Goal: Register for event/course

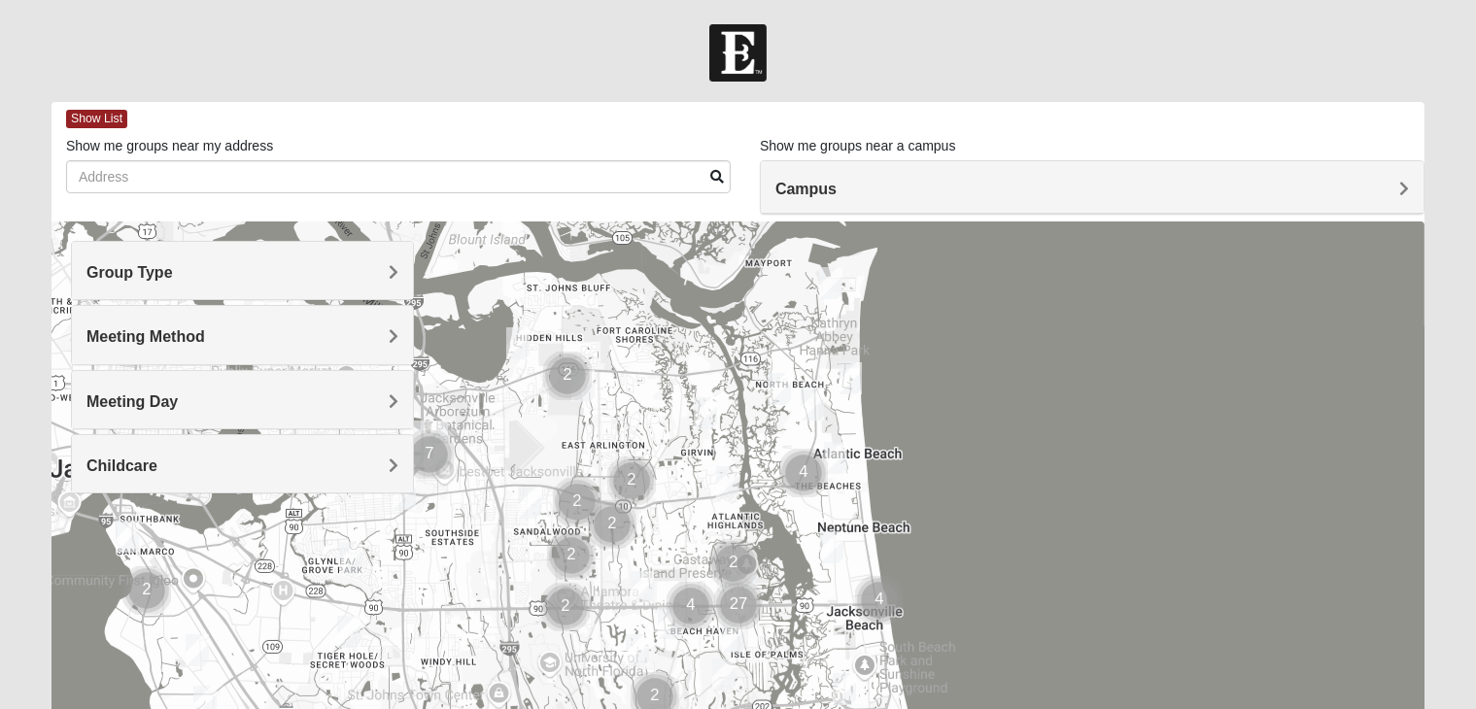
click at [387, 273] on h4 "Group Type" at bounding box center [242, 272] width 312 height 18
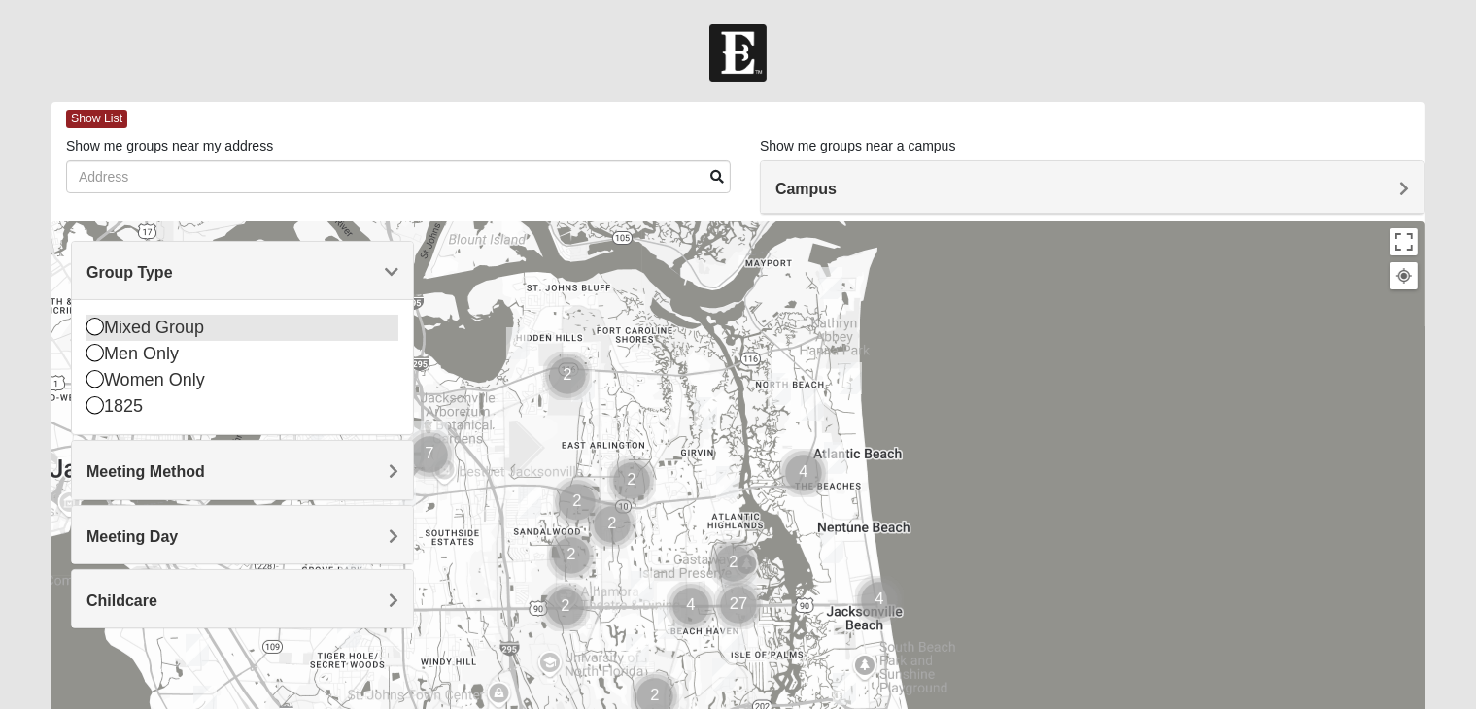
click at [94, 323] on icon at bounding box center [94, 326] width 17 height 17
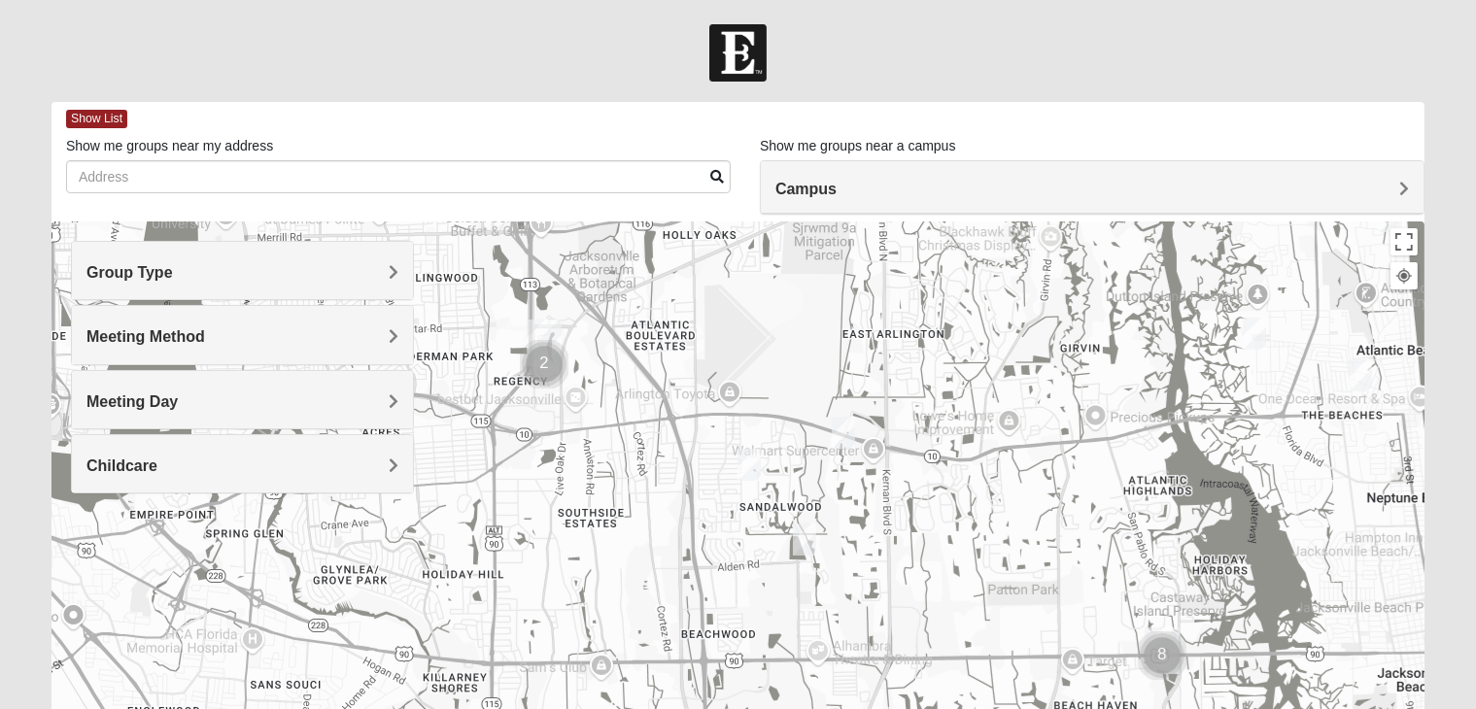
drag, startPoint x: 602, startPoint y: 493, endPoint x: 823, endPoint y: 371, distance: 251.8
click at [823, 371] on div at bounding box center [737, 610] width 1373 height 777
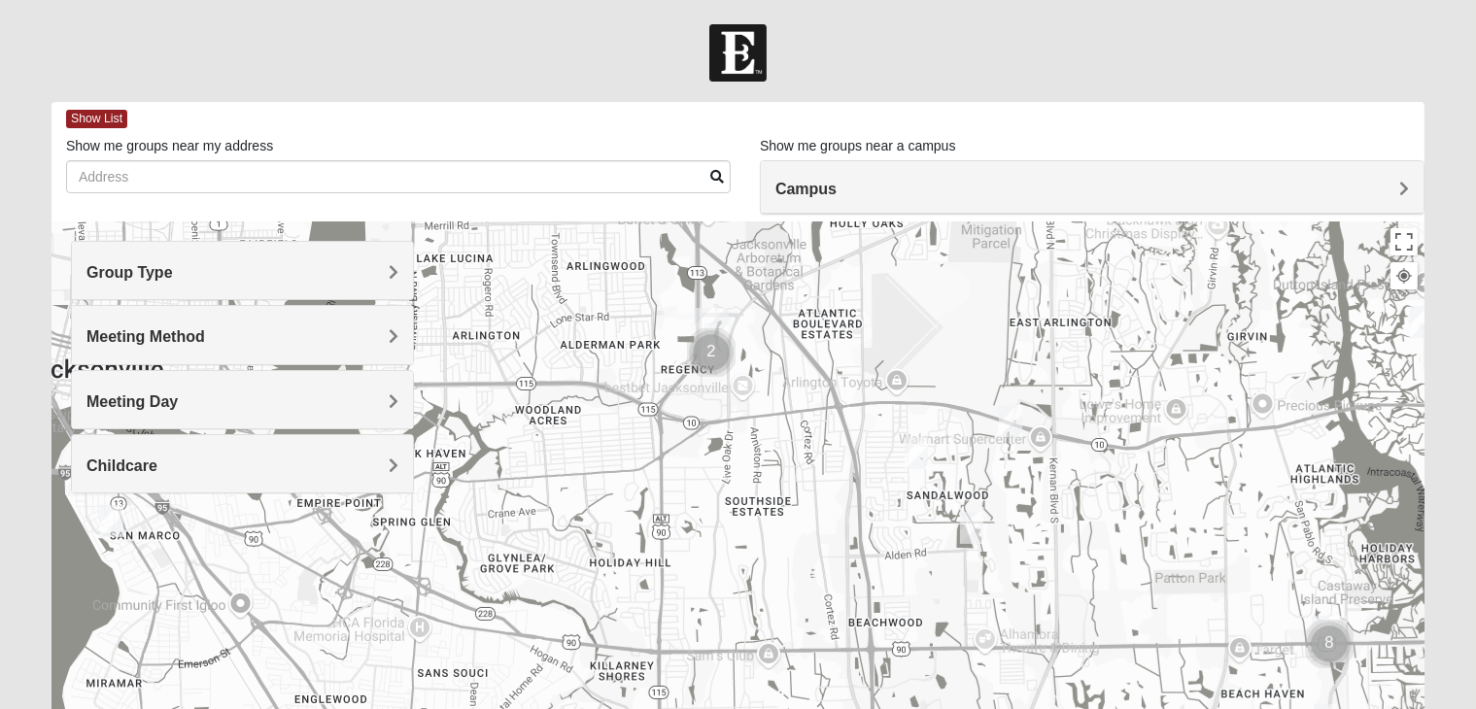
drag, startPoint x: 635, startPoint y: 496, endPoint x: 758, endPoint y: 495, distance: 122.4
click at [758, 495] on div at bounding box center [737, 610] width 1373 height 777
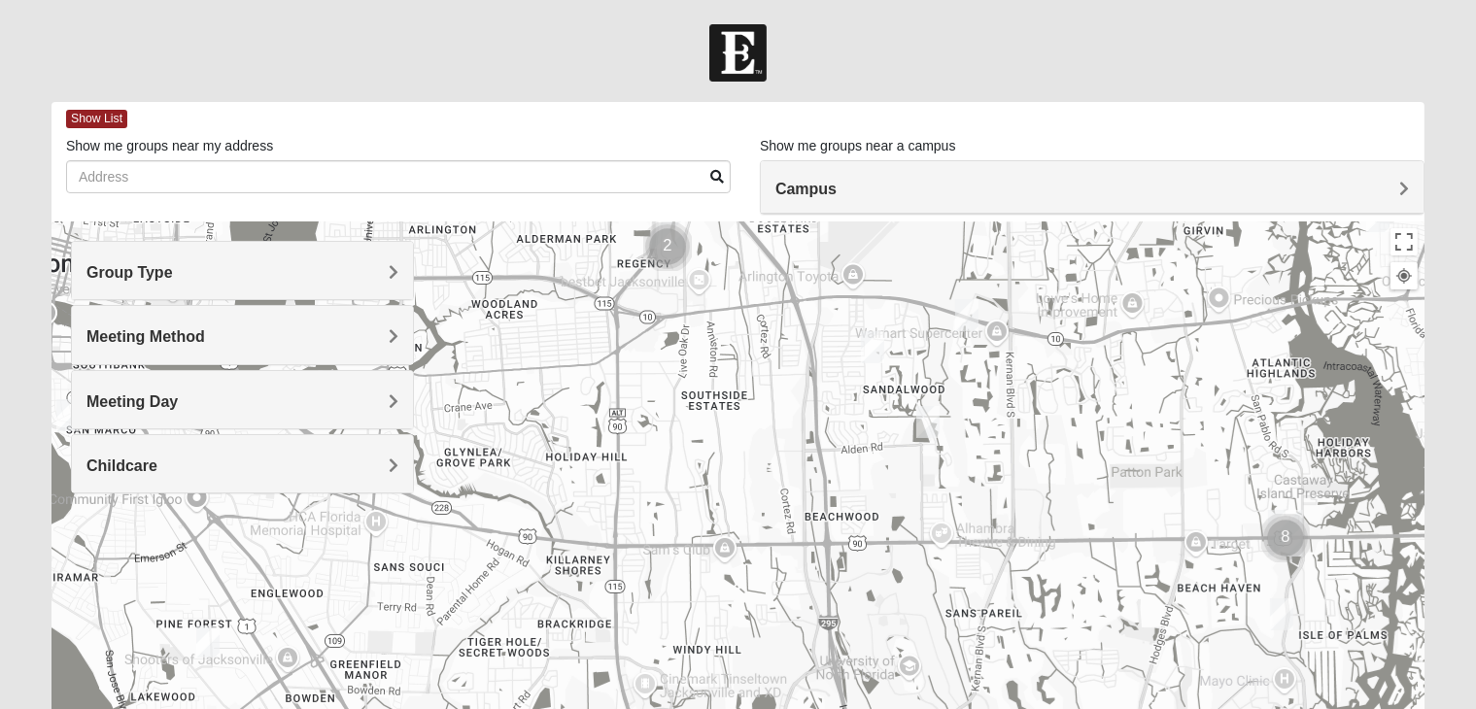
drag, startPoint x: 784, startPoint y: 533, endPoint x: 737, endPoint y: 421, distance: 122.0
click at [737, 421] on div at bounding box center [737, 610] width 1373 height 777
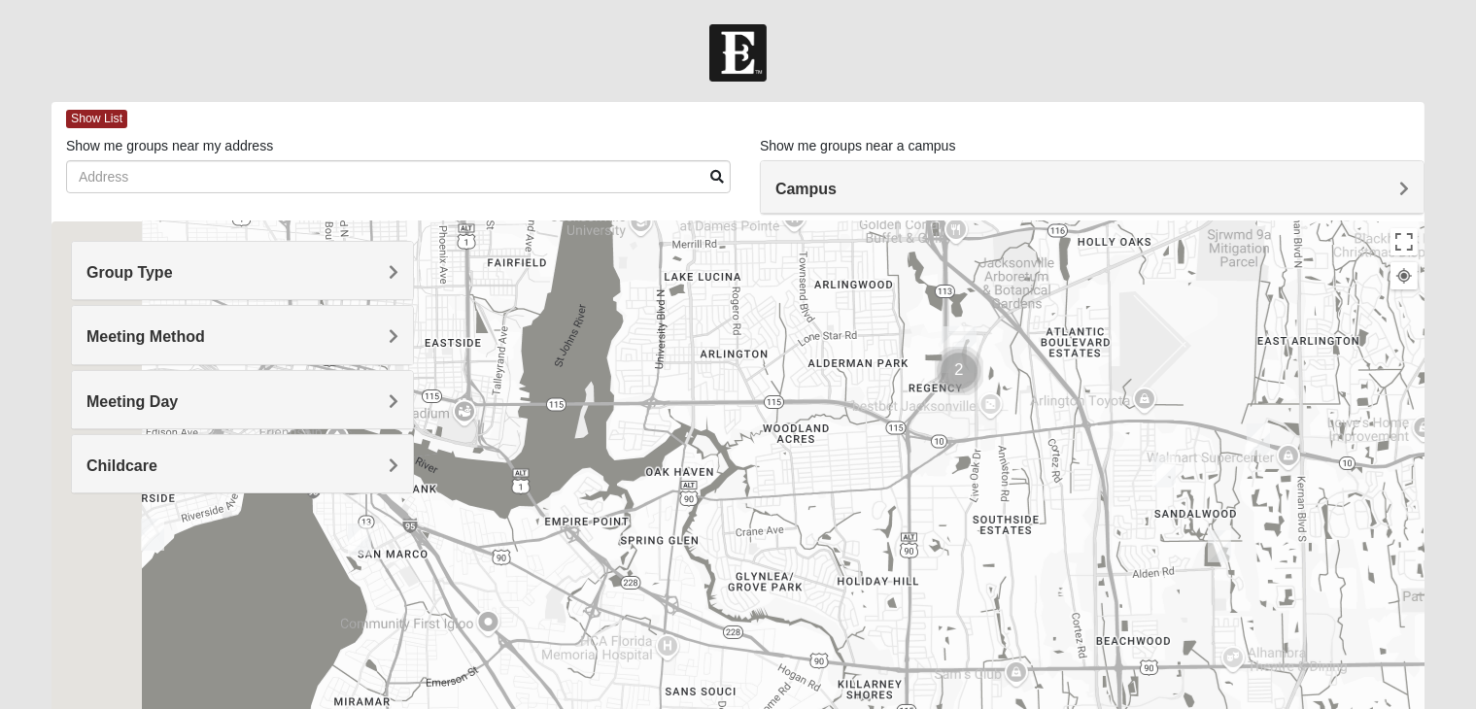
drag, startPoint x: 602, startPoint y: 489, endPoint x: 901, endPoint y: 619, distance: 325.4
click at [901, 619] on div at bounding box center [737, 610] width 1373 height 777
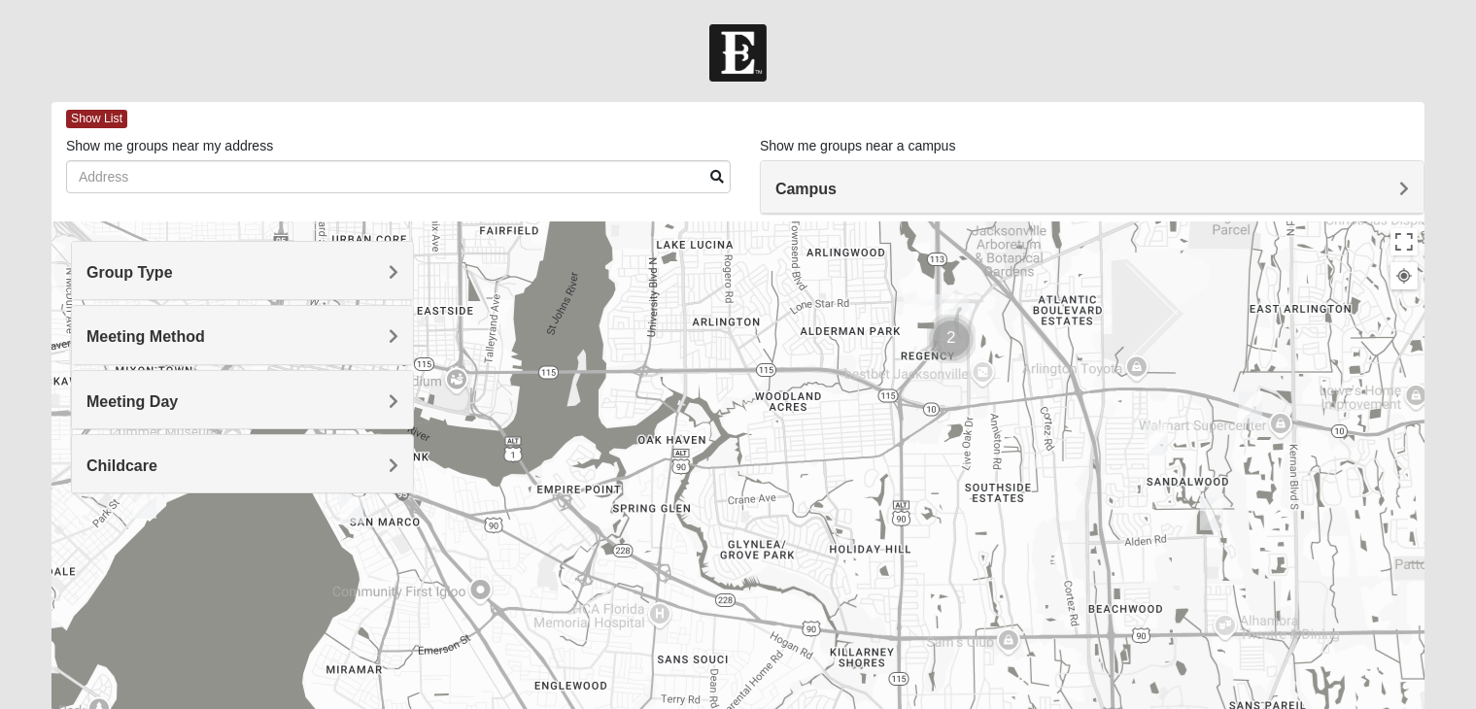
drag, startPoint x: 859, startPoint y: 556, endPoint x: 847, endPoint y: 452, distance: 104.6
click at [847, 452] on div at bounding box center [737, 610] width 1373 height 777
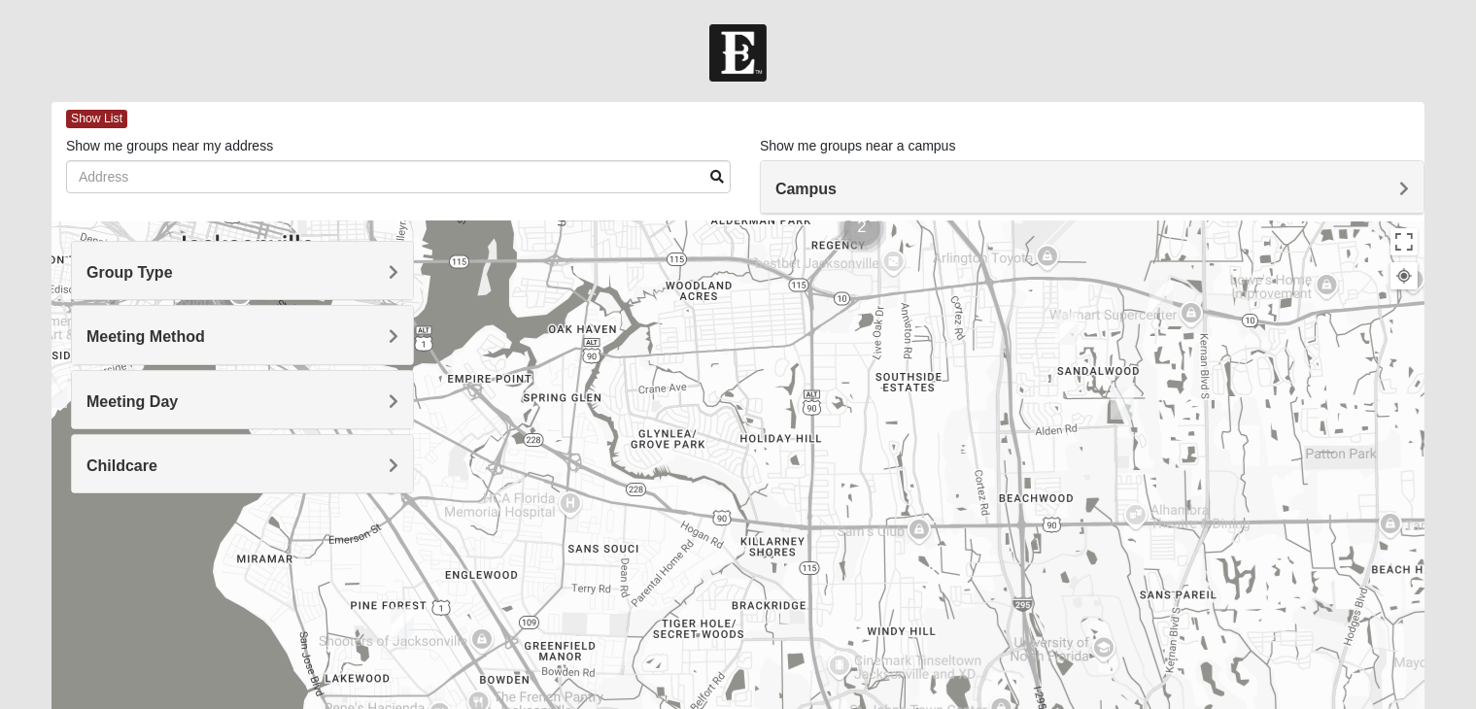
drag, startPoint x: 819, startPoint y: 491, endPoint x: 723, endPoint y: 448, distance: 105.3
click at [723, 448] on div at bounding box center [737, 610] width 1373 height 777
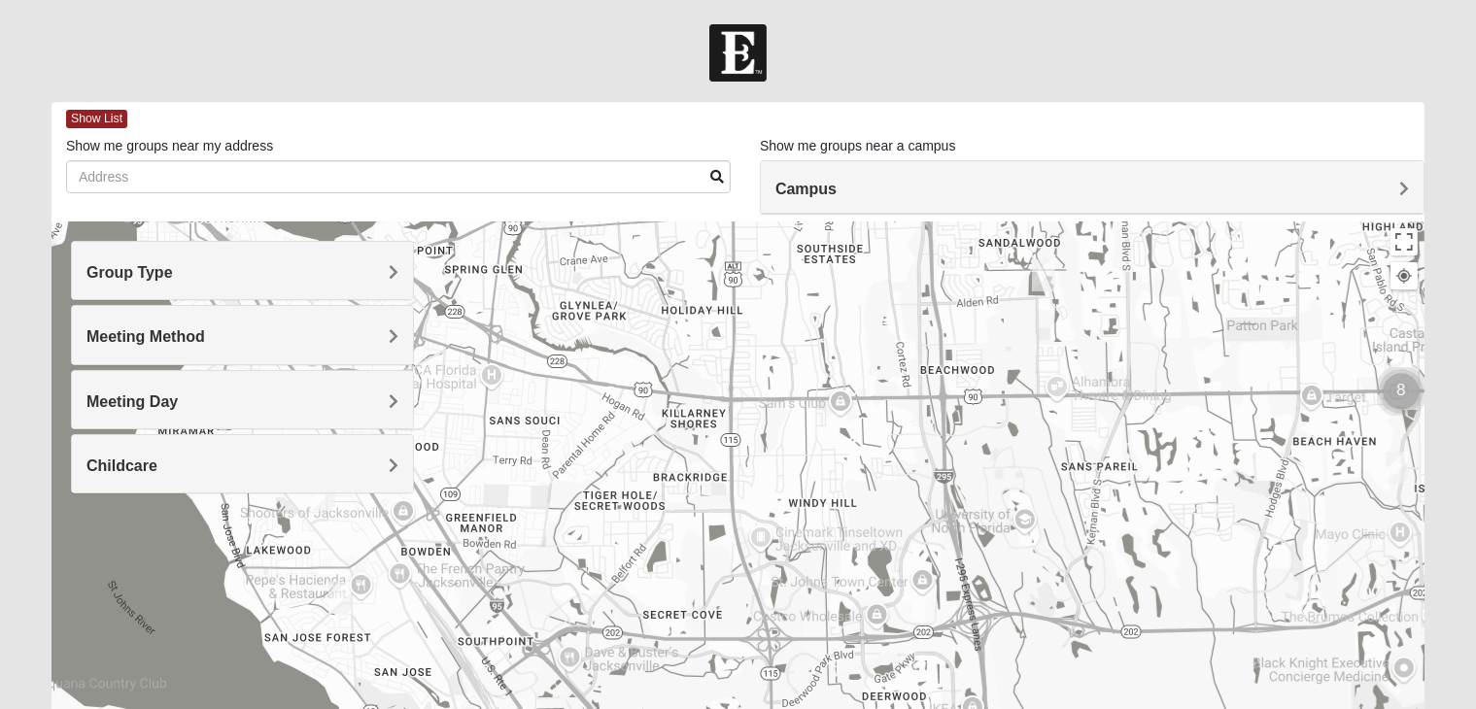
drag, startPoint x: 908, startPoint y: 540, endPoint x: 830, endPoint y: 411, distance: 151.3
click at [830, 411] on div at bounding box center [737, 610] width 1373 height 777
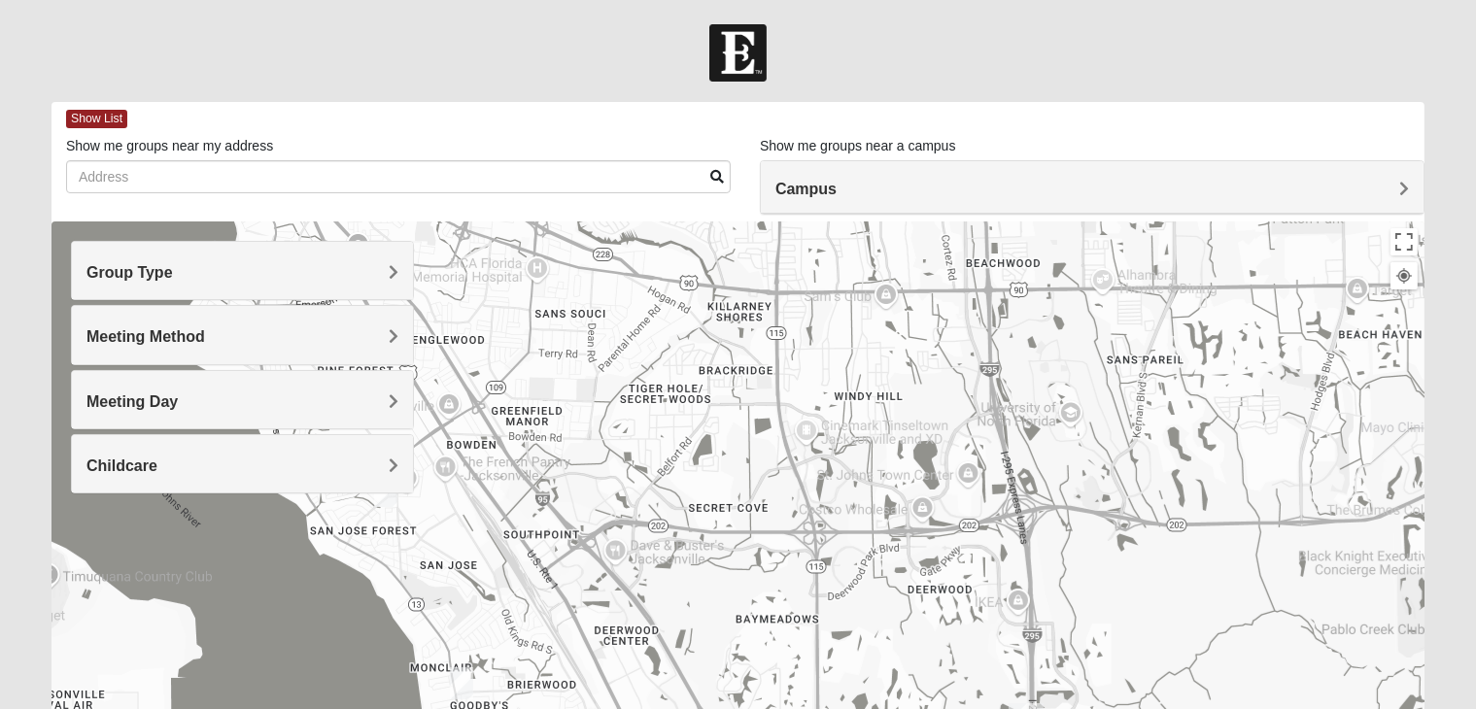
drag, startPoint x: 815, startPoint y: 505, endPoint x: 859, endPoint y: 391, distance: 122.7
click at [859, 391] on div at bounding box center [737, 610] width 1373 height 777
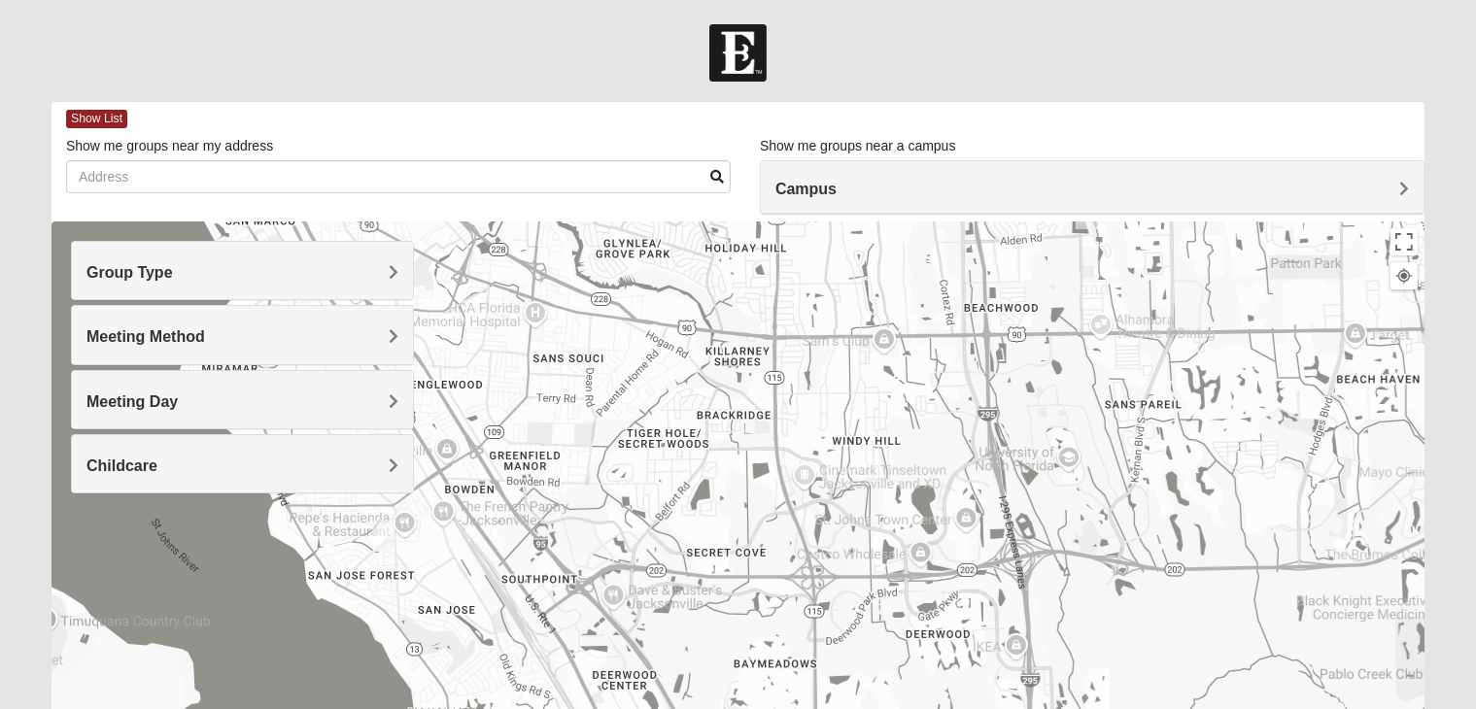
drag, startPoint x: 839, startPoint y: 463, endPoint x: 838, endPoint y: 510, distance: 46.6
click at [838, 510] on div at bounding box center [737, 610] width 1373 height 777
click at [381, 535] on img "Mixed Mann 32217" at bounding box center [383, 536] width 39 height 48
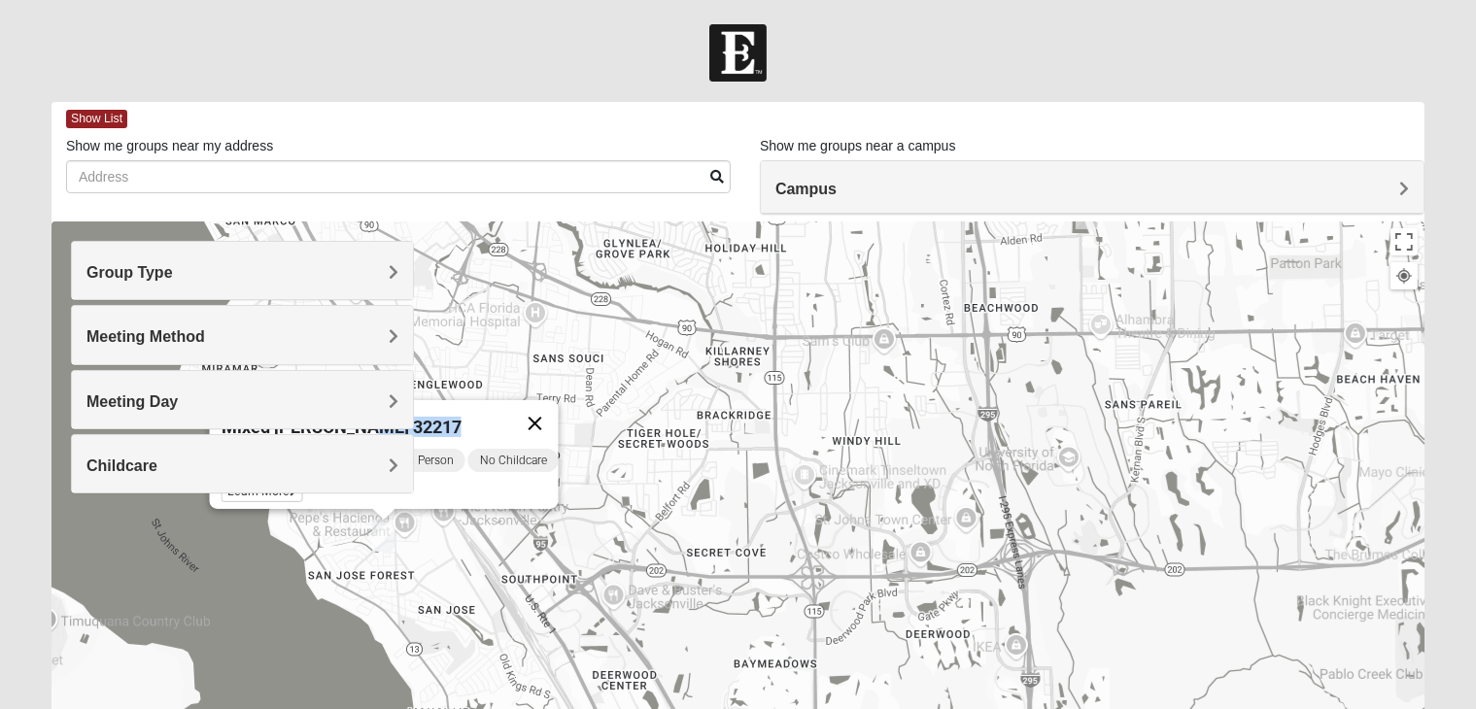
drag, startPoint x: 465, startPoint y: 405, endPoint x: 566, endPoint y: 425, distance: 102.9
click at [559, 425] on div "Mixed [PERSON_NAME] 32217" at bounding box center [390, 423] width 337 height 47
click at [556, 415] on button "Close" at bounding box center [535, 423] width 47 height 47
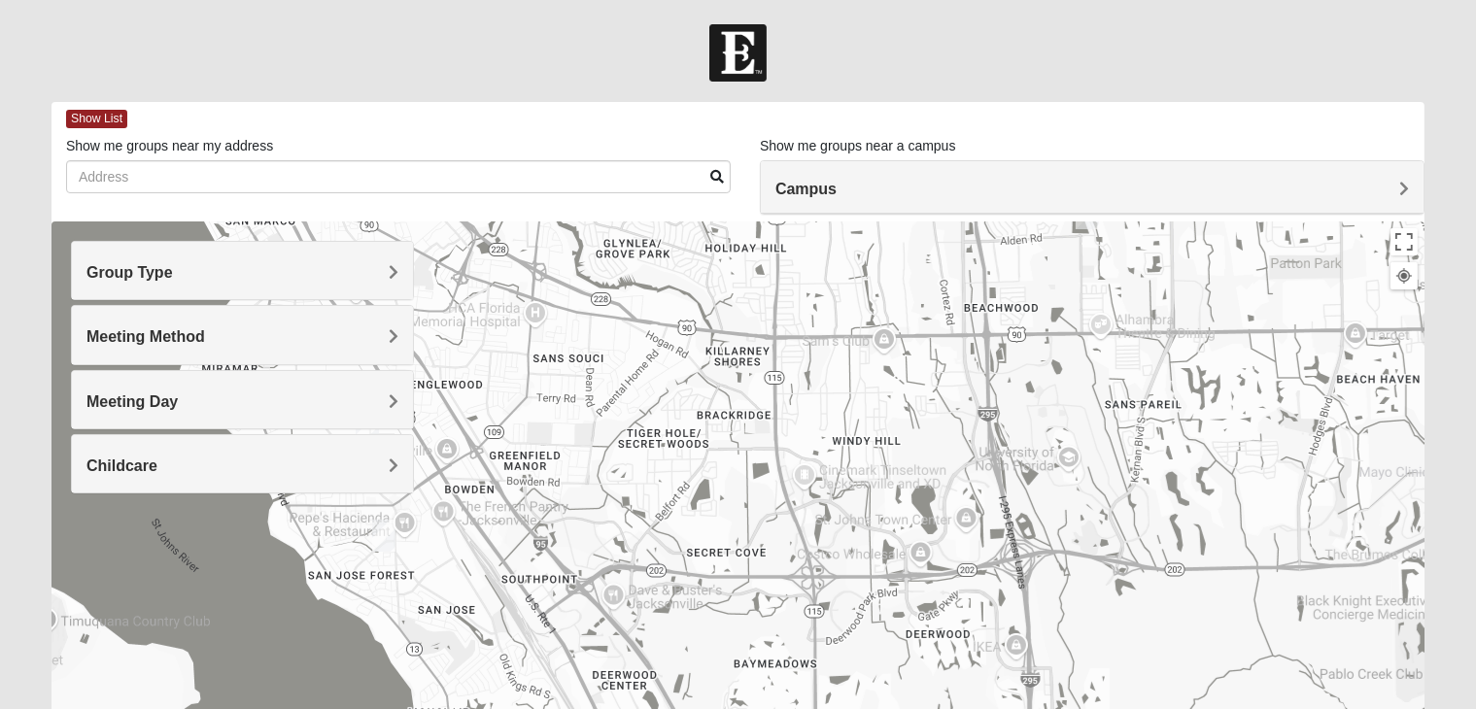
click at [382, 268] on h4 "Group Type" at bounding box center [242, 272] width 312 height 18
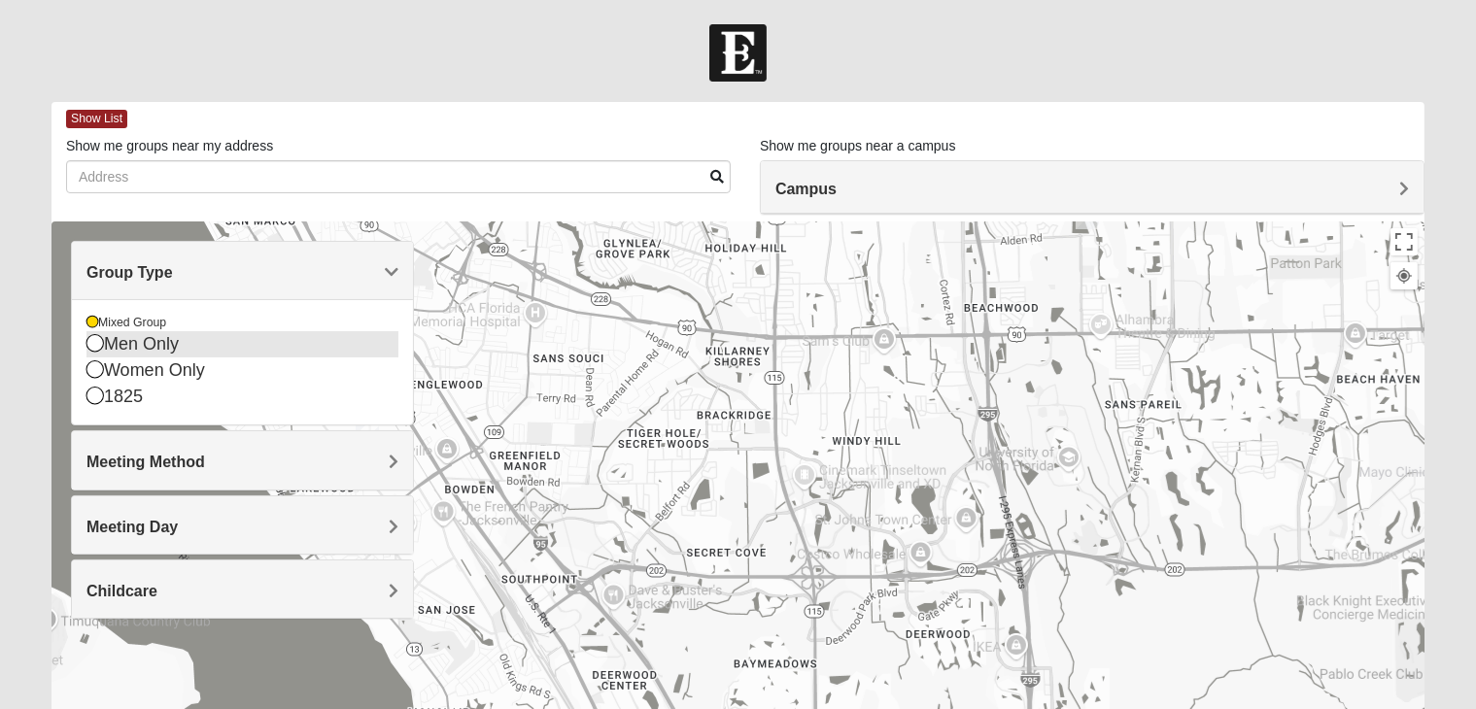
click at [102, 343] on icon at bounding box center [94, 342] width 17 height 17
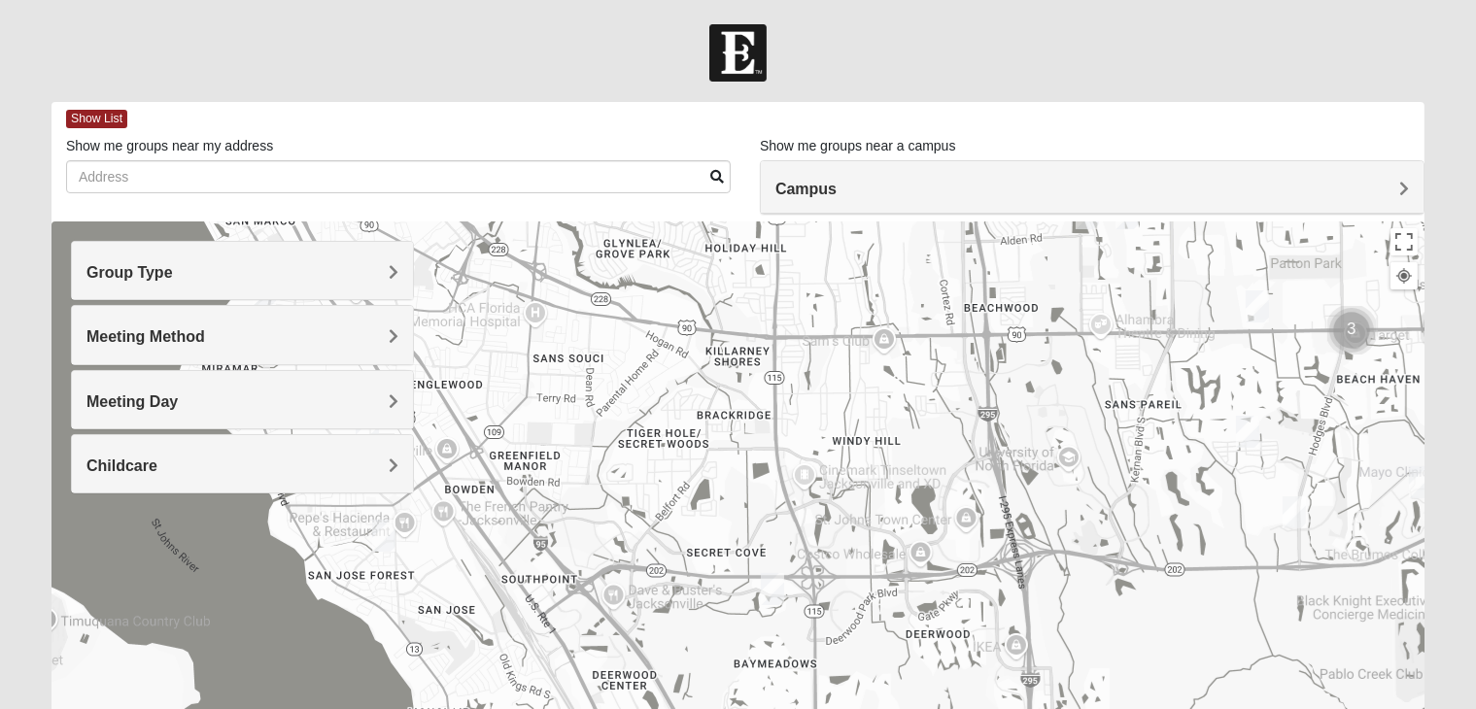
click at [357, 281] on h4 "Group Type" at bounding box center [242, 272] width 312 height 18
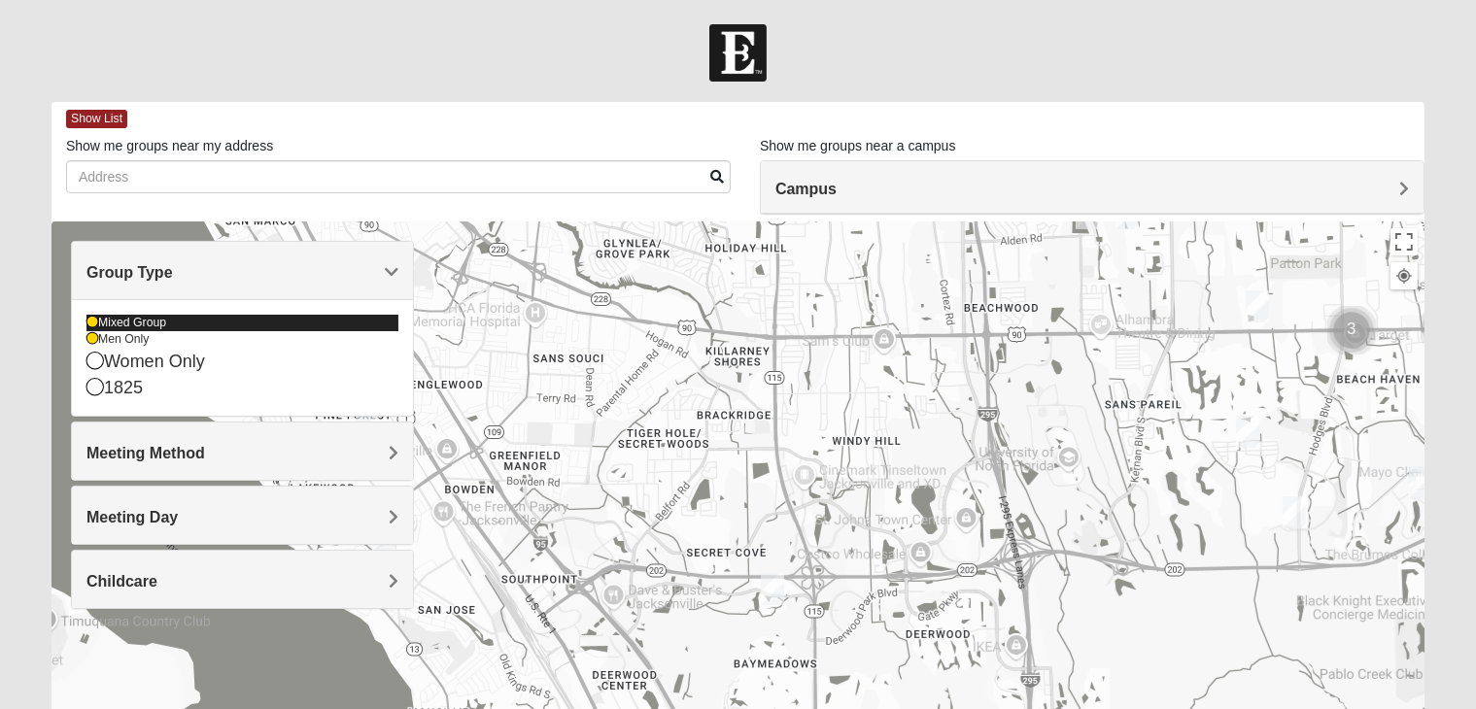
click at [89, 319] on icon at bounding box center [92, 323] width 12 height 12
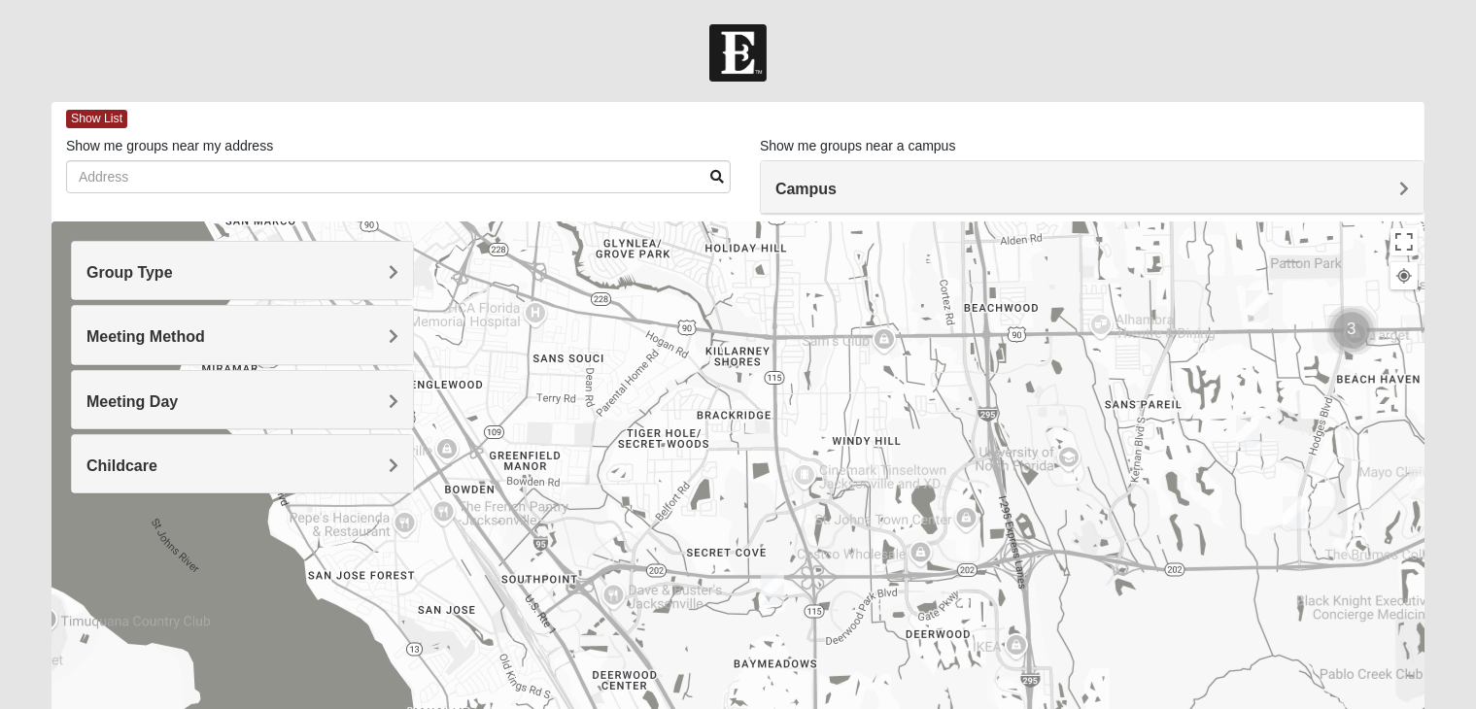
click at [779, 588] on img "Mens Bailey" at bounding box center [772, 589] width 39 height 48
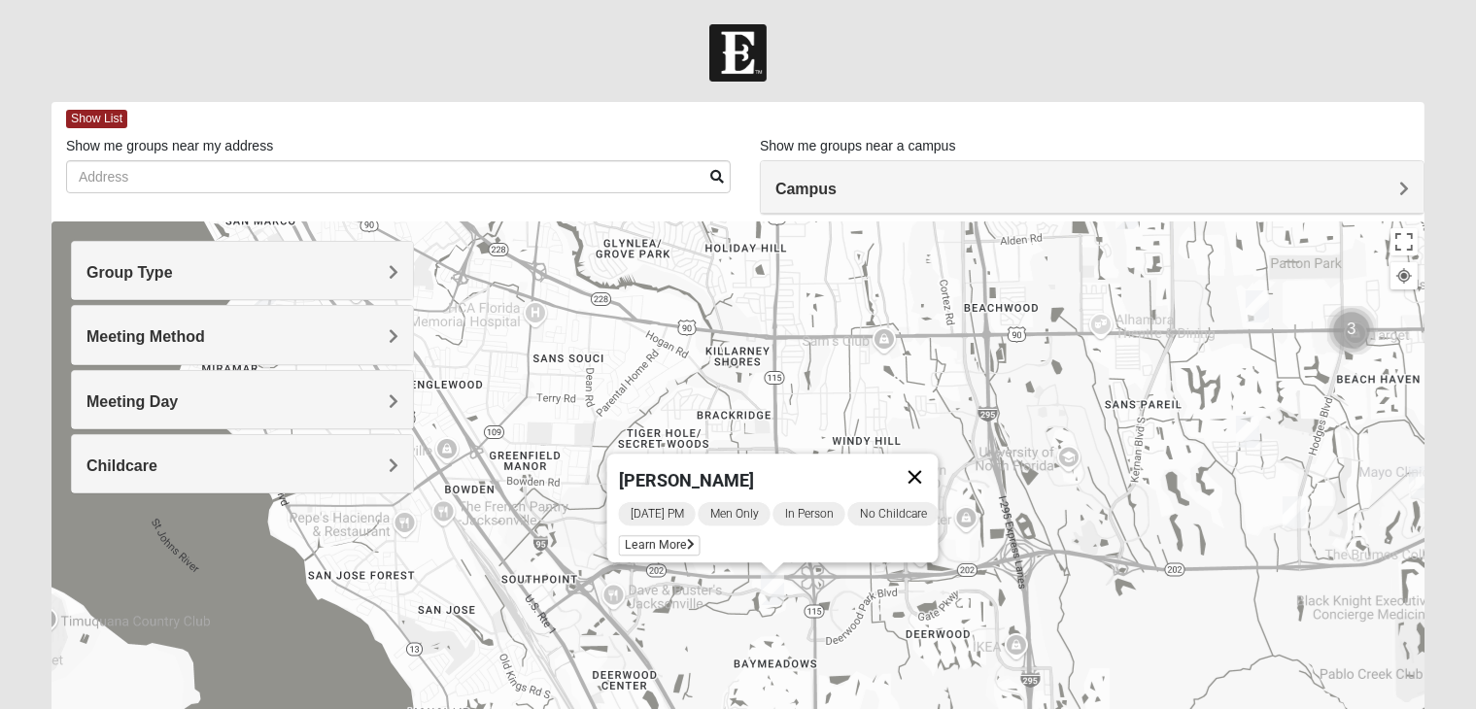
click at [929, 463] on button "Close" at bounding box center [915, 477] width 47 height 47
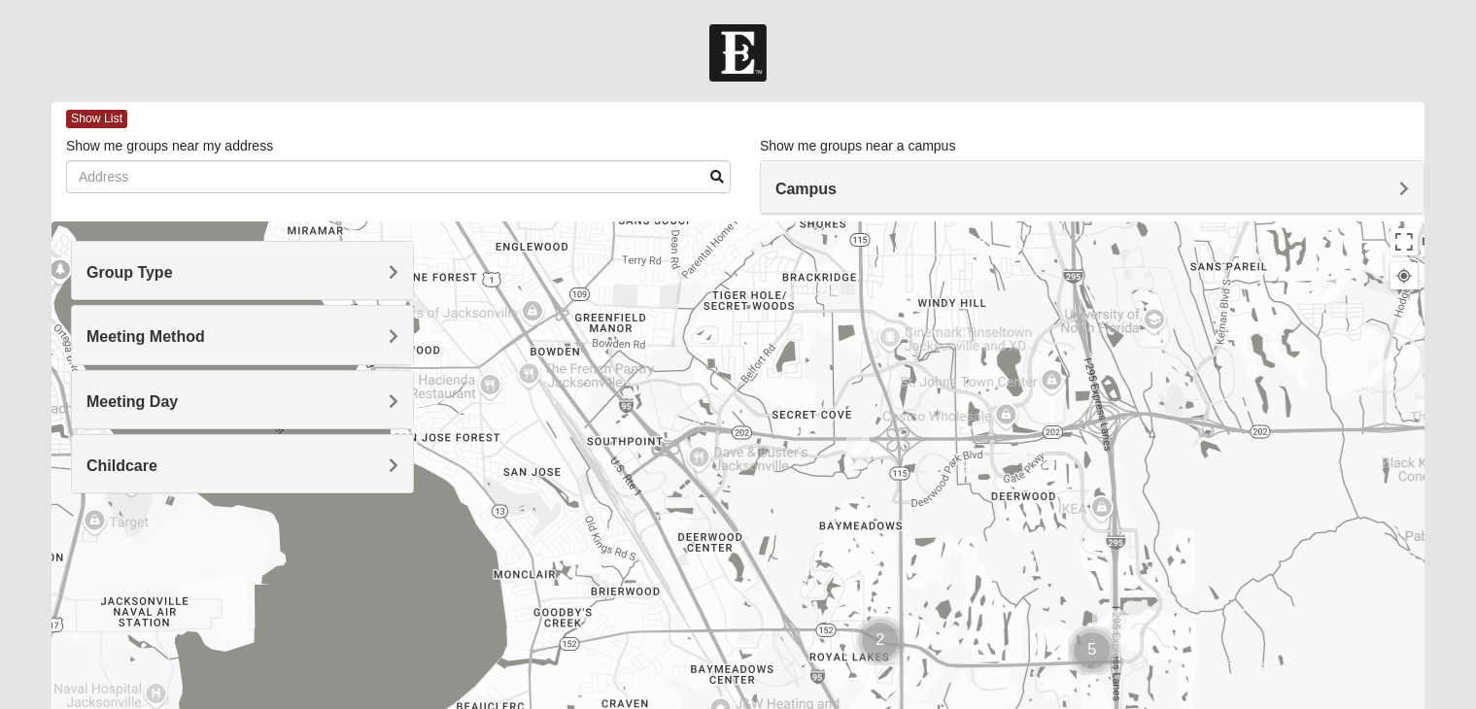
drag, startPoint x: 802, startPoint y: 474, endPoint x: 902, endPoint y: 328, distance: 176.8
click at [902, 328] on div at bounding box center [737, 610] width 1373 height 777
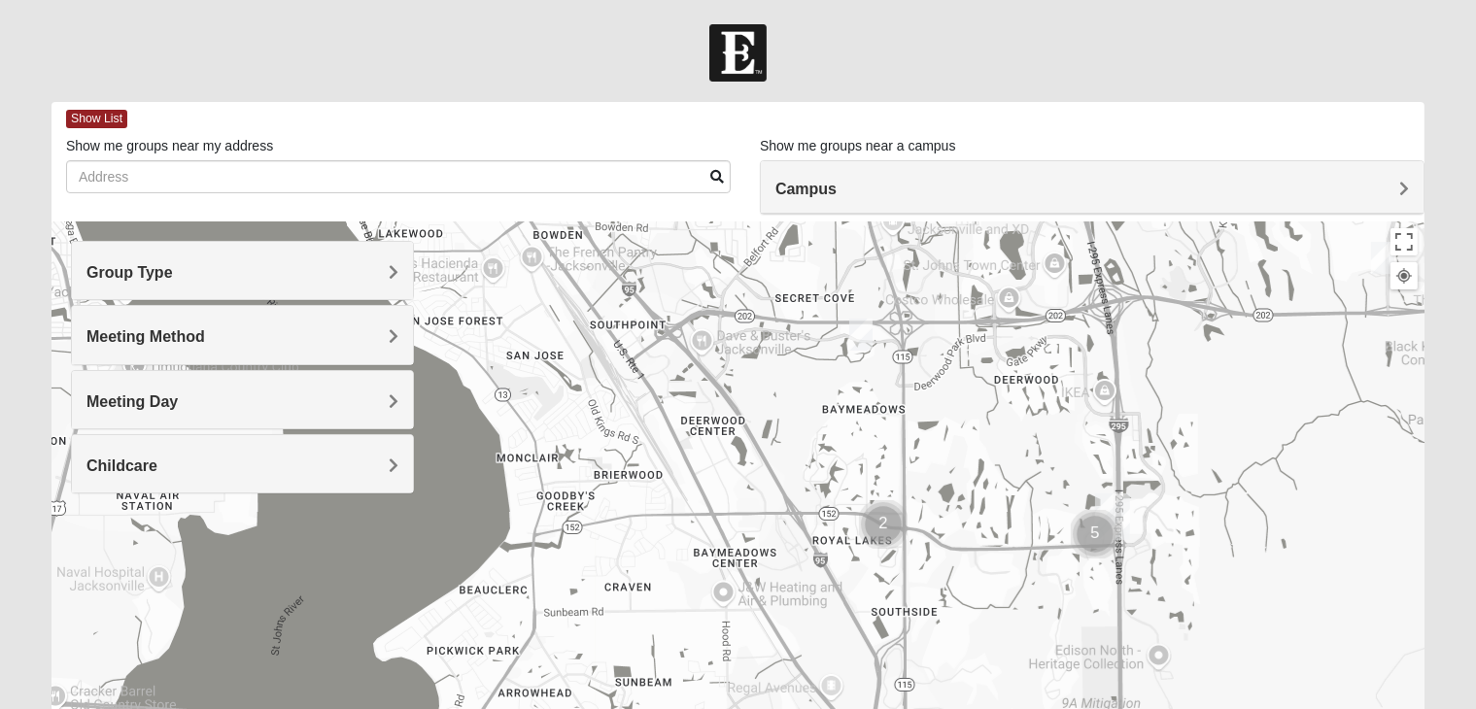
drag, startPoint x: 1008, startPoint y: 548, endPoint x: 997, endPoint y: 432, distance: 116.2
click at [997, 432] on div at bounding box center [737, 610] width 1373 height 777
click at [1087, 526] on img "Cluster of 5 groups" at bounding box center [1095, 534] width 64 height 64
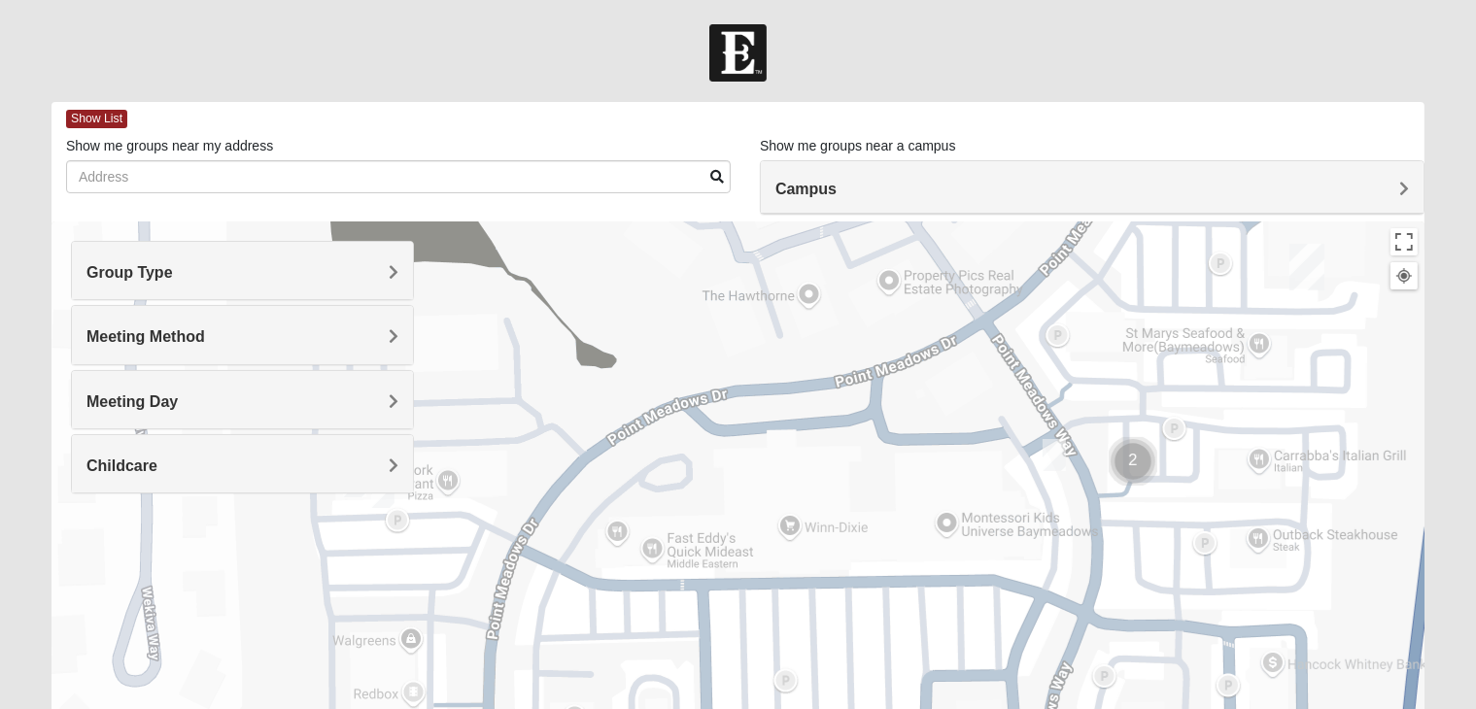
drag, startPoint x: 908, startPoint y: 520, endPoint x: 921, endPoint y: 381, distance: 139.5
click at [921, 381] on div at bounding box center [737, 610] width 1373 height 777
click at [1060, 458] on img "On Campus Mens Wilford 32256" at bounding box center [1054, 456] width 39 height 48
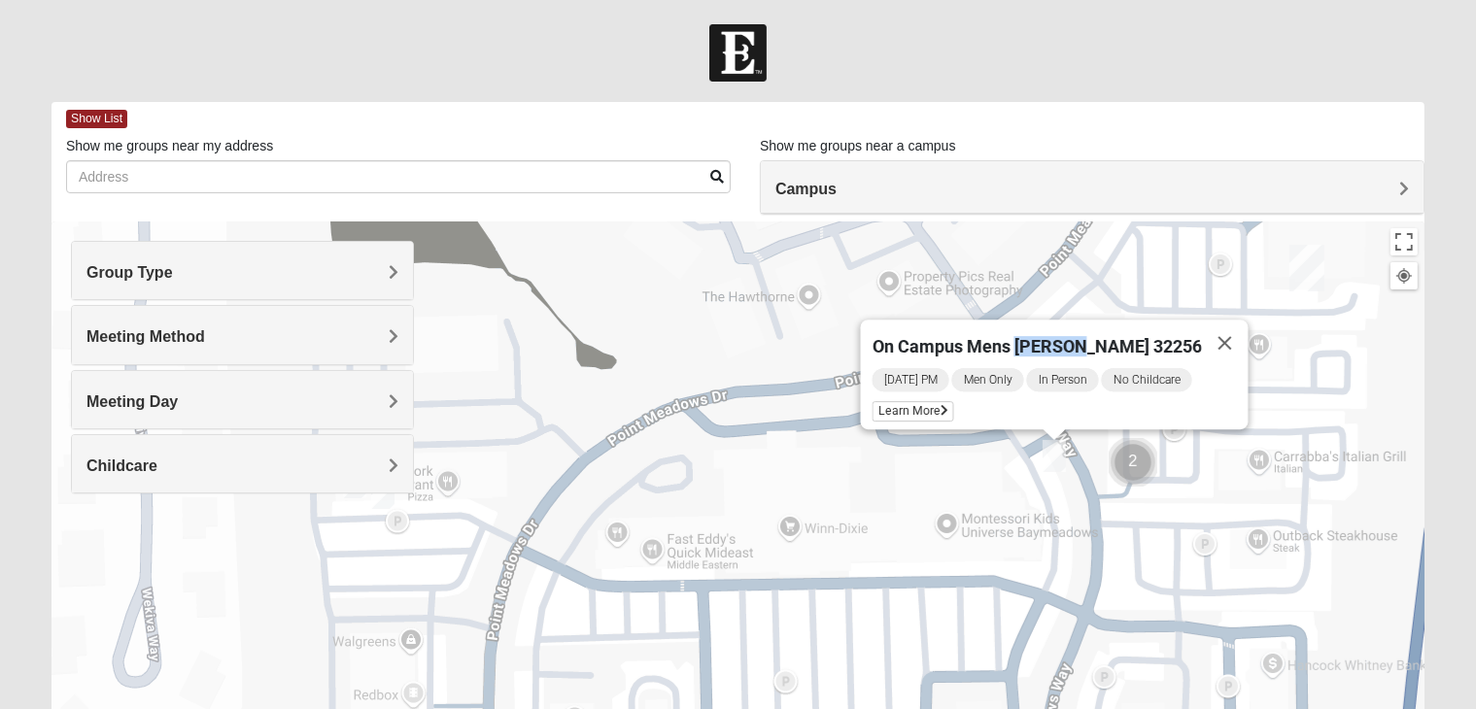
drag, startPoint x: 1085, startPoint y: 339, endPoint x: 1032, endPoint y: 334, distance: 53.7
click at [1032, 336] on span "On Campus Mens [PERSON_NAME] 32256" at bounding box center [1036, 346] width 329 height 20
copy span "Wilford"
click at [945, 402] on span "Learn More" at bounding box center [913, 411] width 82 height 20
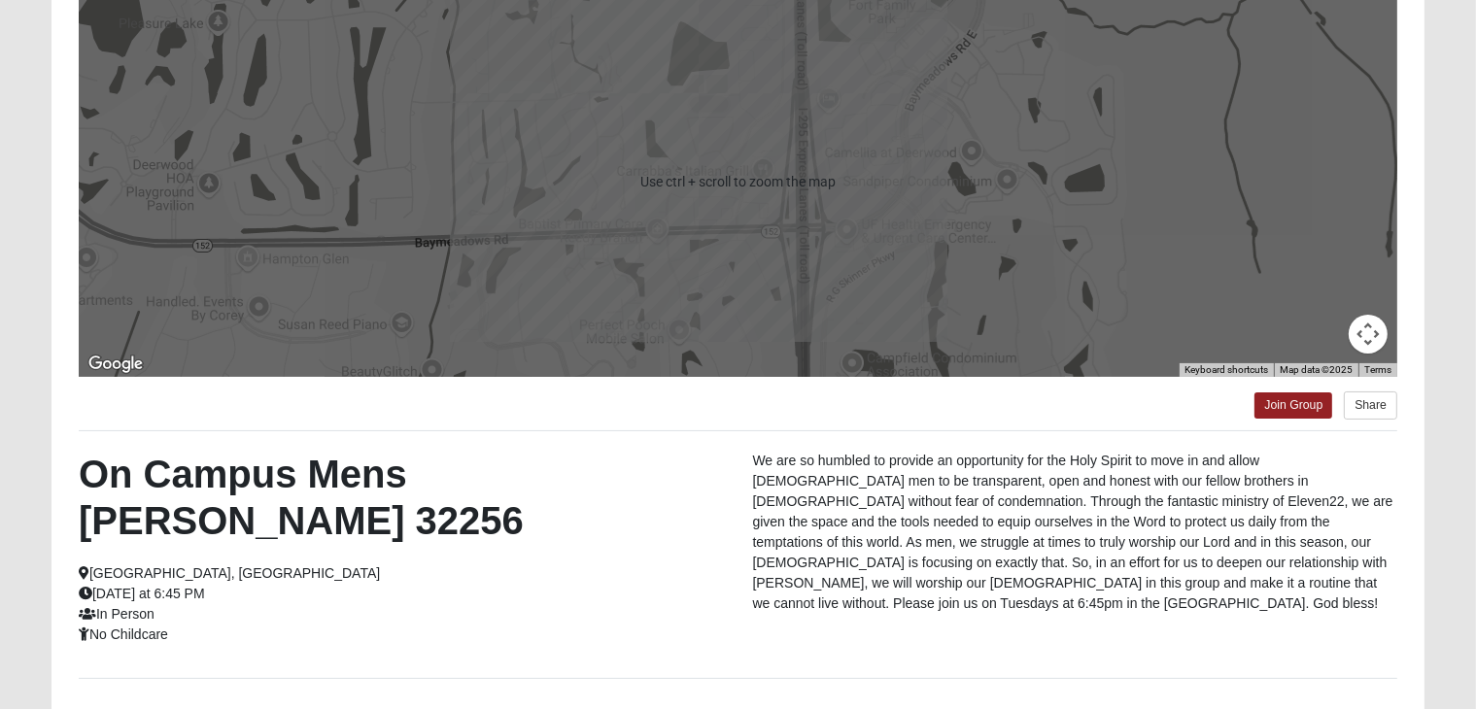
scroll to position [225, 0]
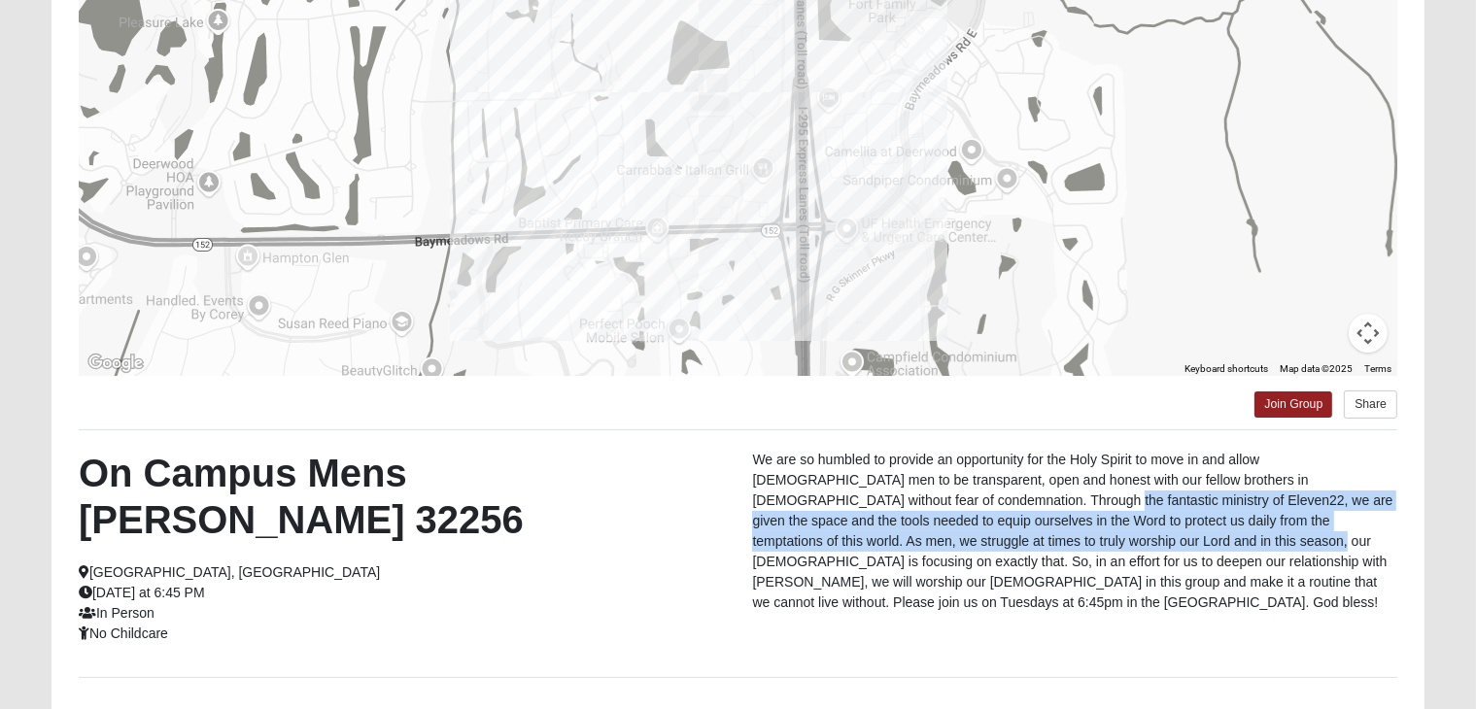
drag, startPoint x: 887, startPoint y: 502, endPoint x: 1030, endPoint y: 537, distance: 147.0
click at [1030, 537] on p "We are so humbled to provide an opportunity for the Holy Spirit to move in and …" at bounding box center [1074, 531] width 645 height 163
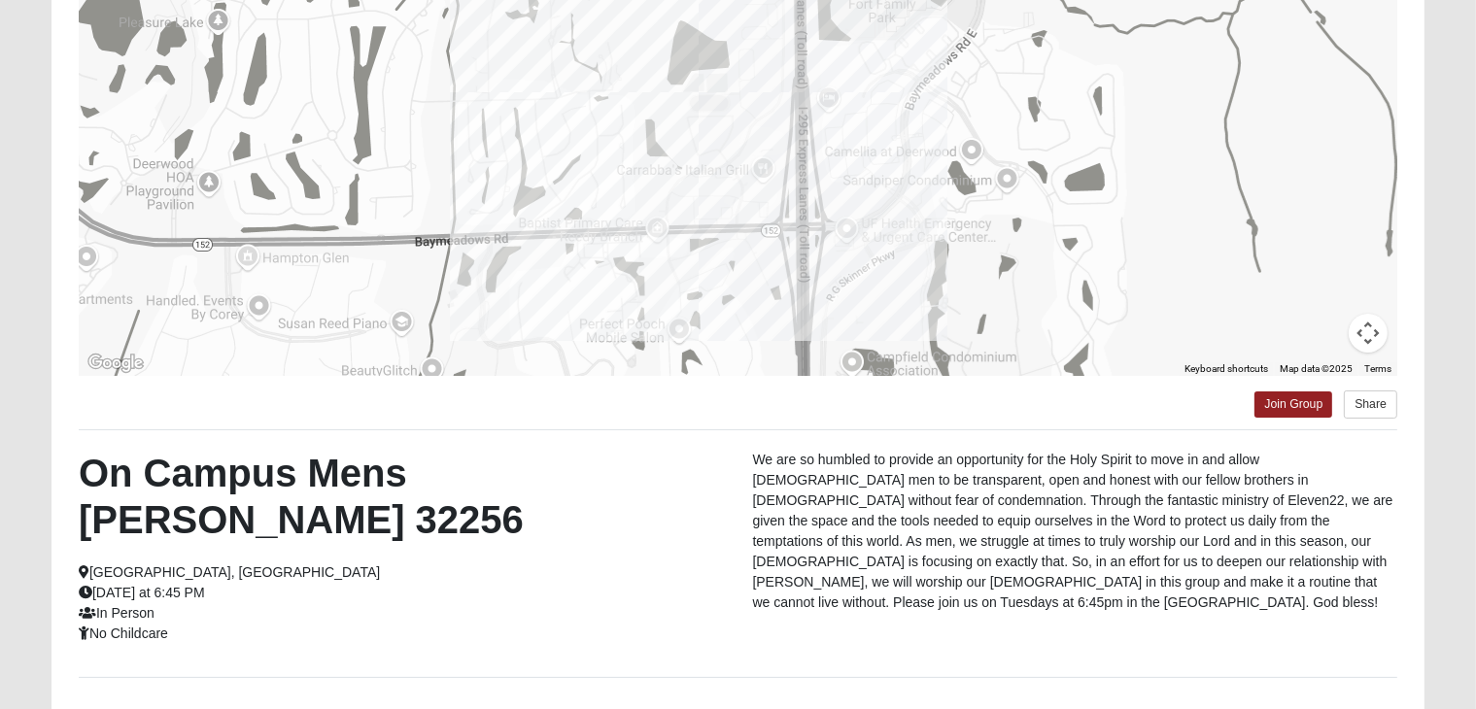
click at [1116, 551] on p "We are so humbled to provide an opportunity for the Holy Spirit to move in and …" at bounding box center [1074, 531] width 645 height 163
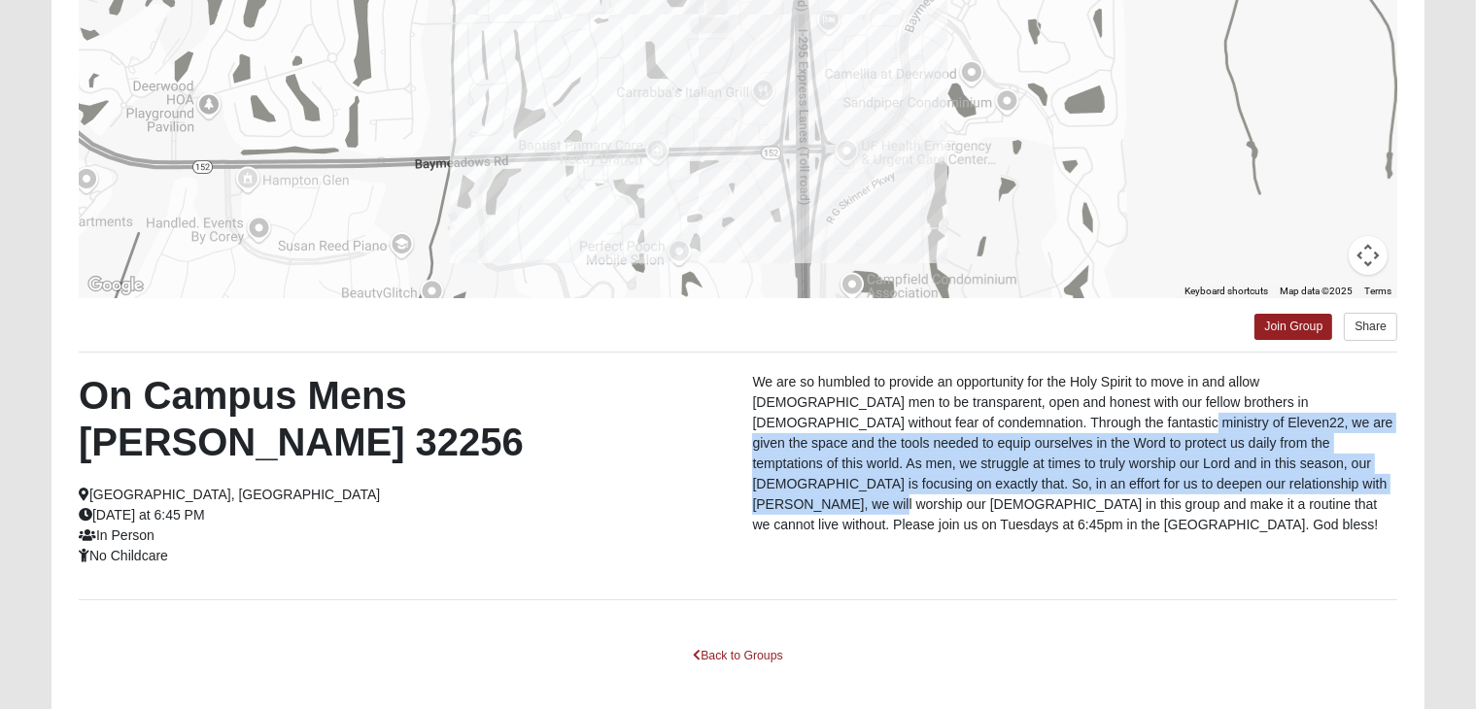
drag, startPoint x: 974, startPoint y: 418, endPoint x: 1149, endPoint y: 481, distance: 186.9
click at [1149, 481] on p "We are so humbled to provide an opportunity for the Holy Spirit to move in and …" at bounding box center [1074, 453] width 645 height 163
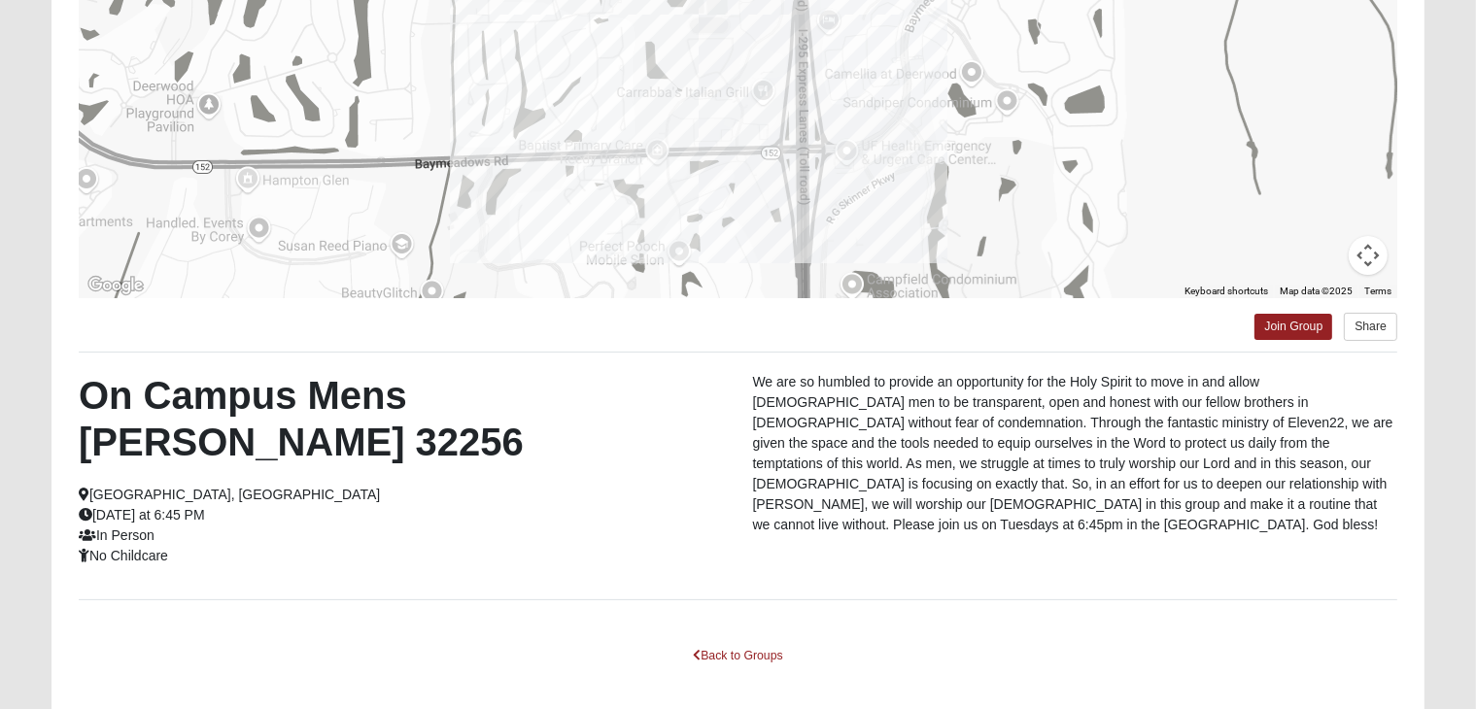
click at [1226, 510] on p "We are so humbled to provide an opportunity for the Holy Spirit to move in and …" at bounding box center [1074, 453] width 645 height 163
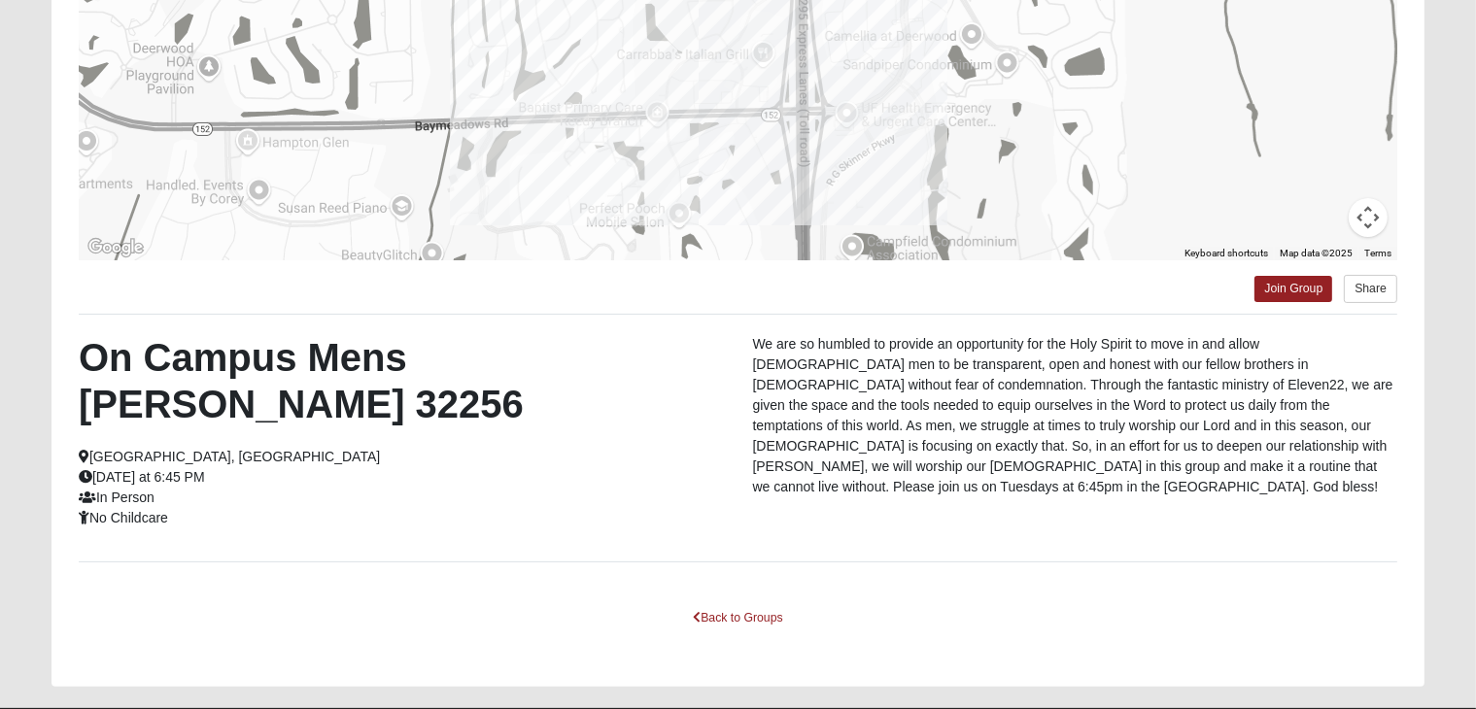
scroll to position [0, 0]
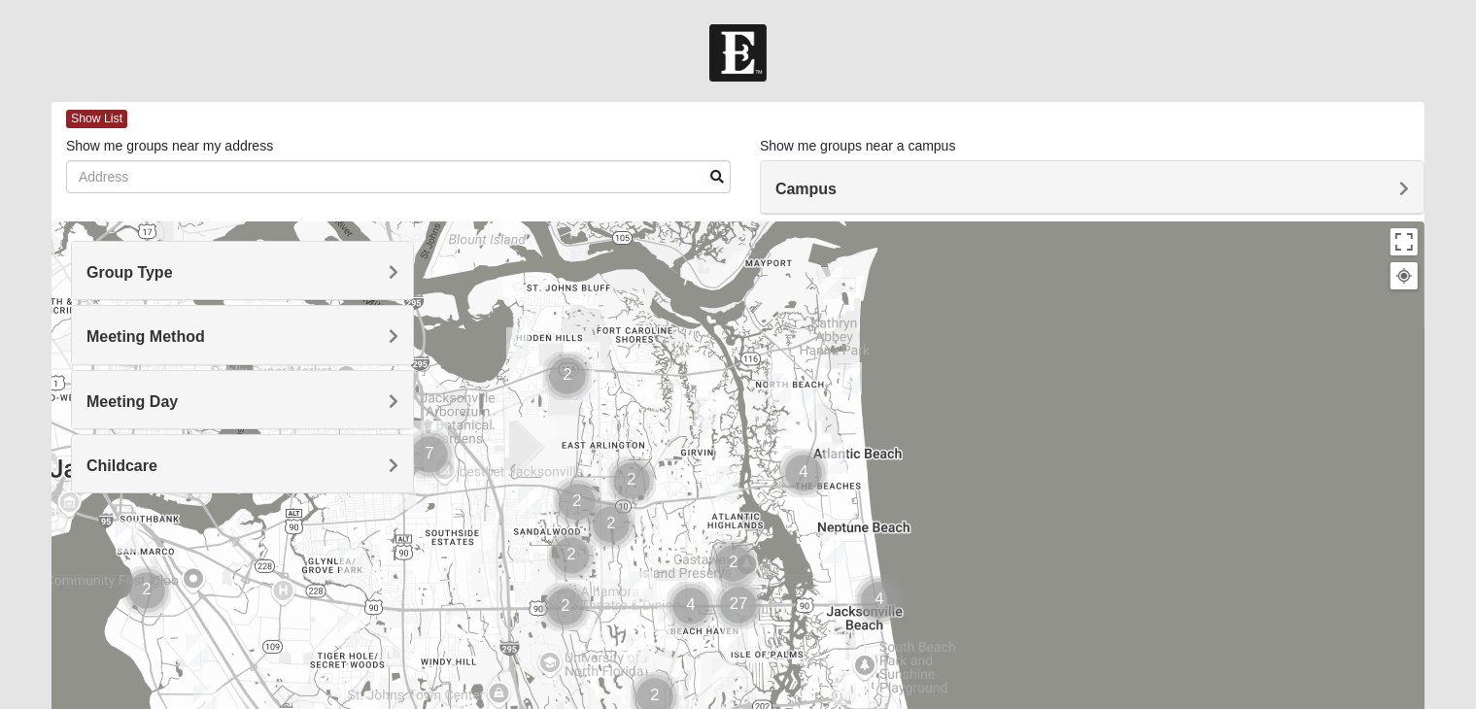
click at [400, 279] on div "Group Type" at bounding box center [242, 270] width 341 height 57
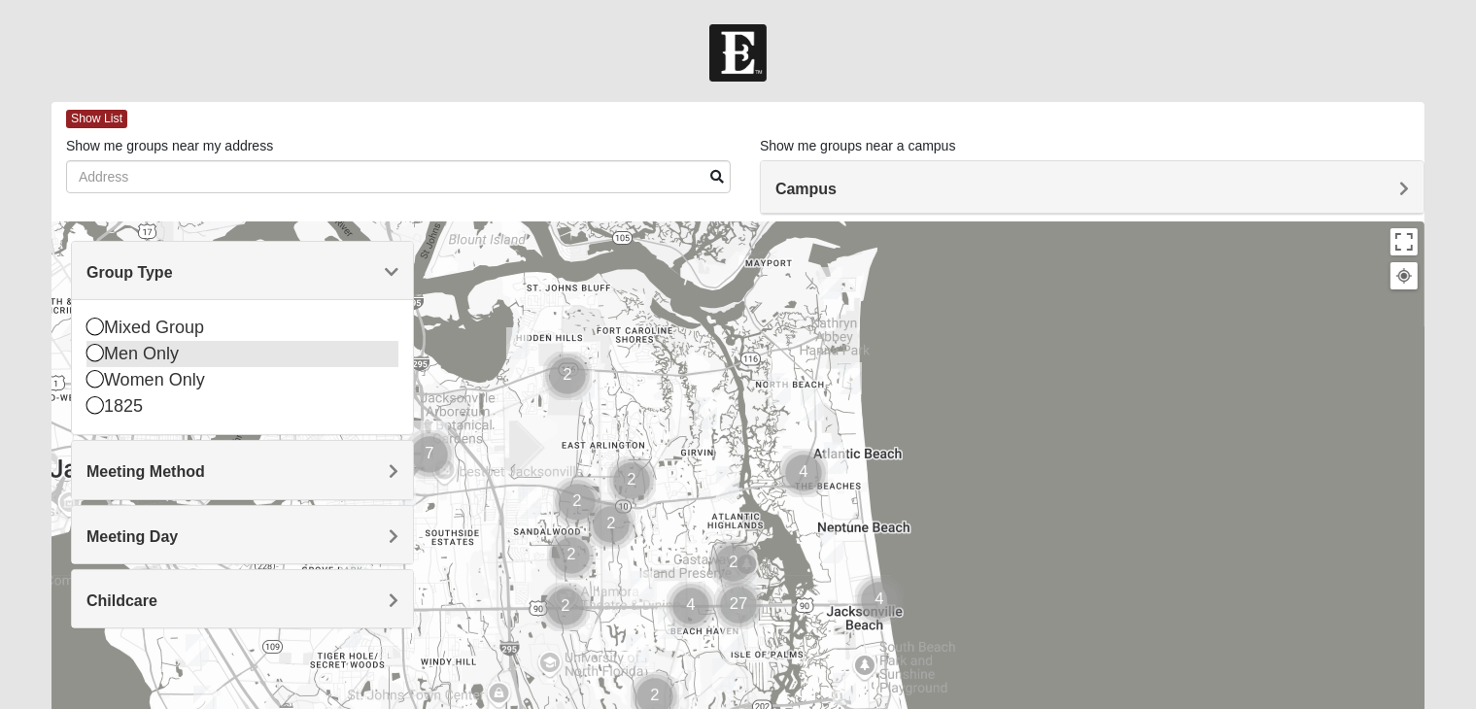
click at [97, 352] on icon at bounding box center [94, 352] width 17 height 17
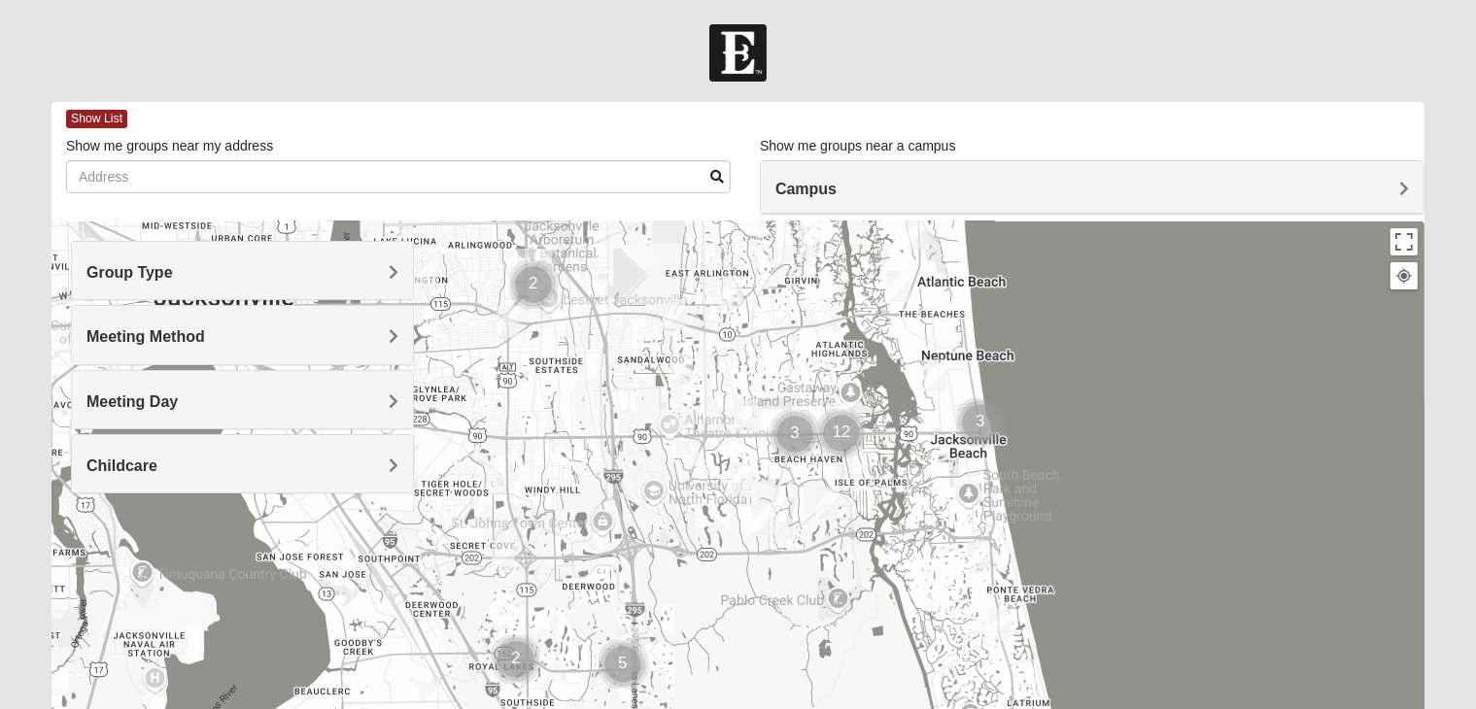
drag, startPoint x: 519, startPoint y: 571, endPoint x: 625, endPoint y: 397, distance: 203.6
click at [625, 397] on div at bounding box center [737, 610] width 1373 height 777
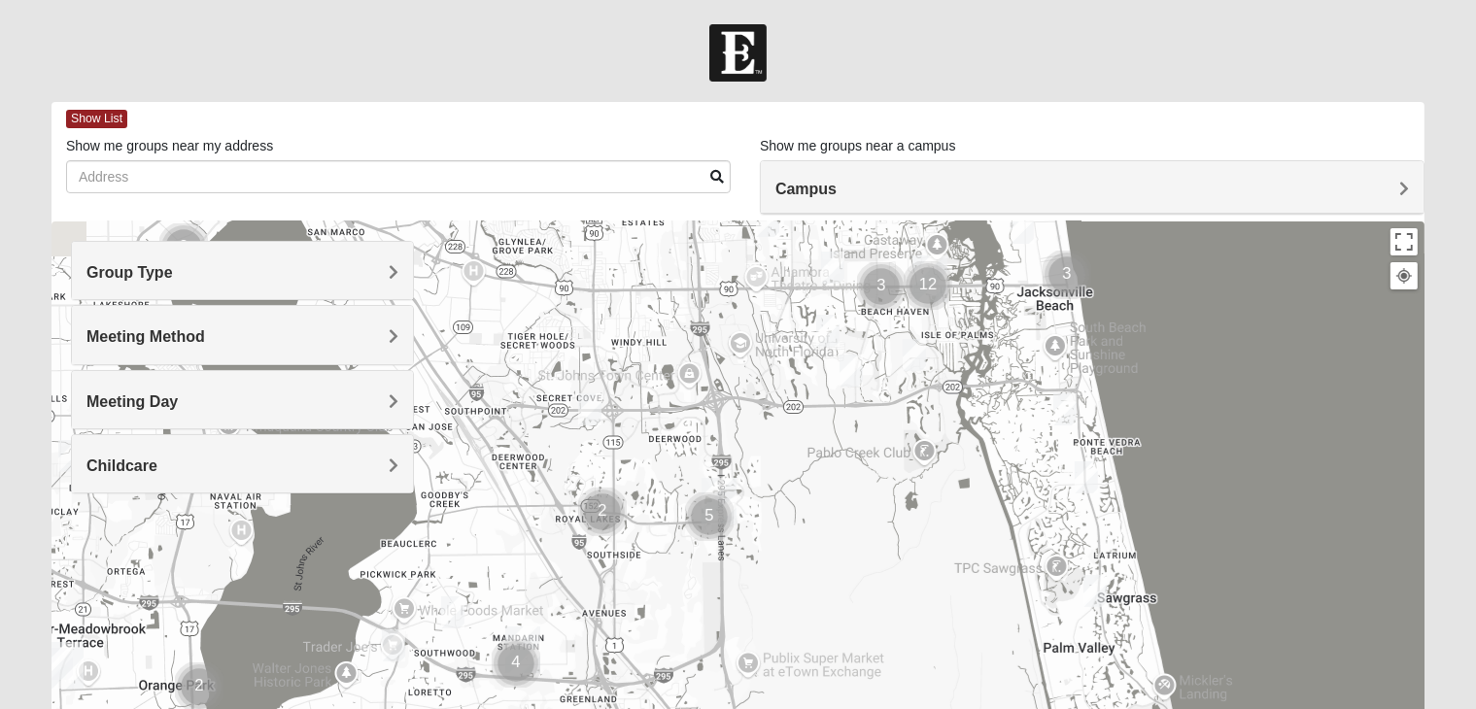
drag, startPoint x: 594, startPoint y: 550, endPoint x: 684, endPoint y: 393, distance: 180.6
click at [684, 393] on div at bounding box center [737, 610] width 1373 height 777
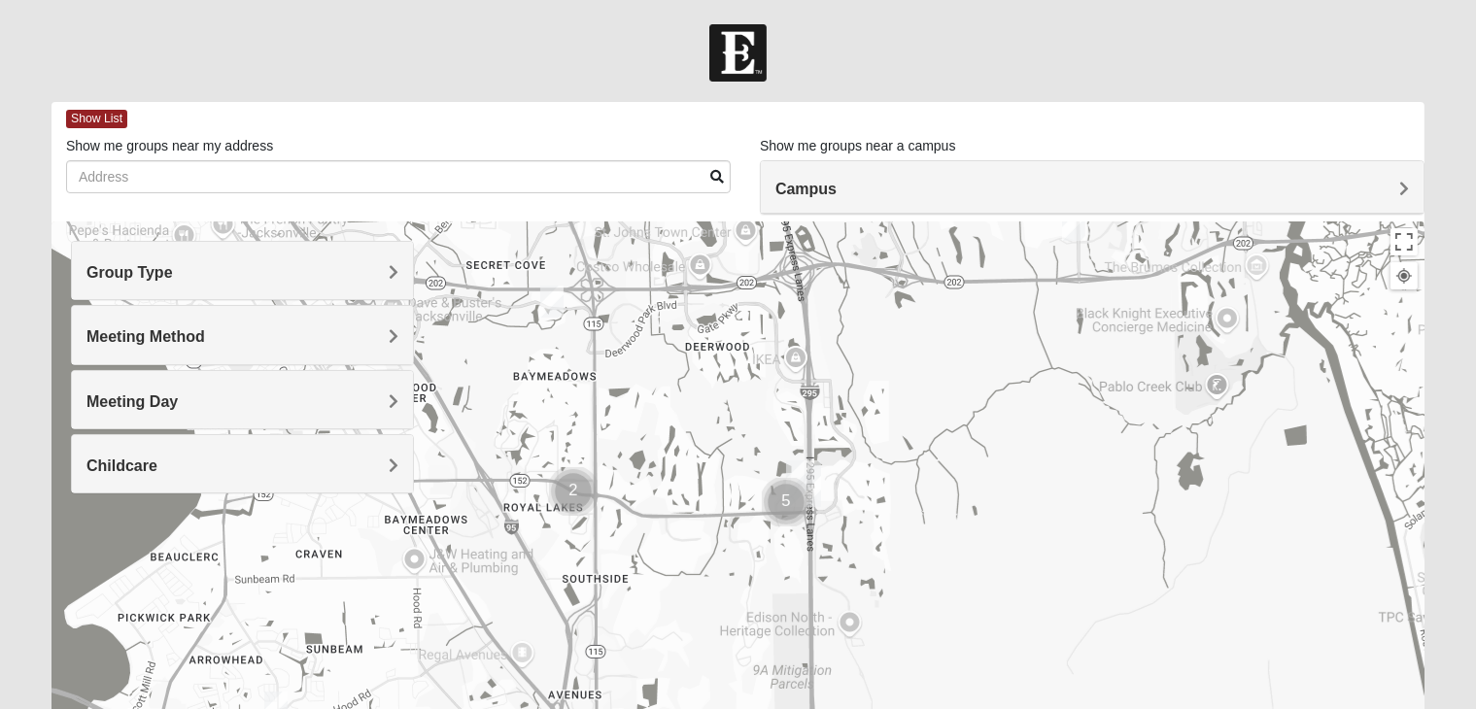
drag, startPoint x: 599, startPoint y: 543, endPoint x: 641, endPoint y: 398, distance: 150.7
click at [641, 398] on div at bounding box center [737, 610] width 1373 height 777
click at [576, 488] on img "Cluster of 2 groups" at bounding box center [573, 492] width 64 height 64
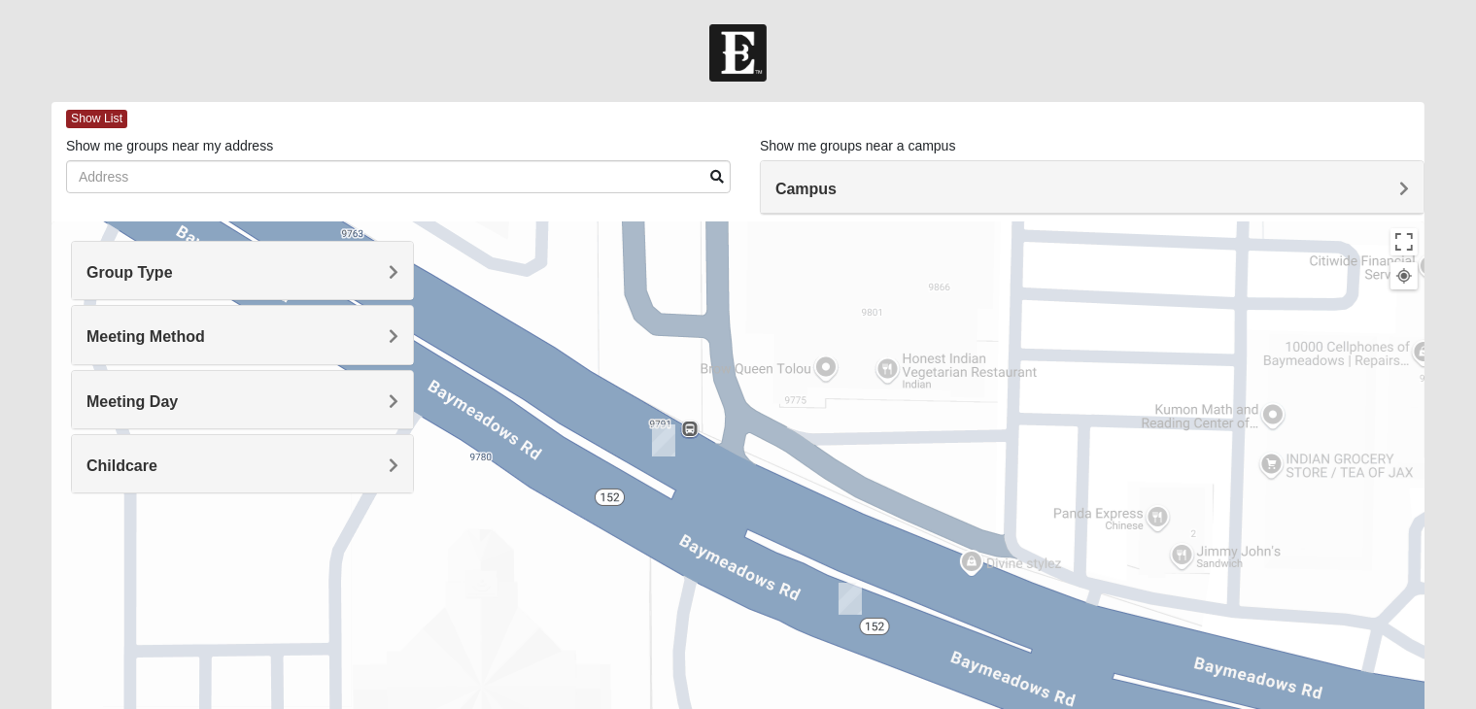
click at [668, 441] on img "Mens Mathis/Smid 32256" at bounding box center [663, 441] width 39 height 48
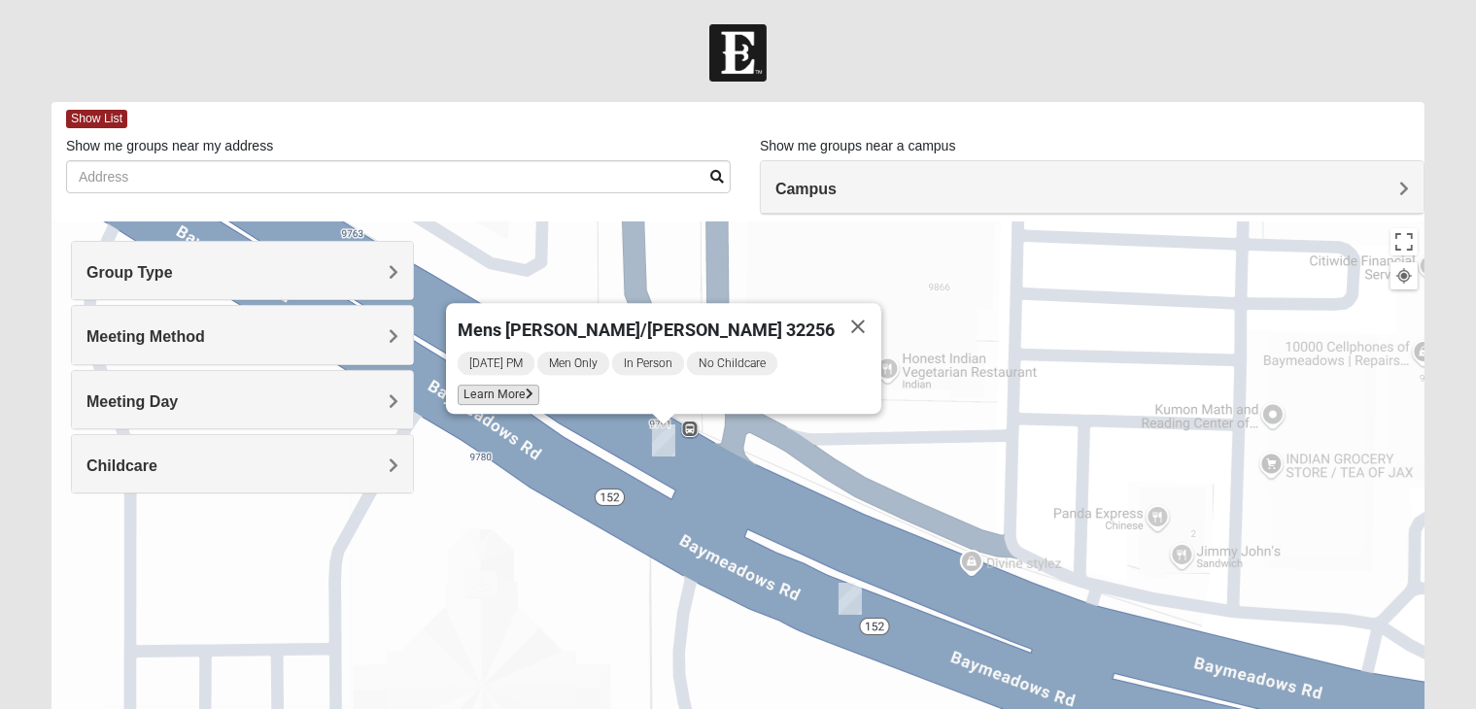
click at [539, 392] on span "Learn More" at bounding box center [499, 395] width 82 height 20
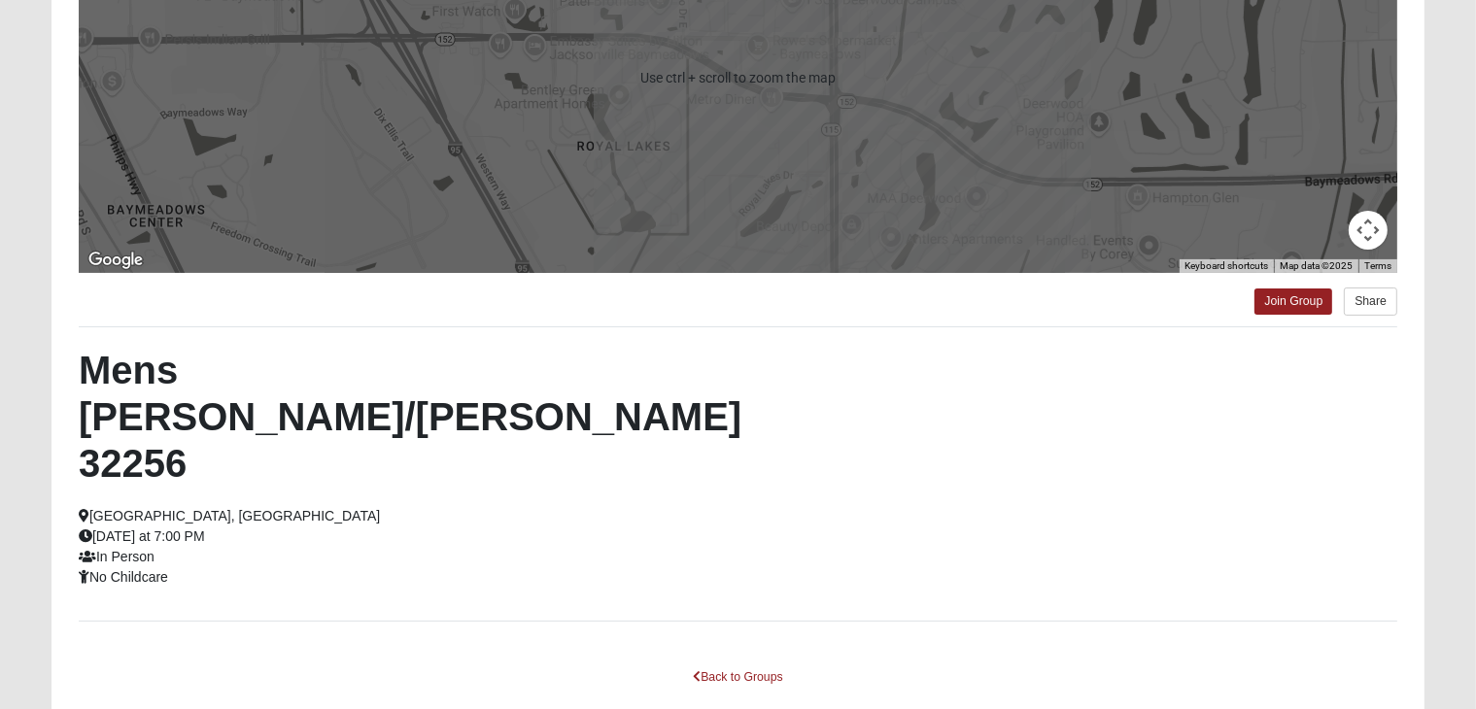
scroll to position [342, 0]
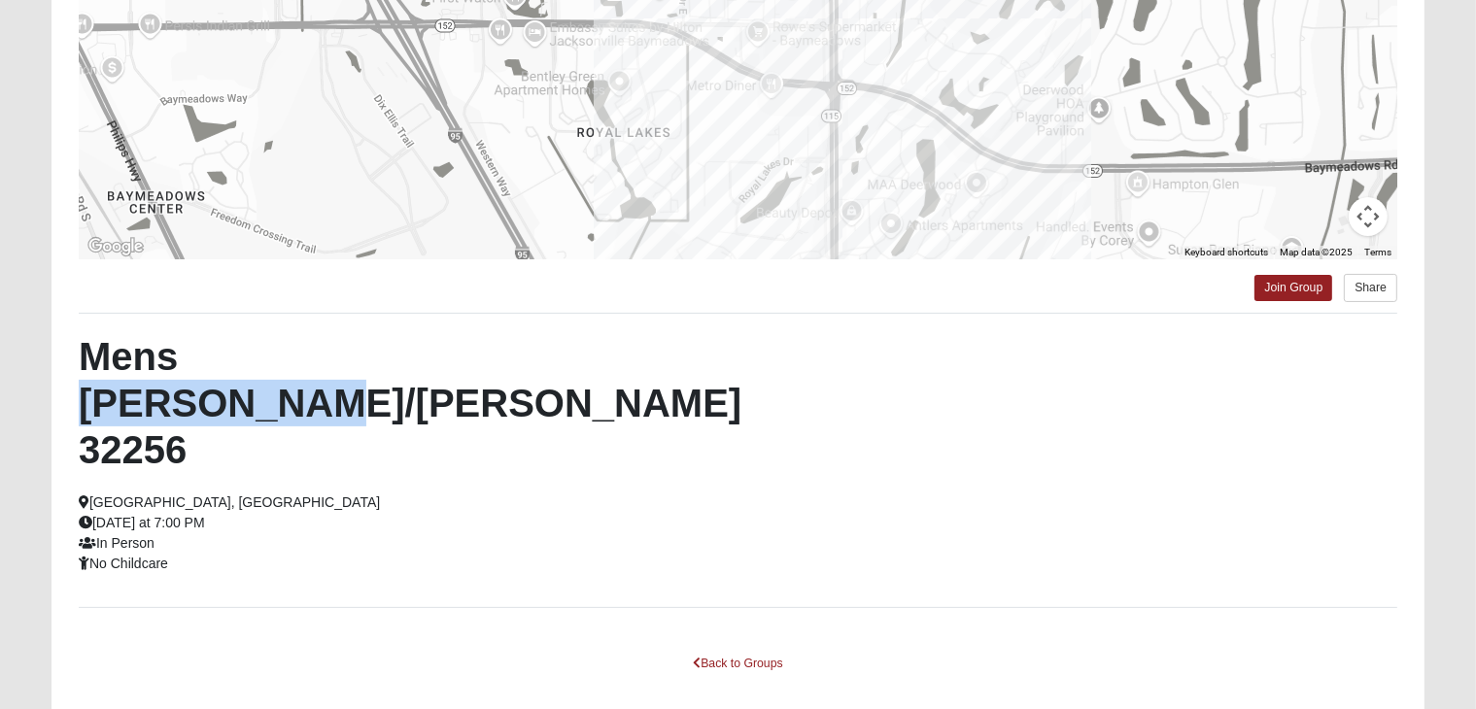
drag, startPoint x: 412, startPoint y: 366, endPoint x: 198, endPoint y: 364, distance: 213.8
click at [198, 364] on h2 "Mens [PERSON_NAME]/[PERSON_NAME] 32256" at bounding box center [401, 403] width 645 height 140
copy h2 "Mathis/Smid"
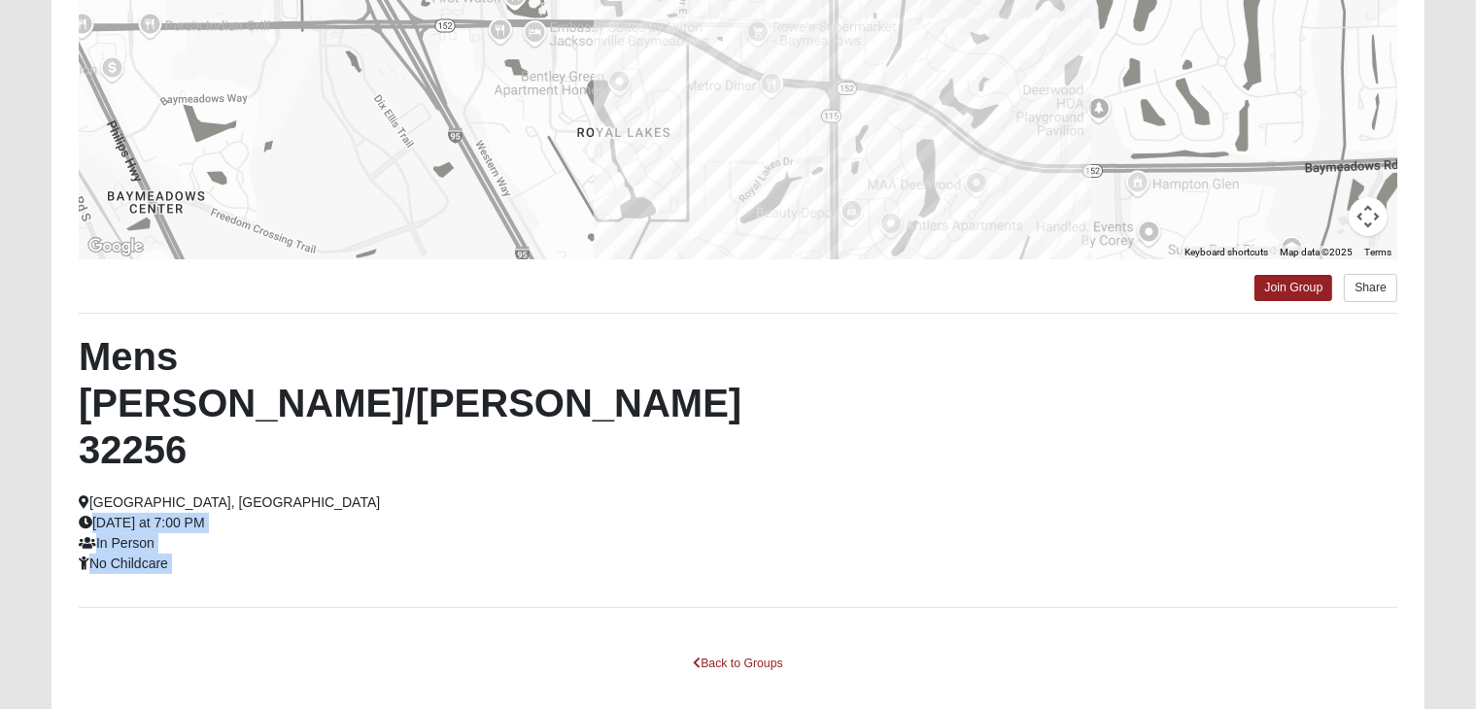
drag, startPoint x: 637, startPoint y: 434, endPoint x: 647, endPoint y: 563, distance: 128.6
click at [647, 563] on div "To navigate the map with touch gestures double-tap and hold your finger on the …" at bounding box center [737, 263] width 1373 height 939
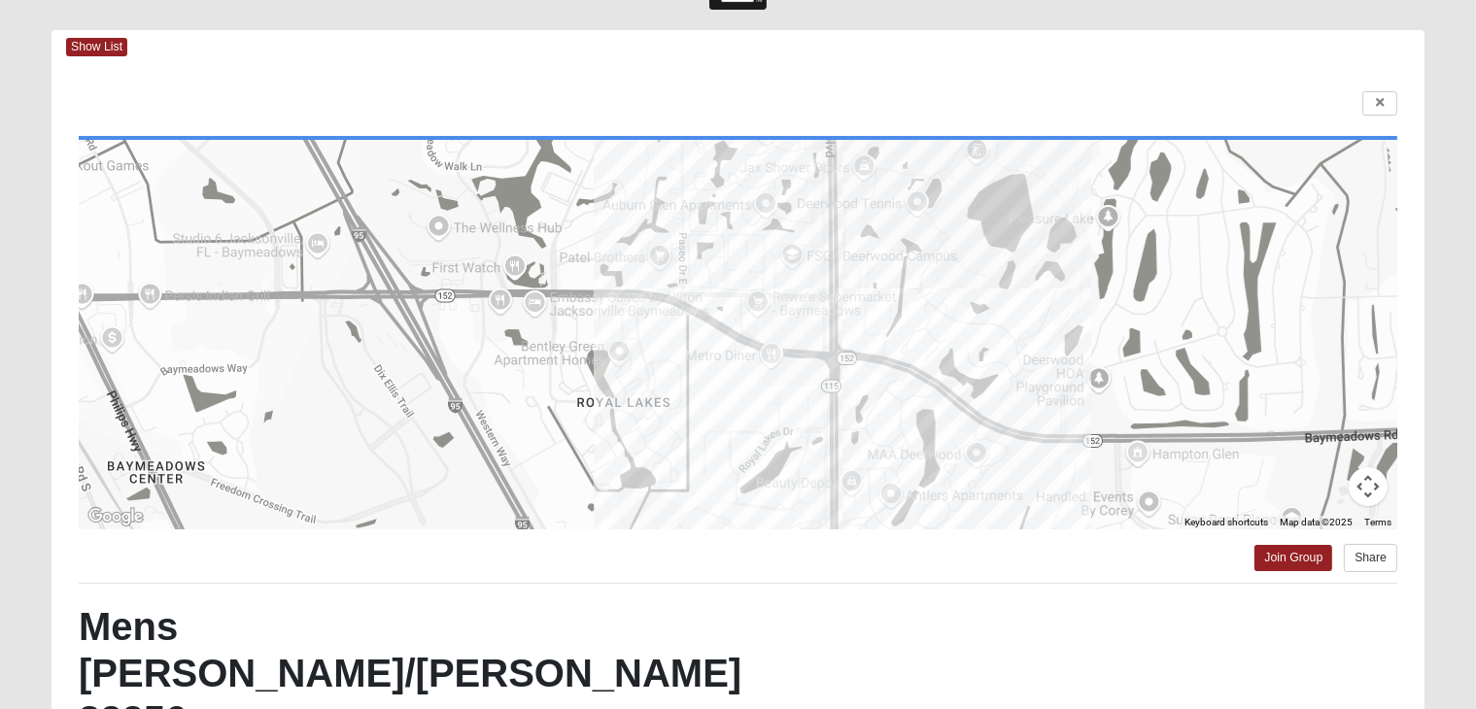
scroll to position [64, 0]
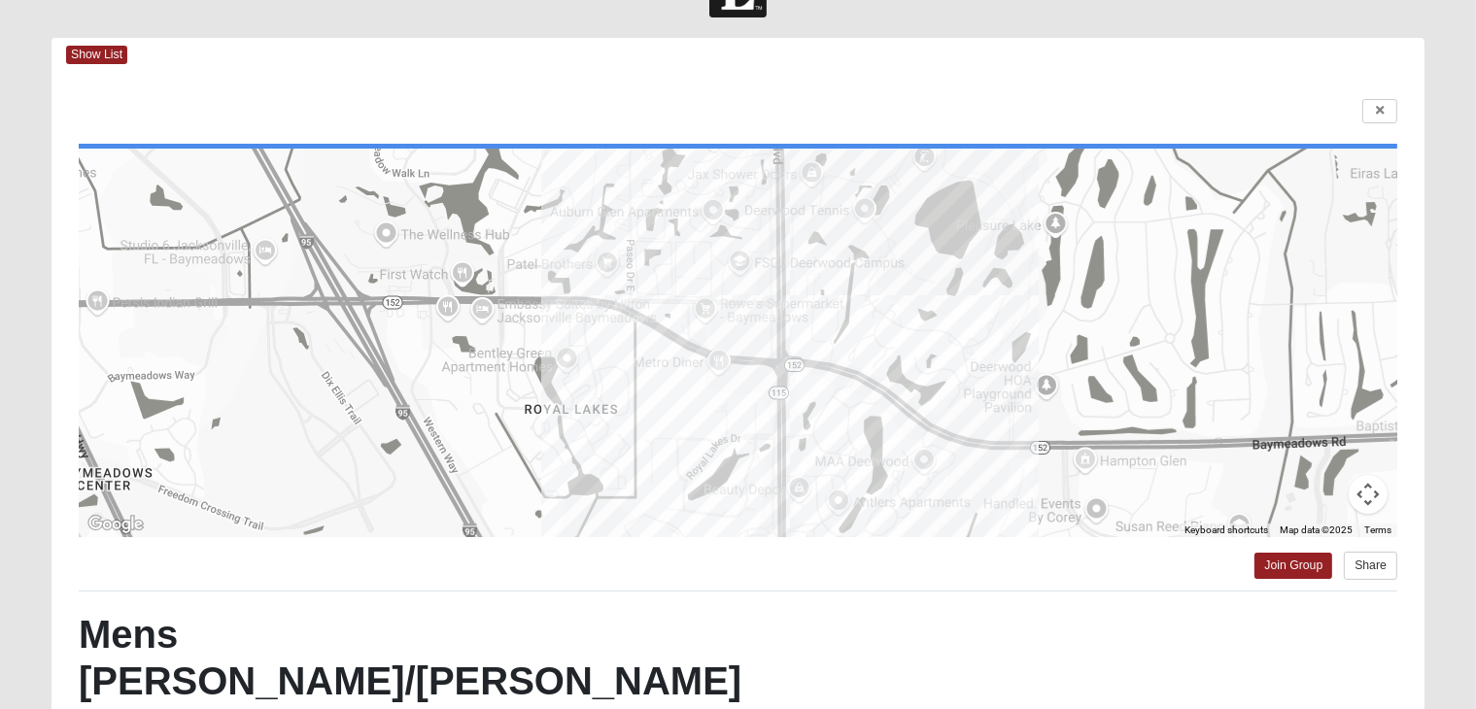
drag, startPoint x: 762, startPoint y: 343, endPoint x: 684, endPoint y: 332, distance: 78.5
click at [684, 332] on div at bounding box center [738, 343] width 1318 height 389
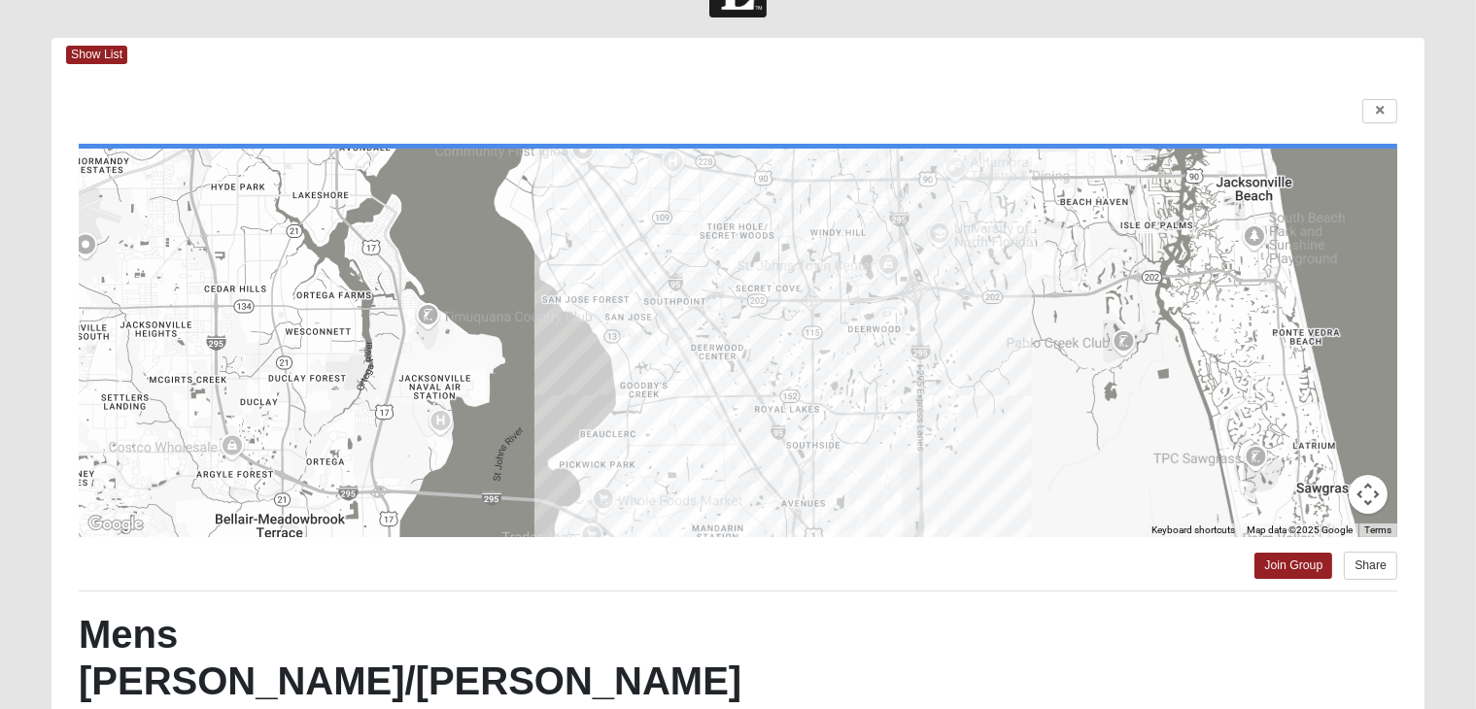
drag, startPoint x: 707, startPoint y: 426, endPoint x: 878, endPoint y: 526, distance: 198.1
click at [878, 526] on div at bounding box center [738, 343] width 1318 height 389
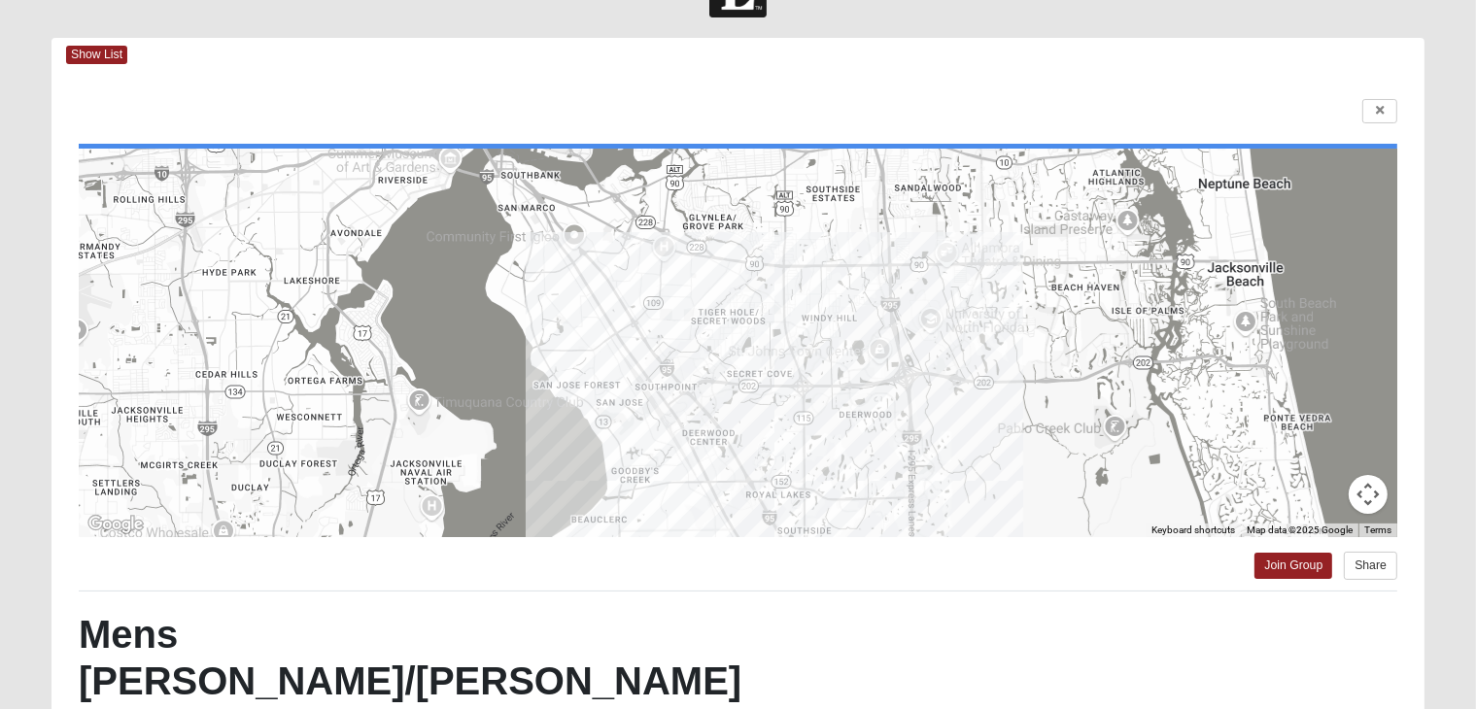
drag, startPoint x: 870, startPoint y: 363, endPoint x: 787, endPoint y: 444, distance: 115.4
click at [787, 444] on div at bounding box center [738, 343] width 1318 height 389
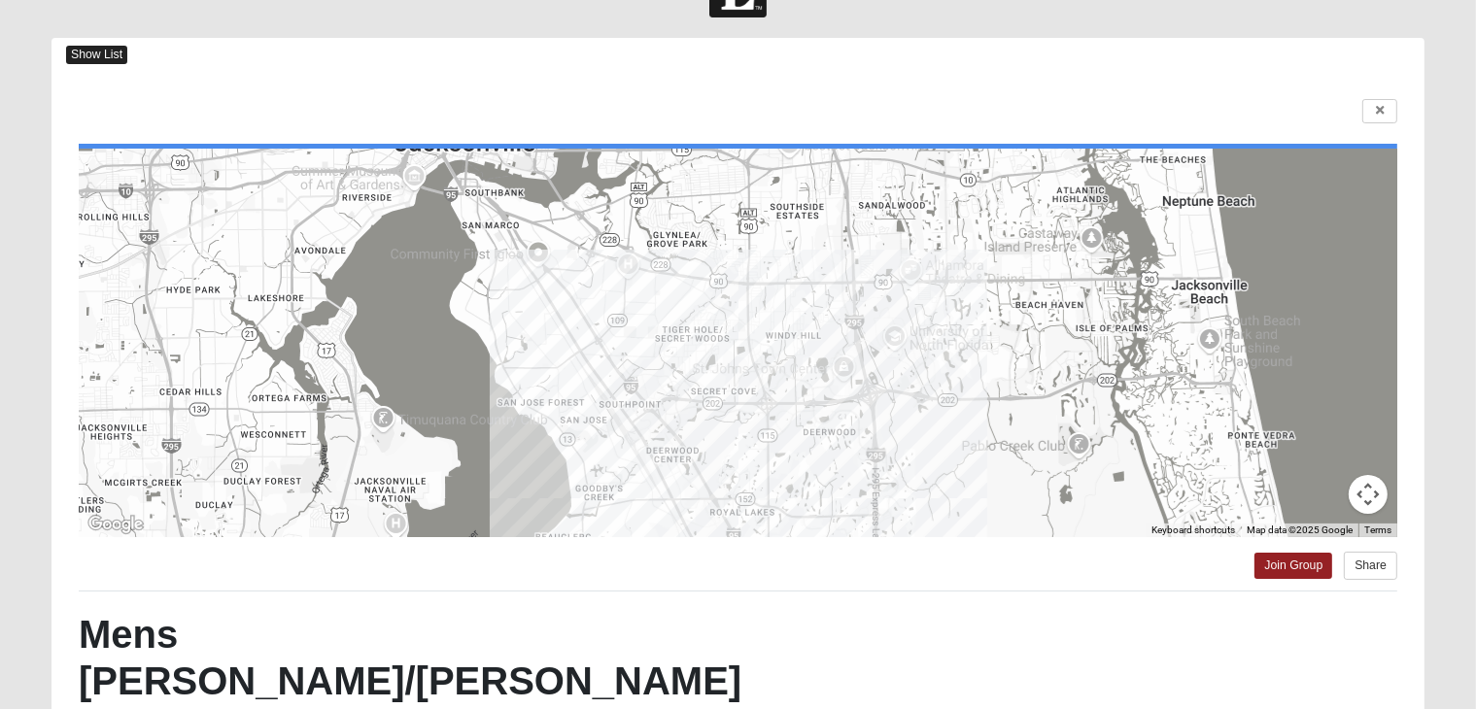
click at [103, 51] on span "Show List" at bounding box center [96, 55] width 61 height 18
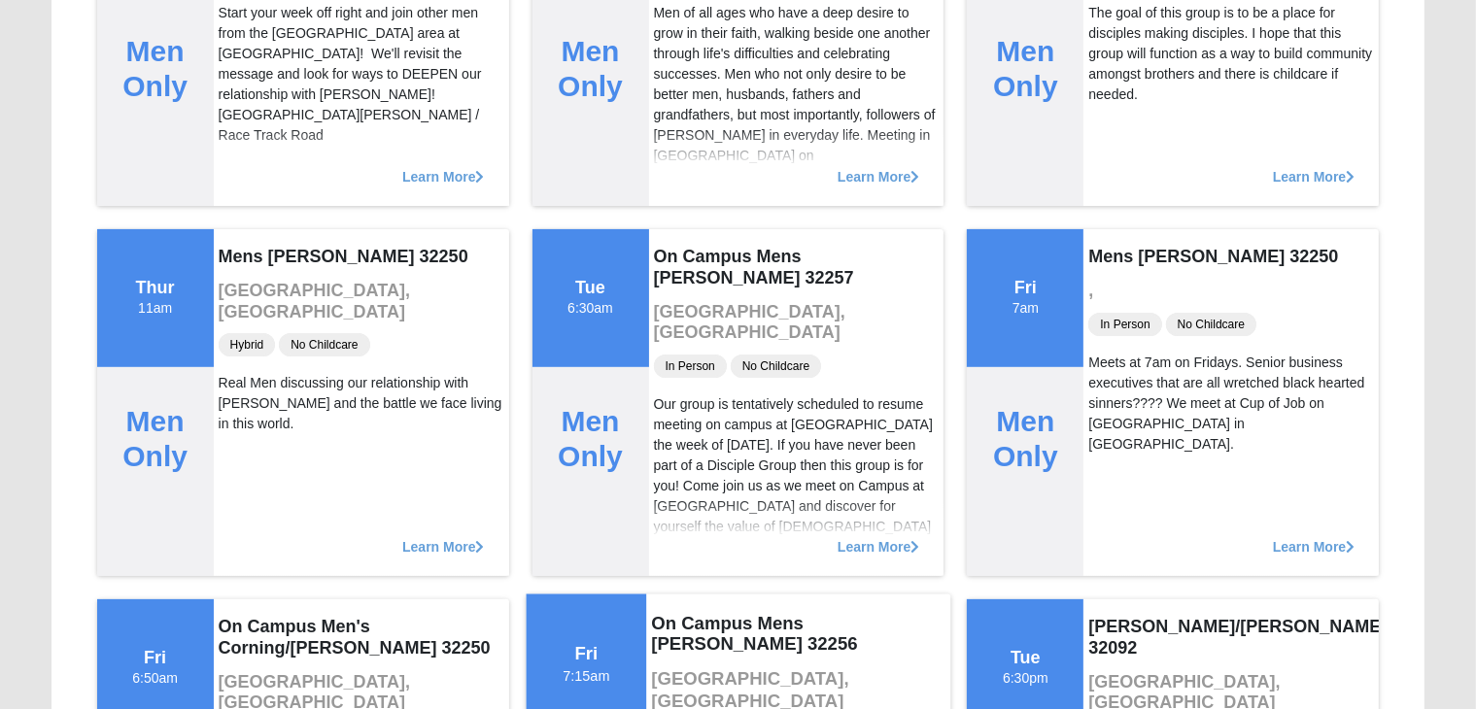
scroll to position [380, 0]
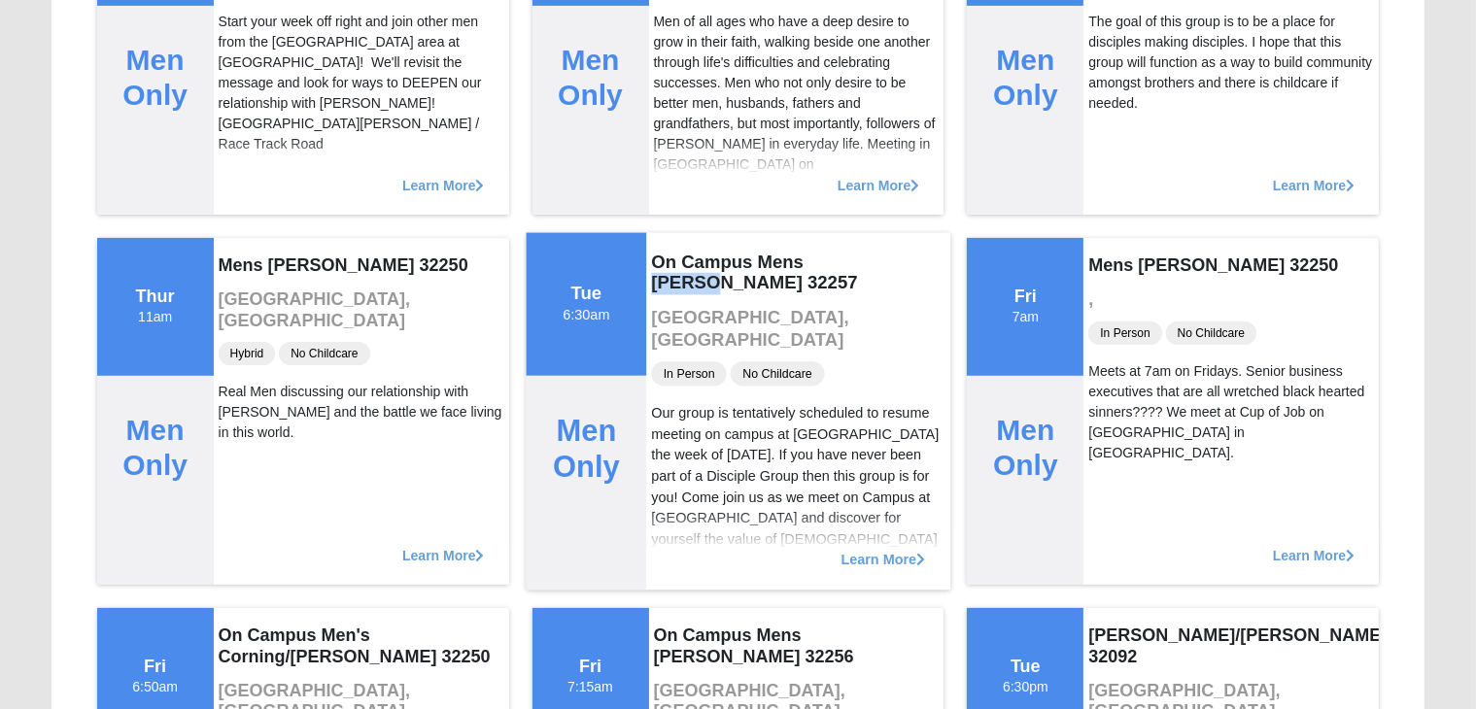
drag, startPoint x: 865, startPoint y: 257, endPoint x: 811, endPoint y: 266, distance: 54.1
click at [811, 266] on h4 "On Campus Mens [PERSON_NAME] 32257" at bounding box center [798, 272] width 294 height 43
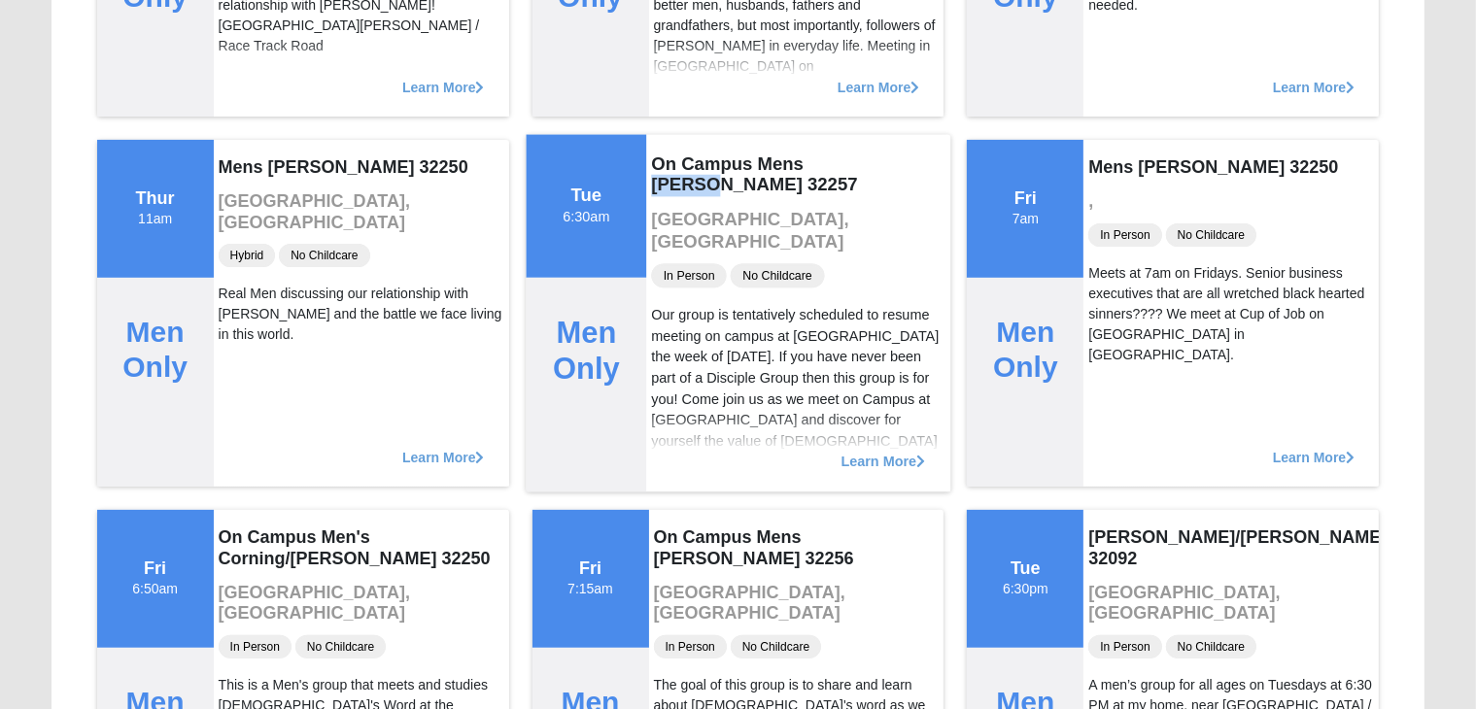
scroll to position [435, 0]
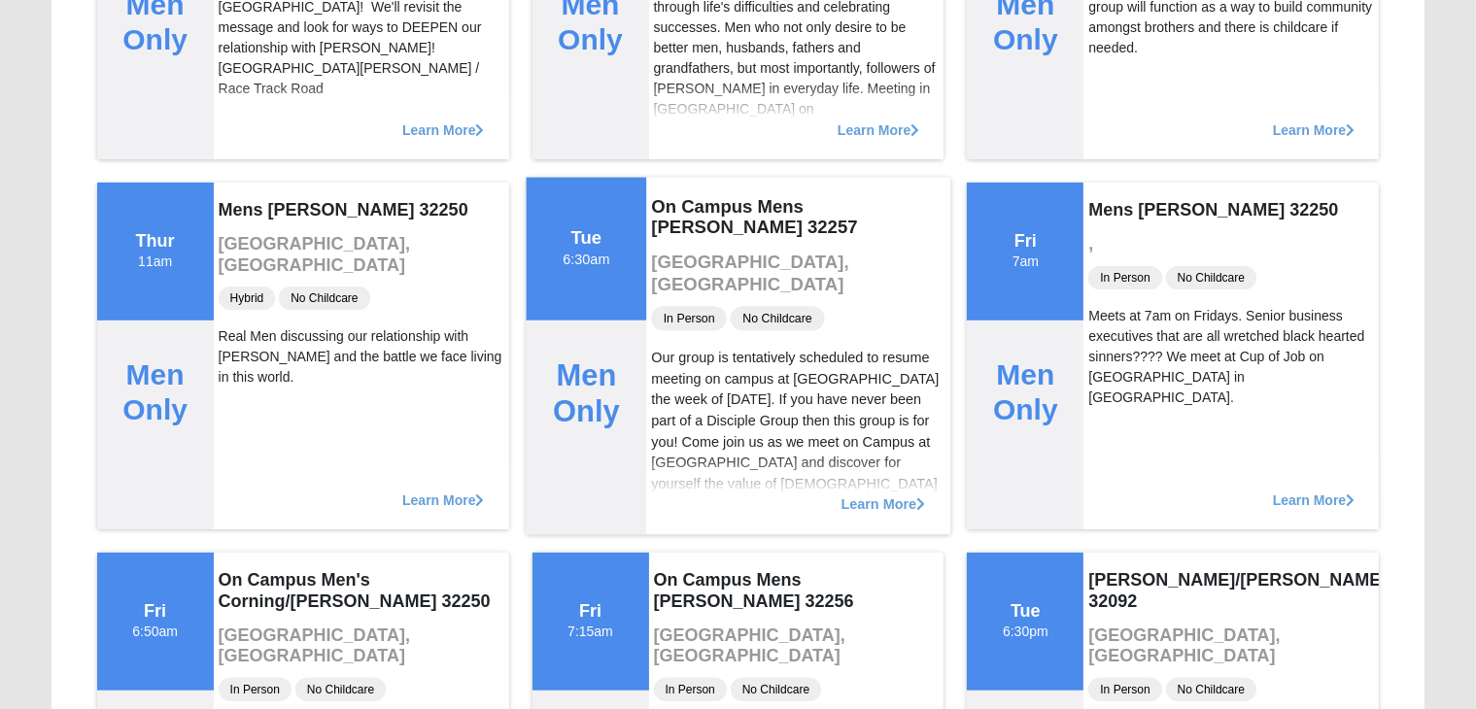
click at [781, 402] on div "Our group is tentatively scheduled to resume meeting on campus at [GEOGRAPHIC_D…" at bounding box center [798, 442] width 294 height 189
click at [869, 495] on span "Learn More" at bounding box center [882, 495] width 85 height 0
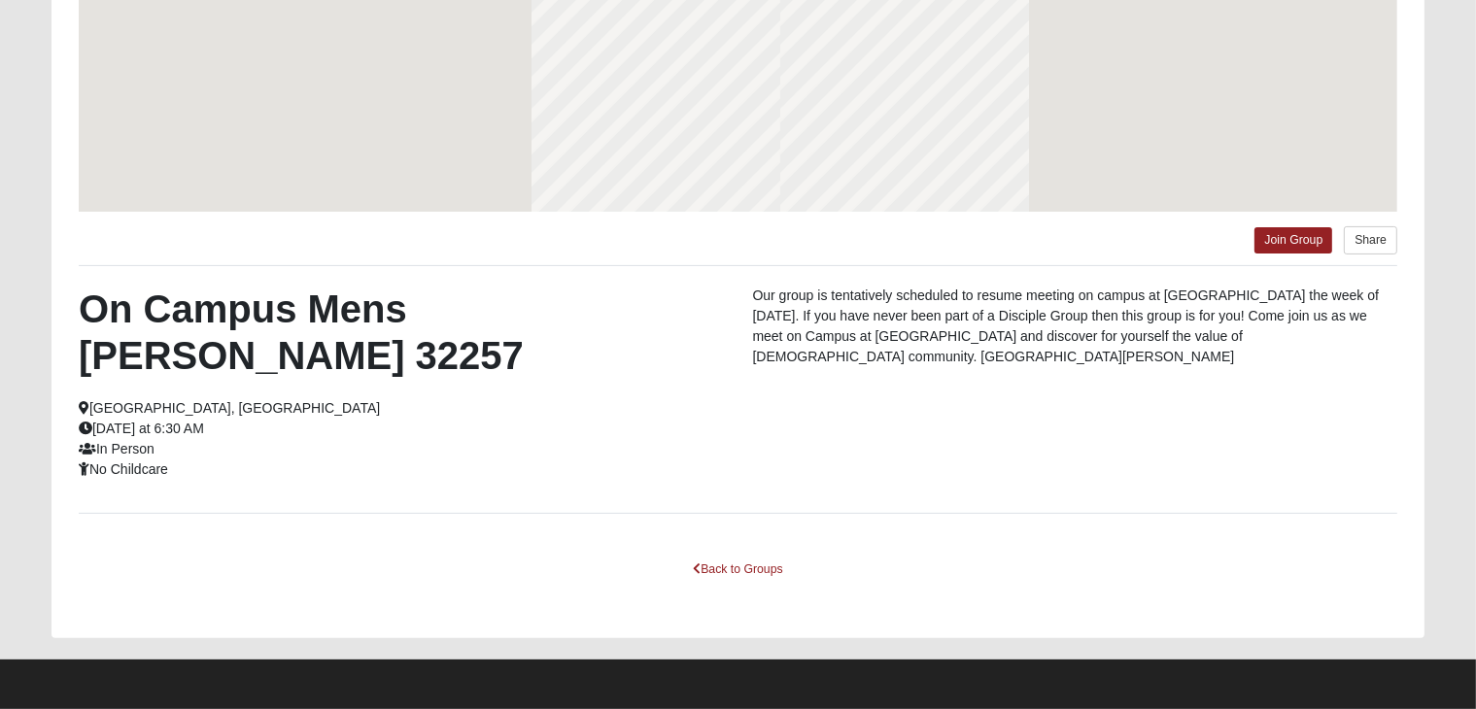
scroll to position [342, 0]
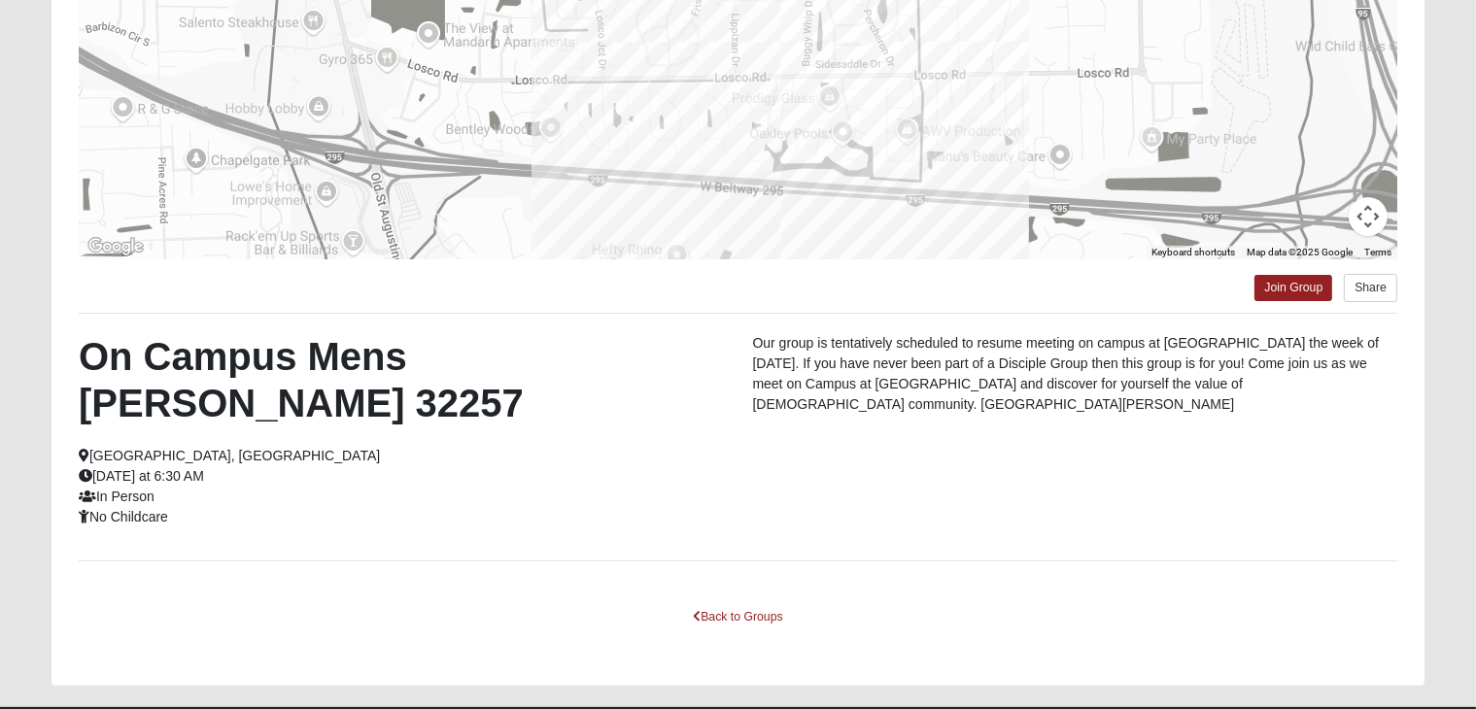
drag, startPoint x: 857, startPoint y: 368, endPoint x: 1014, endPoint y: 405, distance: 161.7
click at [1014, 405] on p "Our group is tentatively scheduled to resume meeting on campus at [GEOGRAPHIC_D…" at bounding box center [1074, 374] width 645 height 82
click at [1176, 443] on div "On Campus Mens Gruber 32257 Jacksonville, FL Tuesday at 6:30 AM In Person No Ch…" at bounding box center [738, 437] width 1348 height 208
drag, startPoint x: 1038, startPoint y: 377, endPoint x: 1193, endPoint y: 409, distance: 158.7
click at [1193, 409] on p "Our group is tentatively scheduled to resume meeting on campus at [GEOGRAPHIC_D…" at bounding box center [1074, 374] width 645 height 82
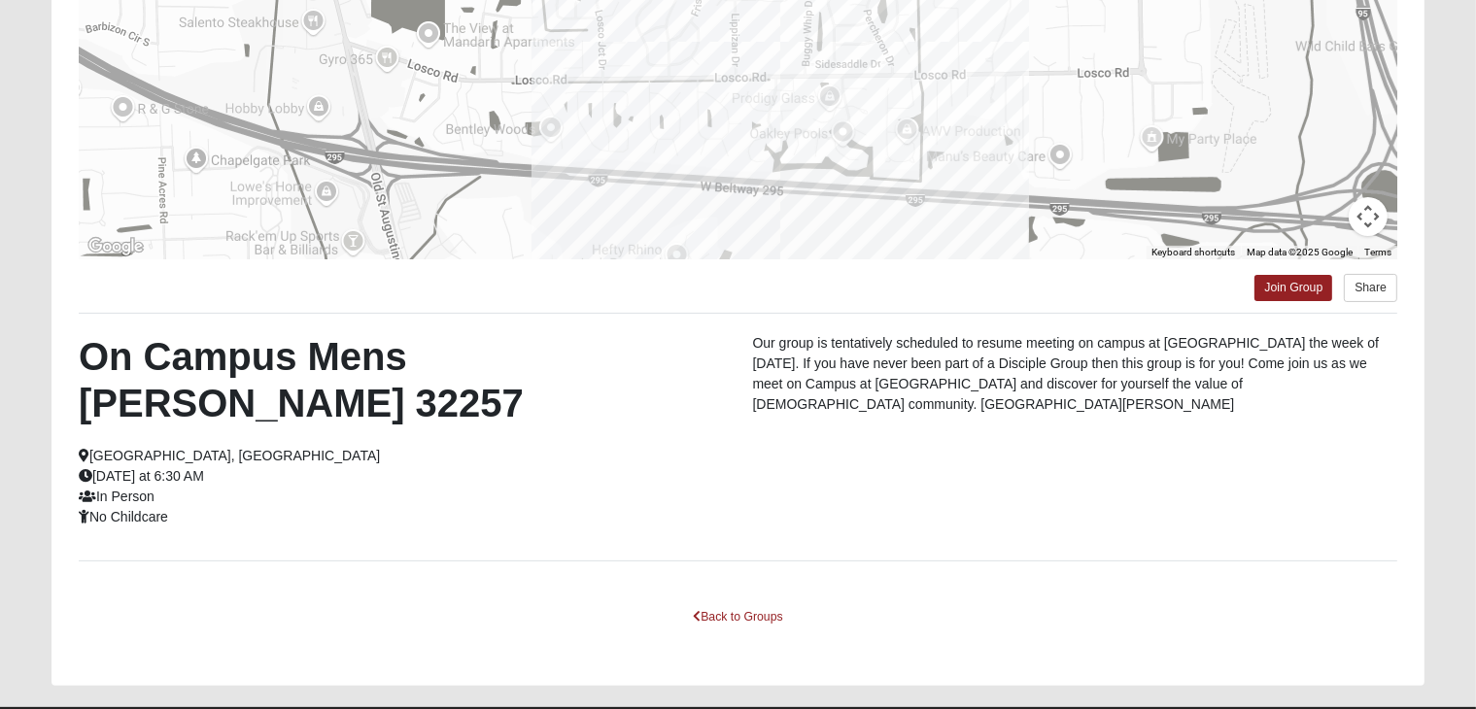
click at [1279, 440] on div "On Campus Mens Gruber 32257 Jacksonville, FL Tuesday at 6:30 AM In Person No Ch…" at bounding box center [738, 437] width 1348 height 208
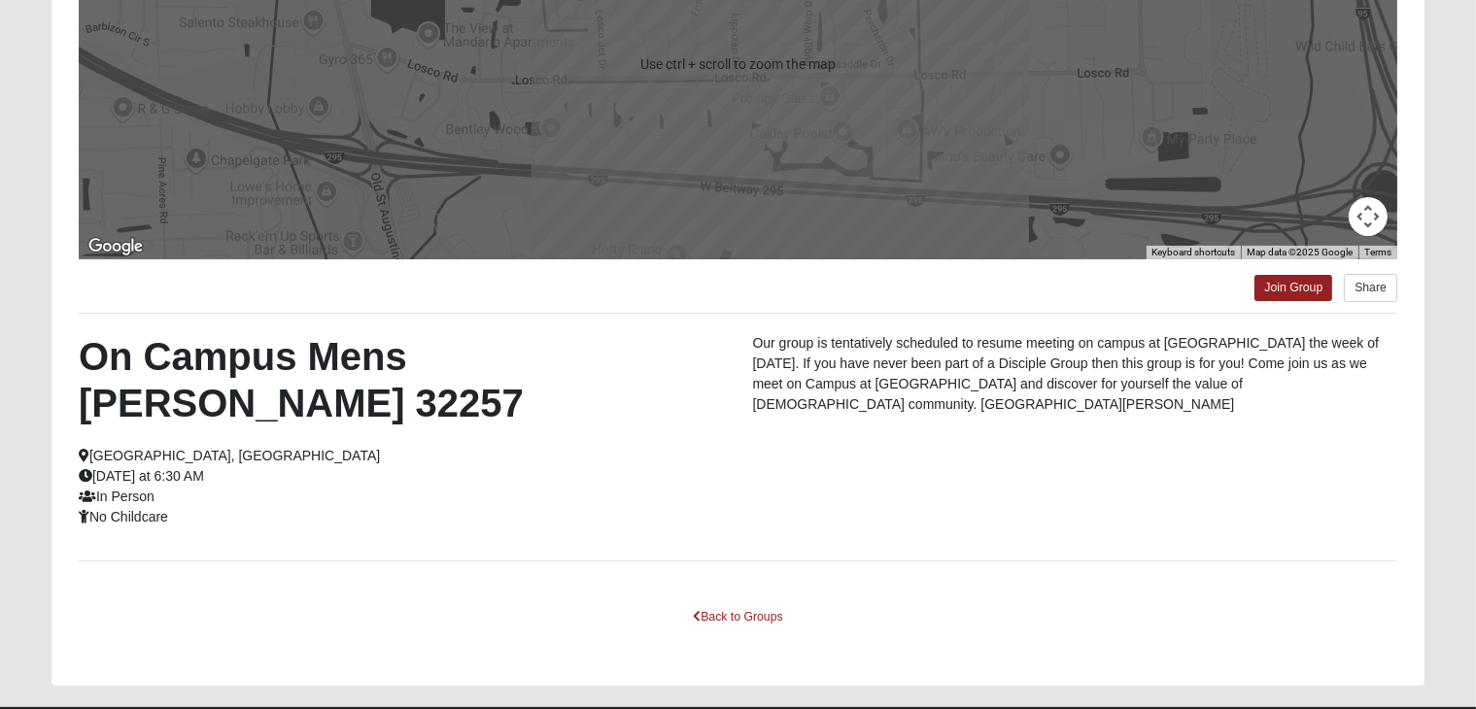
scroll to position [341, 0]
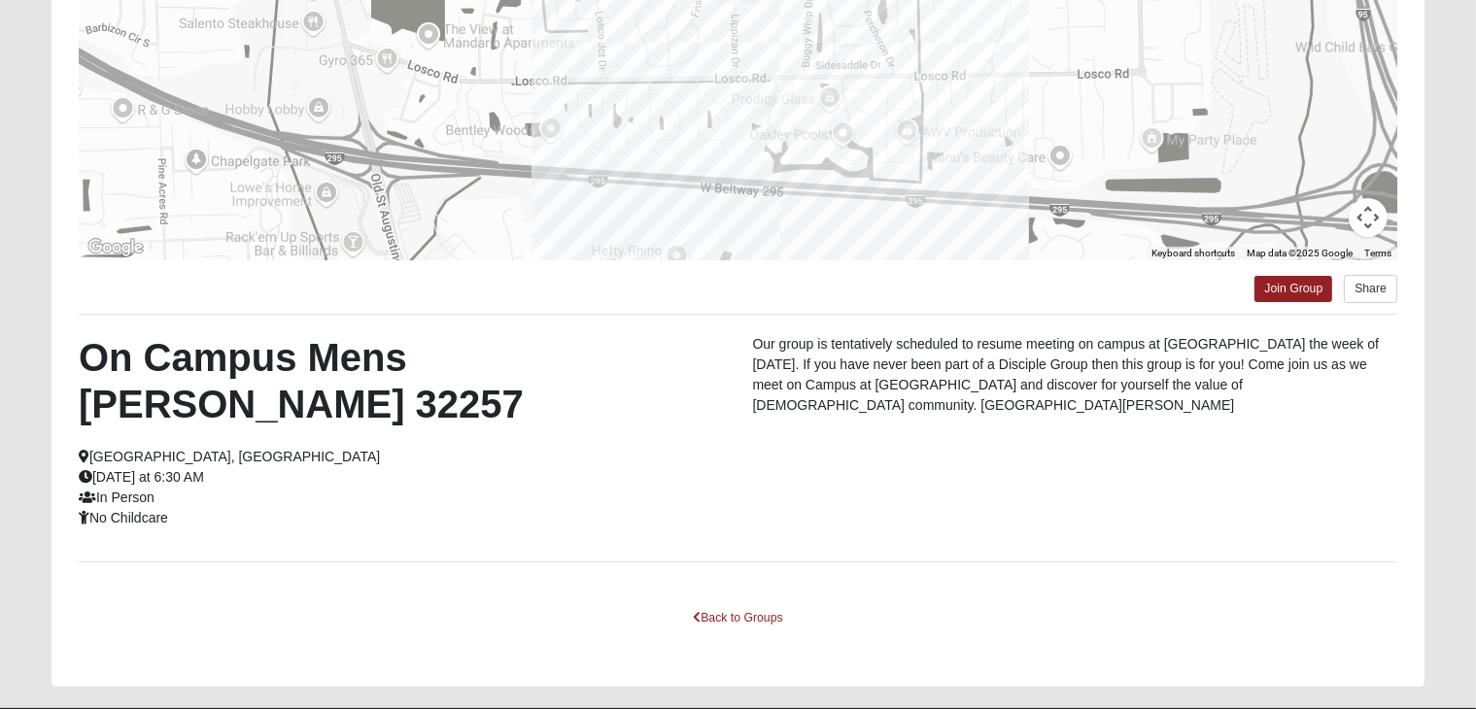
drag, startPoint x: 154, startPoint y: 417, endPoint x: 256, endPoint y: 485, distance: 123.4
click at [256, 485] on div "On Campus Mens Gruber 32257 Jacksonville, FL Tuesday at 6:30 AM In Person No Ch…" at bounding box center [738, 438] width 1348 height 208
click at [338, 470] on div "On Campus Mens Gruber 32257 Jacksonville, FL Tuesday at 6:30 AM In Person No Ch…" at bounding box center [401, 431] width 674 height 194
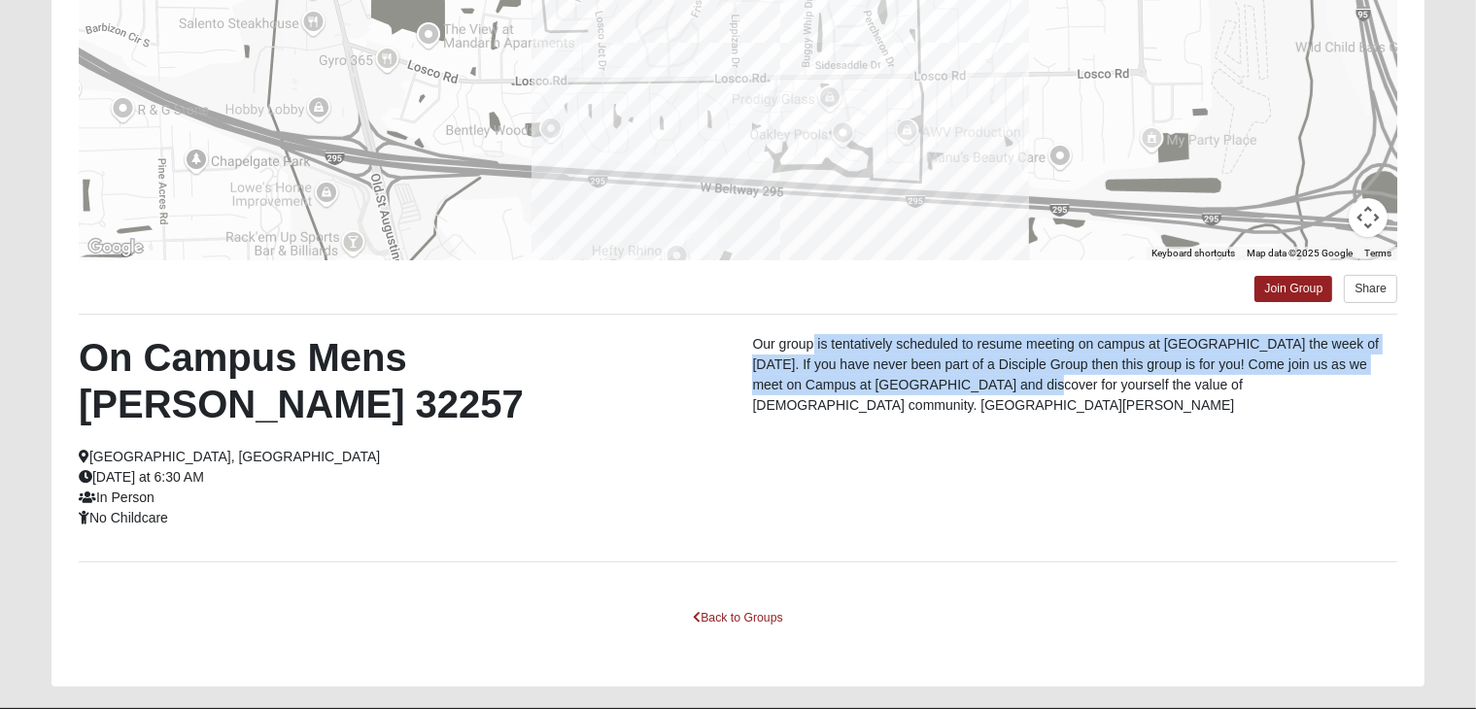
drag, startPoint x: 812, startPoint y: 346, endPoint x: 1000, endPoint y: 390, distance: 192.5
click at [1000, 390] on p "Our group is tentatively scheduled to resume meeting on campus at [GEOGRAPHIC_D…" at bounding box center [1074, 375] width 645 height 82
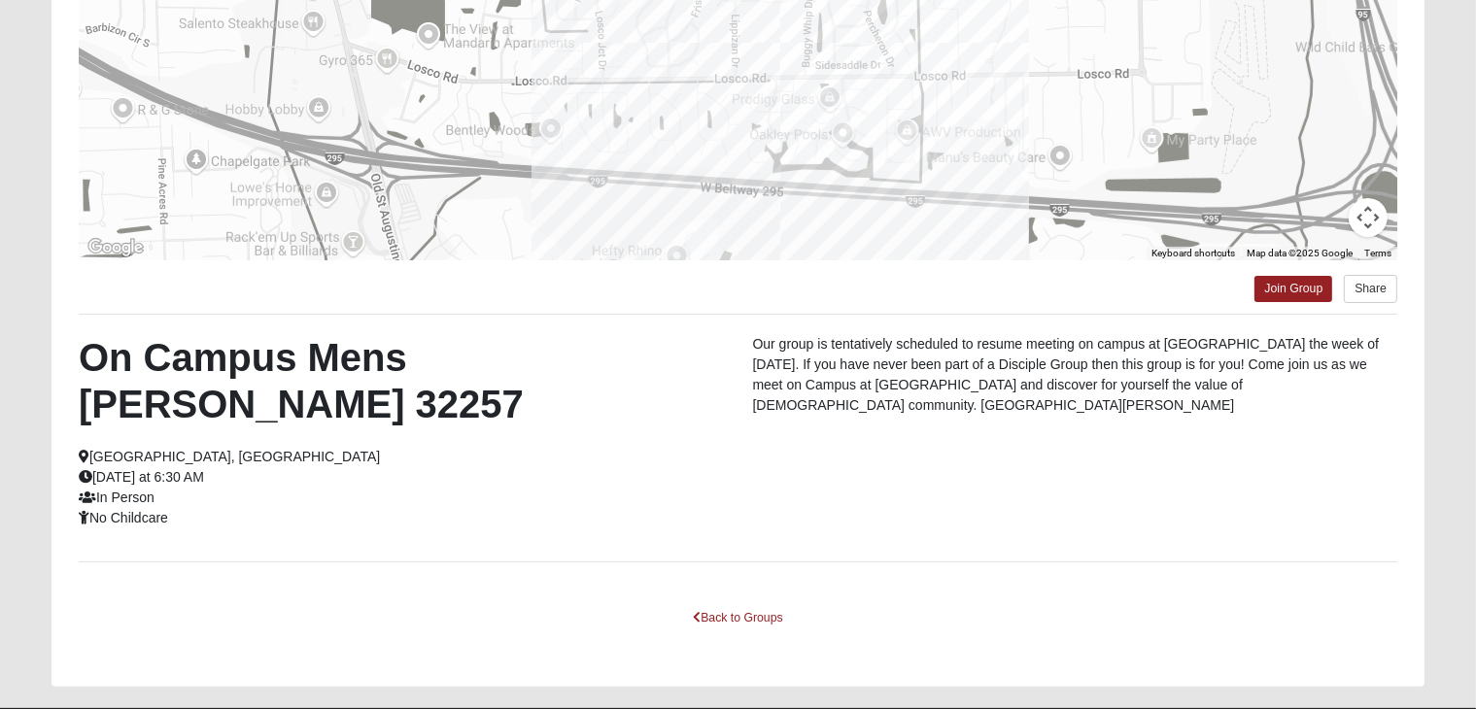
click at [1153, 425] on div "On Campus Mens Gruber 32257 Jacksonville, FL Tuesday at 6:30 AM In Person No Ch…" at bounding box center [738, 438] width 1348 height 208
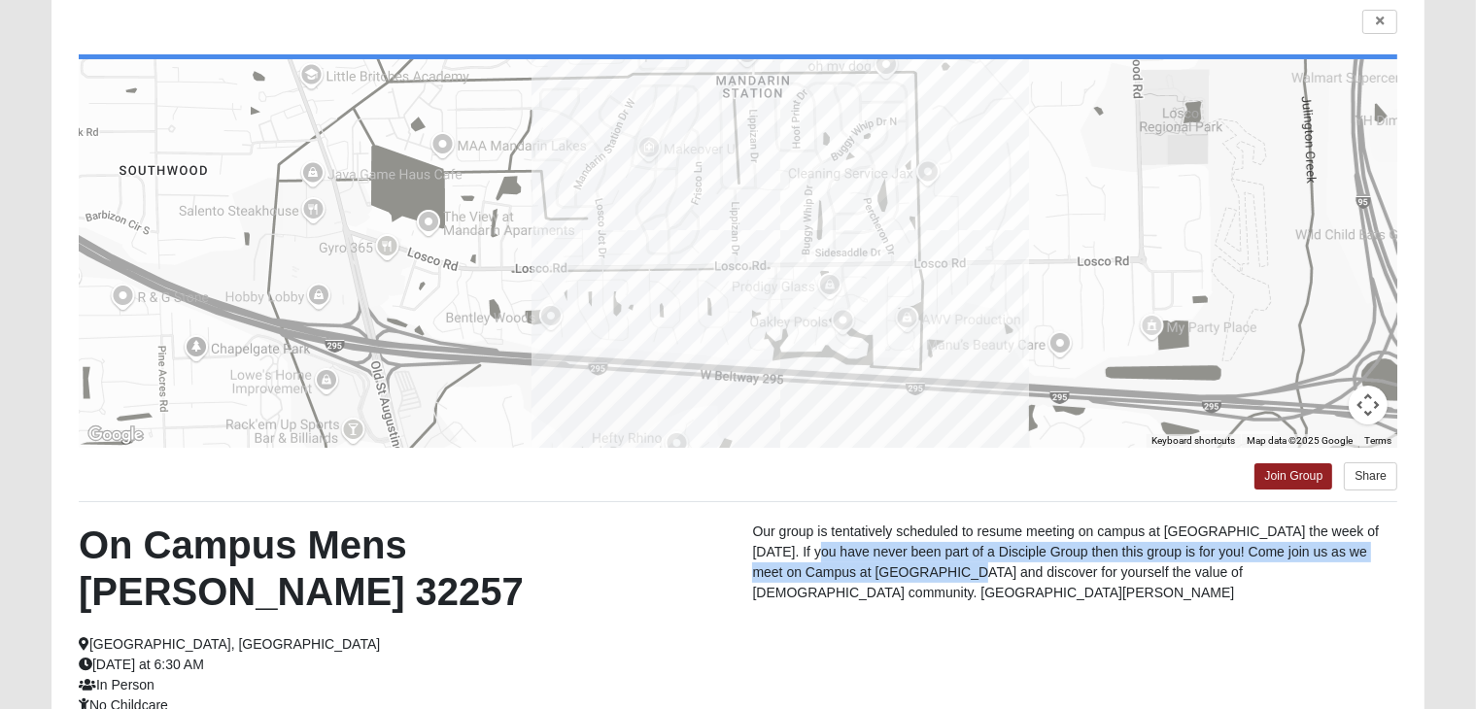
drag, startPoint x: 791, startPoint y: 560, endPoint x: 925, endPoint y: 576, distance: 135.1
click at [925, 576] on p "Our group is tentatively scheduled to resume meeting on campus at [GEOGRAPHIC_D…" at bounding box center [1074, 563] width 645 height 82
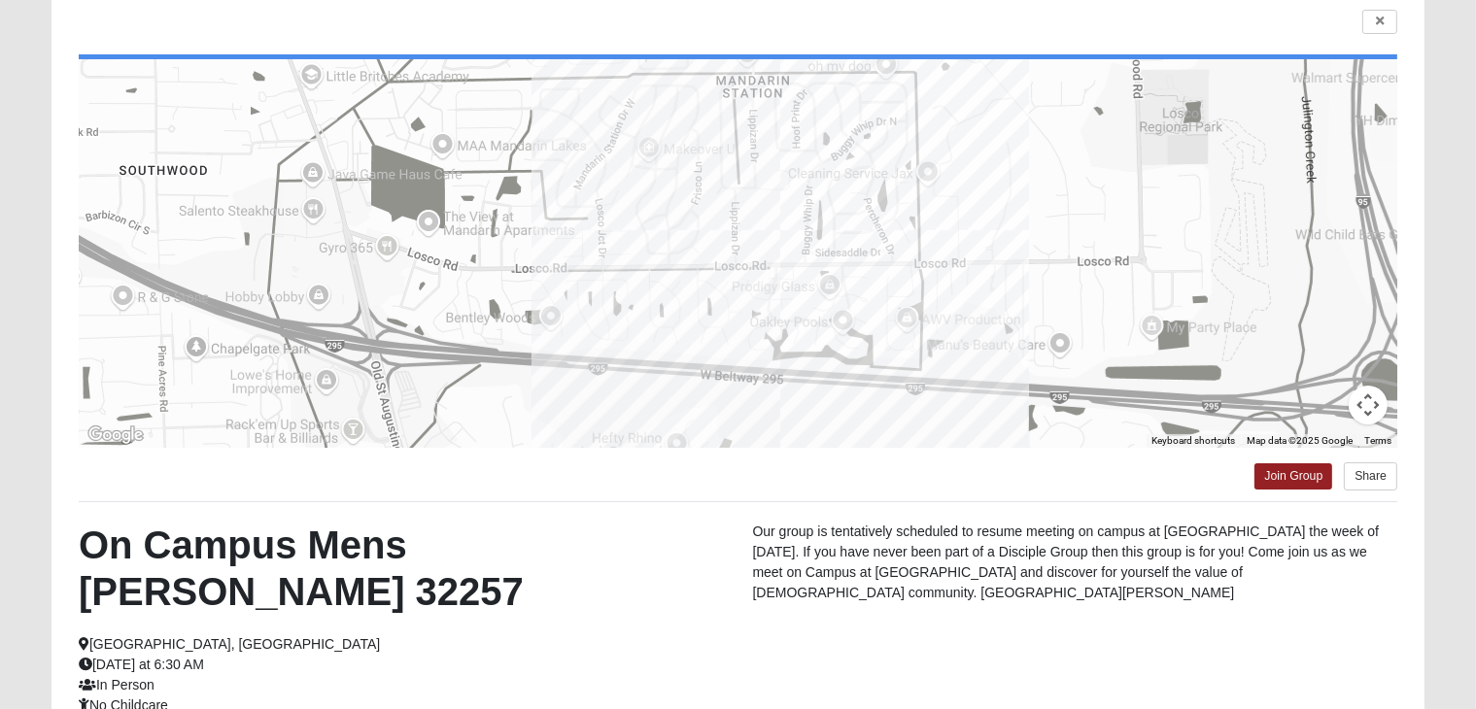
click at [1021, 598] on p "Our group is tentatively scheduled to resume meeting on campus at [GEOGRAPHIC_D…" at bounding box center [1074, 563] width 645 height 82
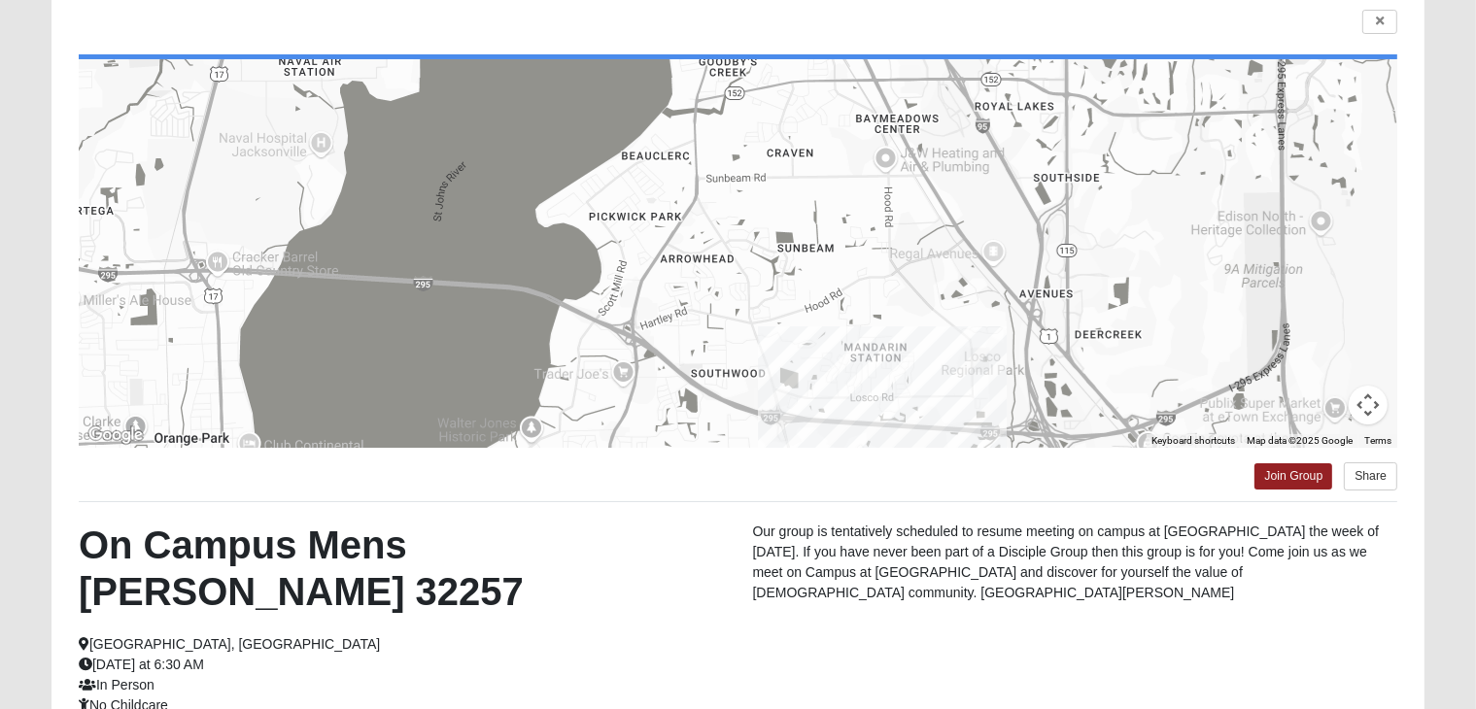
drag, startPoint x: 940, startPoint y: 223, endPoint x: 944, endPoint y: 320, distance: 96.3
click at [944, 320] on div at bounding box center [738, 253] width 1318 height 389
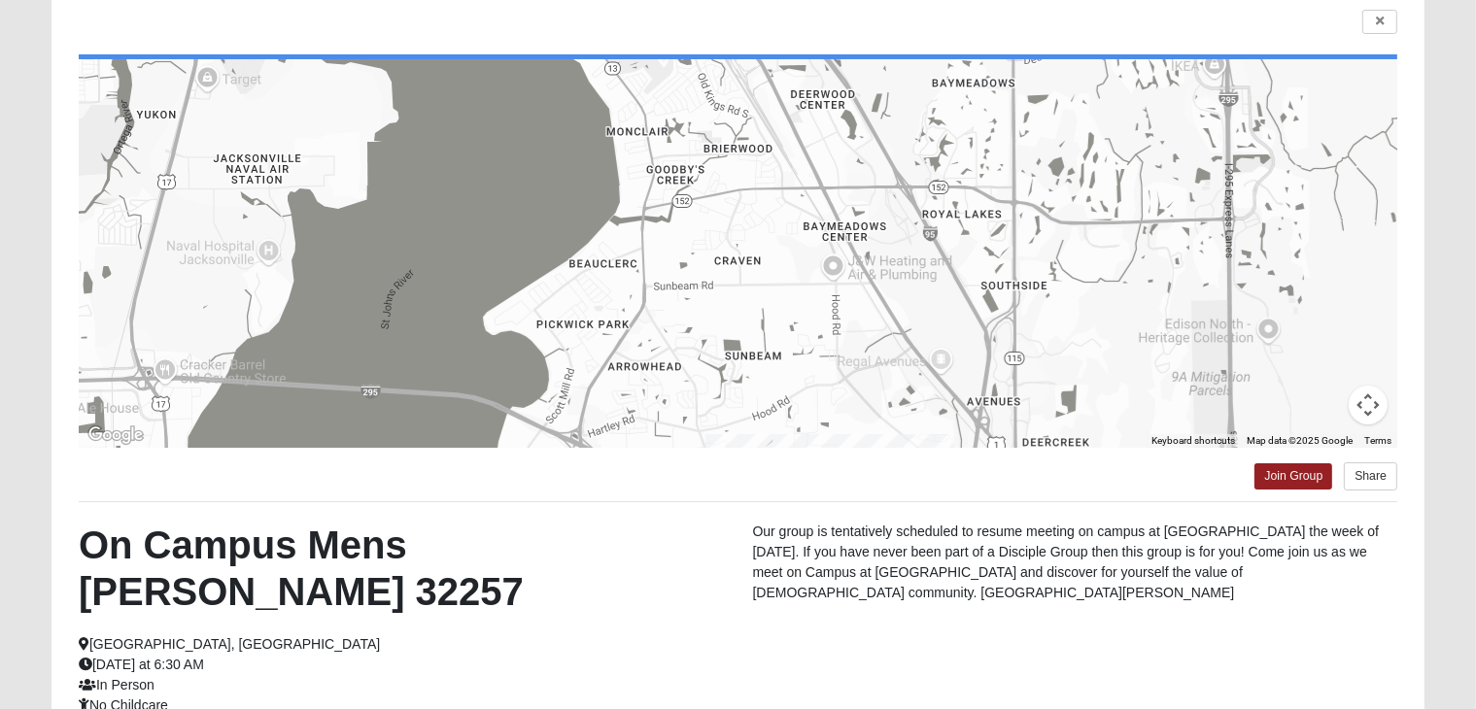
drag, startPoint x: 1003, startPoint y: 288, endPoint x: 948, endPoint y: 398, distance: 123.4
click at [948, 398] on div at bounding box center [738, 253] width 1318 height 389
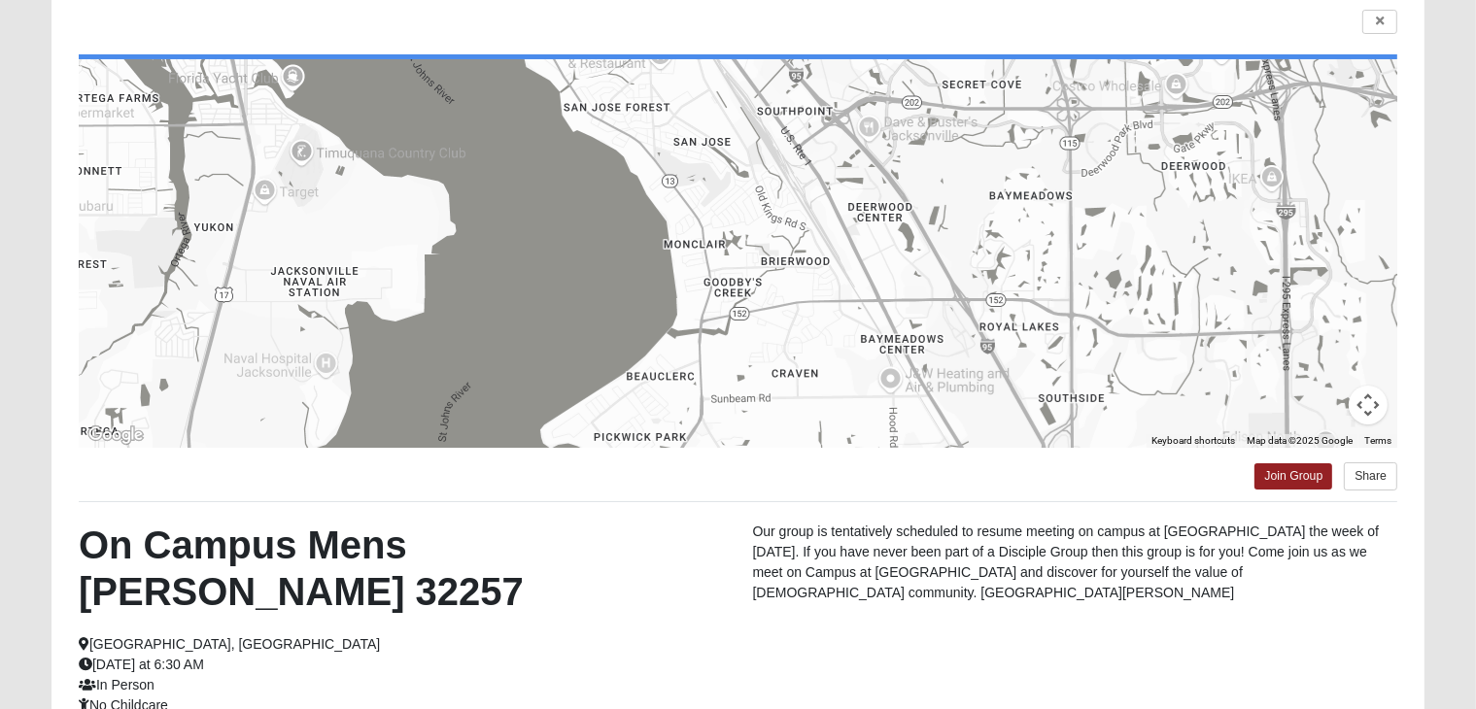
drag, startPoint x: 835, startPoint y: 308, endPoint x: 894, endPoint y: 428, distance: 134.3
click at [894, 428] on div at bounding box center [738, 253] width 1318 height 389
drag, startPoint x: 774, startPoint y: 546, endPoint x: 995, endPoint y: 600, distance: 227.2
click at [995, 600] on p "Our group is tentatively scheduled to resume meeting on campus at [GEOGRAPHIC_D…" at bounding box center [1074, 563] width 645 height 82
click at [1093, 623] on div "On Campus Mens Gruber 32257 Jacksonville, FL Tuesday at 6:30 AM In Person No Ch…" at bounding box center [738, 626] width 1348 height 208
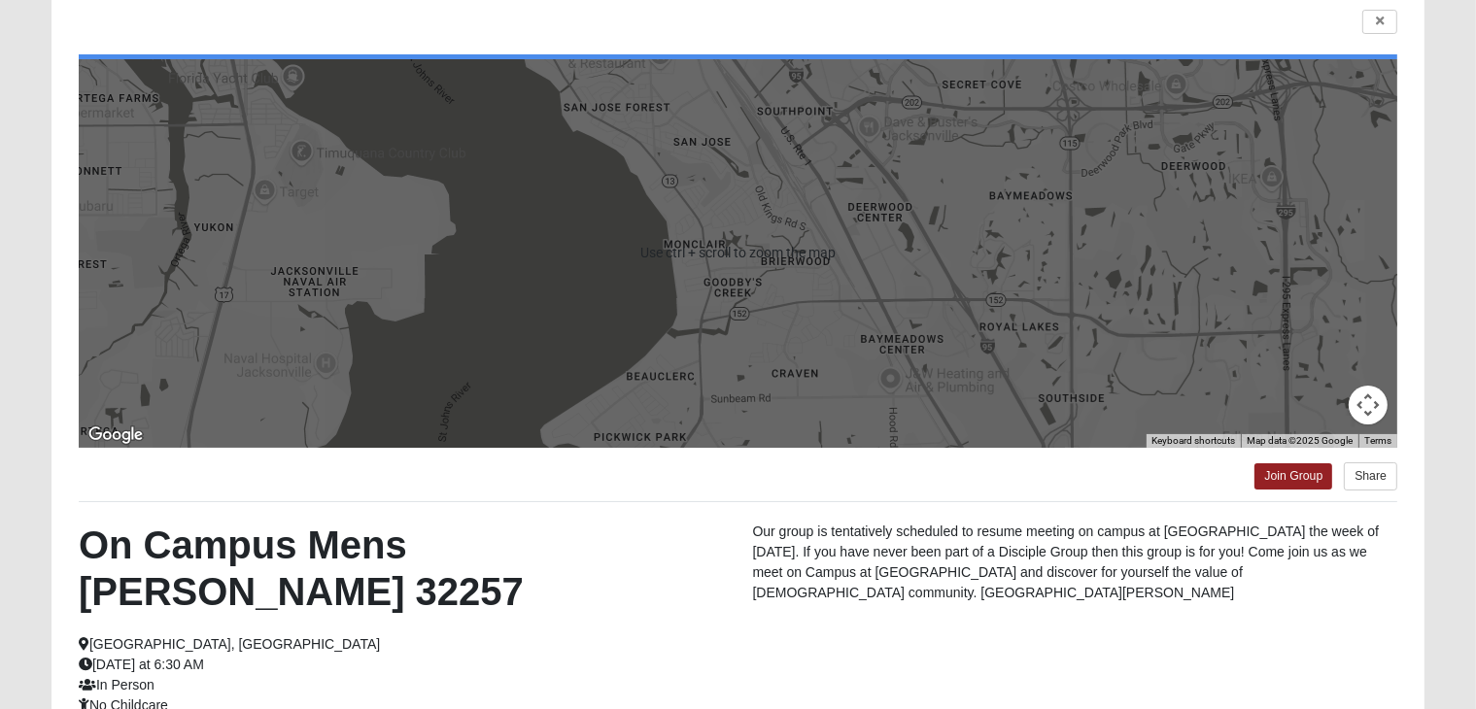
scroll to position [307, 0]
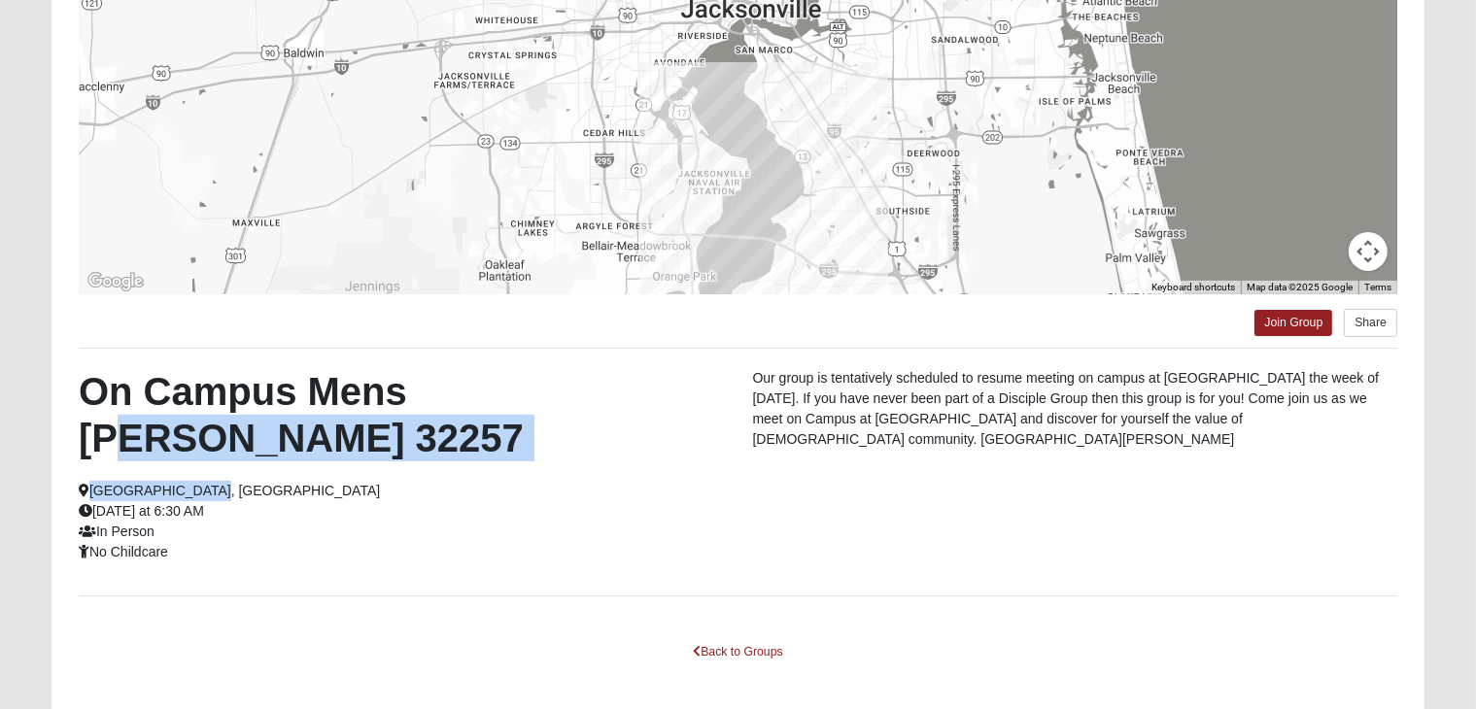
drag, startPoint x: 461, startPoint y: 362, endPoint x: 644, endPoint y: 420, distance: 191.4
click at [644, 420] on div "To navigate the map with touch gestures double-tap and hold your finger on the …" at bounding box center [737, 275] width 1373 height 892
click at [653, 423] on div "On Campus Mens Gruber 32257 Jacksonville, FL Tuesday at 6:30 AM In Person No Ch…" at bounding box center [401, 465] width 674 height 194
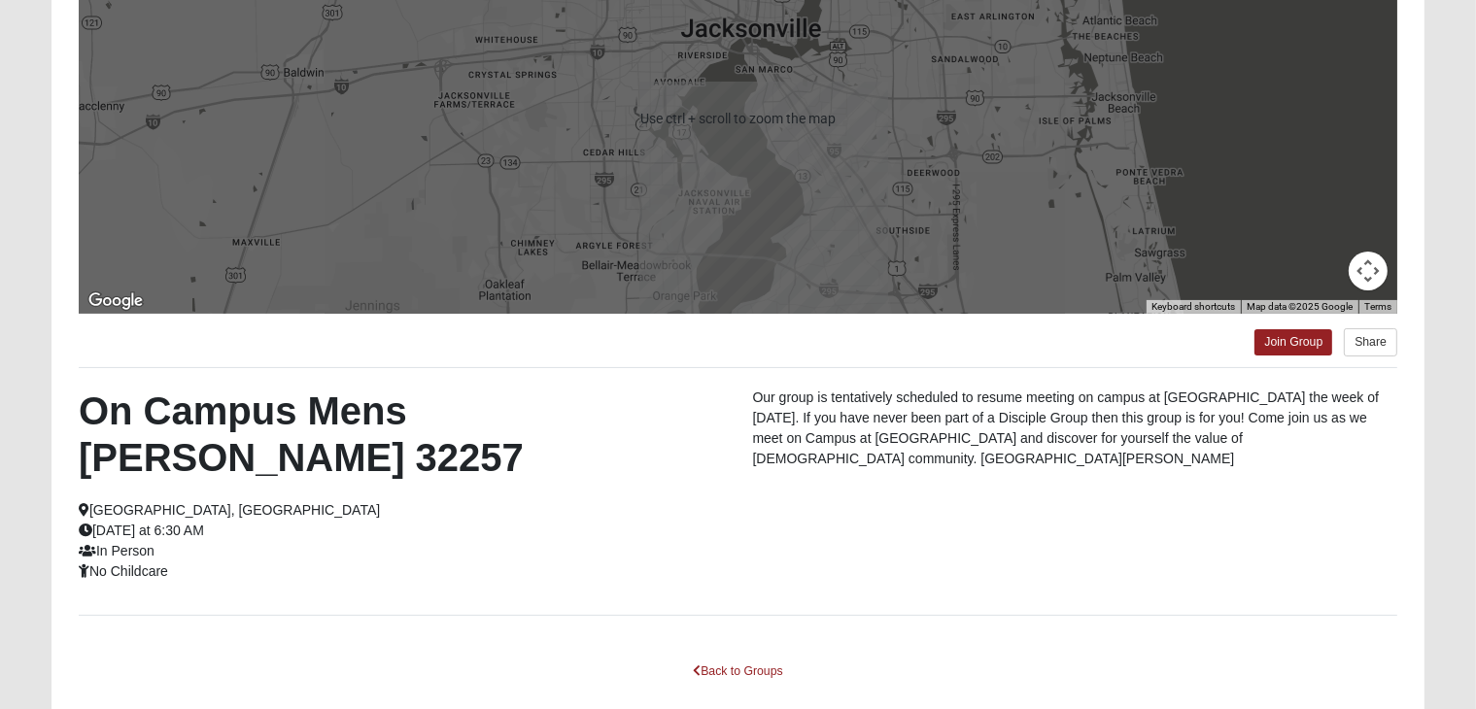
scroll to position [342, 0]
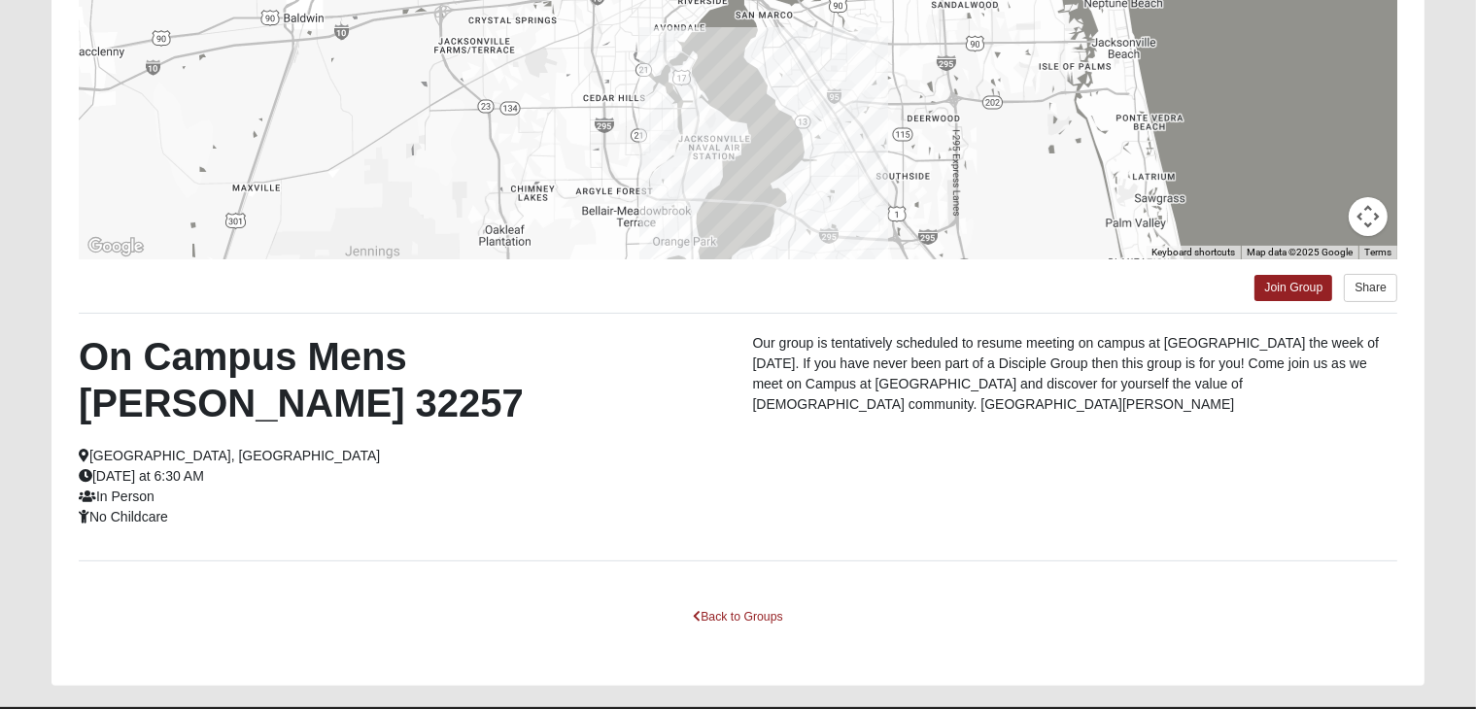
drag, startPoint x: 861, startPoint y: 388, endPoint x: 1033, endPoint y: 409, distance: 173.3
click at [1033, 409] on p "Our group is tentatively scheduled to resume meeting on campus at [GEOGRAPHIC_D…" at bounding box center [1074, 374] width 645 height 82
click at [1149, 432] on div "On Campus Mens Gruber 32257 Jacksonville, FL Tuesday at 6:30 AM In Person No Ch…" at bounding box center [738, 437] width 1348 height 208
click at [1312, 289] on link "Join Group" at bounding box center [1293, 288] width 78 height 26
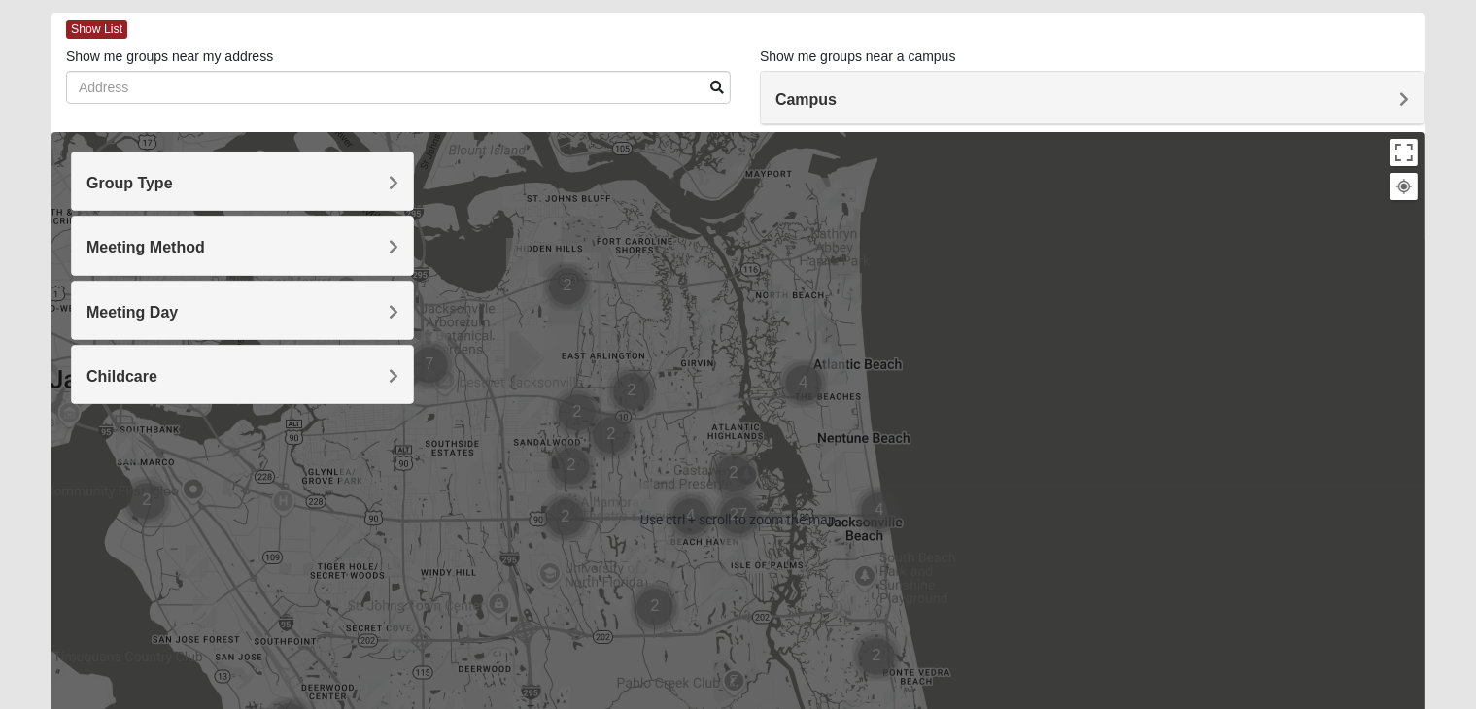
scroll to position [66, 0]
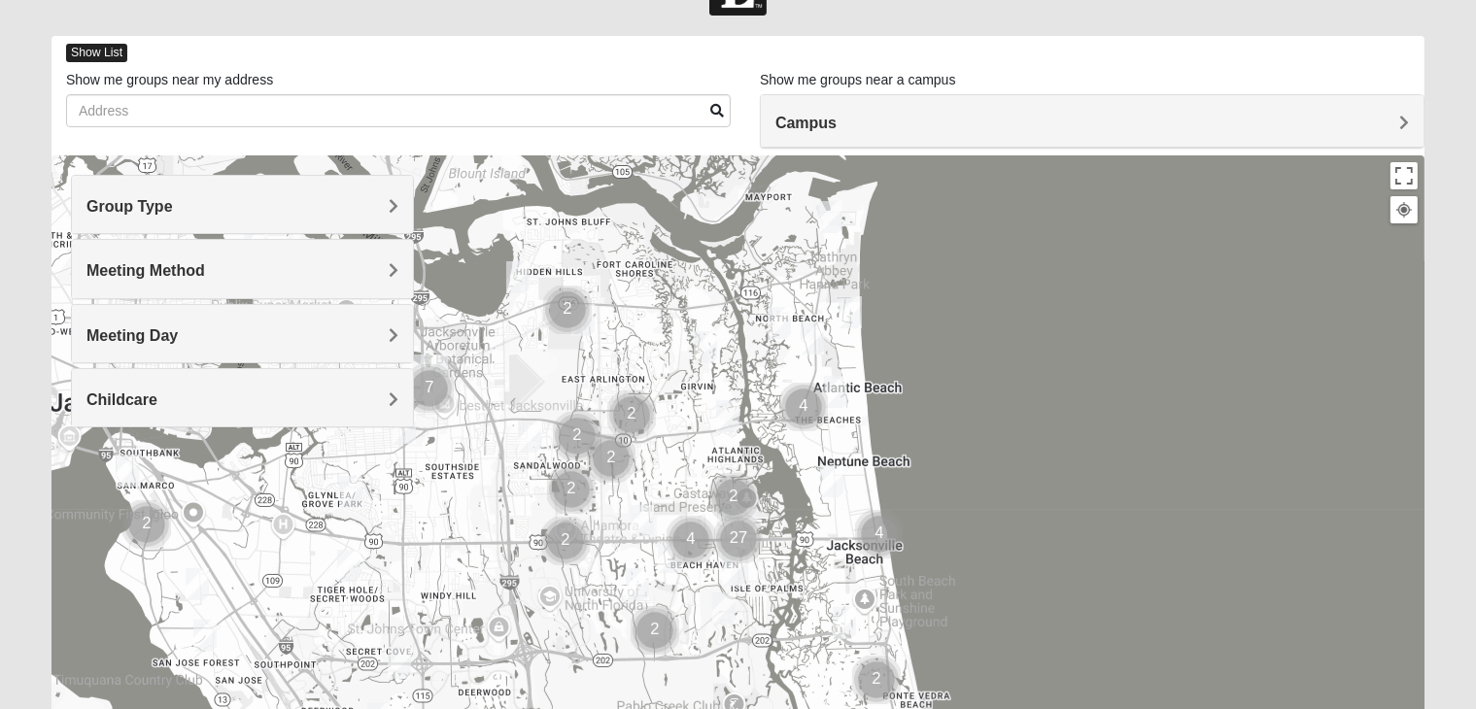
click at [118, 48] on span "Show List" at bounding box center [96, 53] width 61 height 18
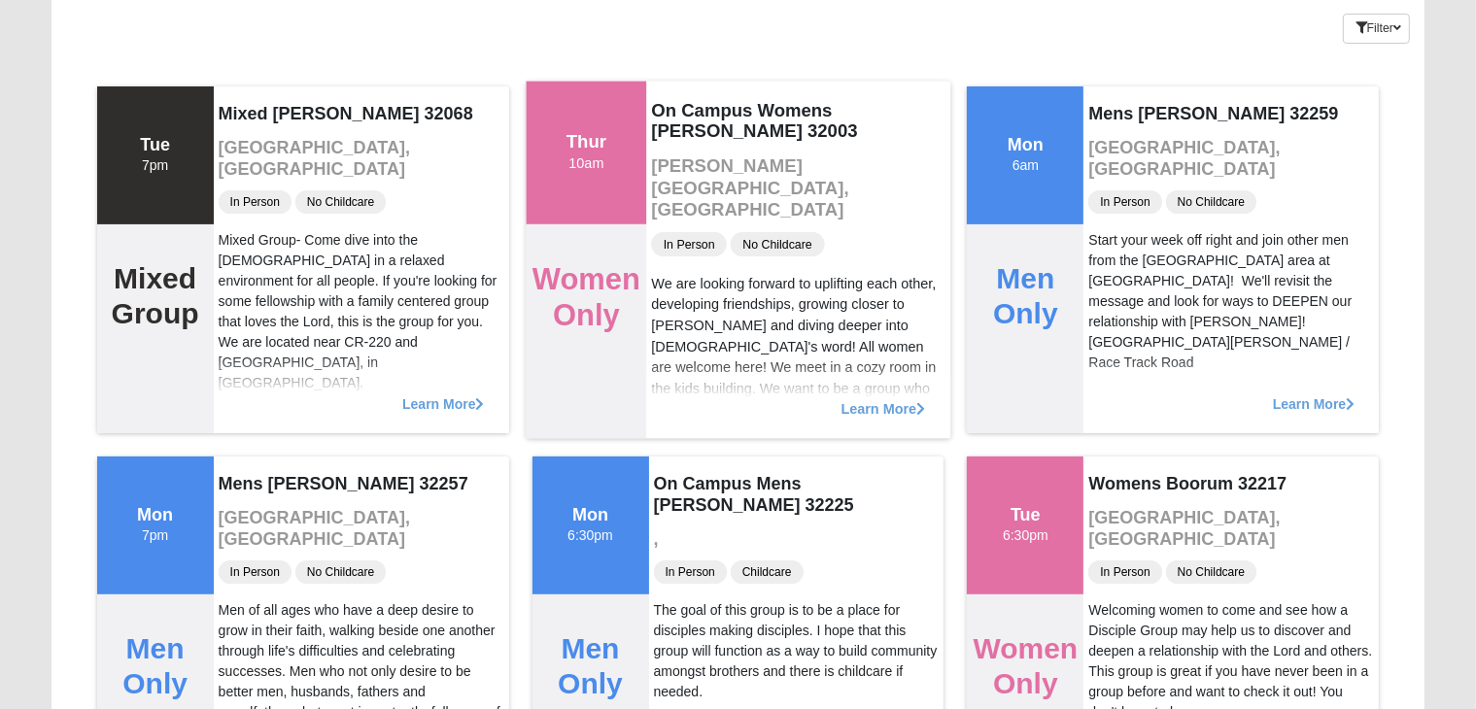
scroll to position [0, 0]
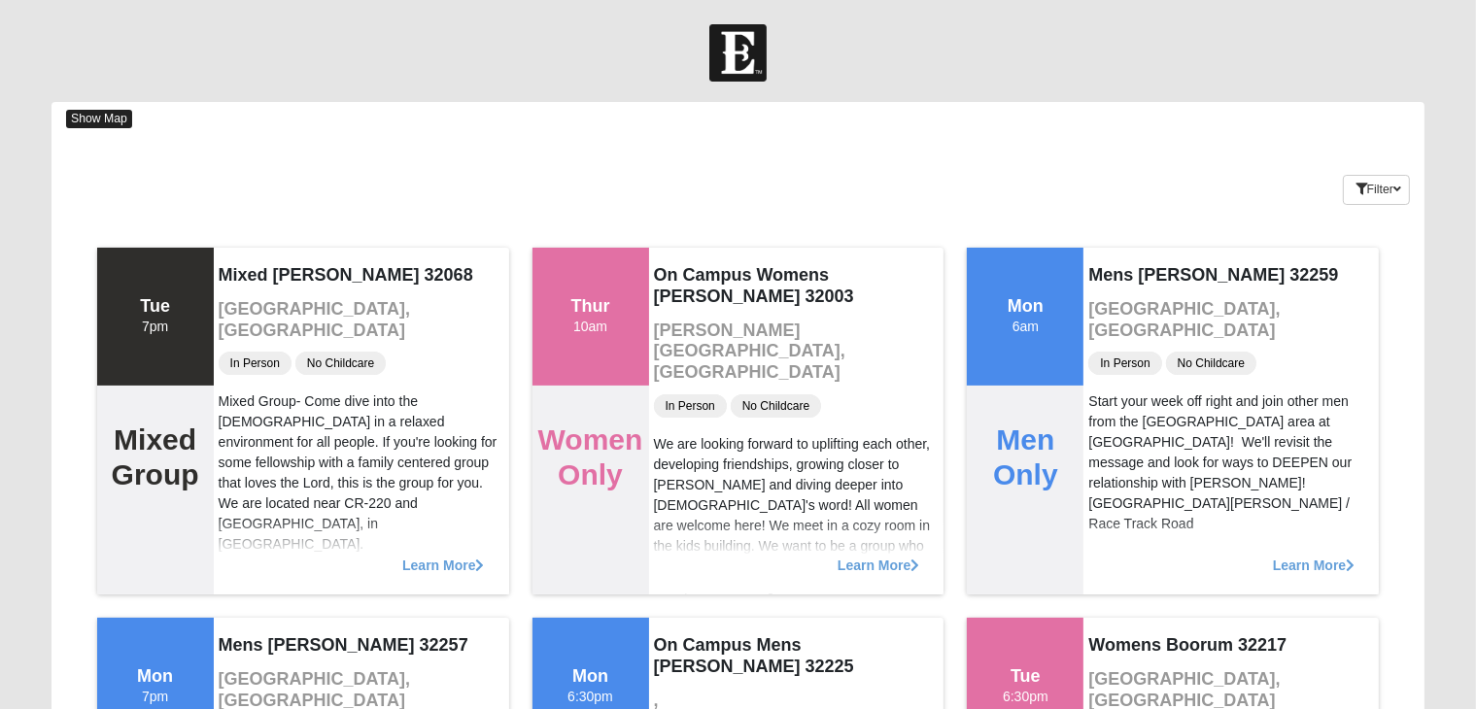
click at [112, 113] on span "Show Map" at bounding box center [99, 119] width 66 height 18
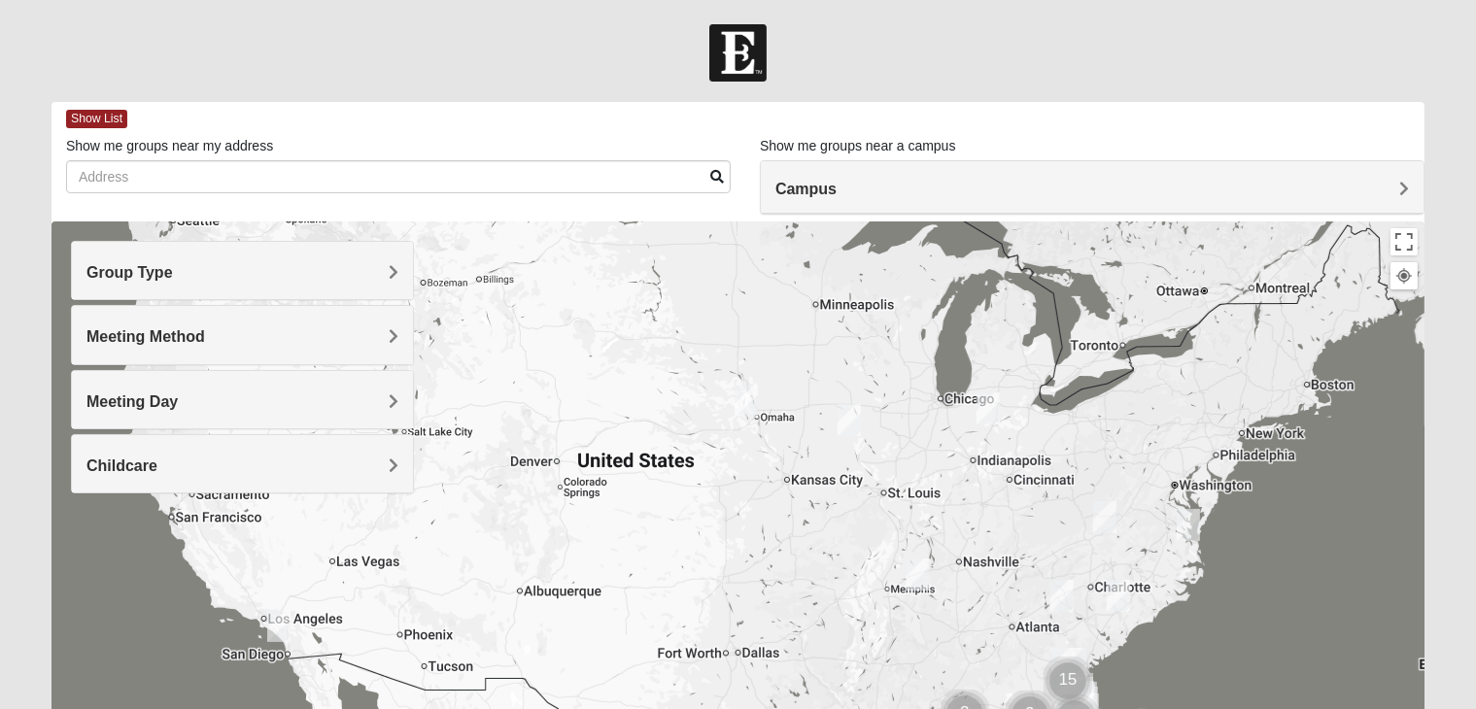
click at [373, 281] on h4 "Group Type" at bounding box center [242, 272] width 312 height 18
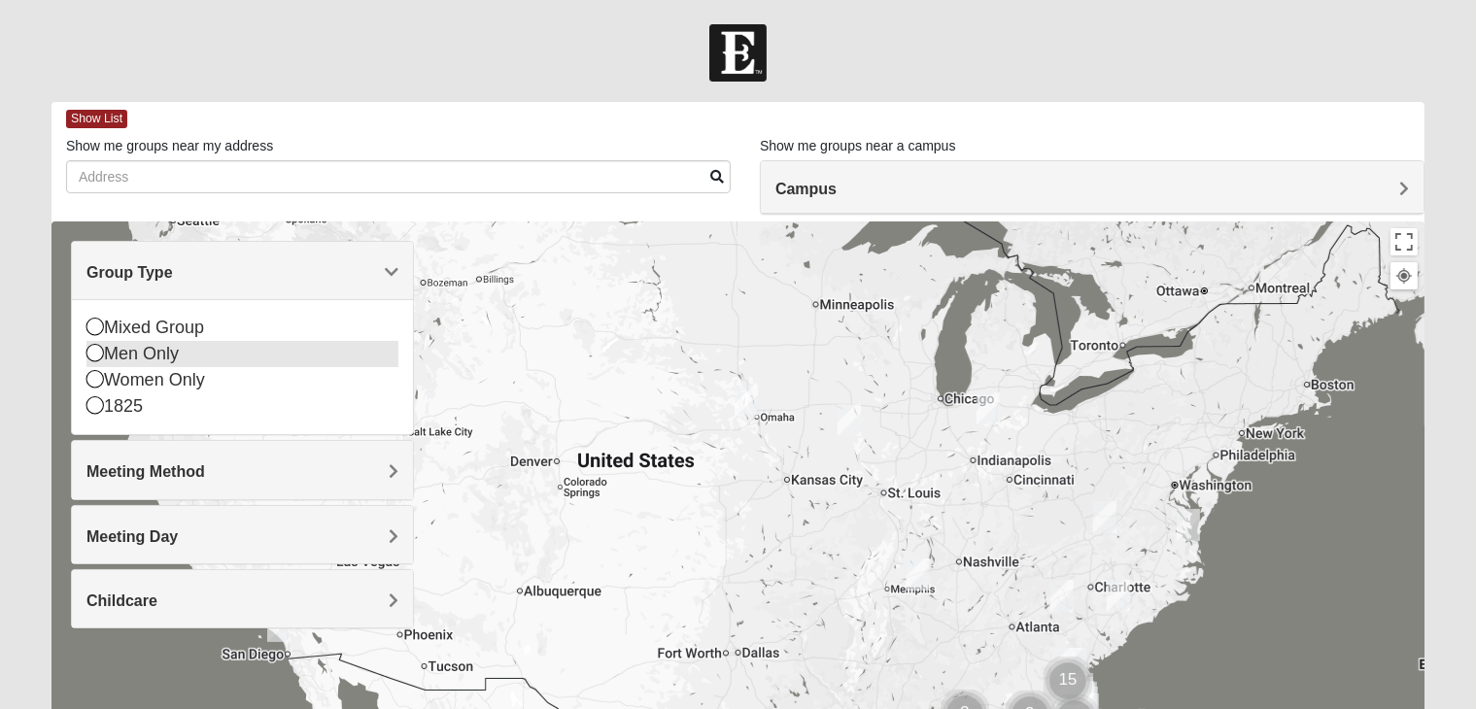
click at [100, 354] on icon at bounding box center [94, 352] width 17 height 17
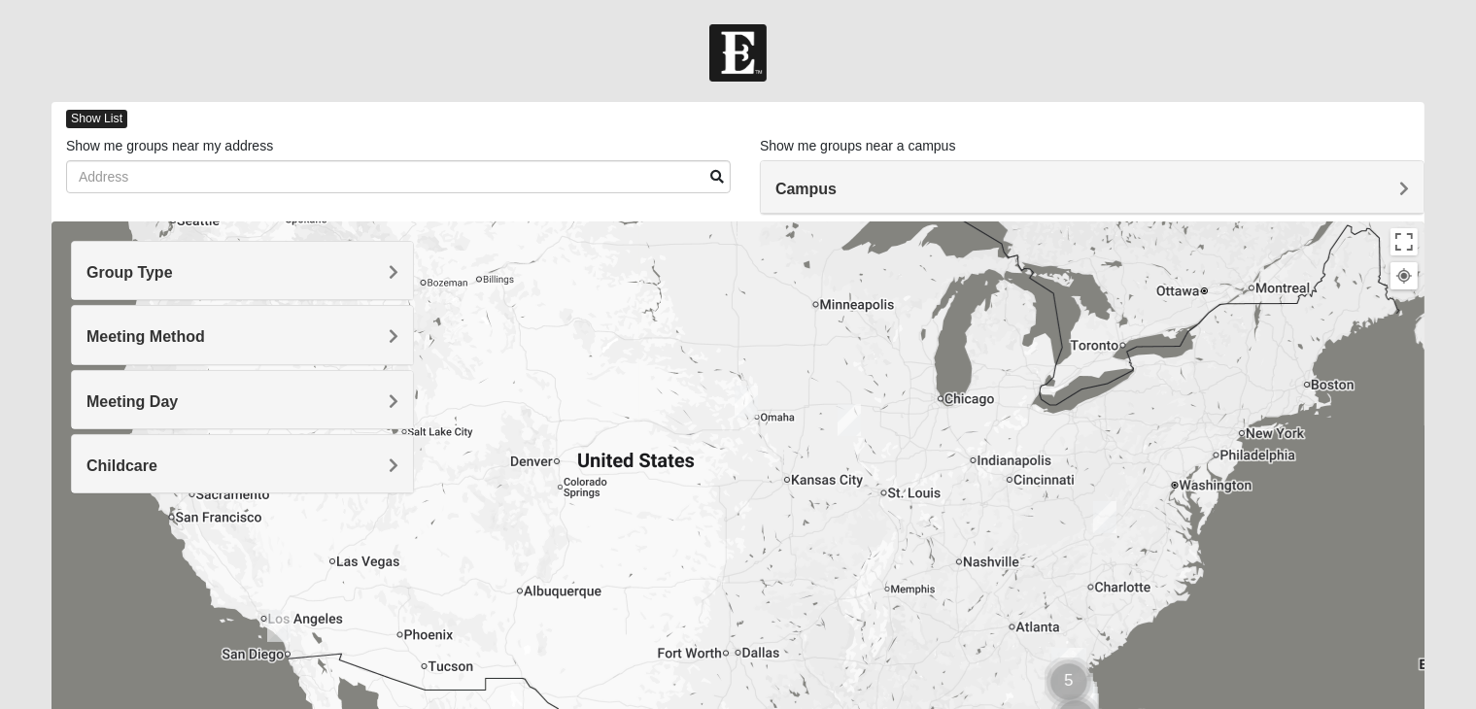
click at [112, 114] on span "Show List" at bounding box center [96, 119] width 61 height 18
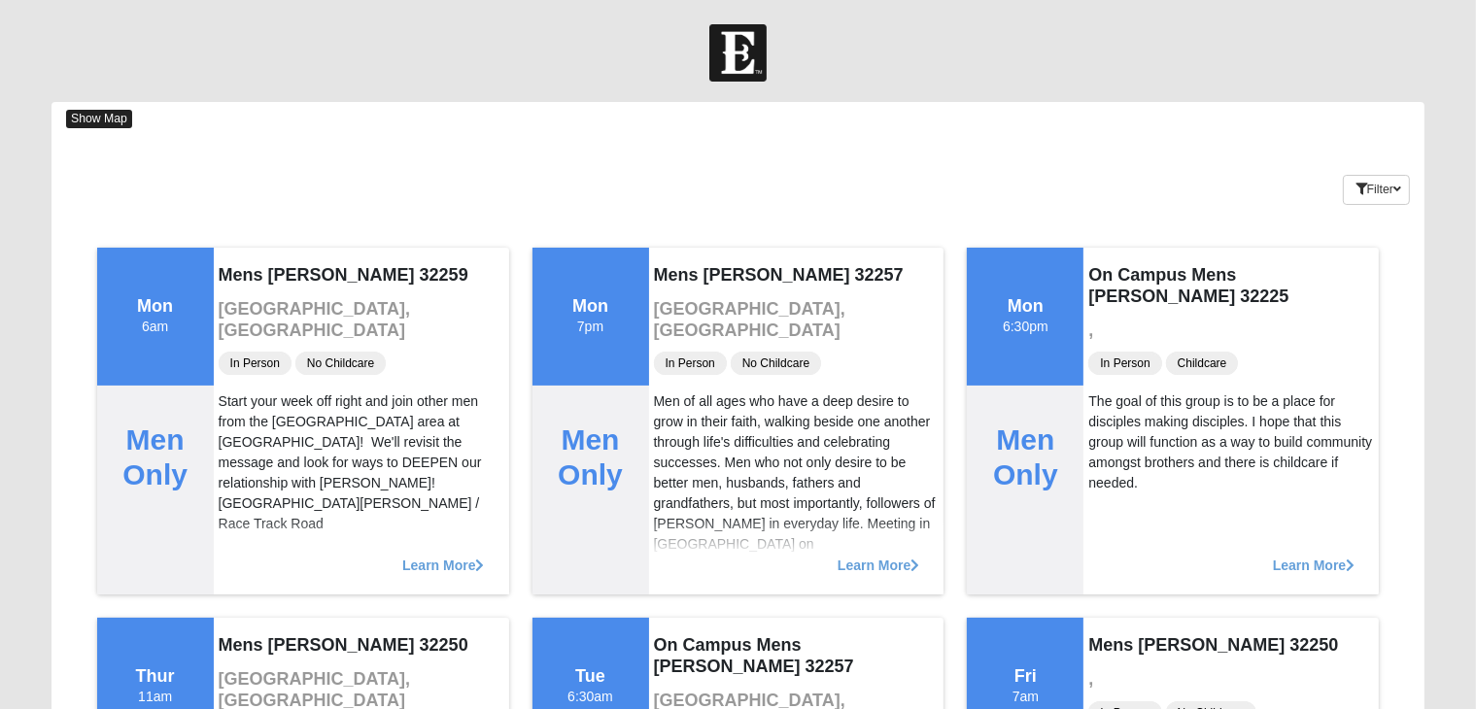
click at [117, 125] on span "Show Map" at bounding box center [99, 119] width 66 height 18
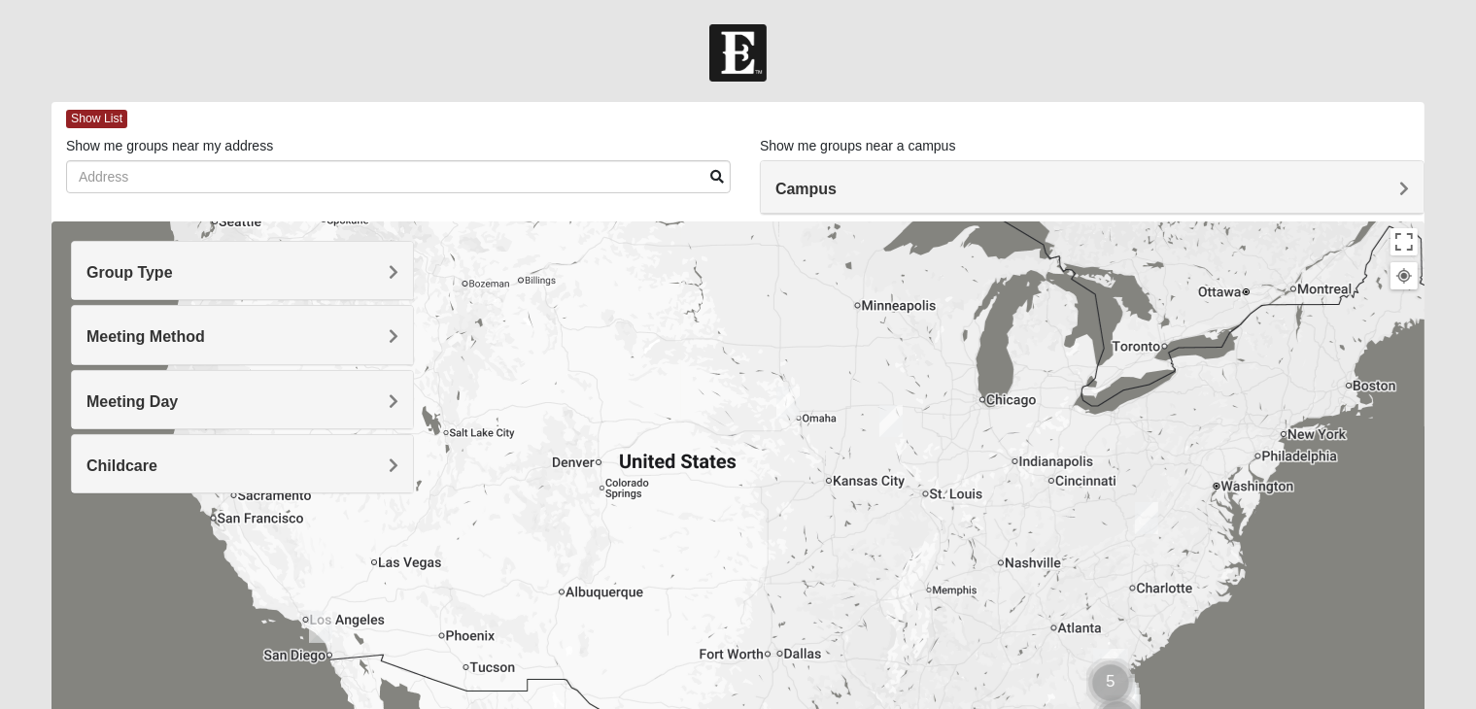
click at [217, 277] on h4 "Group Type" at bounding box center [242, 272] width 312 height 18
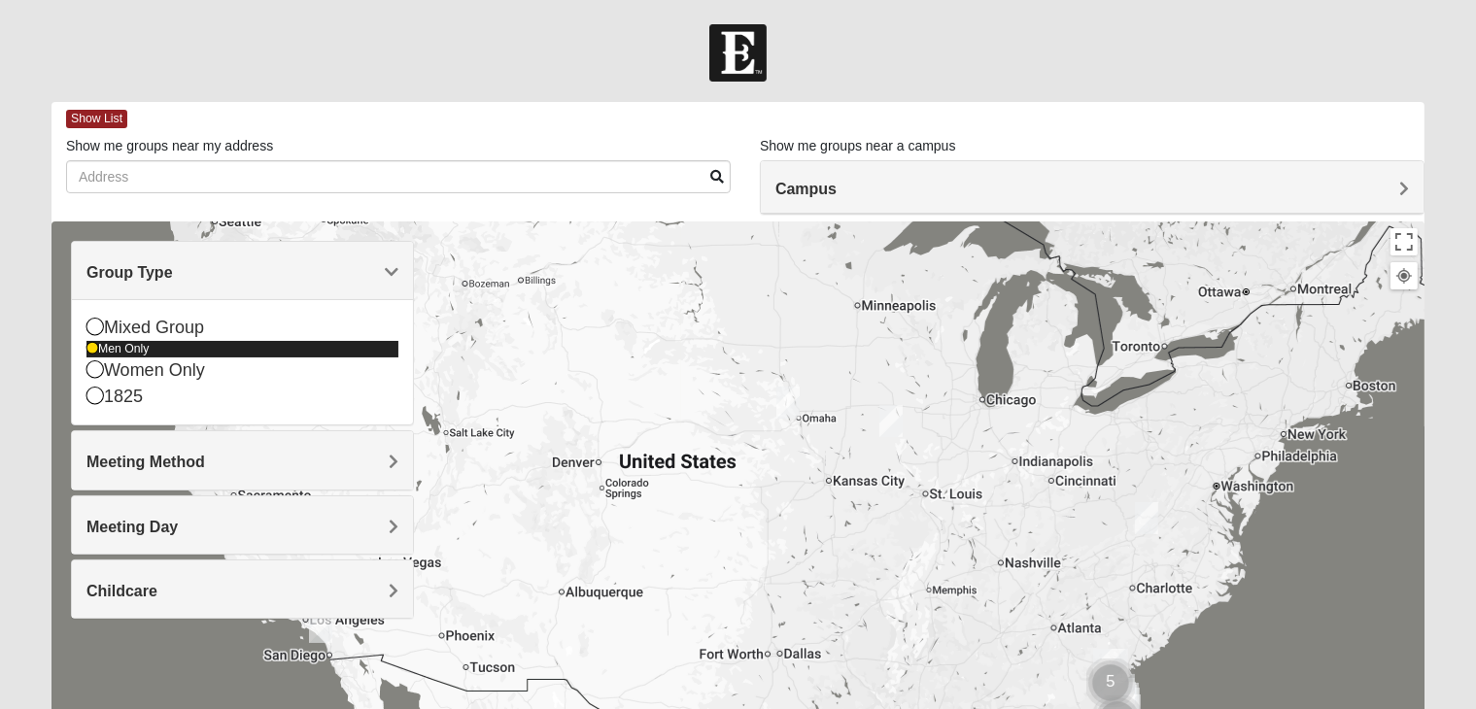
click at [89, 350] on icon at bounding box center [92, 349] width 12 height 12
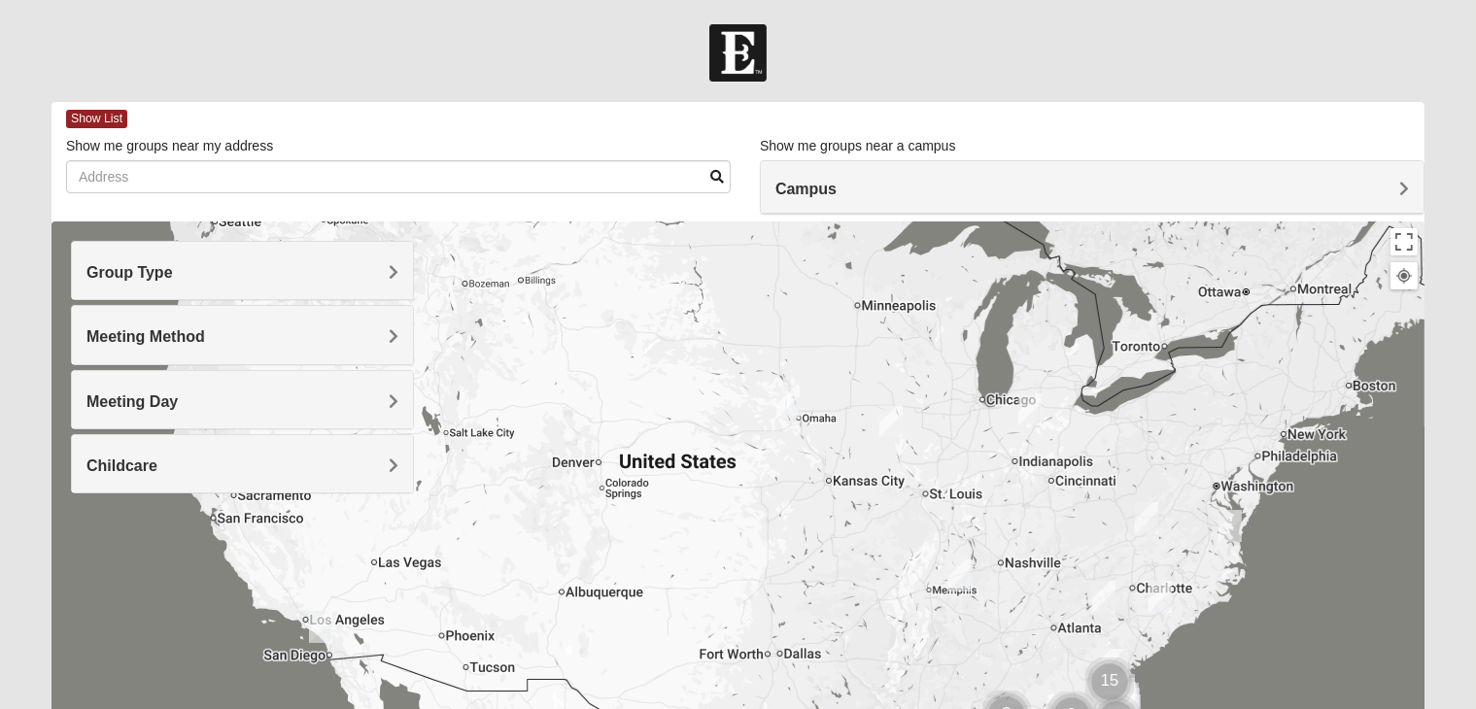
click at [191, 288] on div "Group Type" at bounding box center [242, 270] width 341 height 57
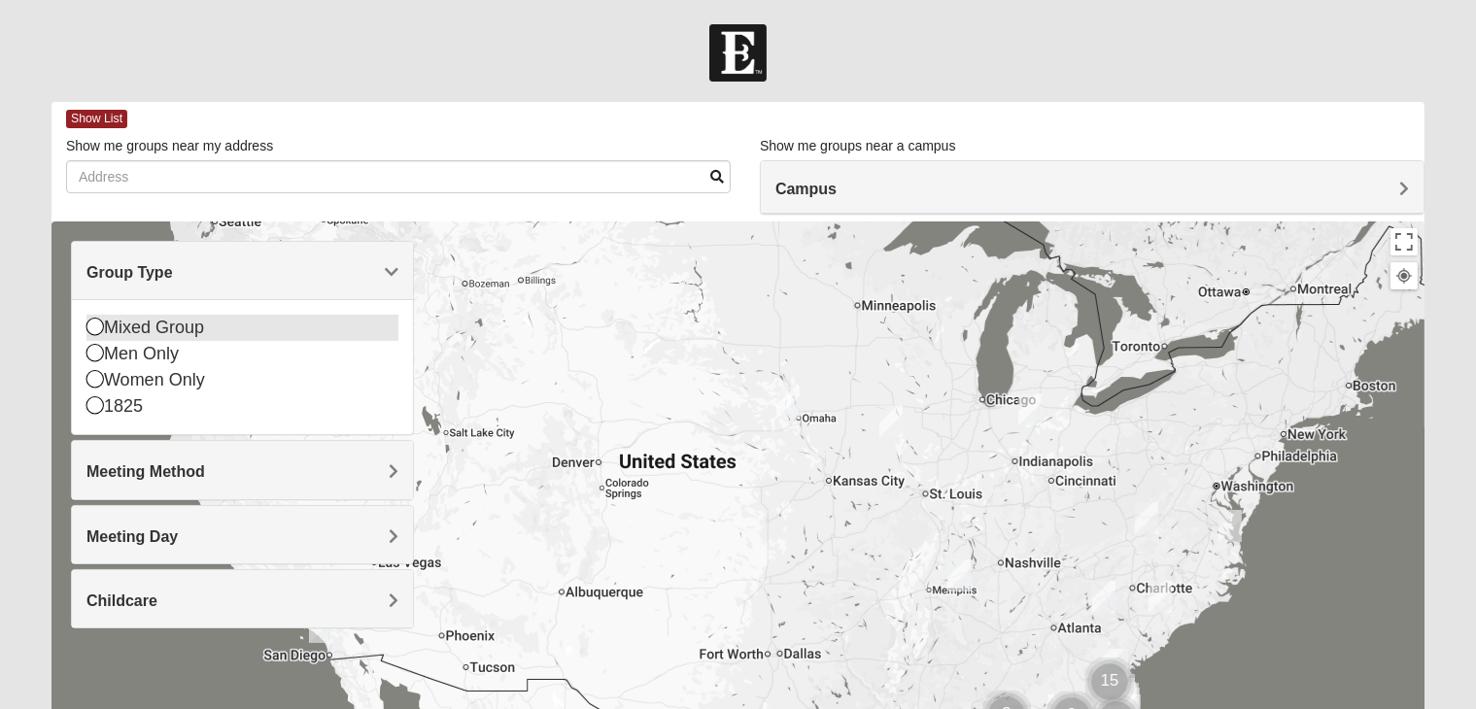
click at [96, 324] on icon at bounding box center [94, 326] width 17 height 17
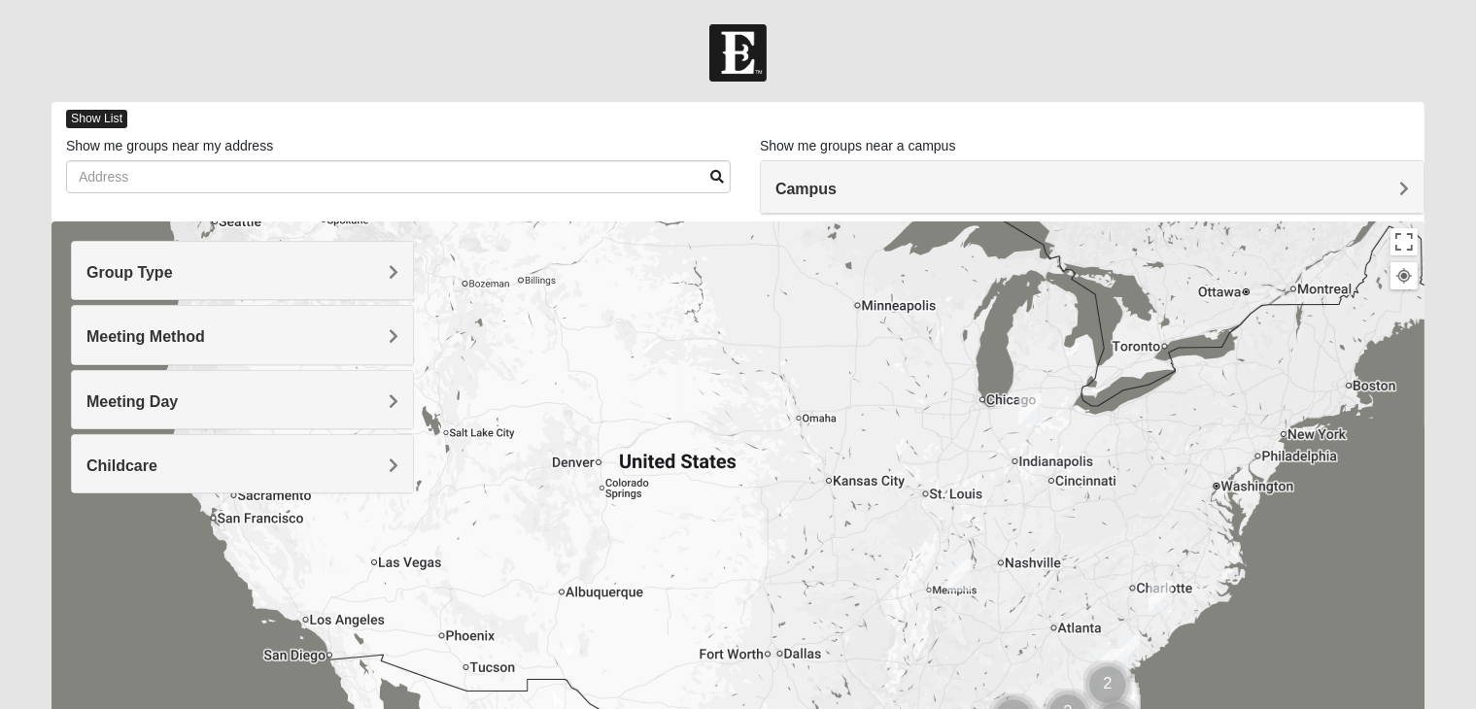
click at [109, 114] on span "Show List" at bounding box center [96, 119] width 61 height 18
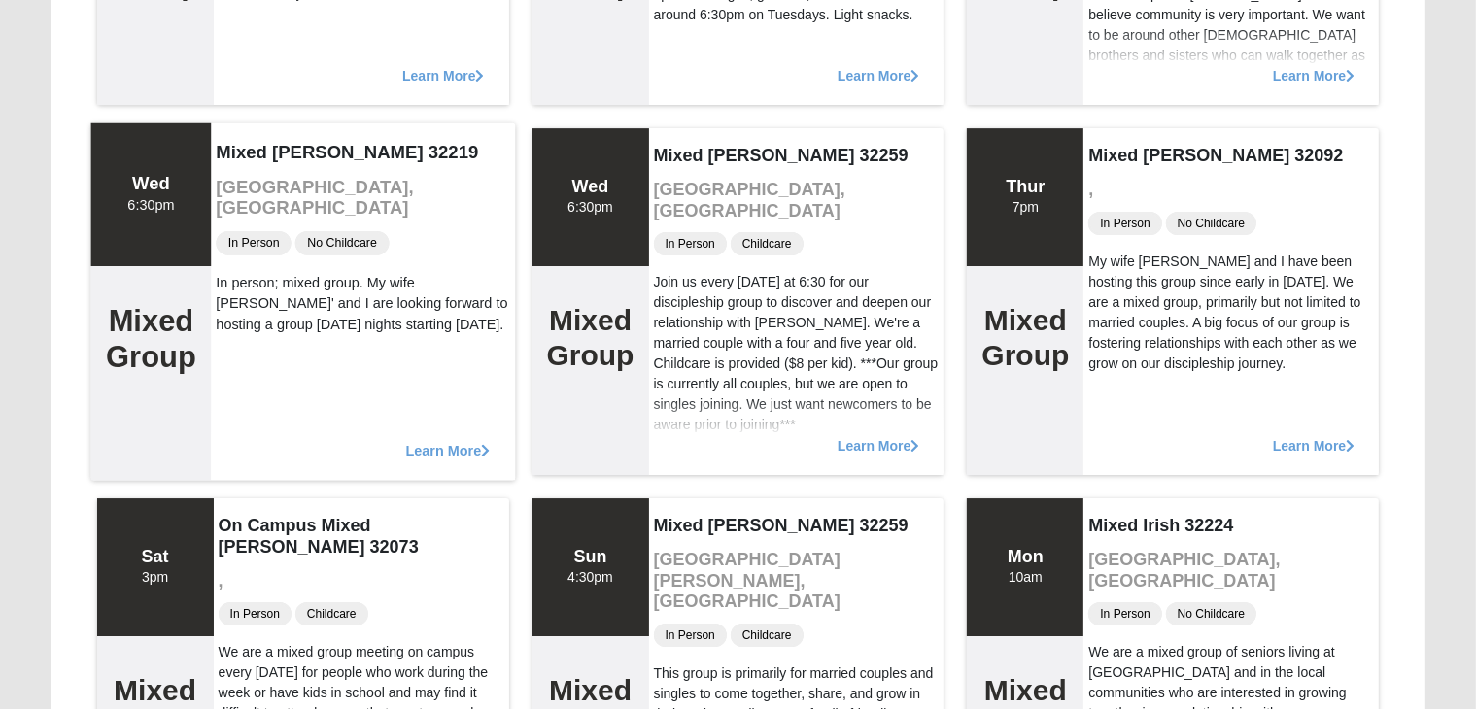
scroll to position [6381, 0]
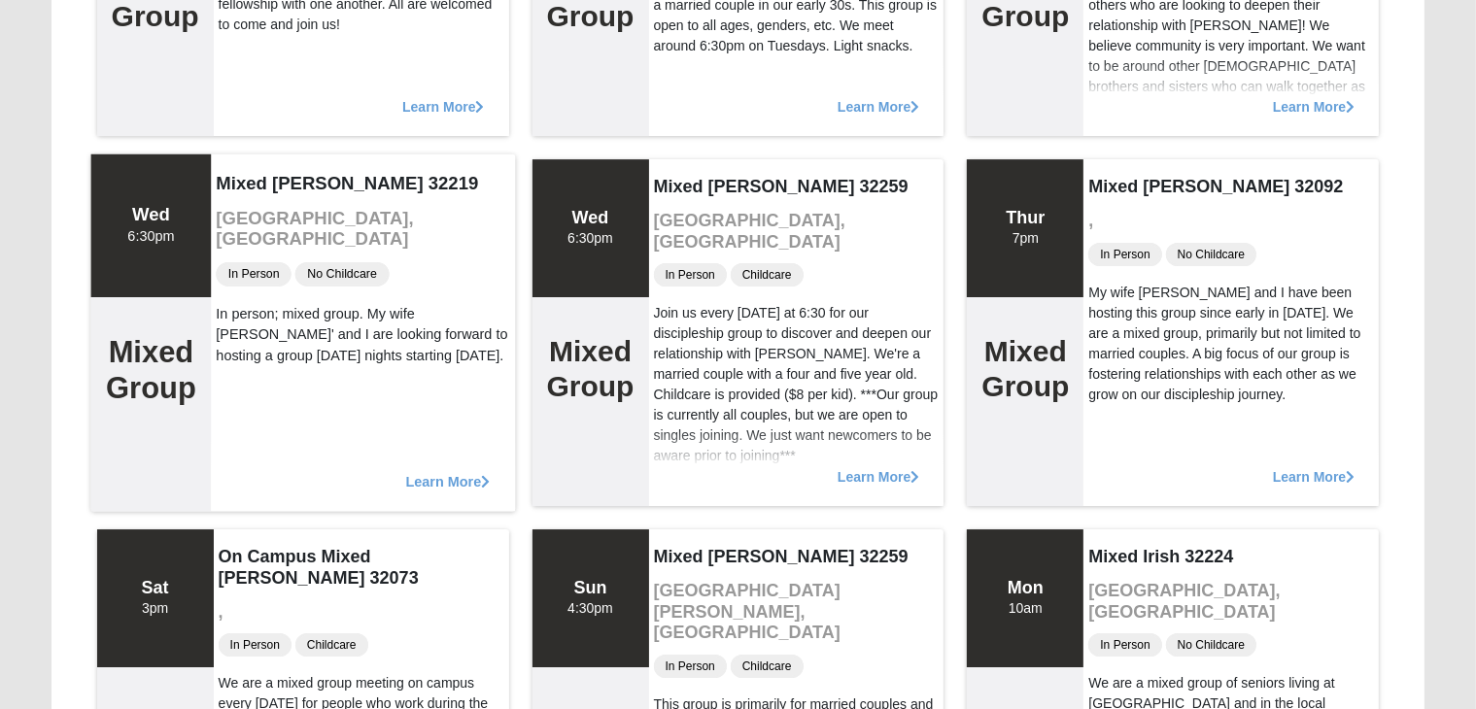
drag, startPoint x: 305, startPoint y: 291, endPoint x: 408, endPoint y: 338, distance: 113.1
click at [408, 338] on div "In person; mixed group. My wife [PERSON_NAME]' and I are looking forward to hos…" at bounding box center [363, 334] width 294 height 63
click at [438, 369] on div "Mixed [PERSON_NAME] 32219 [GEOGRAPHIC_DATA], [GEOGRAPHIC_DATA] In Person No Chi…" at bounding box center [363, 333] width 304 height 358
click at [461, 471] on span "Learn More" at bounding box center [447, 471] width 85 height 0
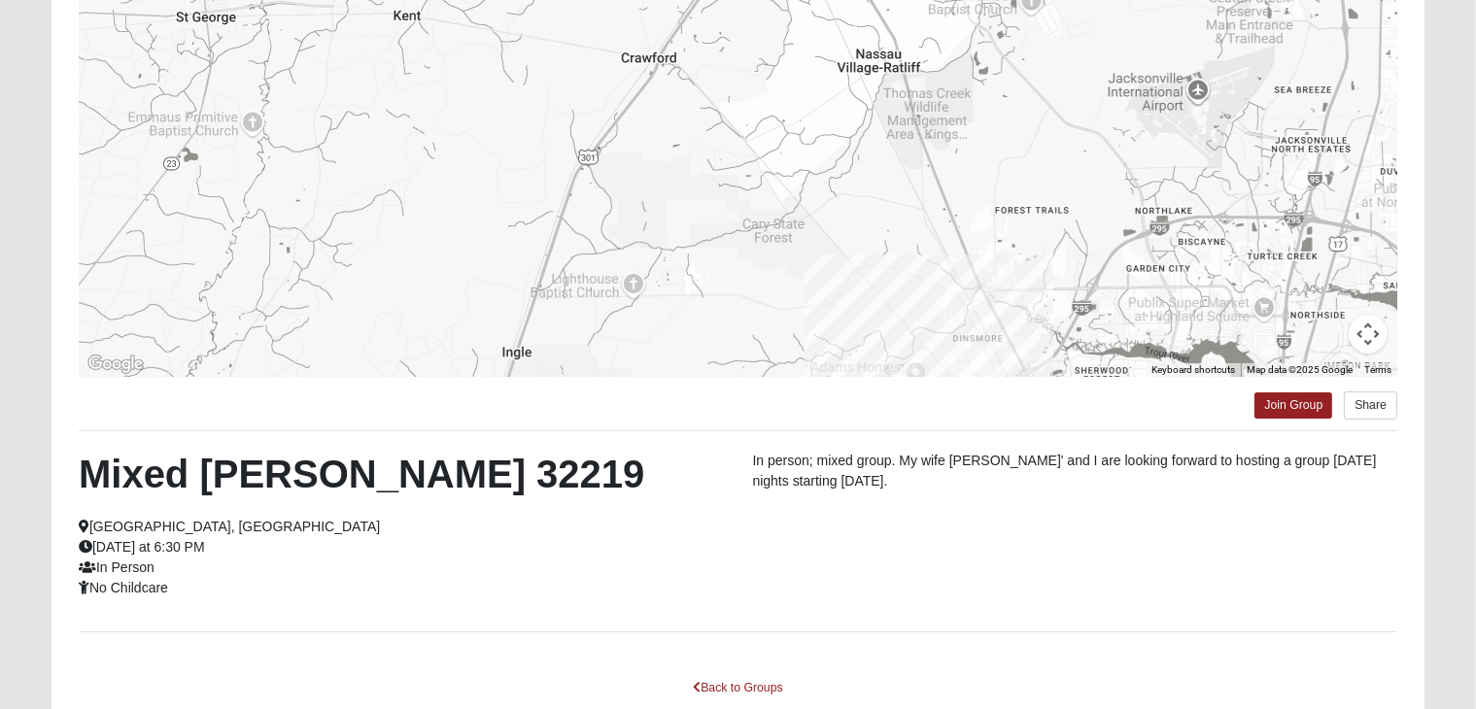
scroll to position [0, 0]
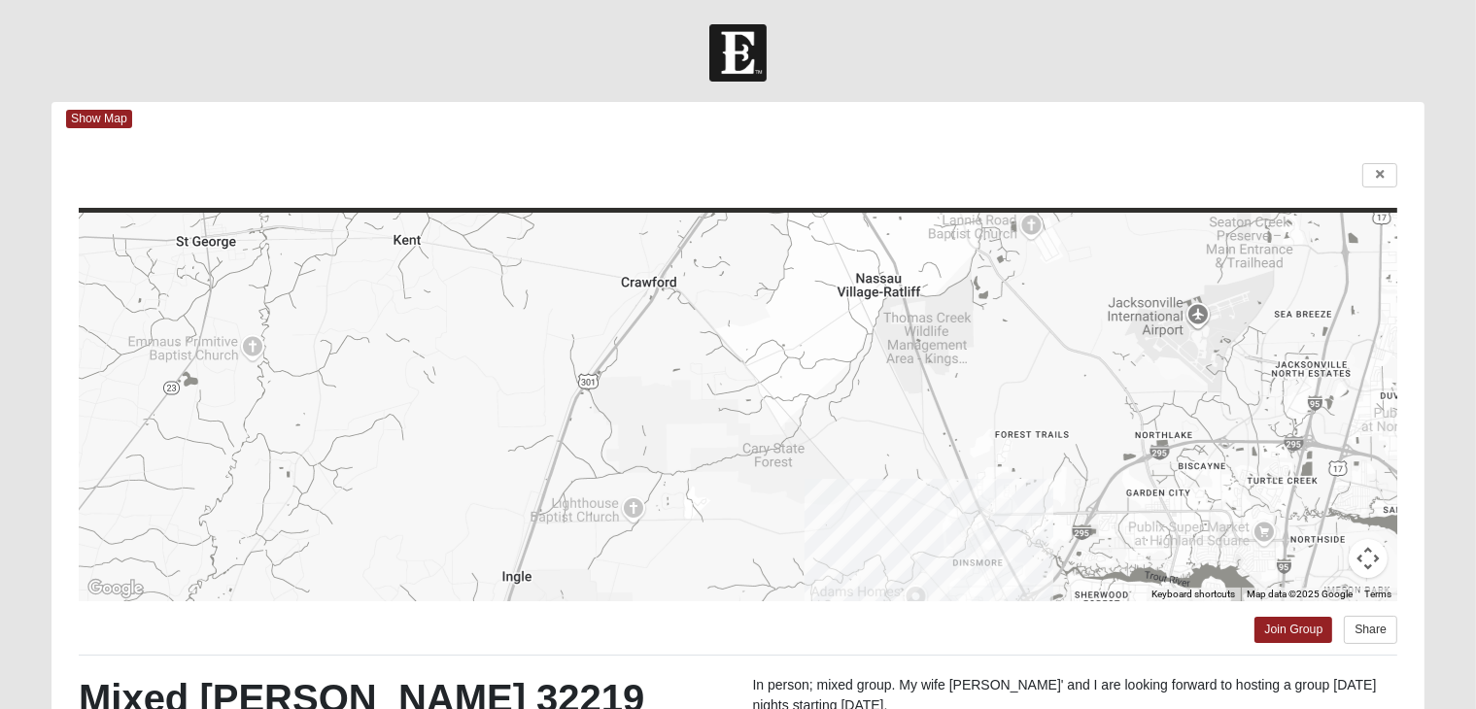
click at [106, 109] on div "Show Map" at bounding box center [745, 119] width 1358 height 34
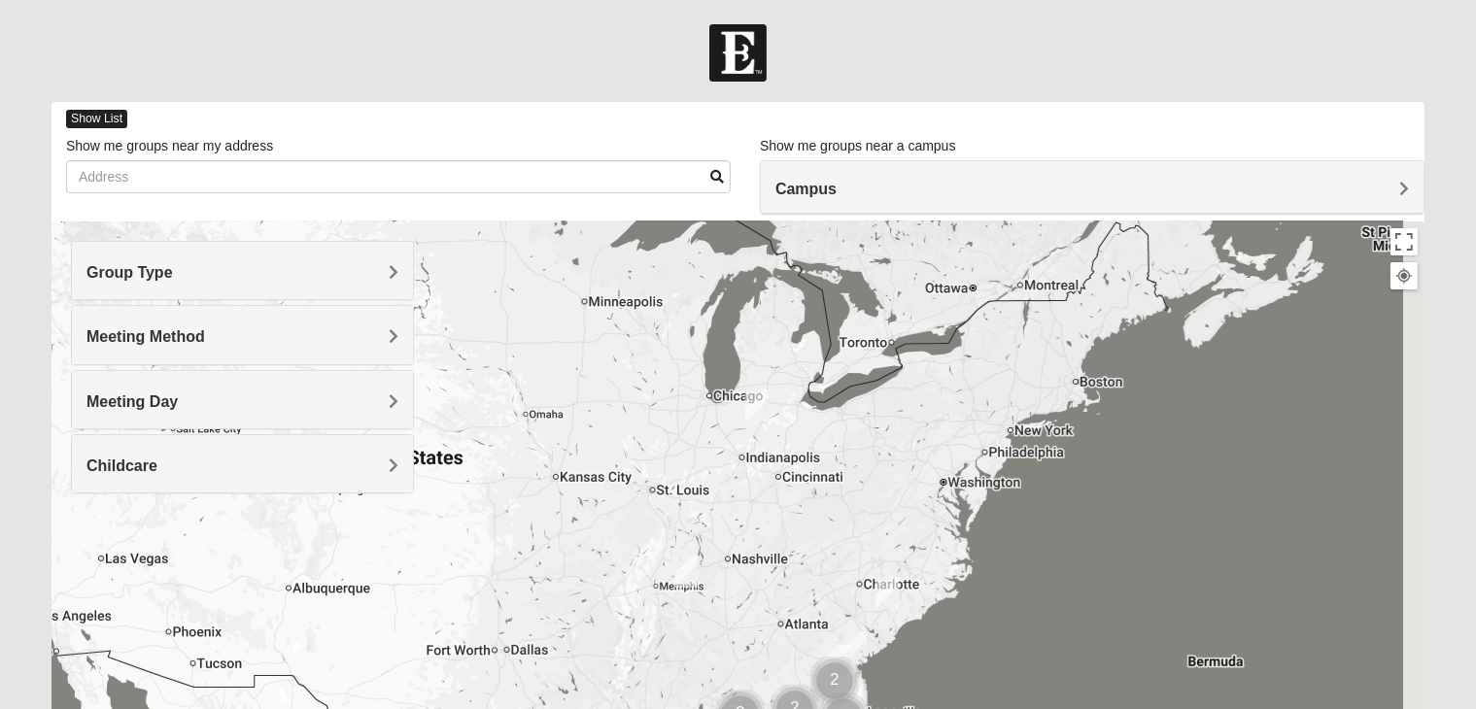
click at [109, 117] on span "Show List" at bounding box center [96, 119] width 61 height 18
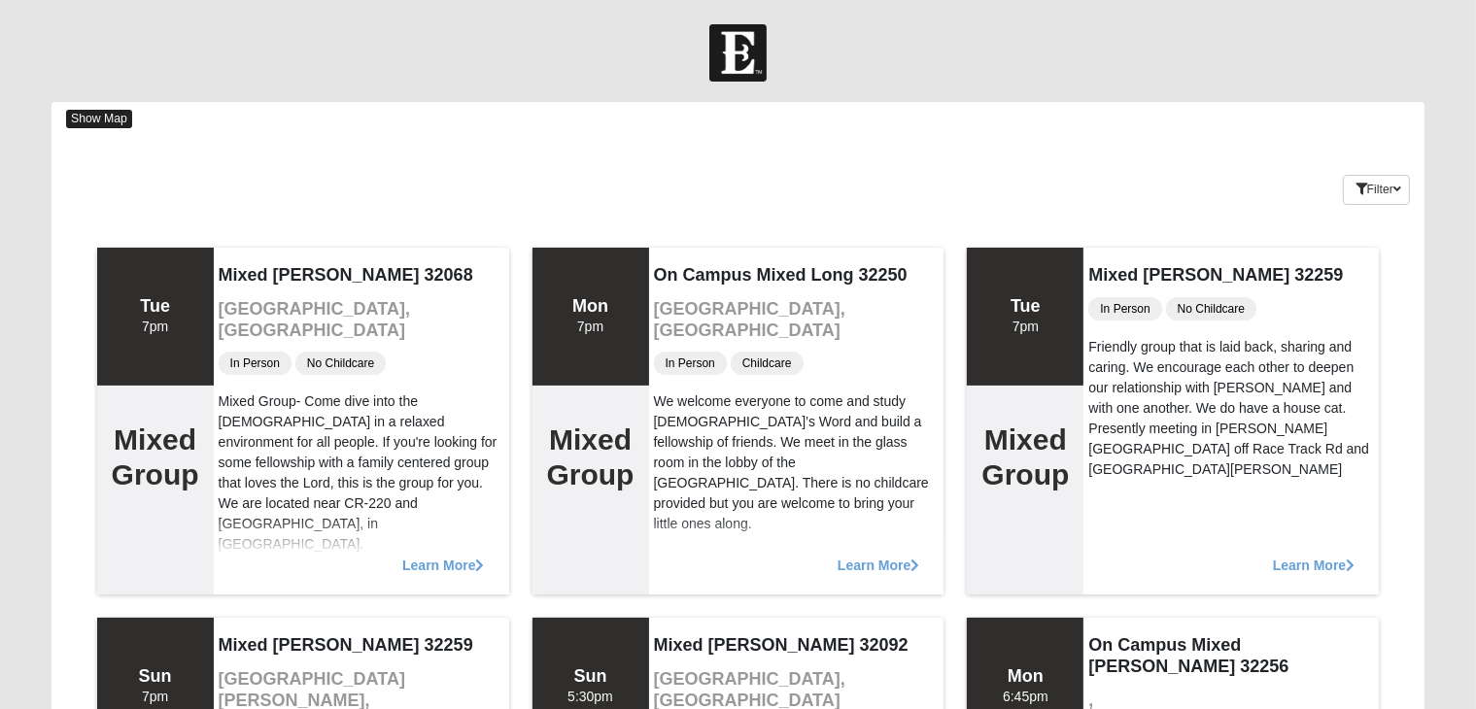
click at [107, 110] on span "Show Map" at bounding box center [99, 119] width 66 height 18
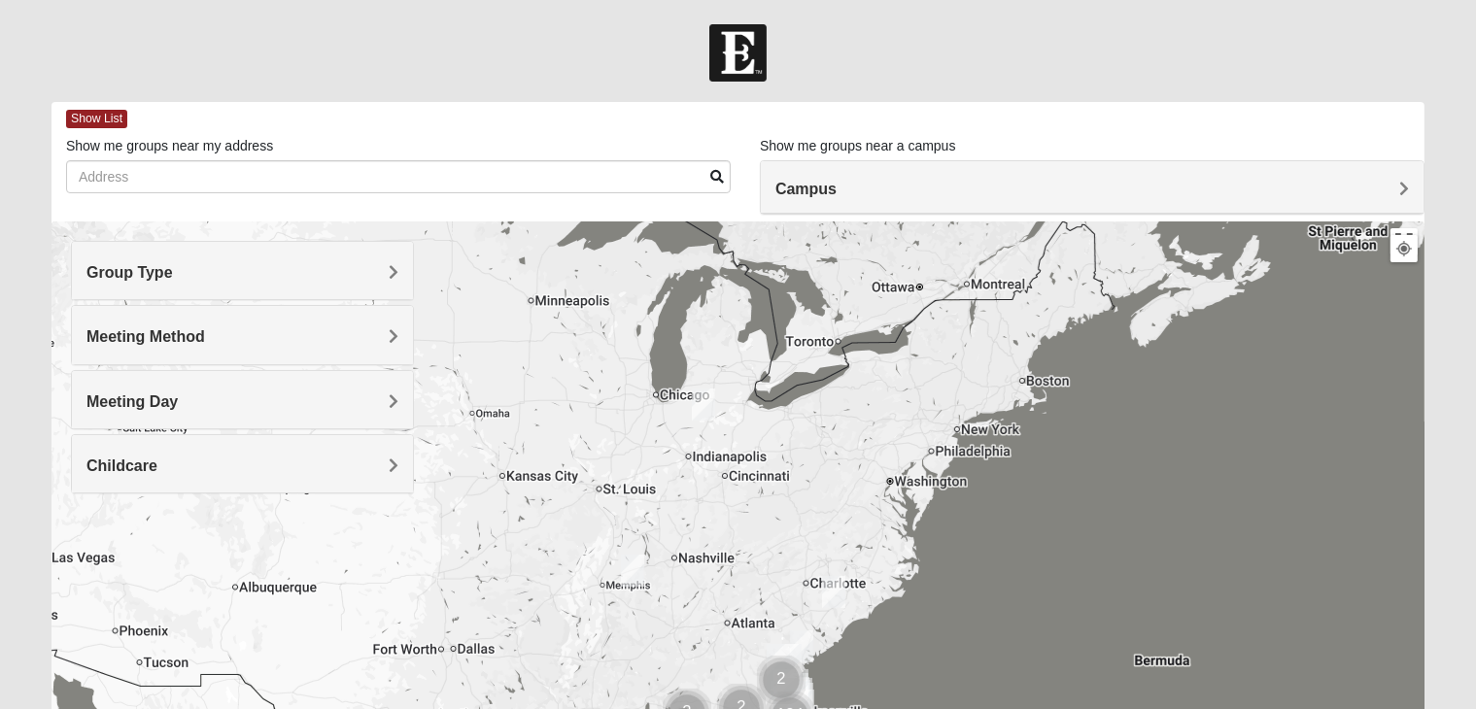
click at [602, 358] on div at bounding box center [737, 610] width 1373 height 777
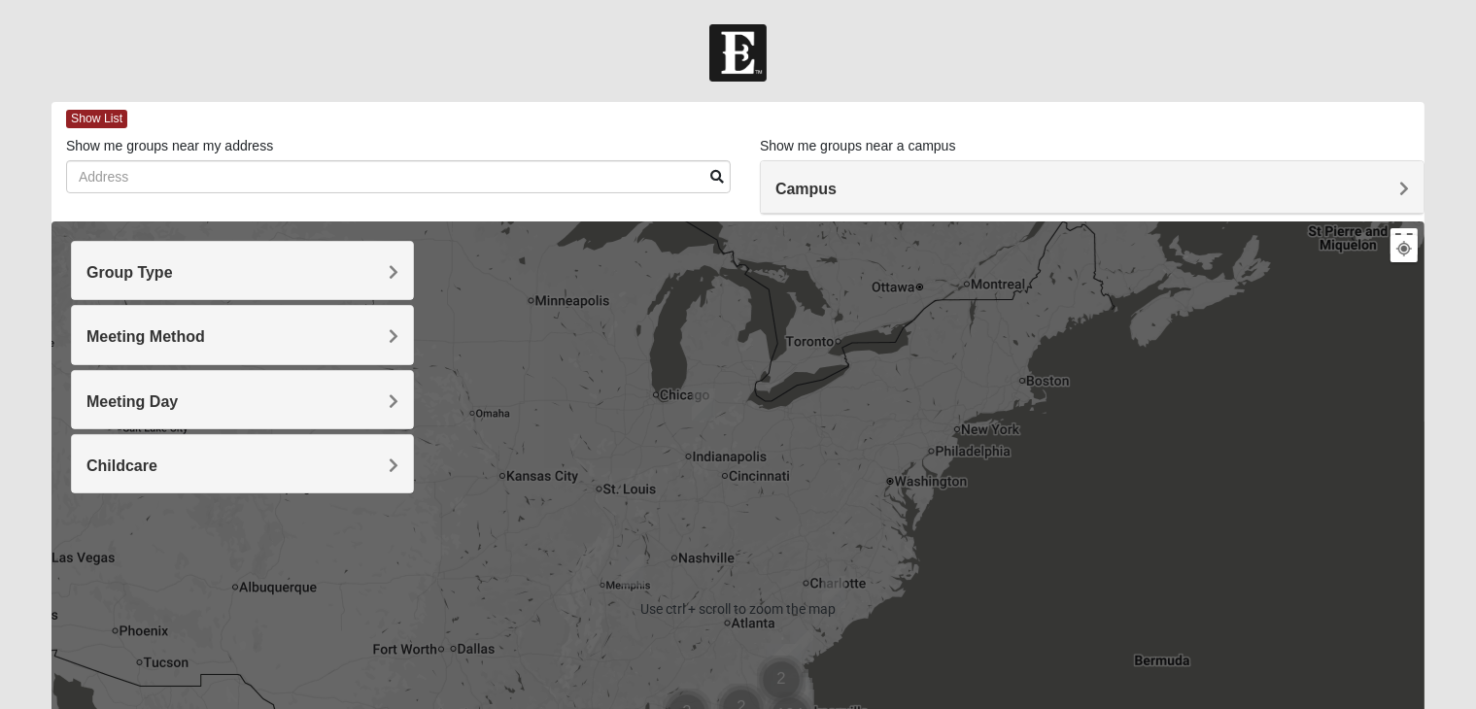
scroll to position [188, 0]
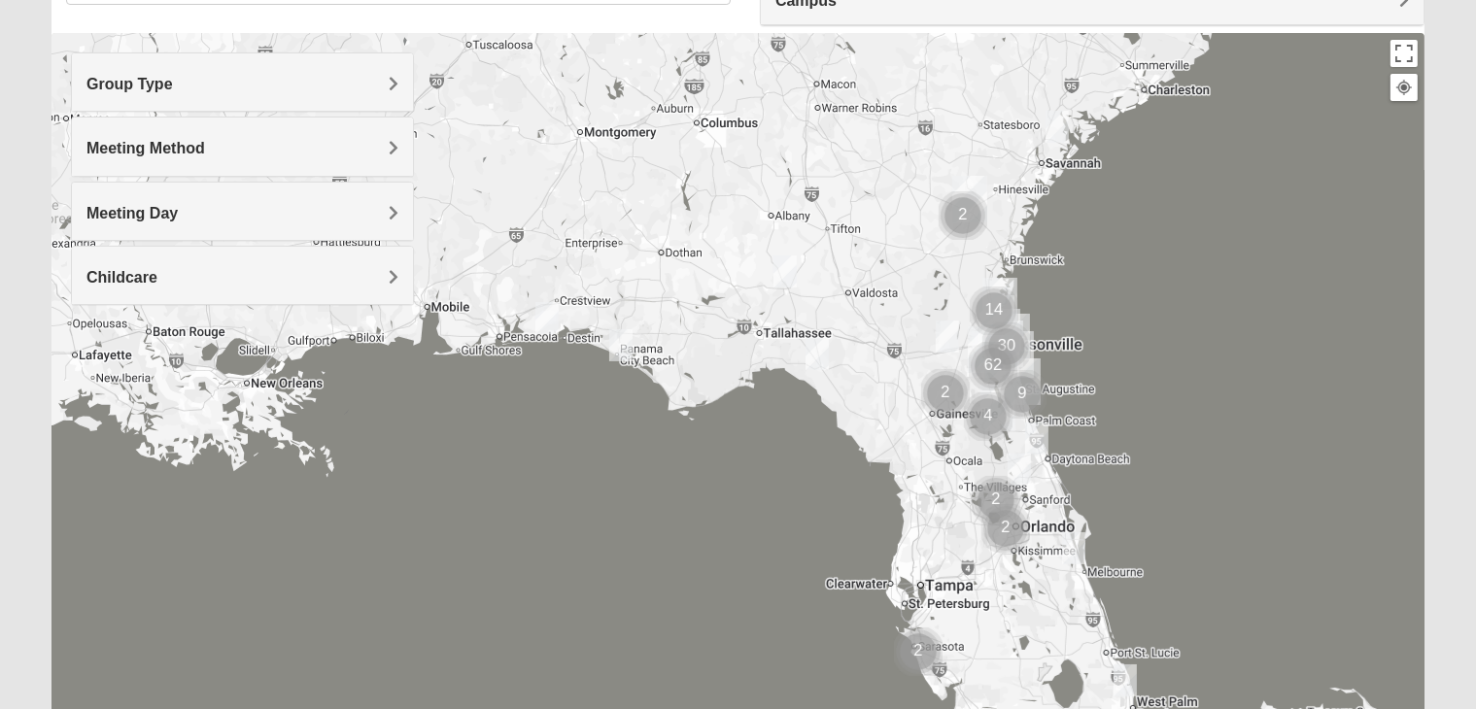
click at [277, 94] on div "Group Type" at bounding box center [242, 81] width 341 height 57
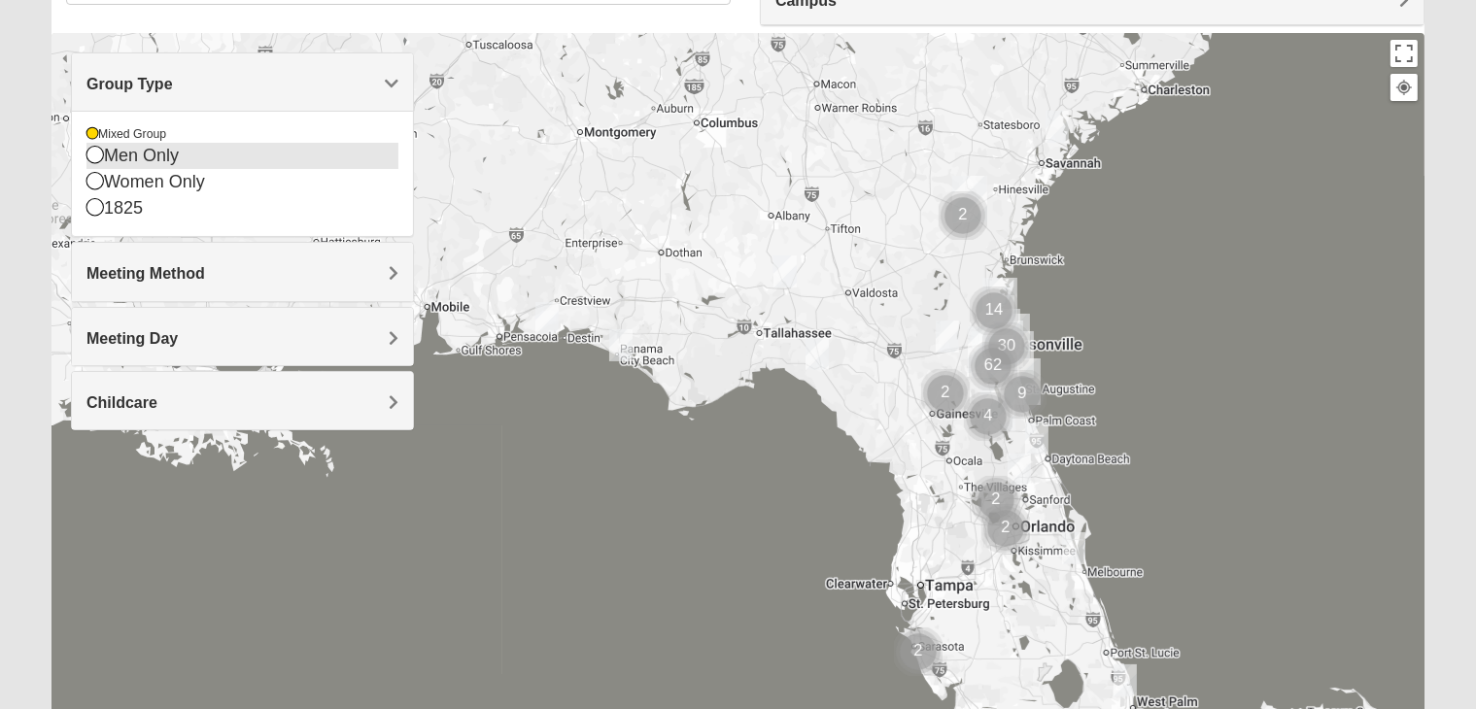
click at [94, 150] on icon at bounding box center [94, 154] width 17 height 17
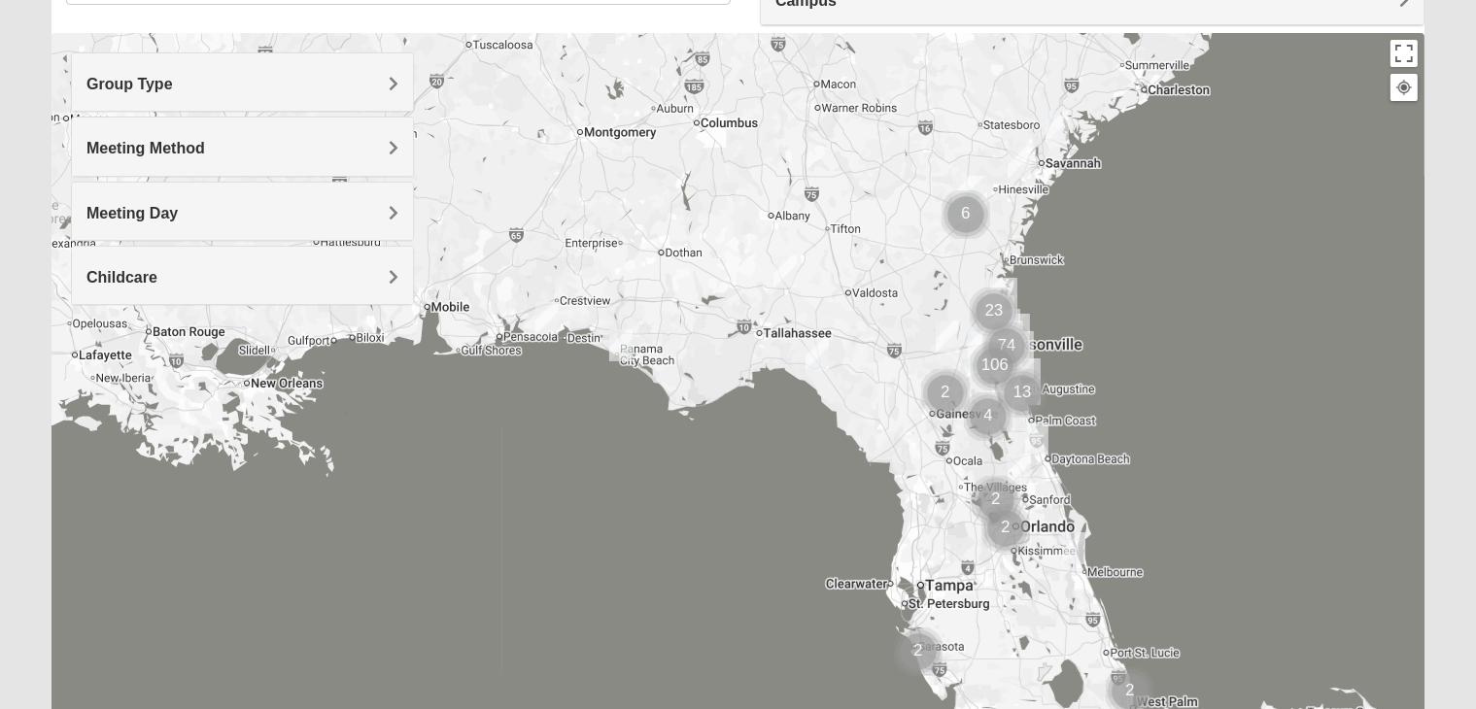
click at [210, 82] on h4 "Group Type" at bounding box center [242, 84] width 312 height 18
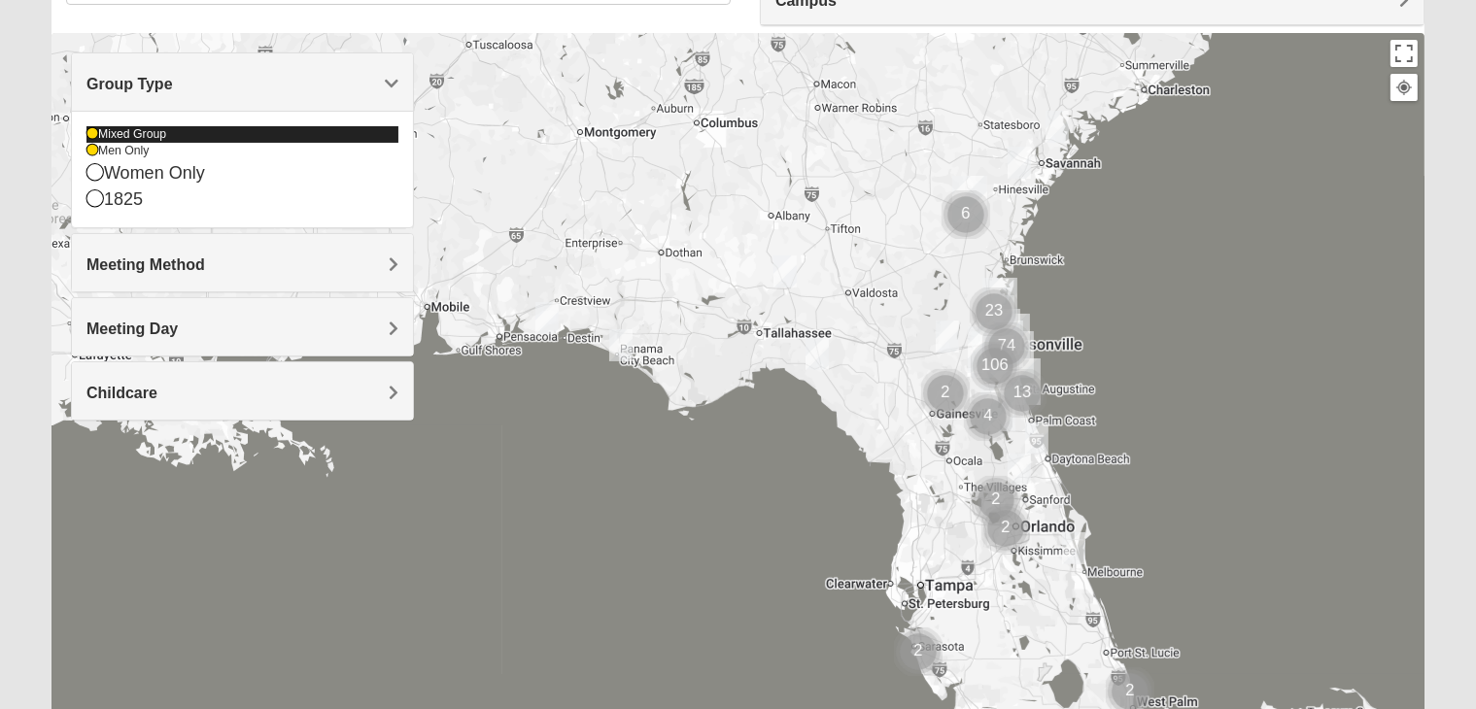
click at [93, 132] on icon at bounding box center [92, 134] width 12 height 12
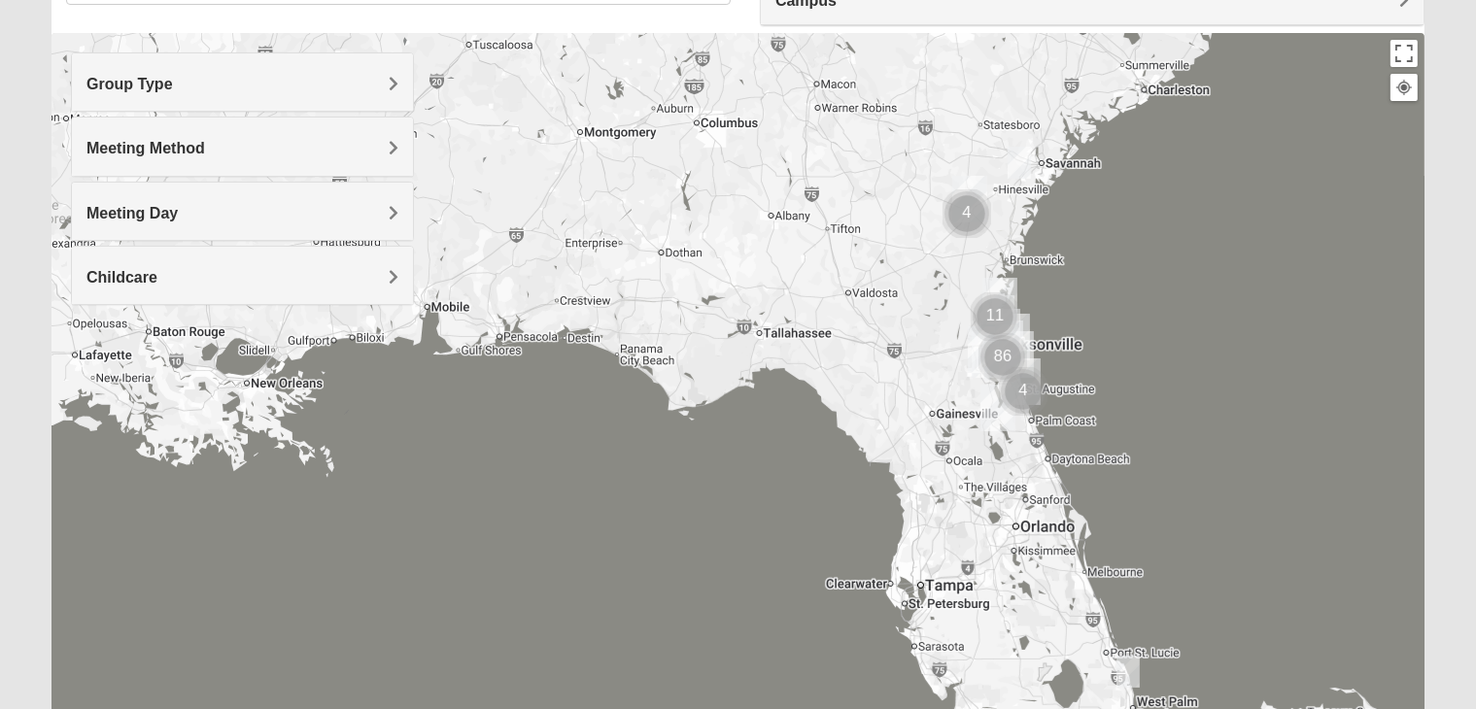
click at [147, 87] on span "Group Type" at bounding box center [129, 84] width 86 height 17
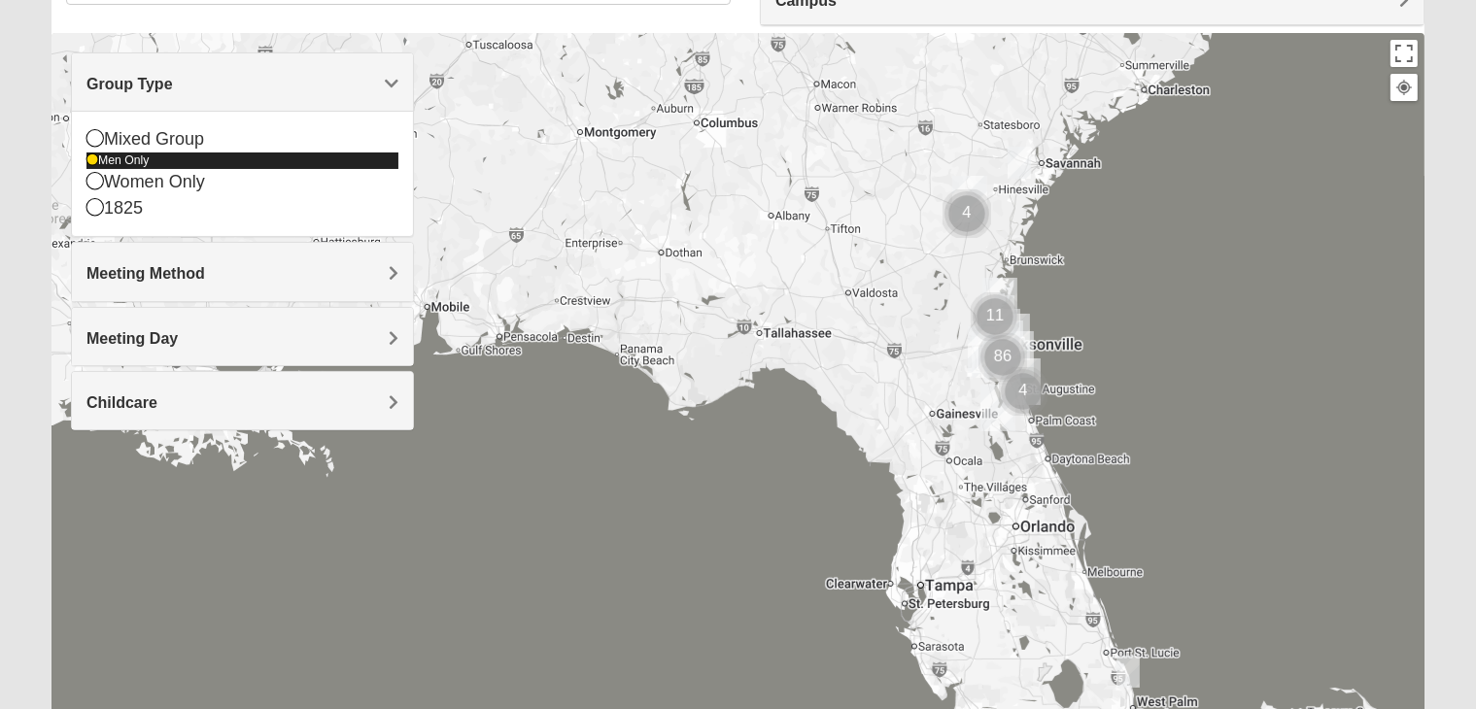
click at [89, 157] on icon at bounding box center [92, 160] width 12 height 12
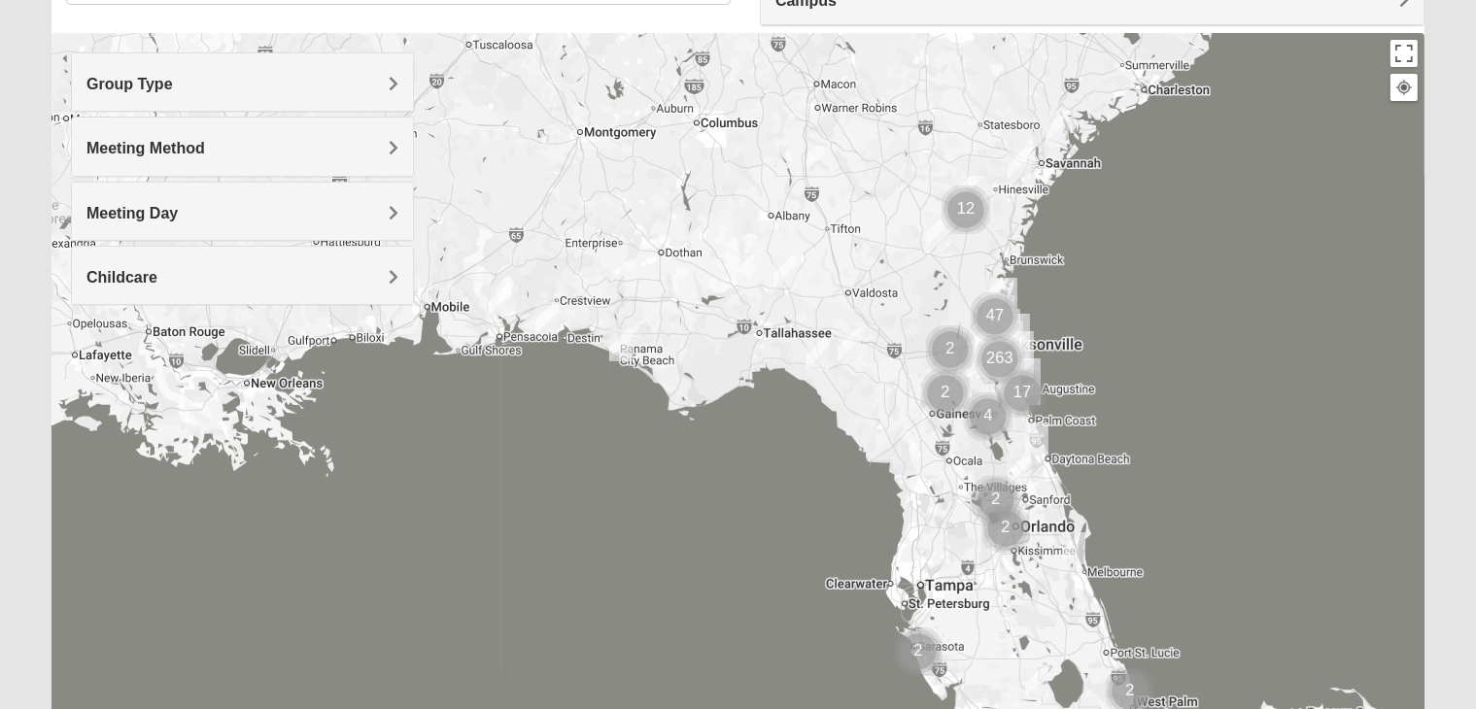
click at [238, 87] on h4 "Group Type" at bounding box center [242, 84] width 312 height 18
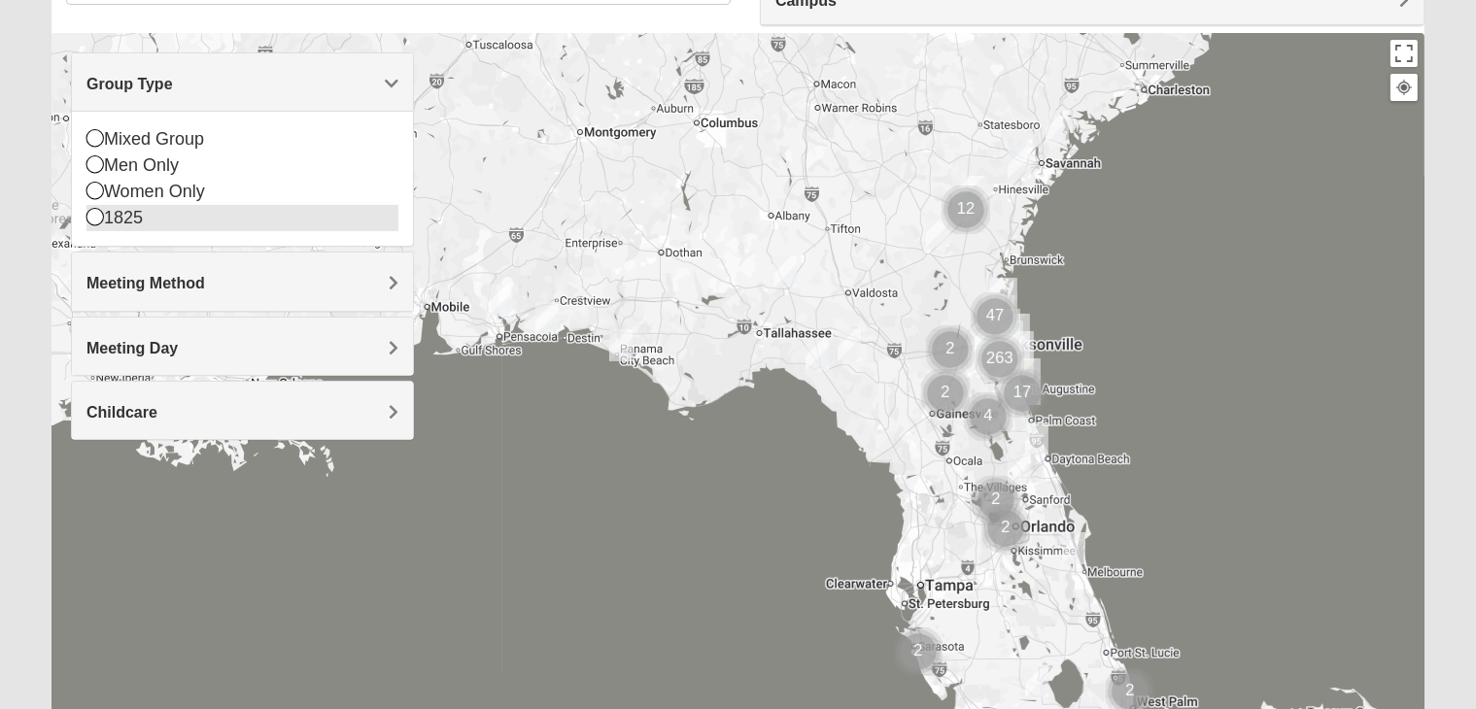
click at [97, 211] on icon at bounding box center [94, 216] width 17 height 17
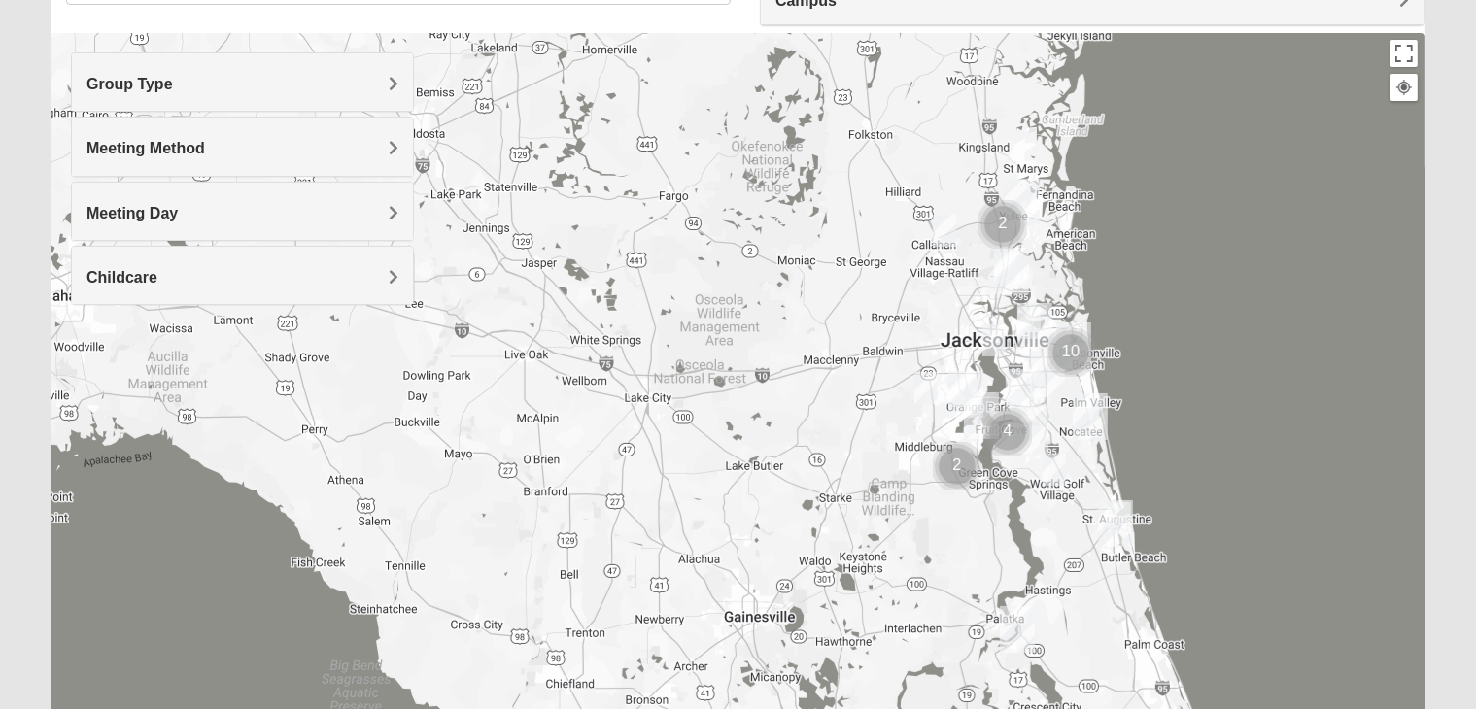
drag, startPoint x: 978, startPoint y: 440, endPoint x: 810, endPoint y: 414, distance: 170.1
click at [810, 414] on div at bounding box center [737, 421] width 1373 height 777
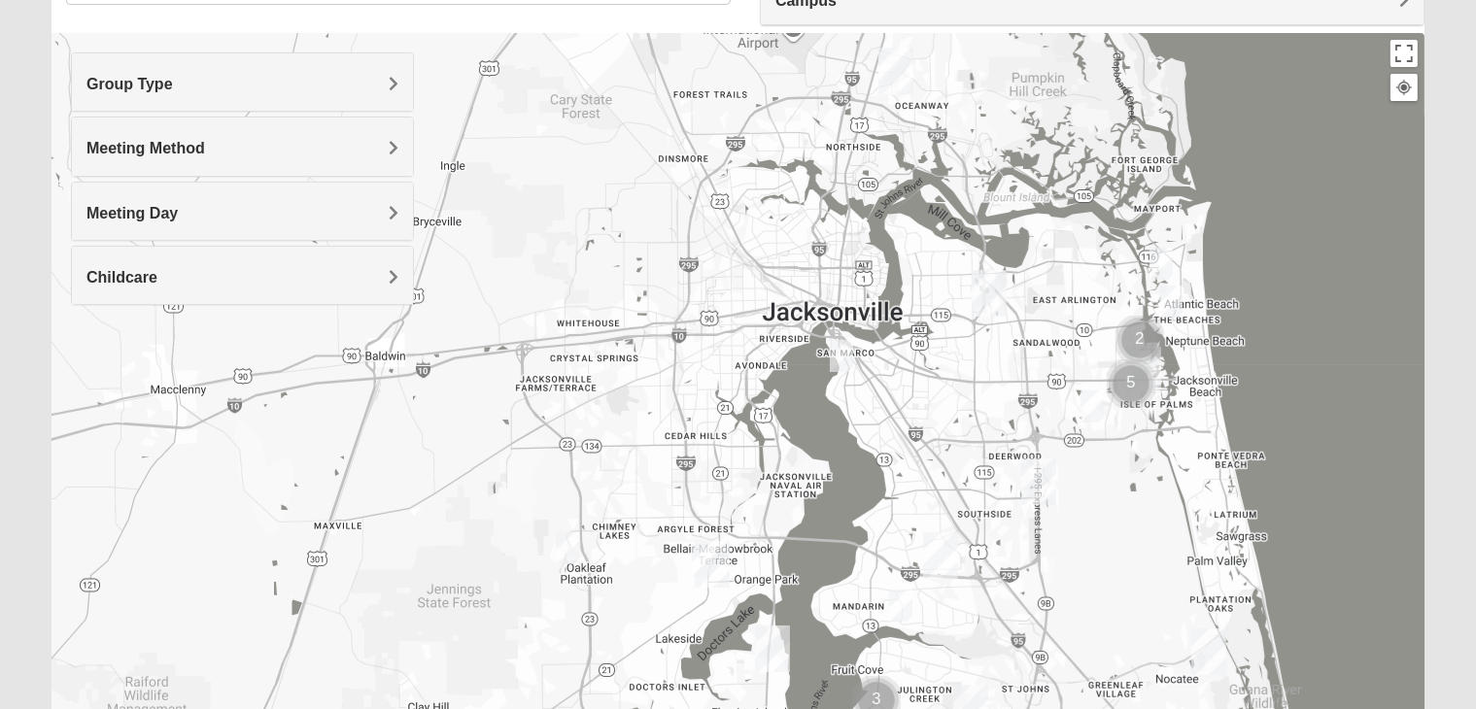
drag, startPoint x: 942, startPoint y: 315, endPoint x: 940, endPoint y: 381, distance: 66.1
click at [940, 381] on div at bounding box center [737, 421] width 1373 height 777
click at [1028, 480] on img "Baymeadows" at bounding box center [1036, 481] width 51 height 62
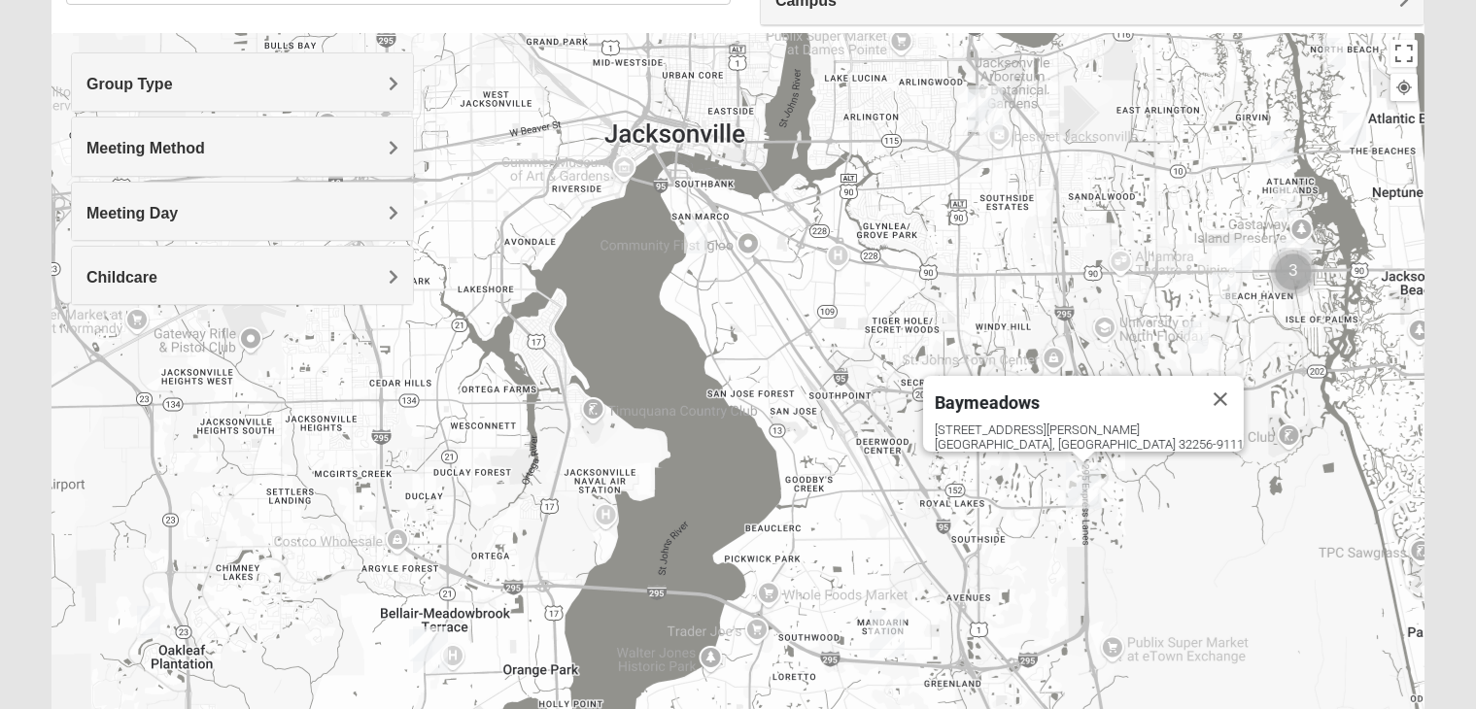
drag, startPoint x: 999, startPoint y: 323, endPoint x: 877, endPoint y: 315, distance: 121.7
click at [877, 315] on div "Baymeadows 8133 Point Meadows Way Jacksonville, FL 32256-9111" at bounding box center [737, 421] width 1373 height 777
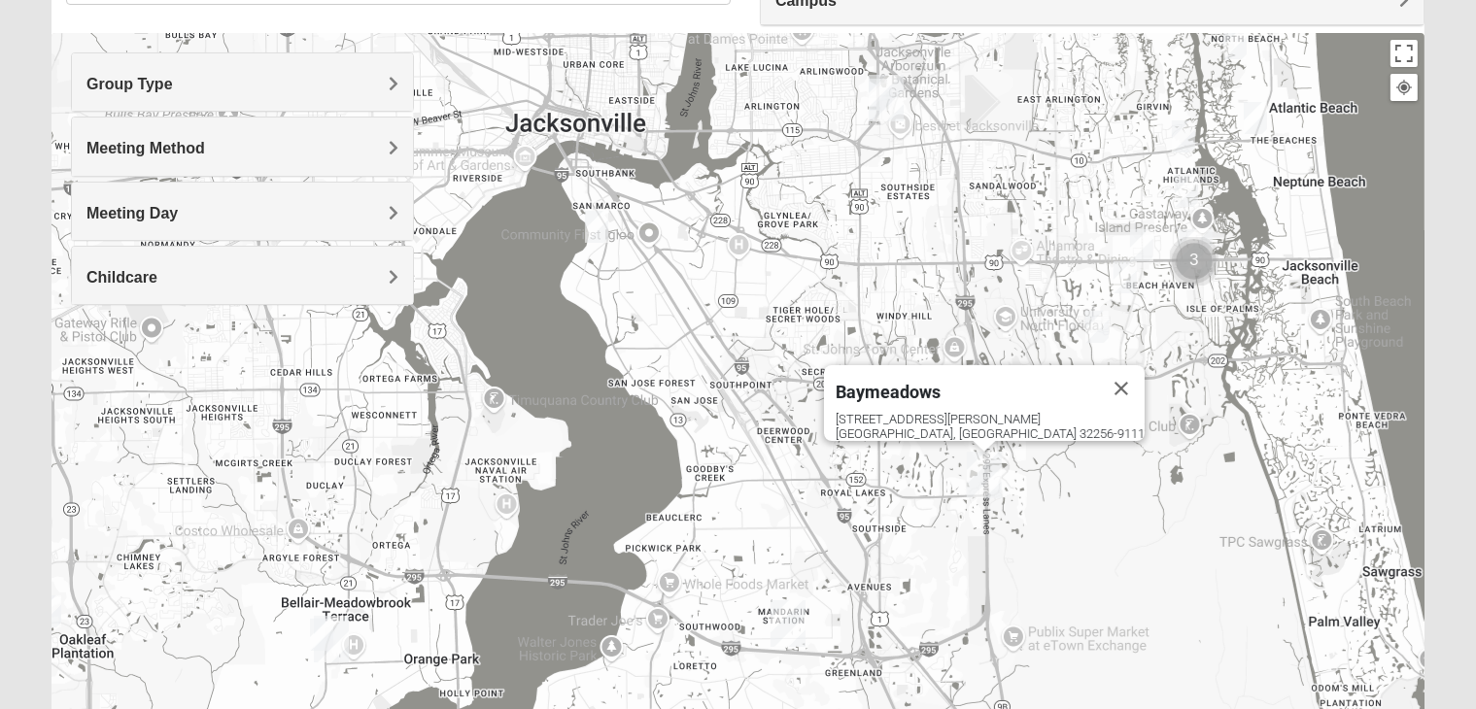
click at [1099, 322] on img "1825 Womens Brunetti 32224" at bounding box center [1096, 327] width 39 height 48
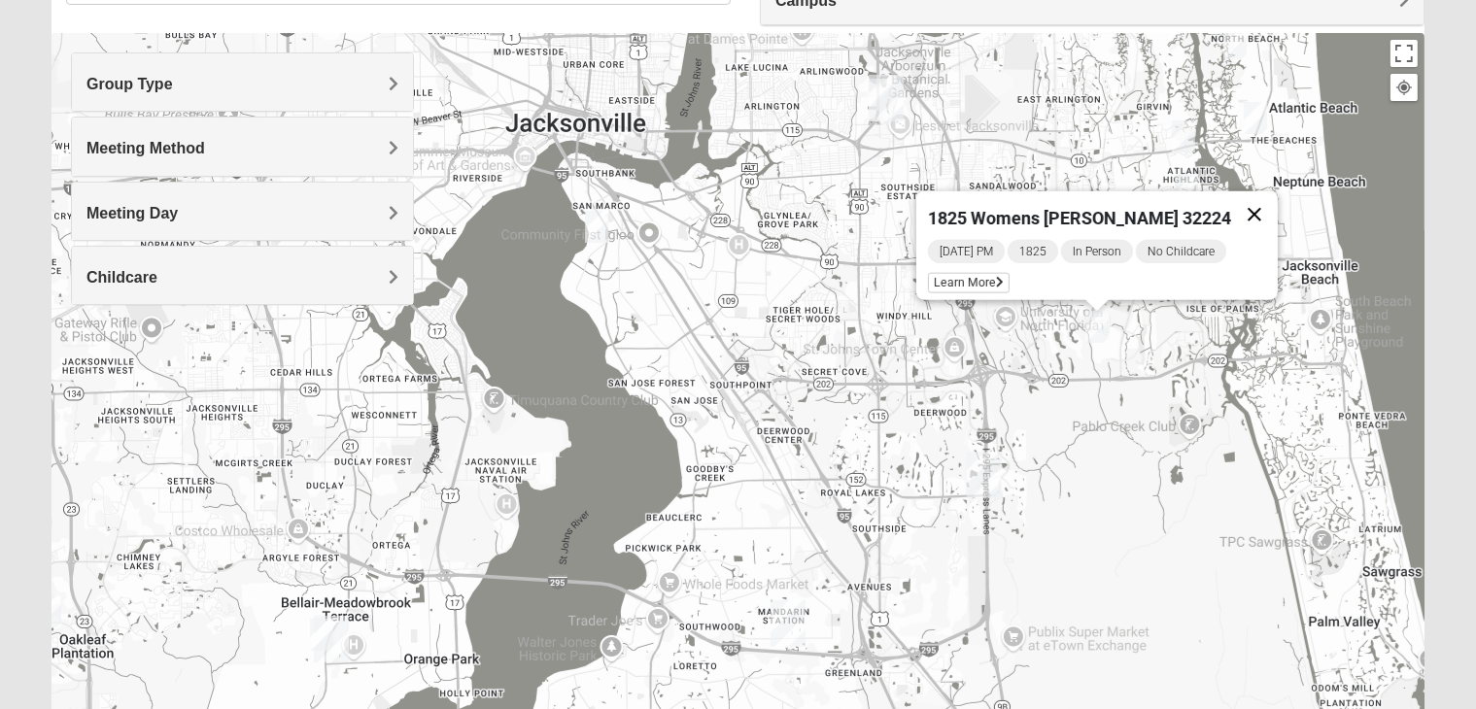
click at [1242, 204] on button "Close" at bounding box center [1254, 214] width 47 height 47
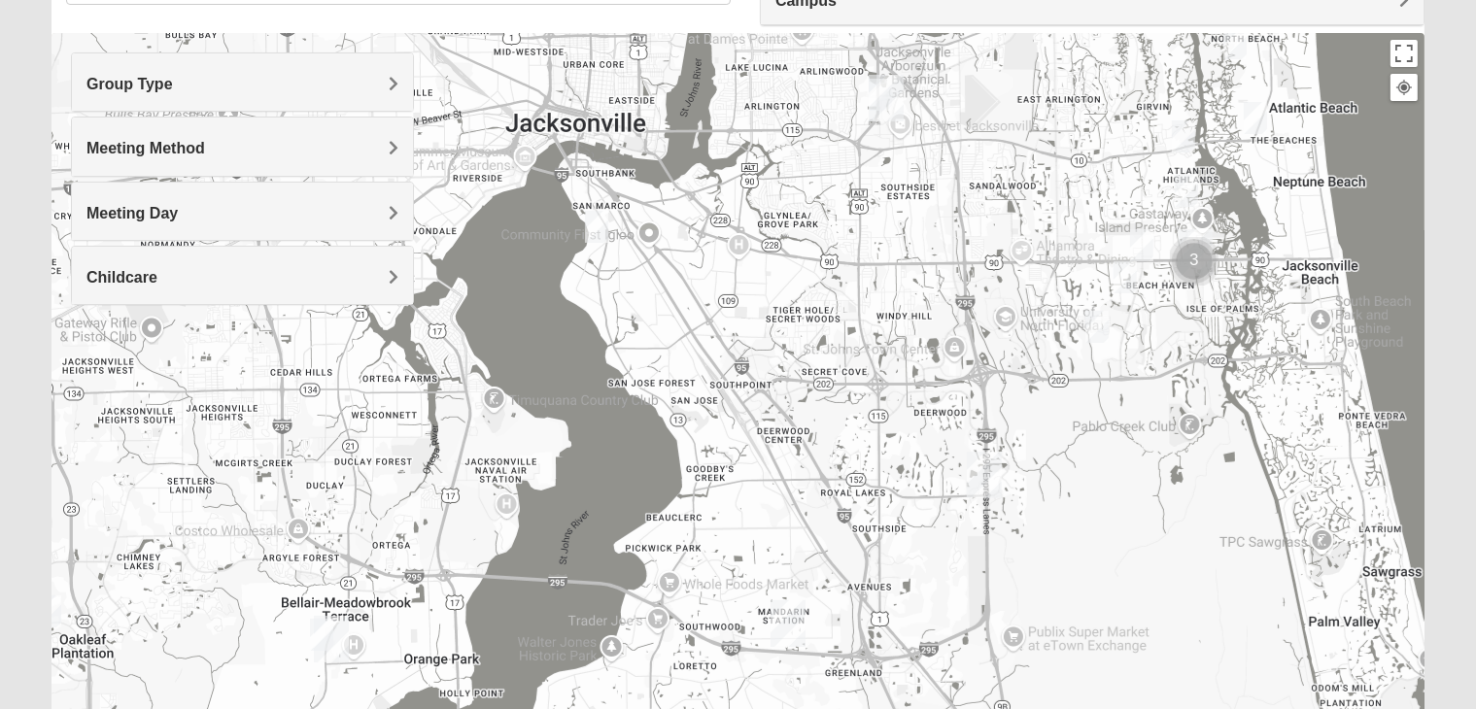
click at [1124, 265] on img "1825 Mens Cason 32224" at bounding box center [1125, 278] width 39 height 48
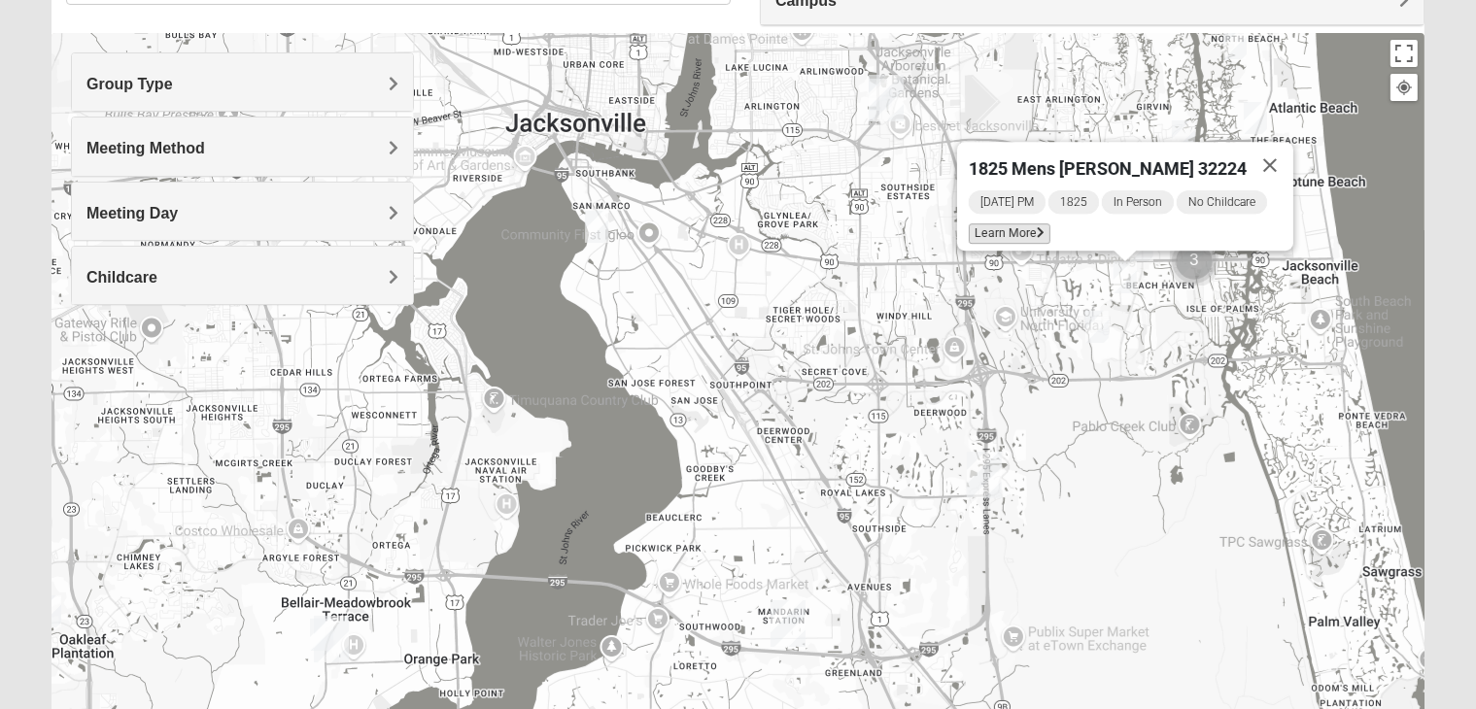
click at [995, 224] on span "Learn More" at bounding box center [1010, 233] width 82 height 20
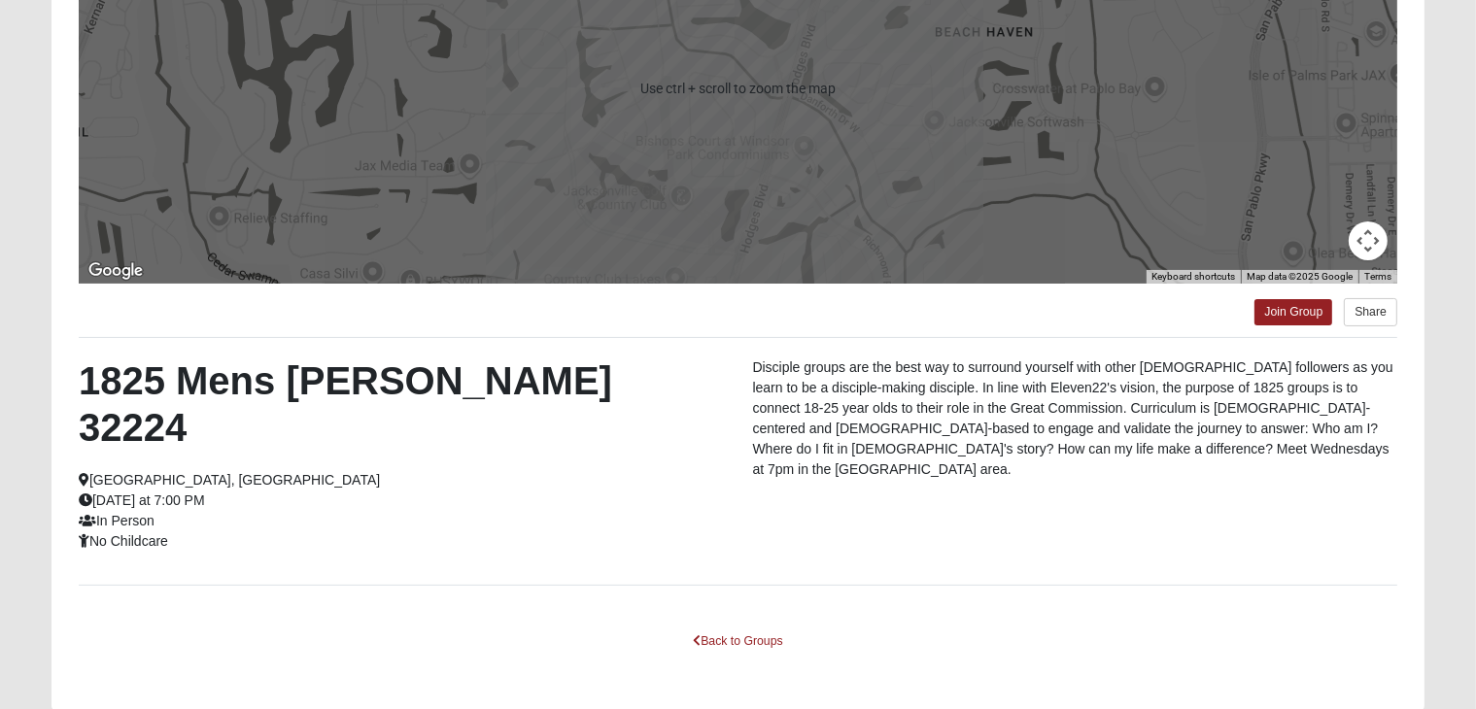
scroll to position [322, 0]
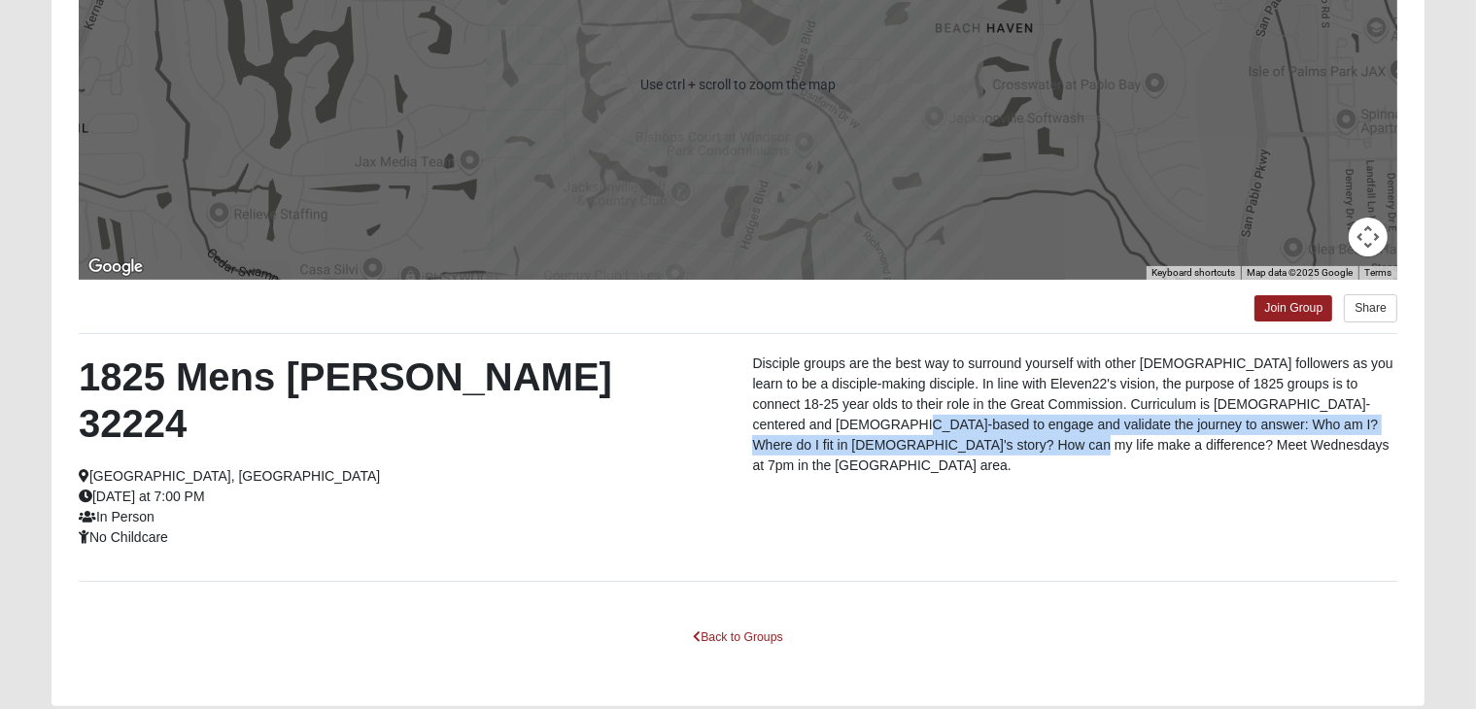
drag, startPoint x: 873, startPoint y: 421, endPoint x: 1046, endPoint y: 461, distance: 177.7
click at [1046, 461] on div "Disciple groups are the best way to surround yourself with other Christ followe…" at bounding box center [1074, 420] width 674 height 132
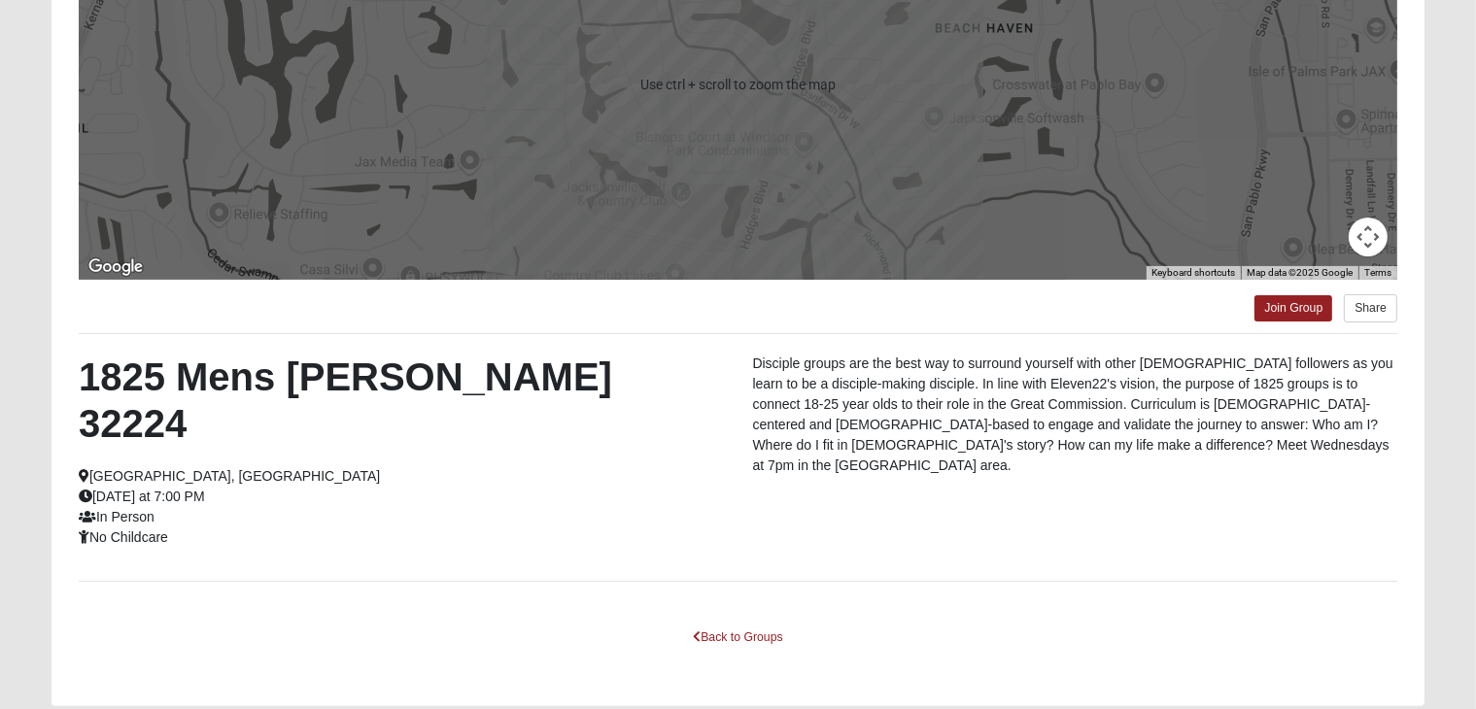
click at [1199, 499] on div "1825 Mens Cason 32224 Jacksonville, FL Wednesday at 7:00 PM In Person No Childc…" at bounding box center [738, 458] width 1348 height 208
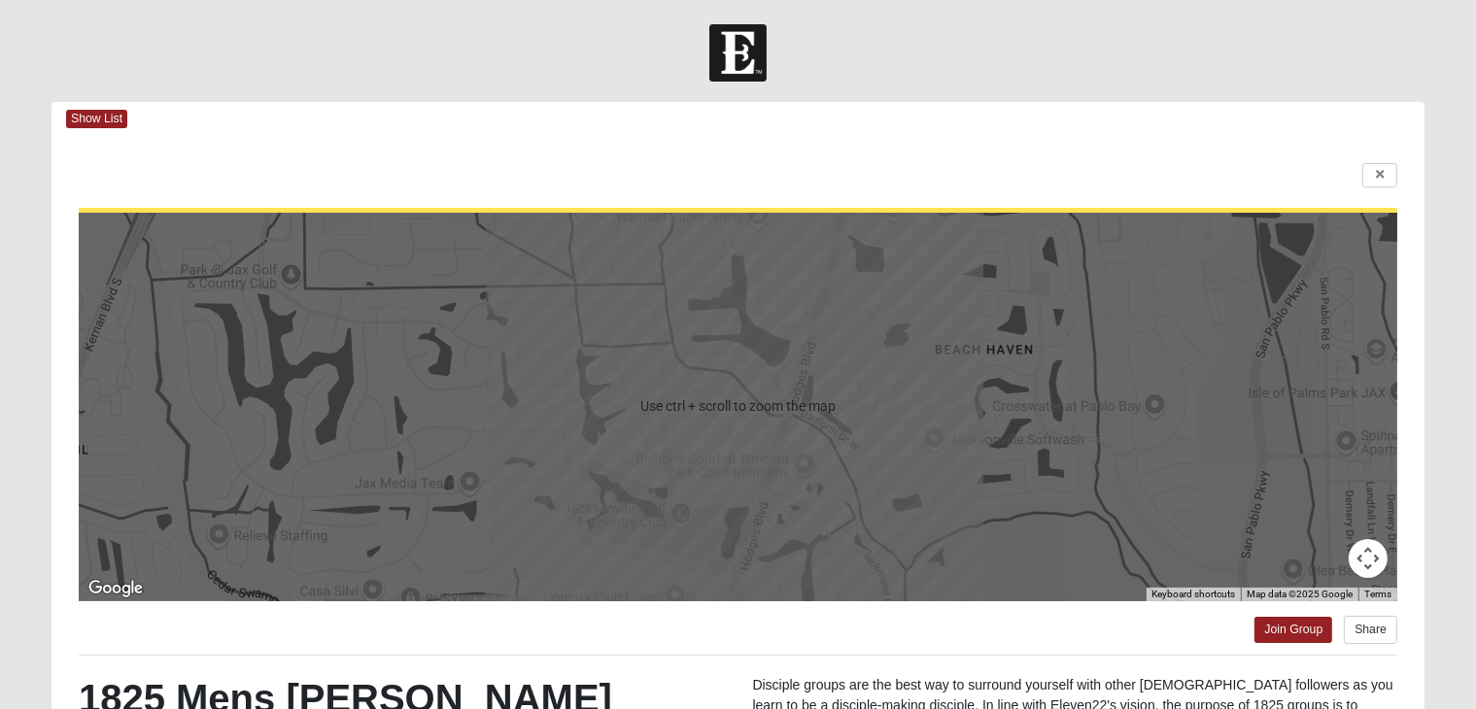
scroll to position [342, 0]
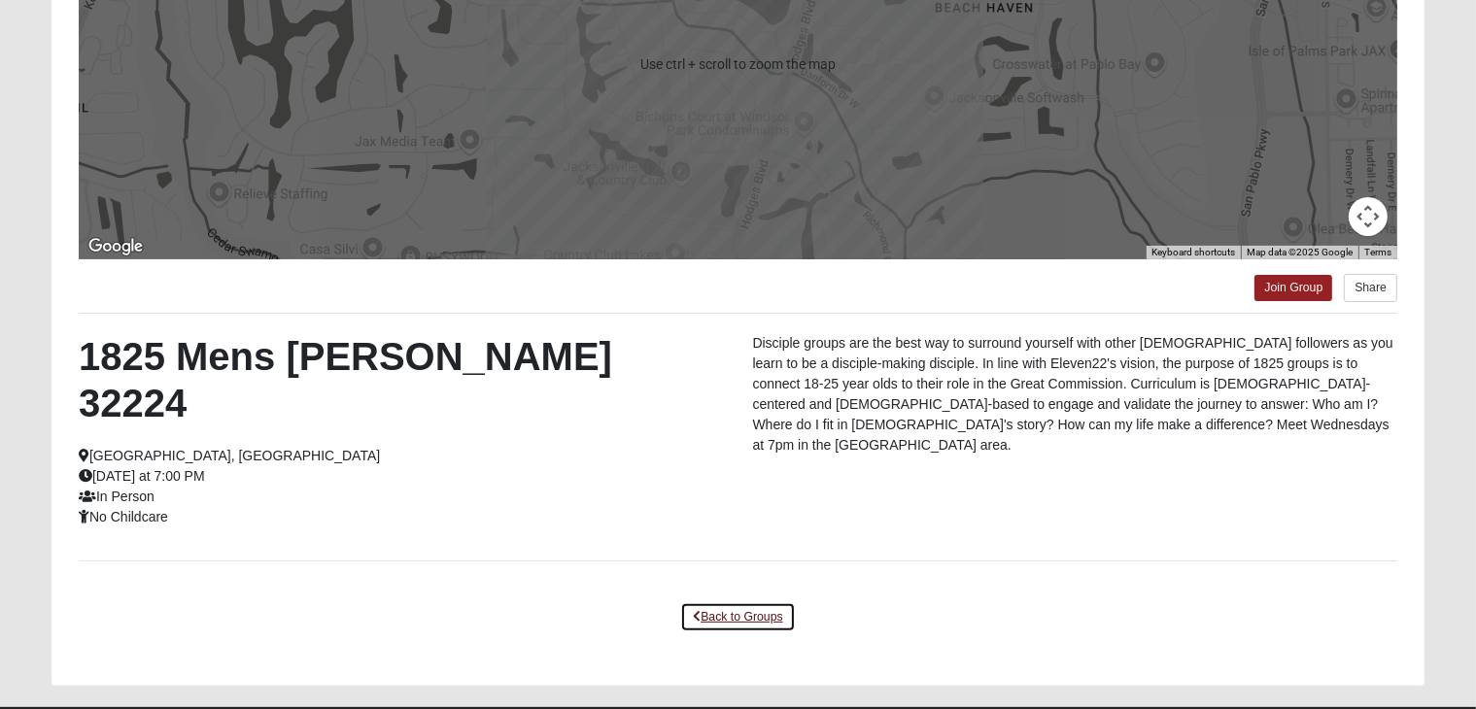
click at [740, 602] on link "Back to Groups" at bounding box center [737, 617] width 115 height 30
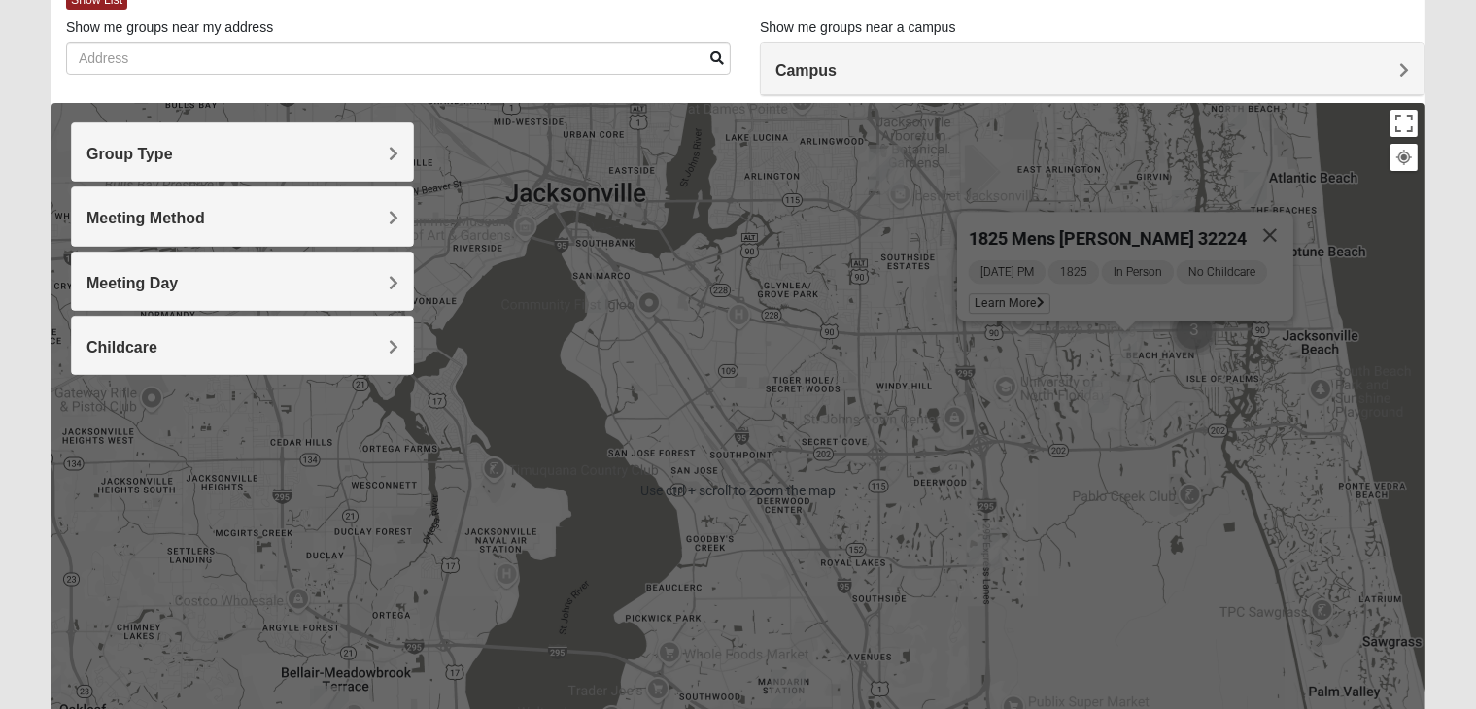
scroll to position [101, 0]
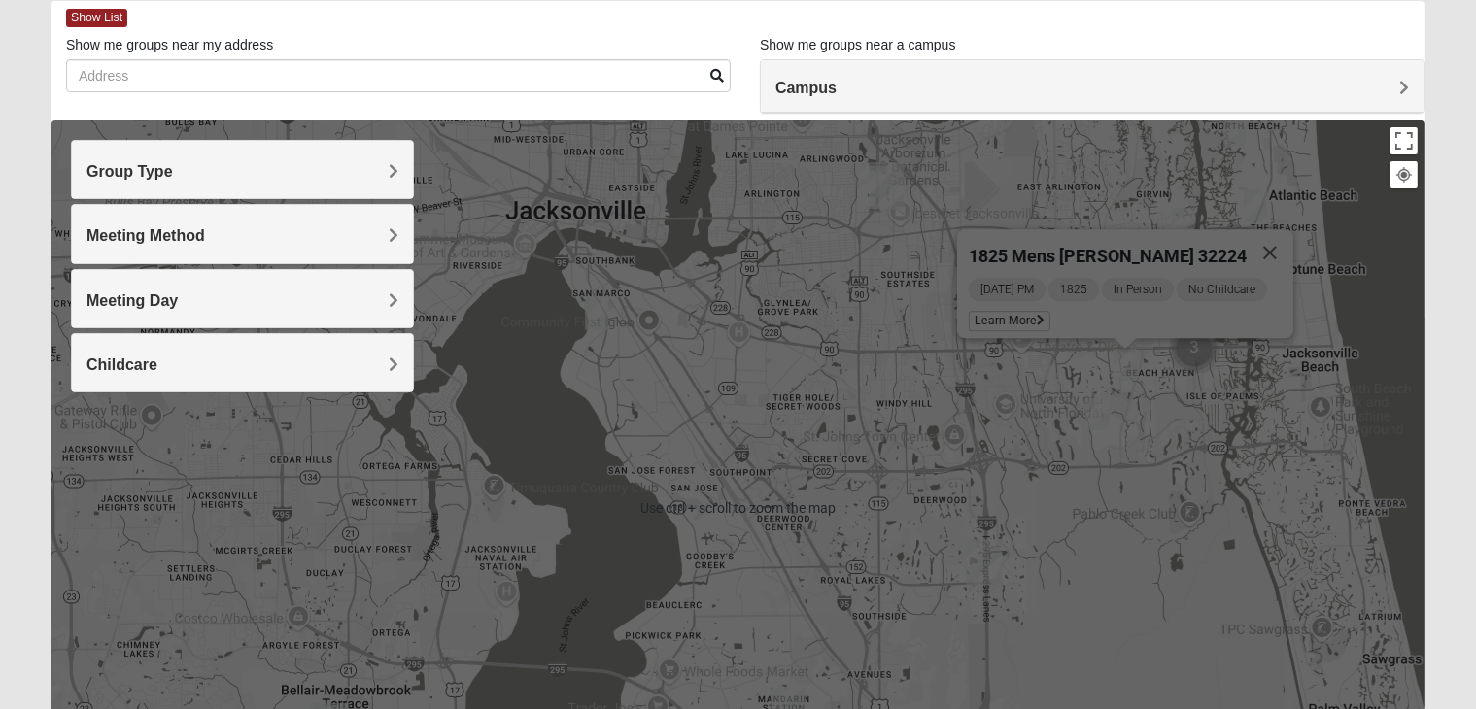
click at [372, 176] on h4 "Group Type" at bounding box center [242, 171] width 312 height 18
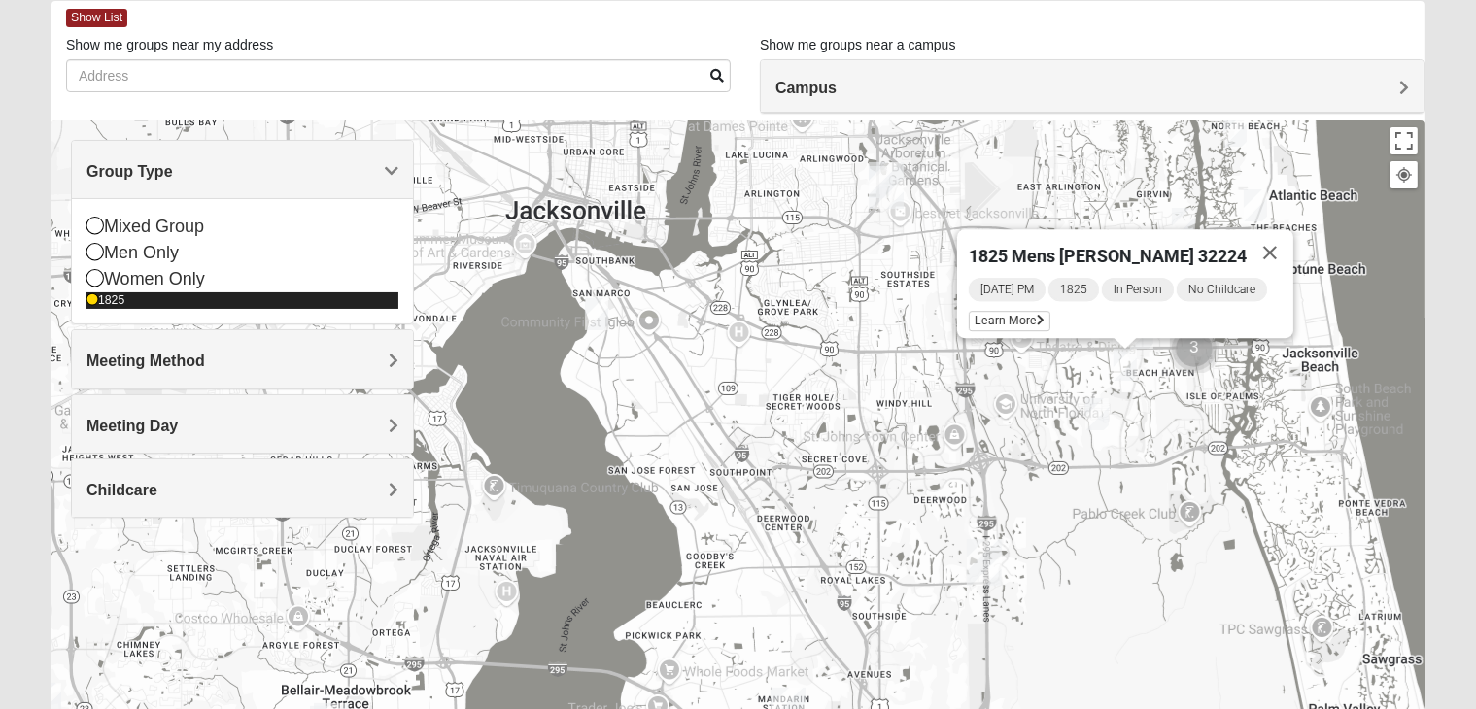
click at [93, 297] on icon at bounding box center [92, 300] width 12 height 12
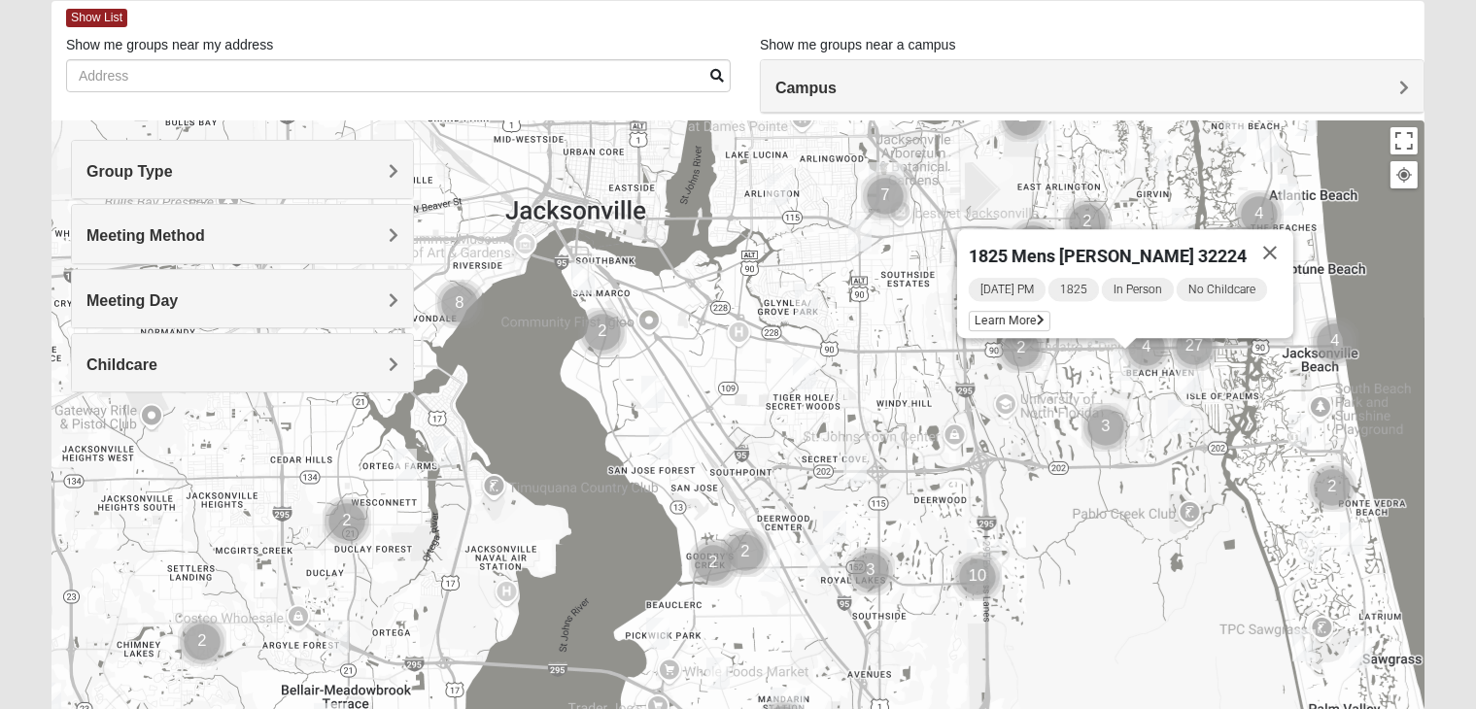
click at [173, 180] on span "Group Type" at bounding box center [129, 171] width 86 height 17
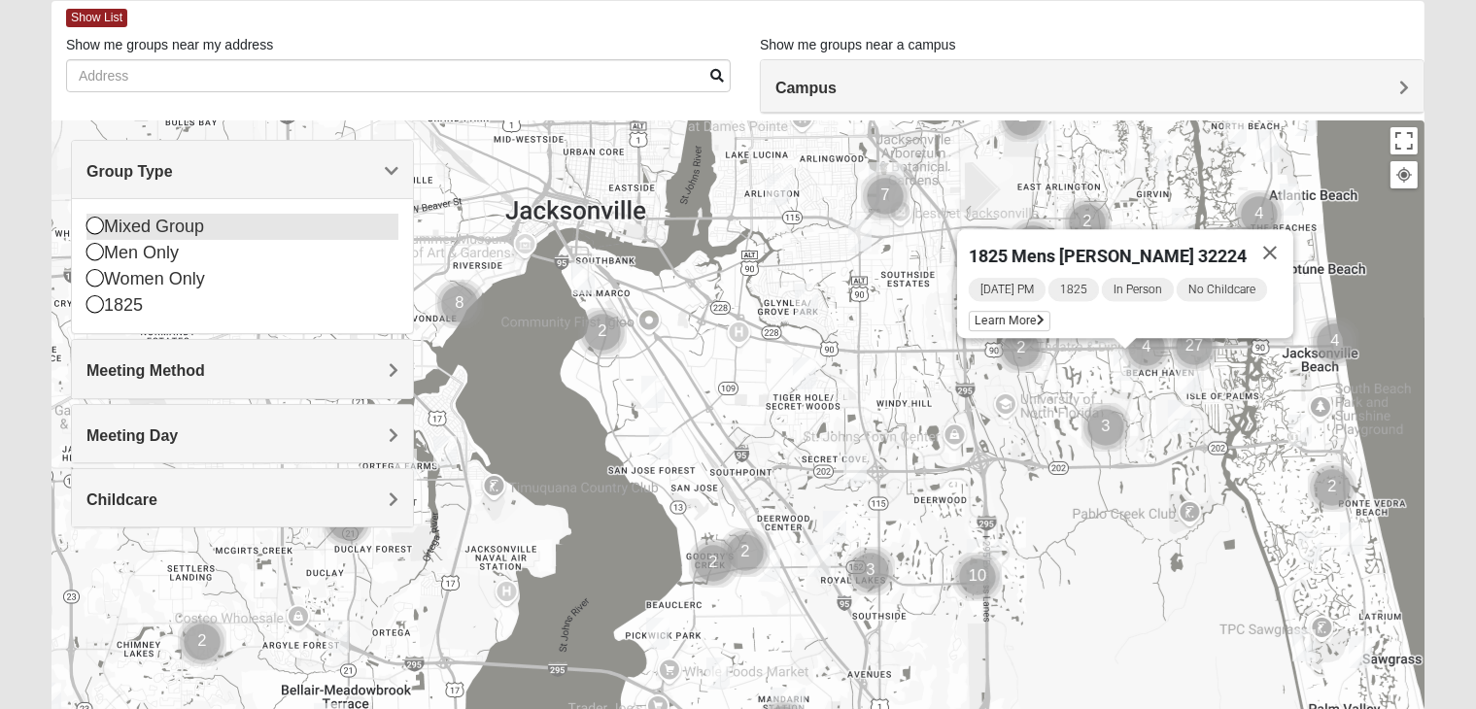
click at [95, 230] on icon at bounding box center [94, 225] width 17 height 17
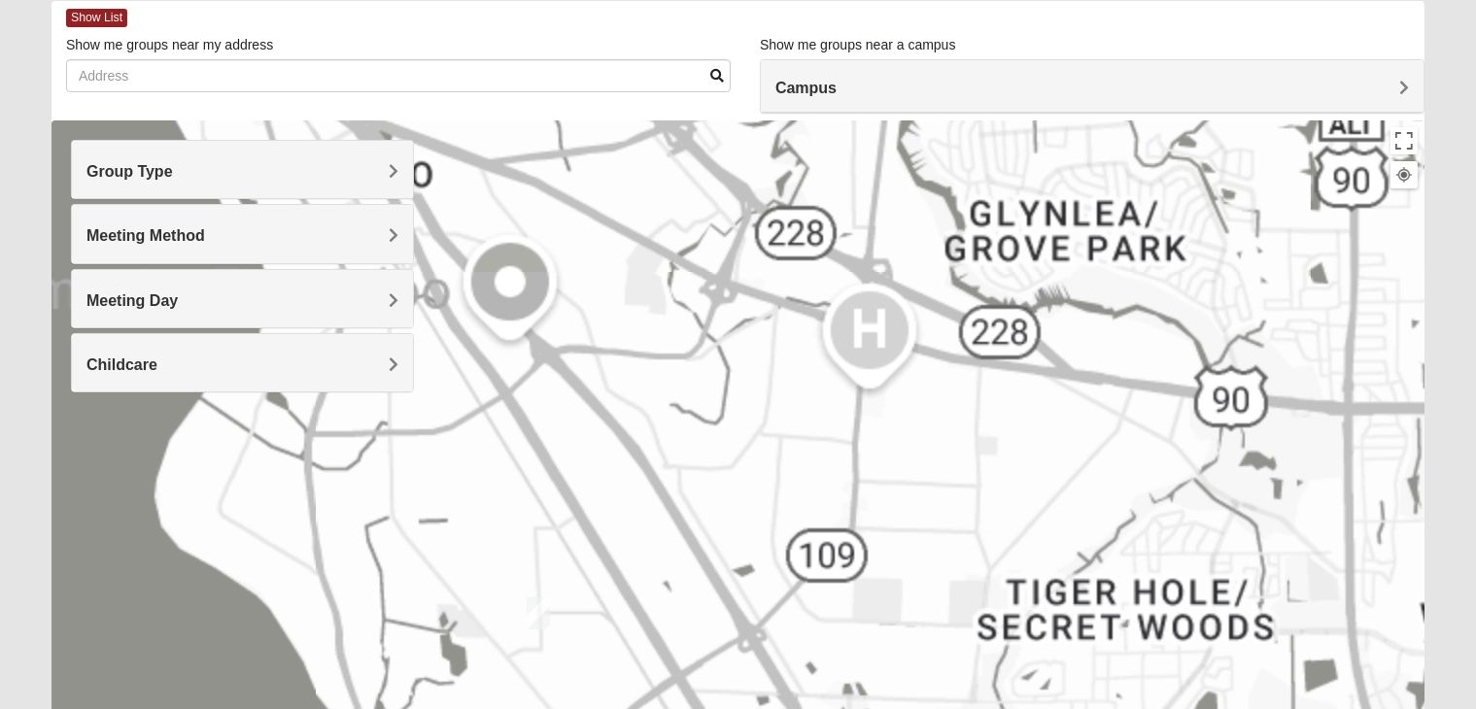
drag, startPoint x: 811, startPoint y: 489, endPoint x: 590, endPoint y: 366, distance: 253.1
click at [590, 366] on div at bounding box center [737, 508] width 1373 height 777
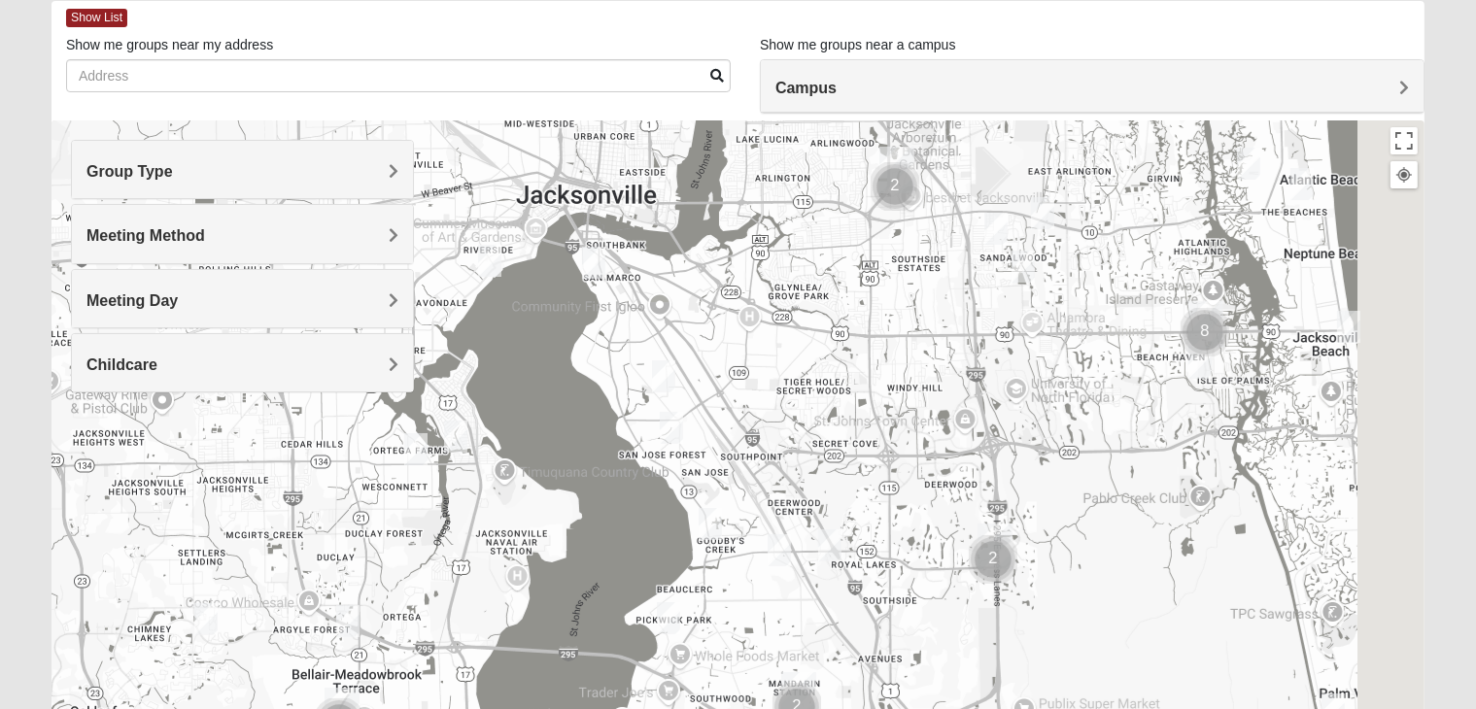
drag, startPoint x: 1056, startPoint y: 552, endPoint x: 899, endPoint y: 450, distance: 187.6
click at [899, 450] on div at bounding box center [737, 508] width 1373 height 777
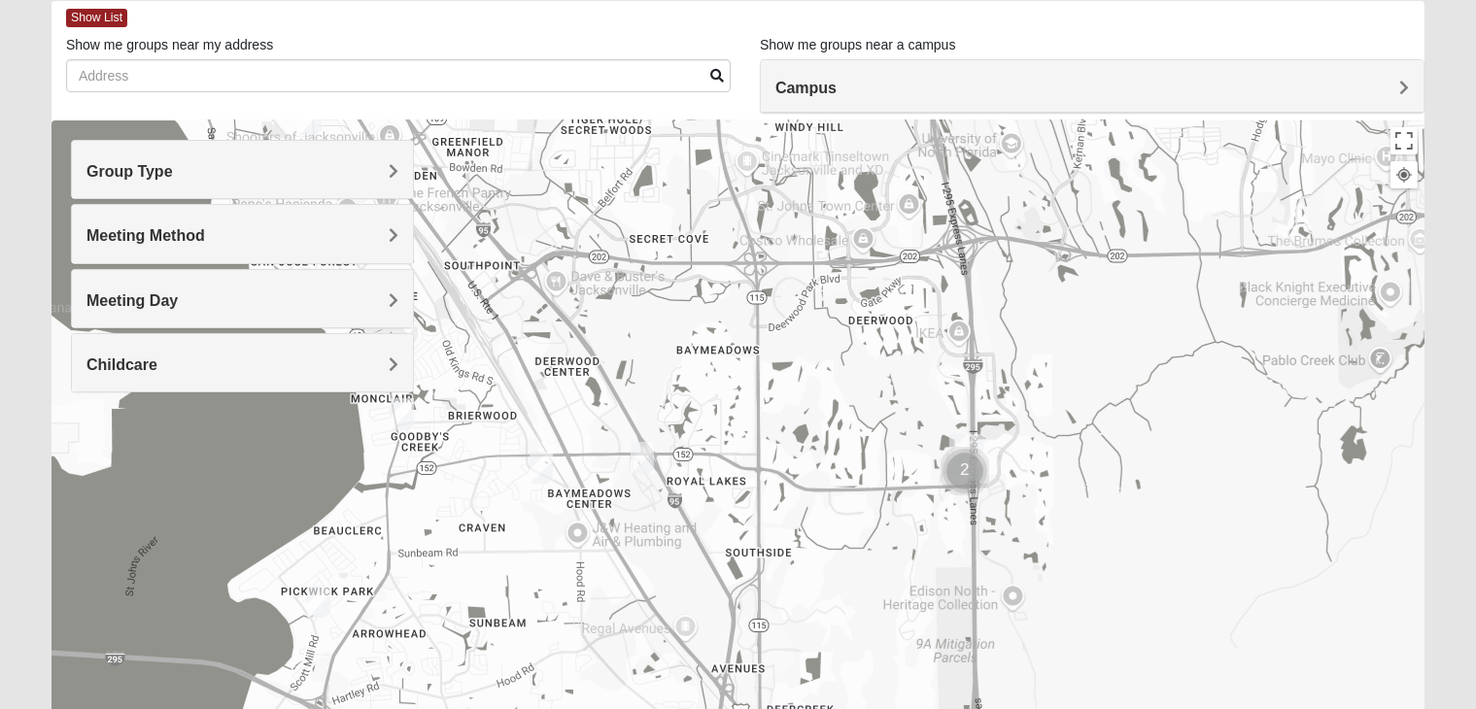
drag, startPoint x: 863, startPoint y: 461, endPoint x: 733, endPoint y: 302, distance: 205.0
click at [733, 302] on div at bounding box center [737, 508] width 1373 height 777
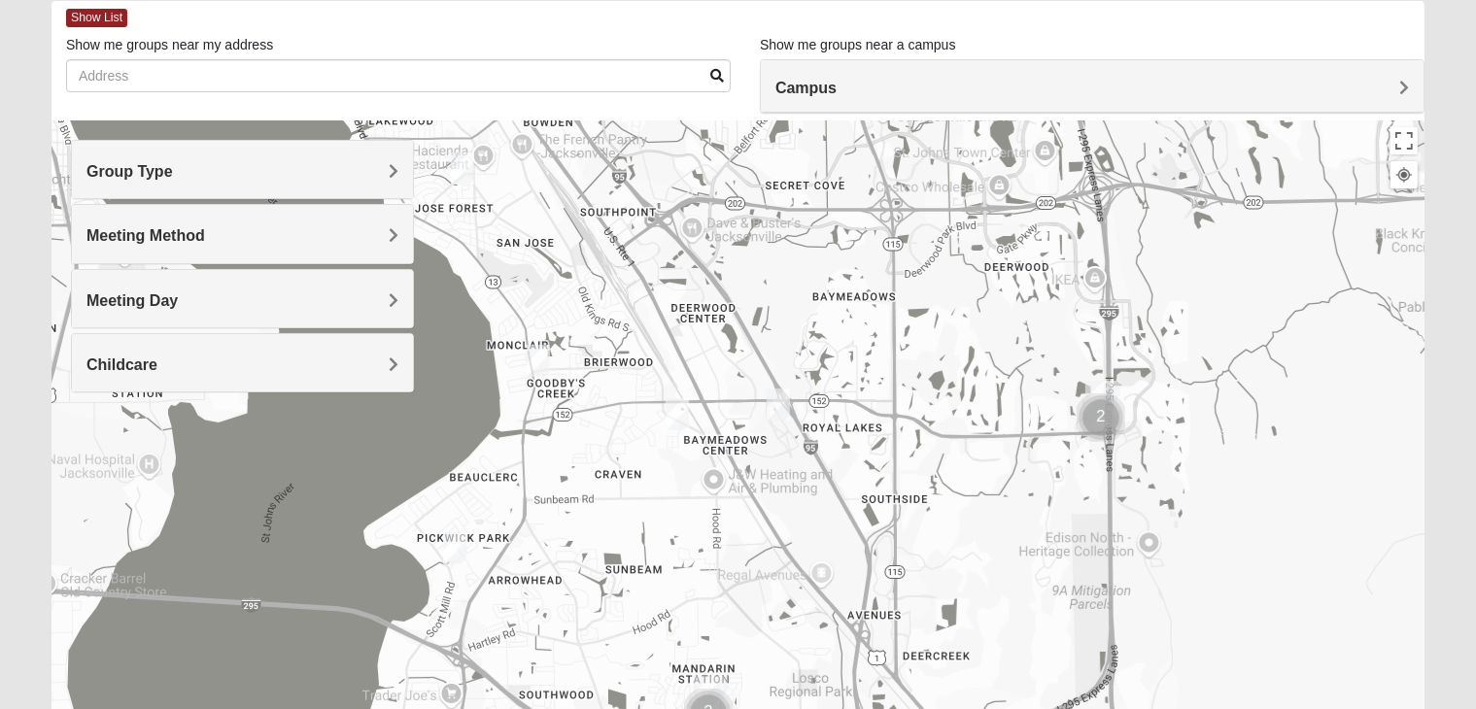
drag, startPoint x: 738, startPoint y: 479, endPoint x: 872, endPoint y: 426, distance: 143.4
click at [872, 426] on div at bounding box center [737, 508] width 1373 height 777
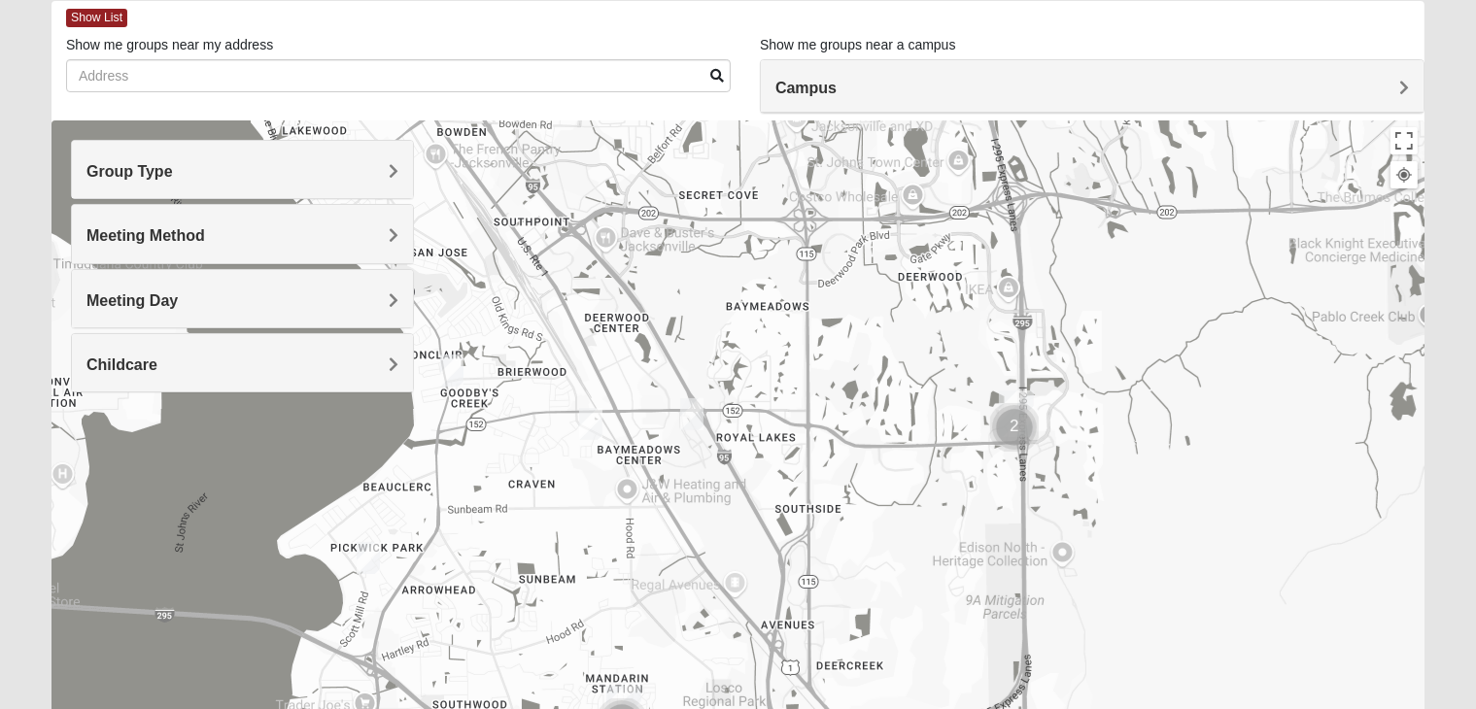
drag, startPoint x: 843, startPoint y: 425, endPoint x: 754, endPoint y: 434, distance: 89.9
click at [754, 434] on div at bounding box center [737, 508] width 1373 height 777
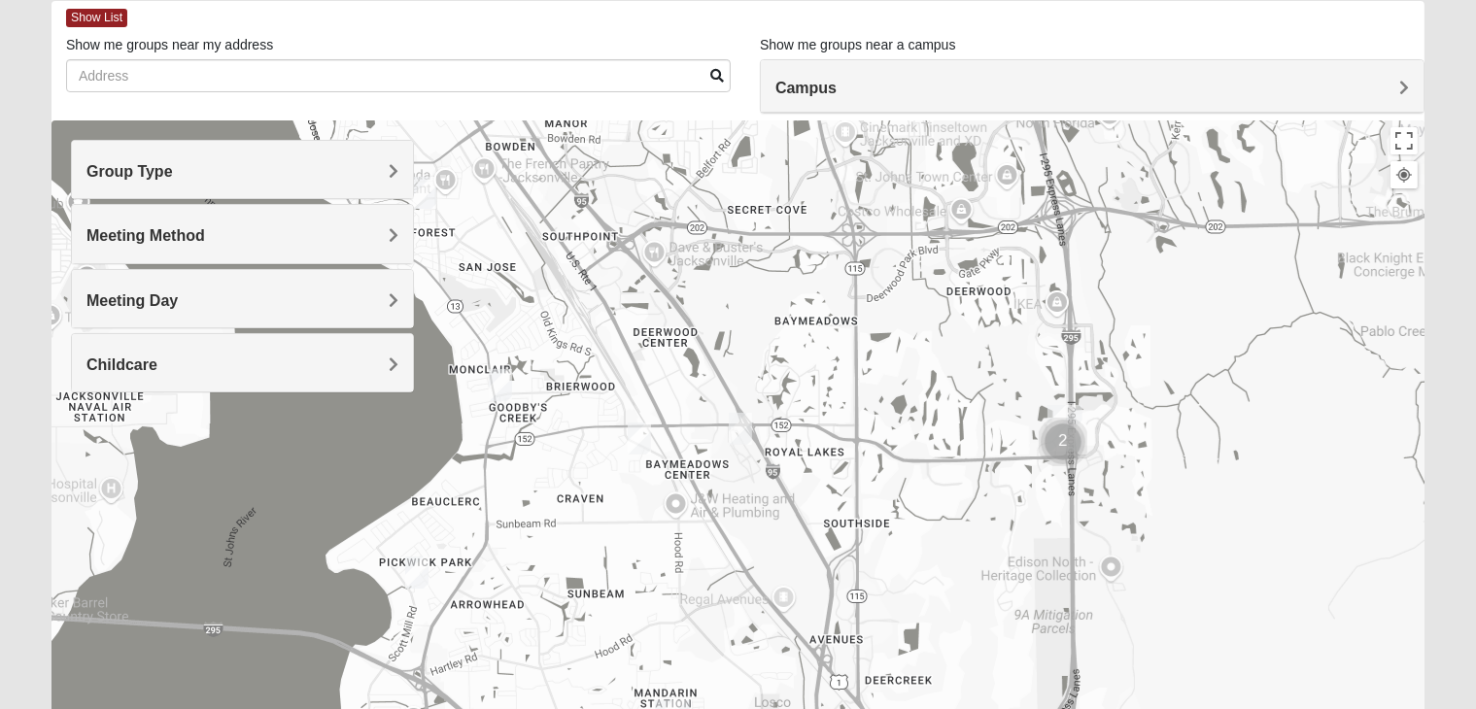
drag, startPoint x: 692, startPoint y: 350, endPoint x: 750, endPoint y: 367, distance: 60.9
click at [750, 367] on div at bounding box center [737, 508] width 1373 height 777
click at [252, 169] on h4 "Group Type" at bounding box center [242, 171] width 312 height 18
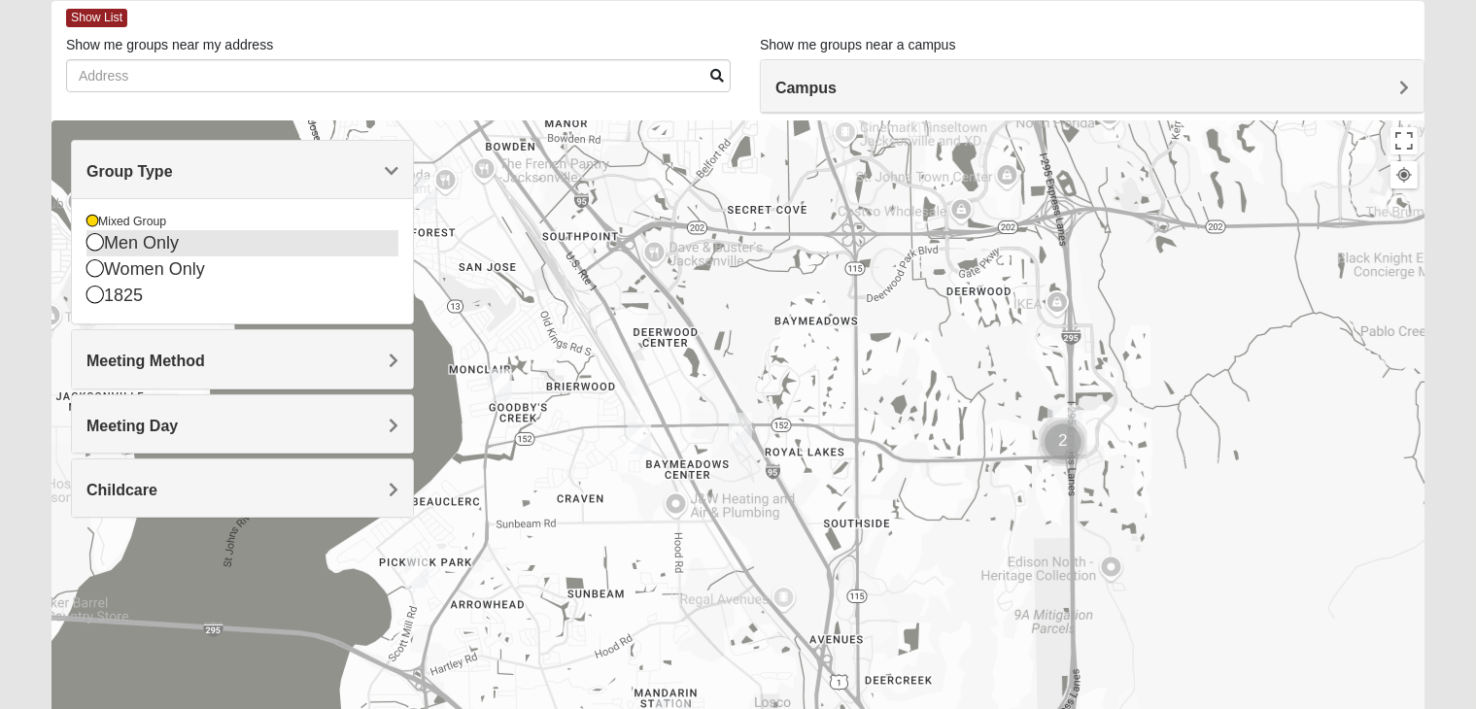
click at [93, 239] on icon at bounding box center [94, 241] width 17 height 17
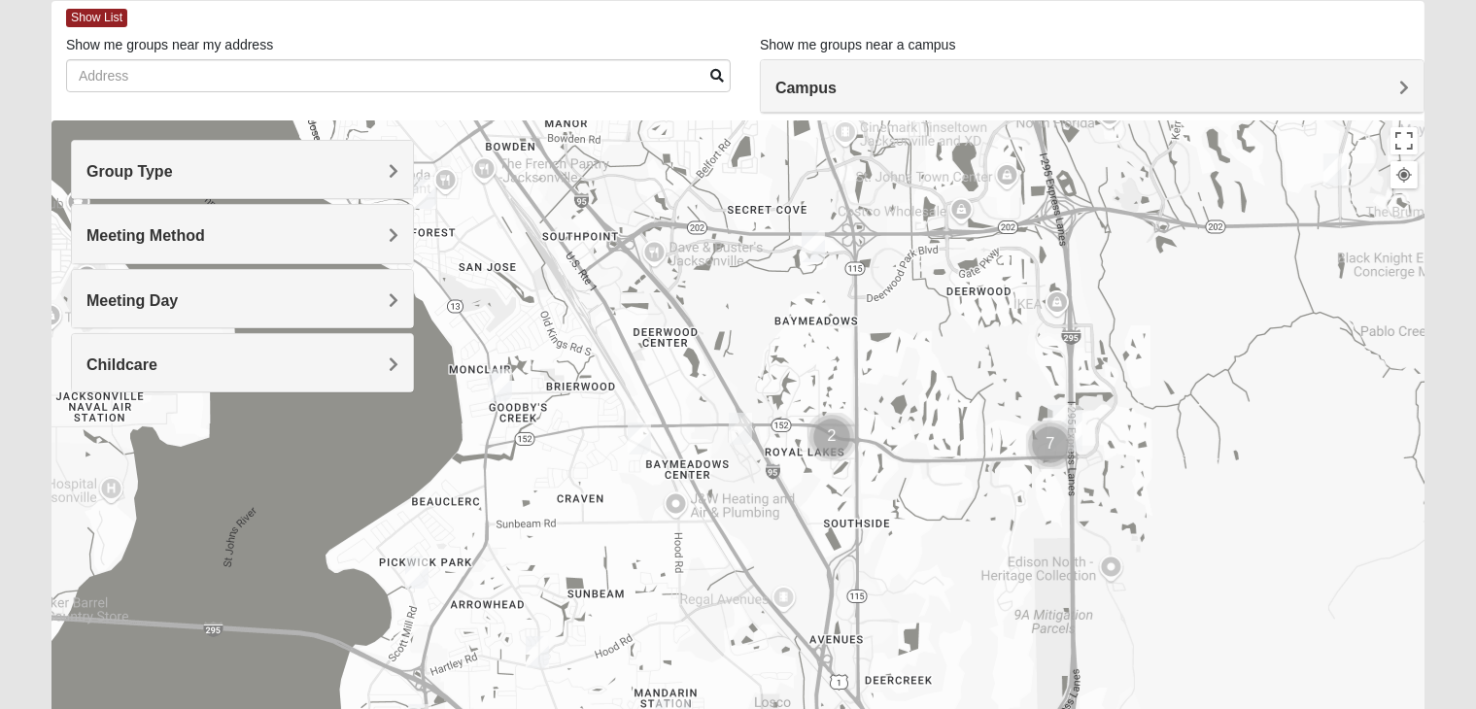
click at [146, 177] on span "Group Type" at bounding box center [129, 171] width 86 height 17
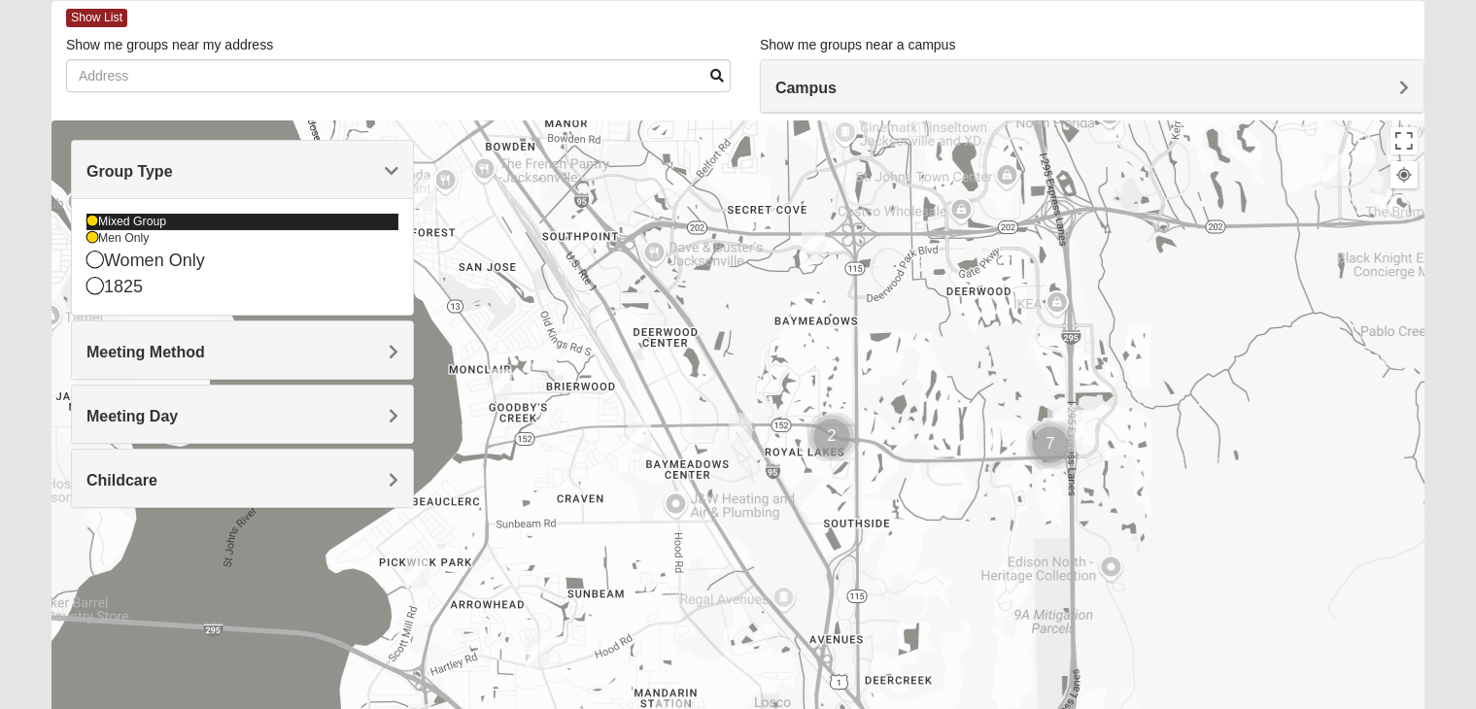
click at [92, 220] on icon at bounding box center [92, 222] width 12 height 12
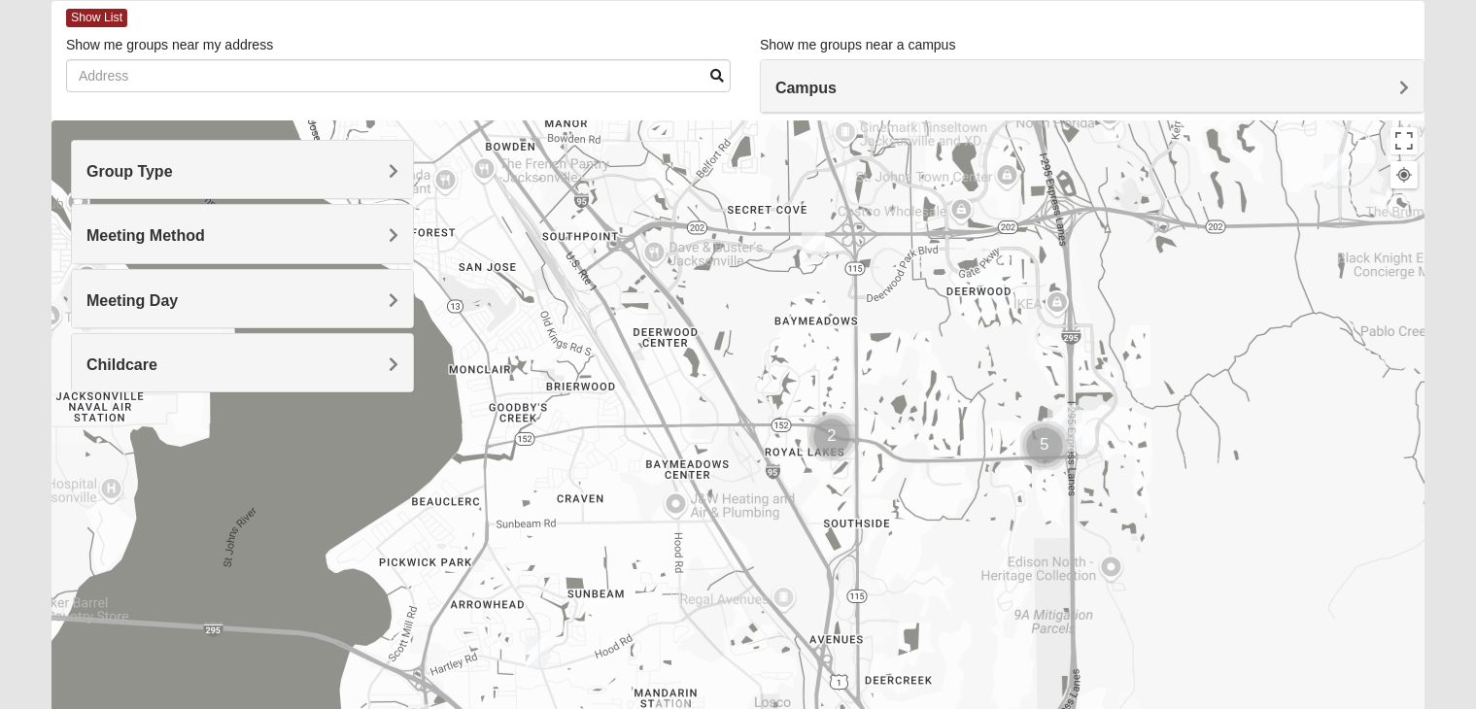
click at [904, 79] on h4 "Campus" at bounding box center [1091, 88] width 633 height 18
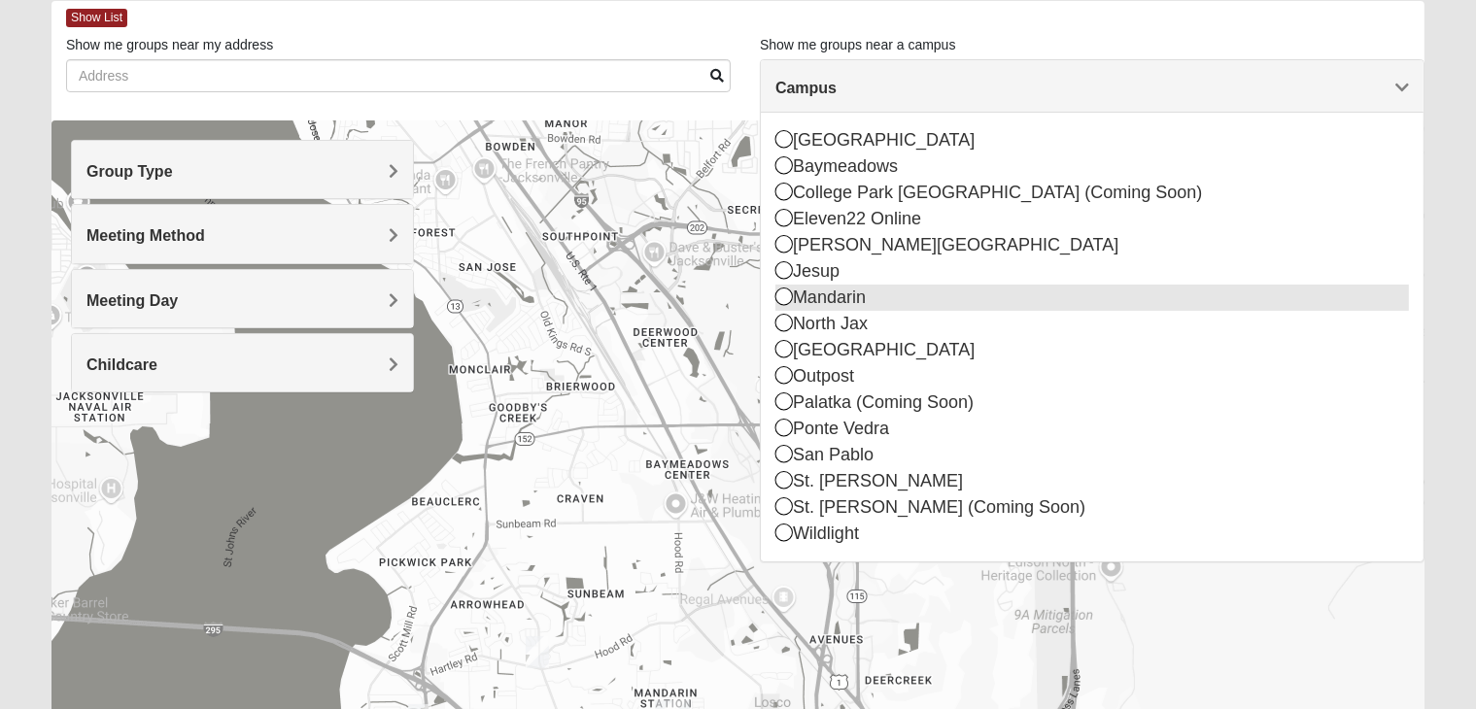
click at [788, 295] on icon at bounding box center [783, 296] width 17 height 17
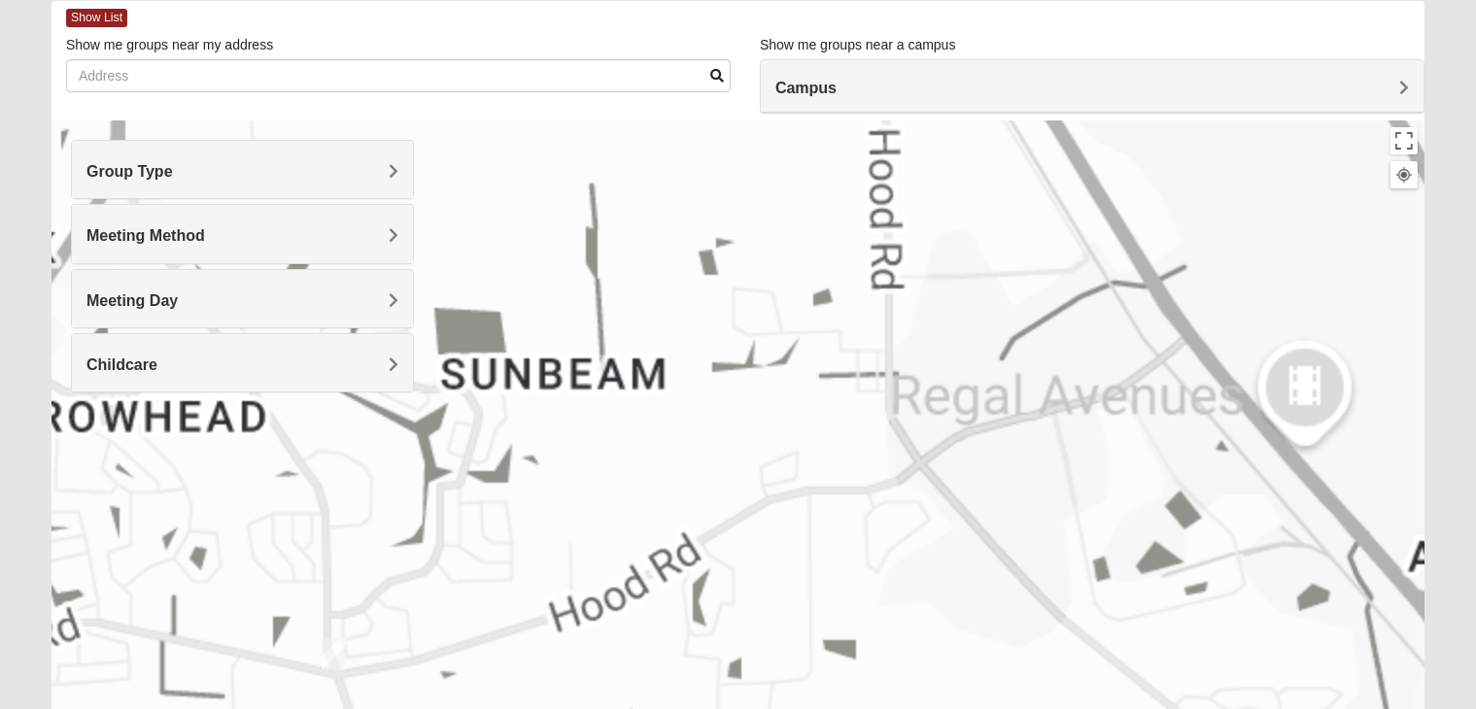
drag, startPoint x: 676, startPoint y: 509, endPoint x: 808, endPoint y: 373, distance: 189.6
click at [808, 373] on div at bounding box center [737, 508] width 1373 height 777
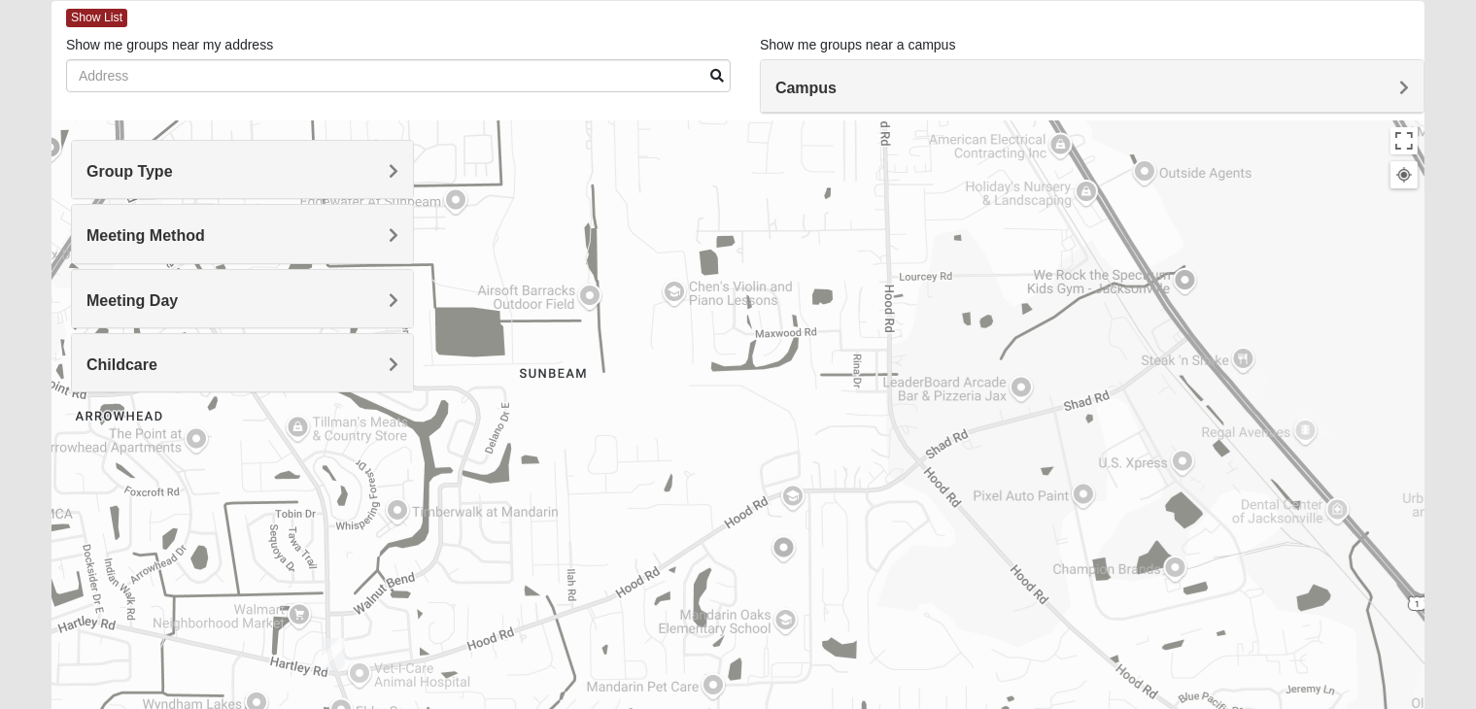
drag, startPoint x: 679, startPoint y: 498, endPoint x: 904, endPoint y: 352, distance: 268.1
click at [904, 352] on div at bounding box center [737, 508] width 1373 height 777
click at [332, 651] on img "Mens Gilbert 32257" at bounding box center [333, 655] width 39 height 48
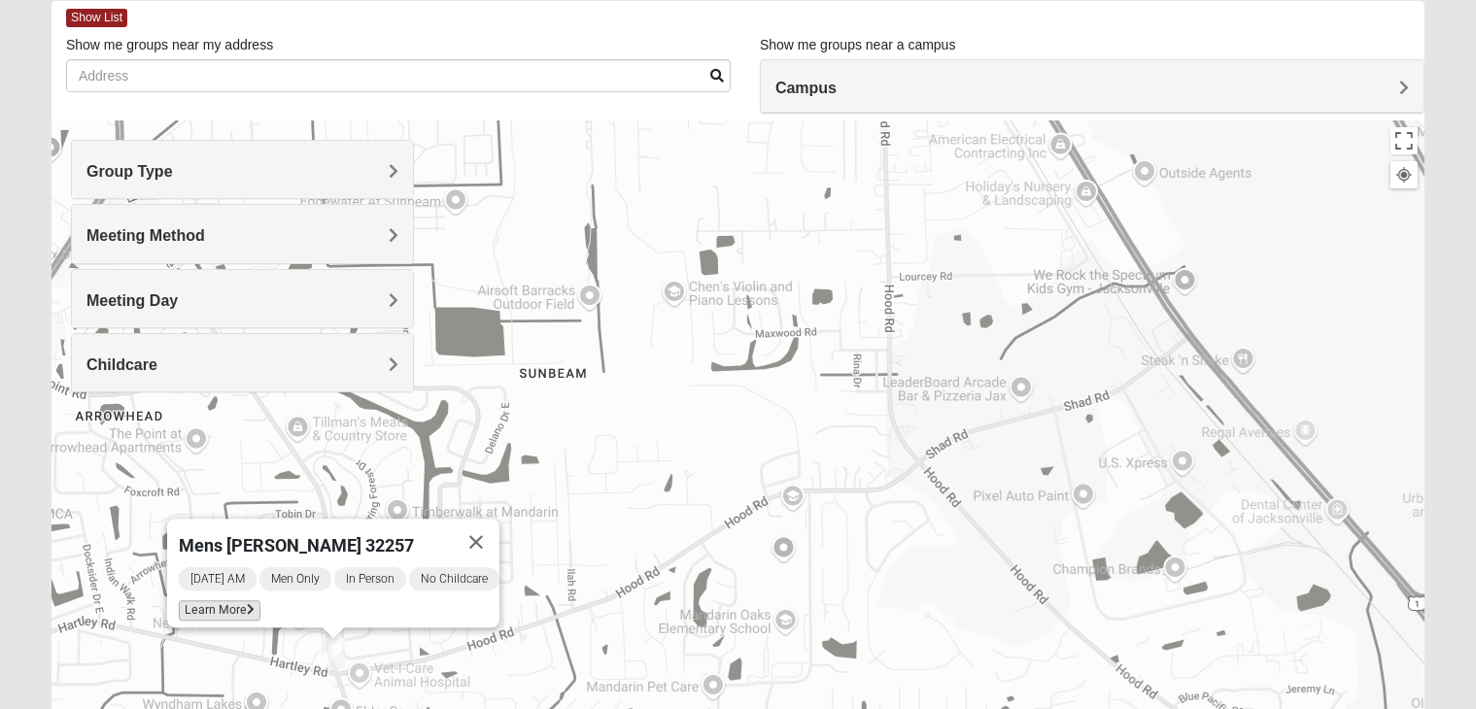
click at [222, 600] on span "Learn More" at bounding box center [220, 610] width 82 height 20
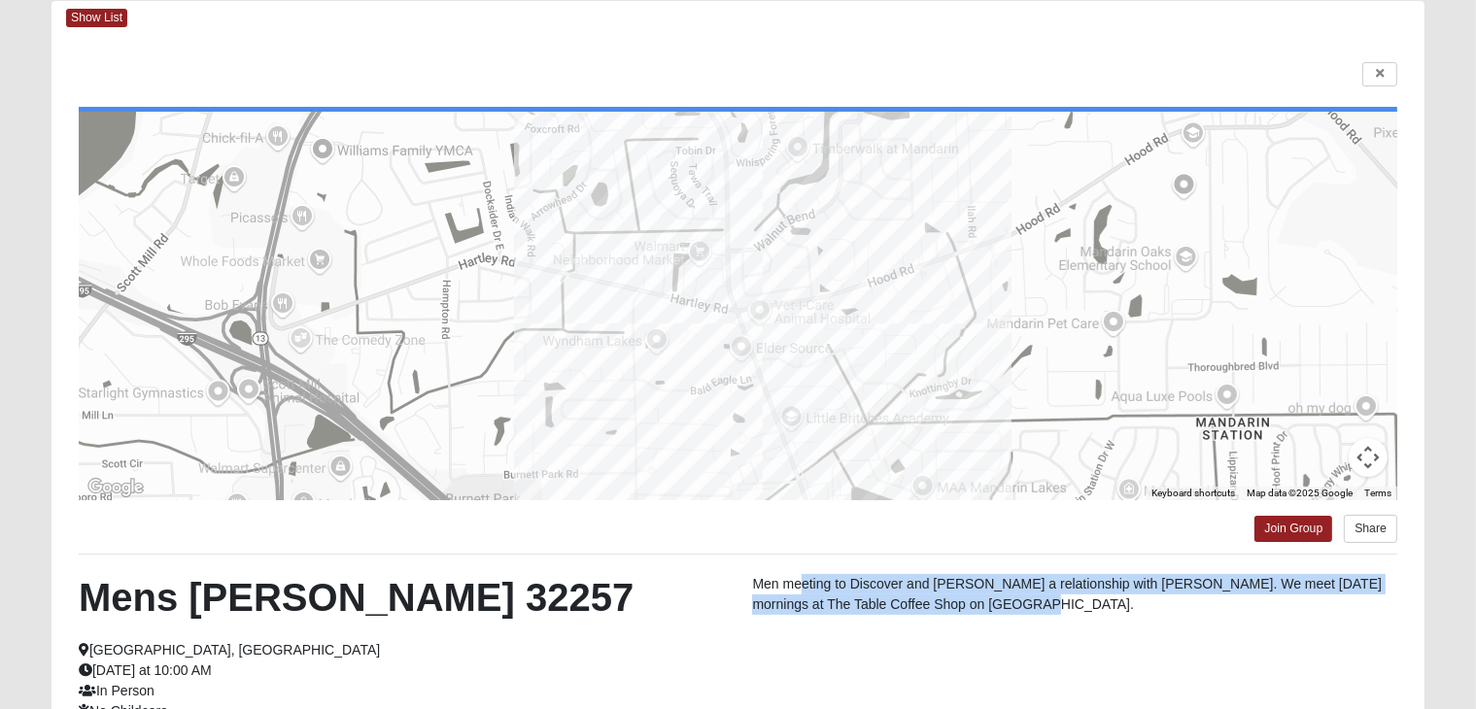
drag, startPoint x: 803, startPoint y: 579, endPoint x: 995, endPoint y: 606, distance: 193.3
click at [995, 606] on p "Men meeting to Discover and Deepen a relationship with Jesus Christ. We meet on…" at bounding box center [1074, 594] width 645 height 41
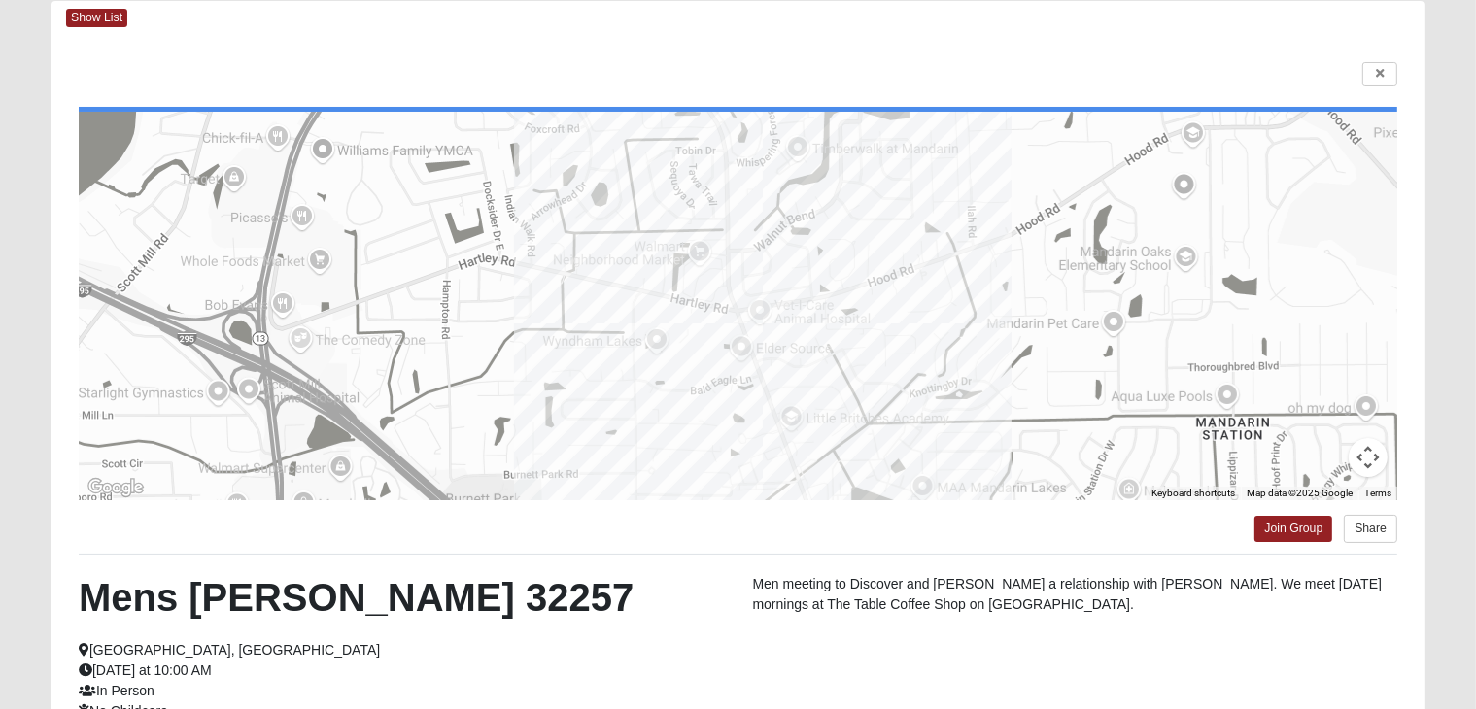
click at [1123, 619] on div "Men meeting to Discover and Deepen a relationship with Jesus Christ. We meet on…" at bounding box center [1074, 599] width 674 height 51
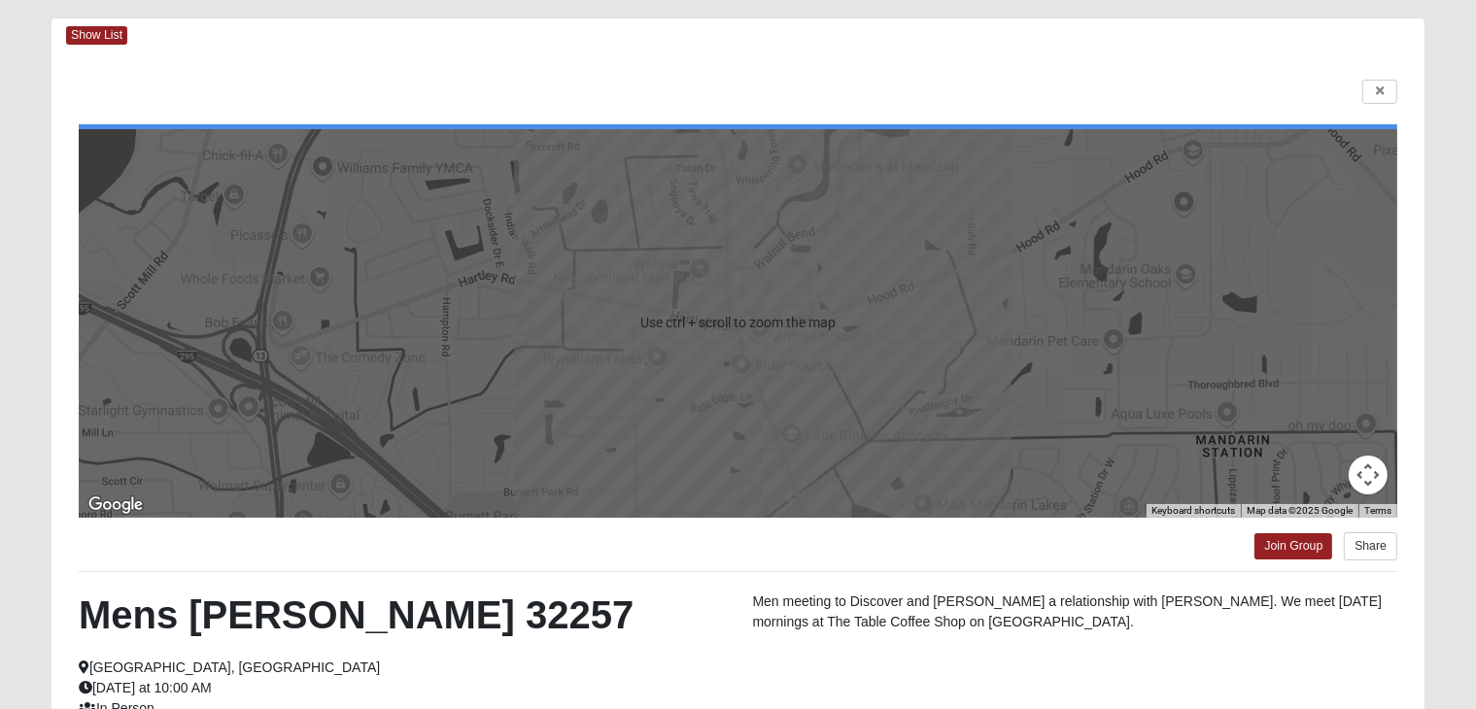
scroll to position [342, 0]
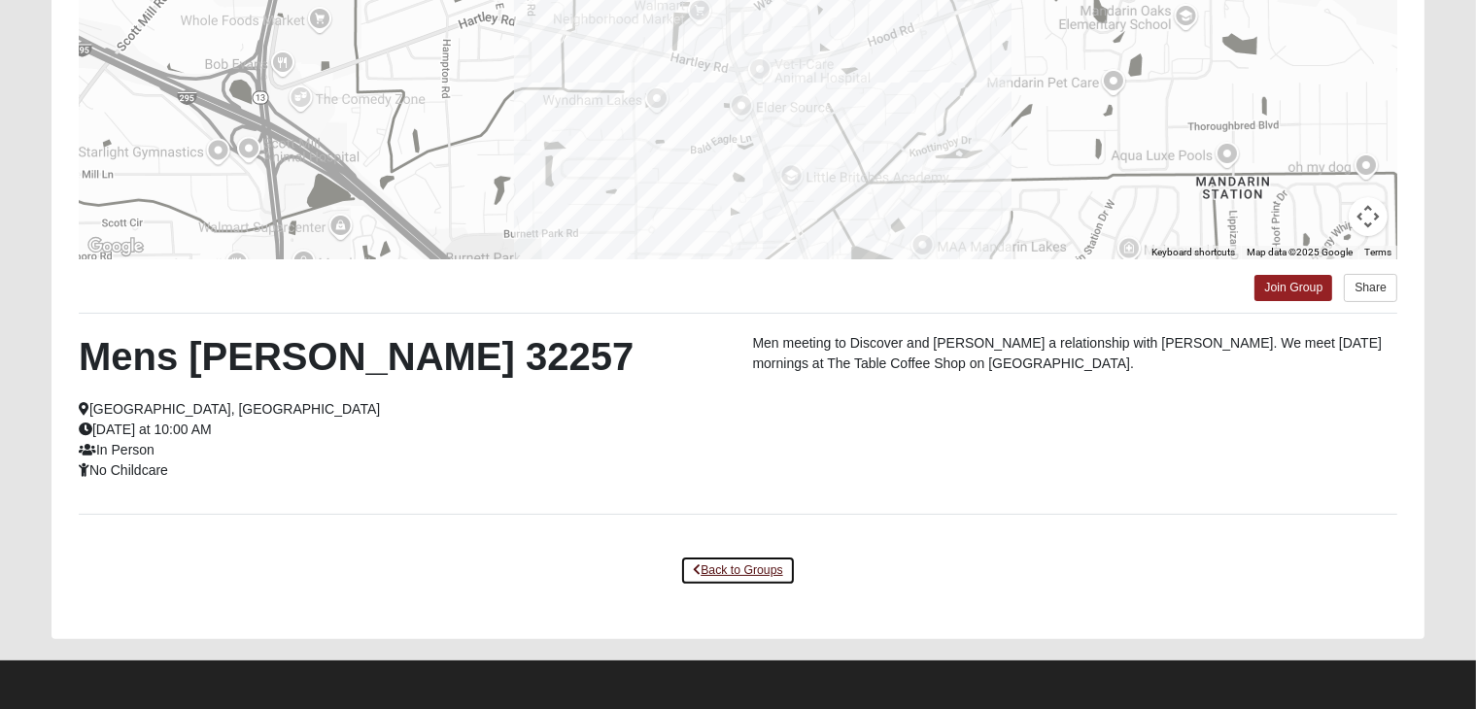
click at [743, 569] on link "Back to Groups" at bounding box center [737, 571] width 115 height 30
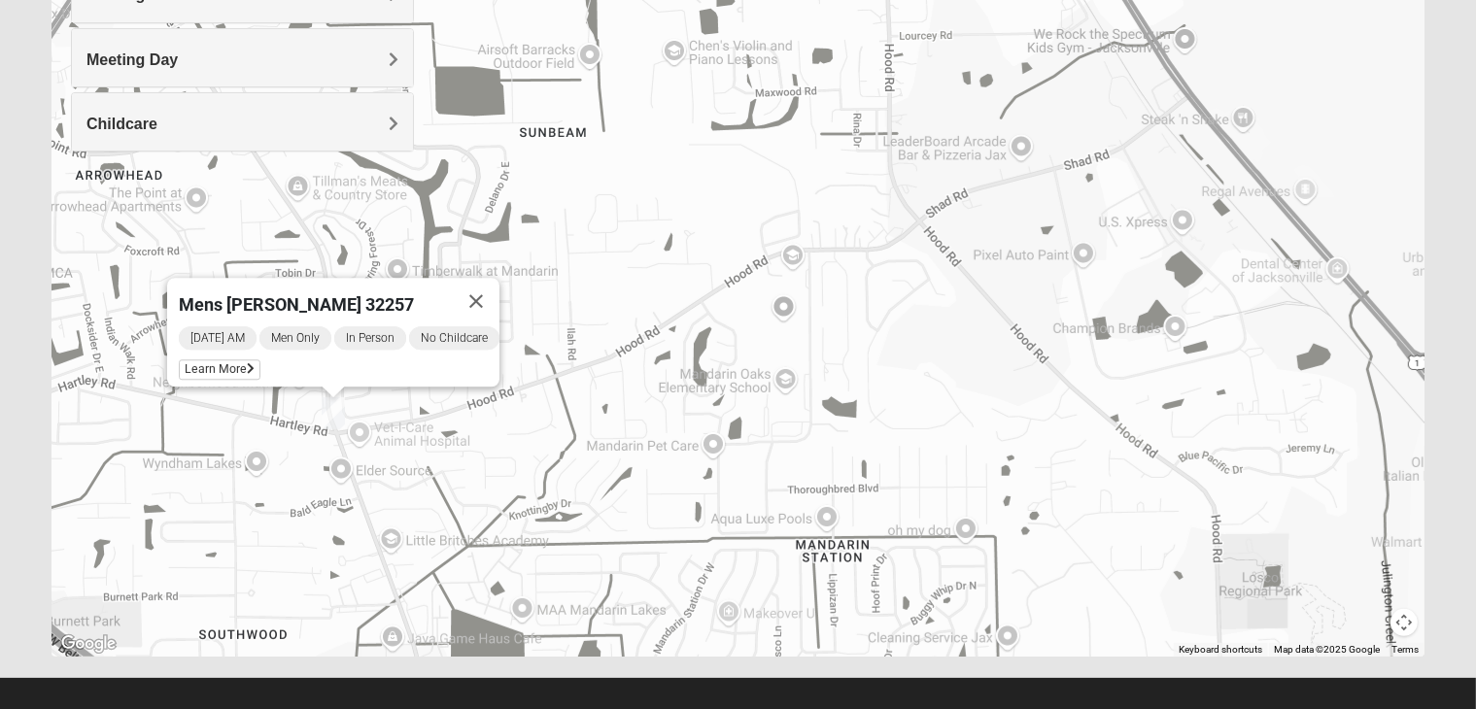
drag, startPoint x: 610, startPoint y: 471, endPoint x: 579, endPoint y: 491, distance: 36.7
click at [579, 491] on div "Mens Gilbert 32257 Wednesday AM Men Only In Person No Childcare Learn More" at bounding box center [737, 268] width 1373 height 777
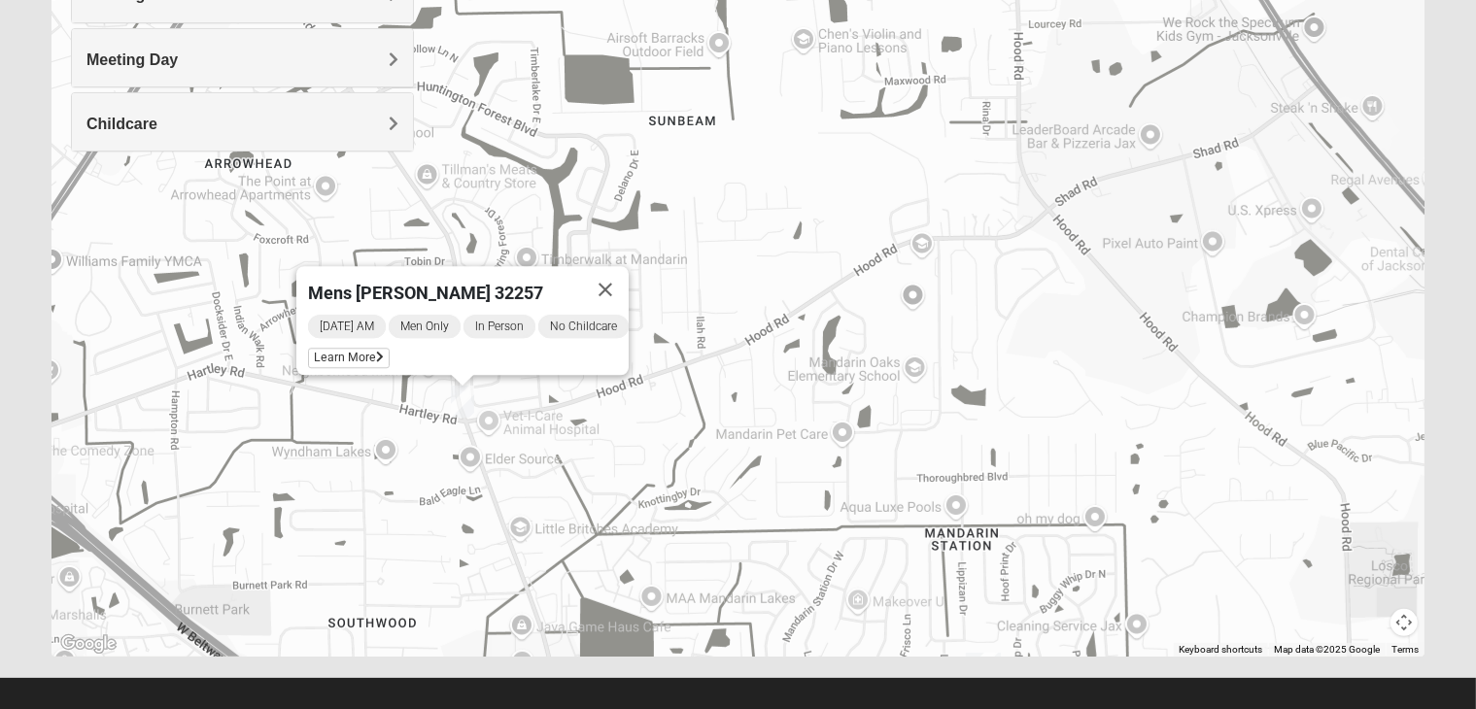
drag, startPoint x: 633, startPoint y: 464, endPoint x: 763, endPoint y: 453, distance: 129.7
click at [763, 453] on div "Mens Gilbert 32257 Wednesday AM Men Only In Person No Childcare Learn More" at bounding box center [737, 268] width 1373 height 777
click at [626, 276] on button "Close" at bounding box center [606, 289] width 47 height 47
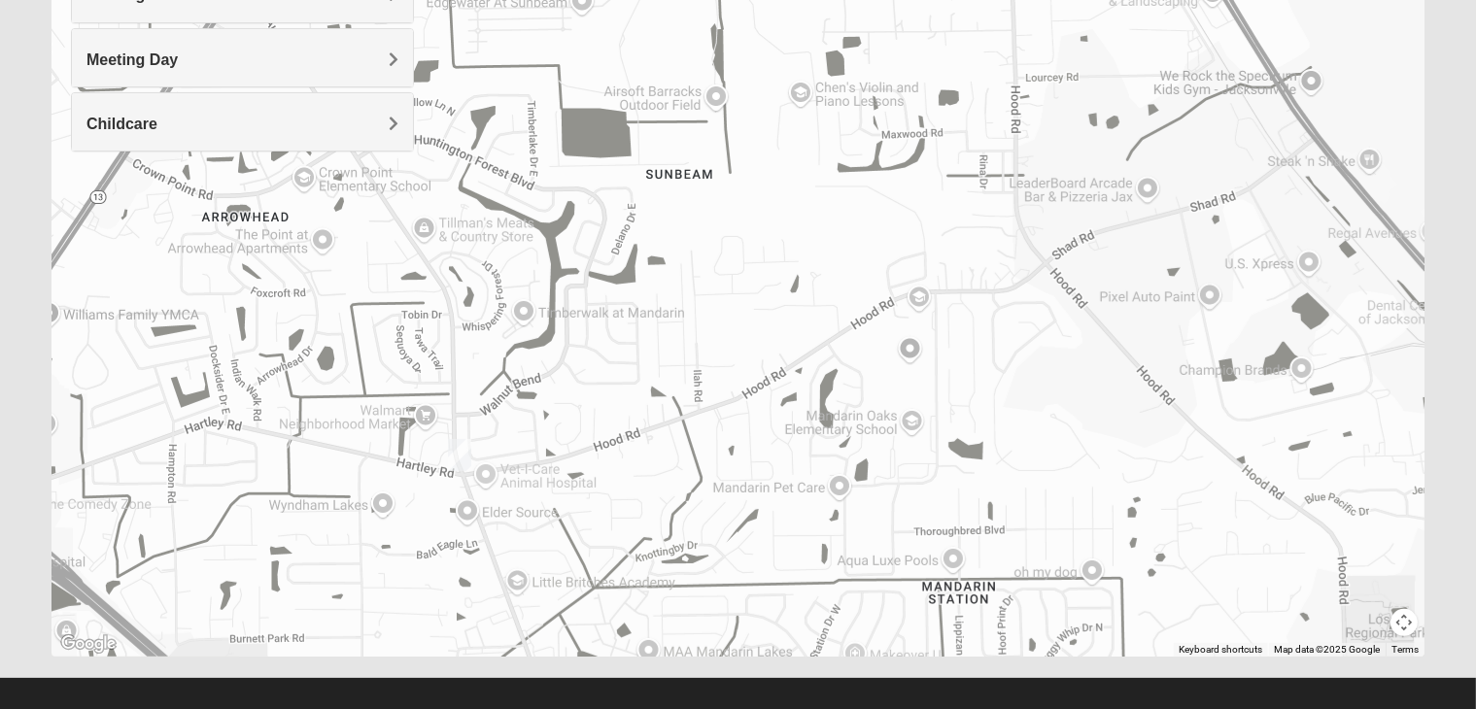
drag, startPoint x: 824, startPoint y: 498, endPoint x: 793, endPoint y: 557, distance: 66.1
click at [793, 557] on div at bounding box center [737, 268] width 1373 height 777
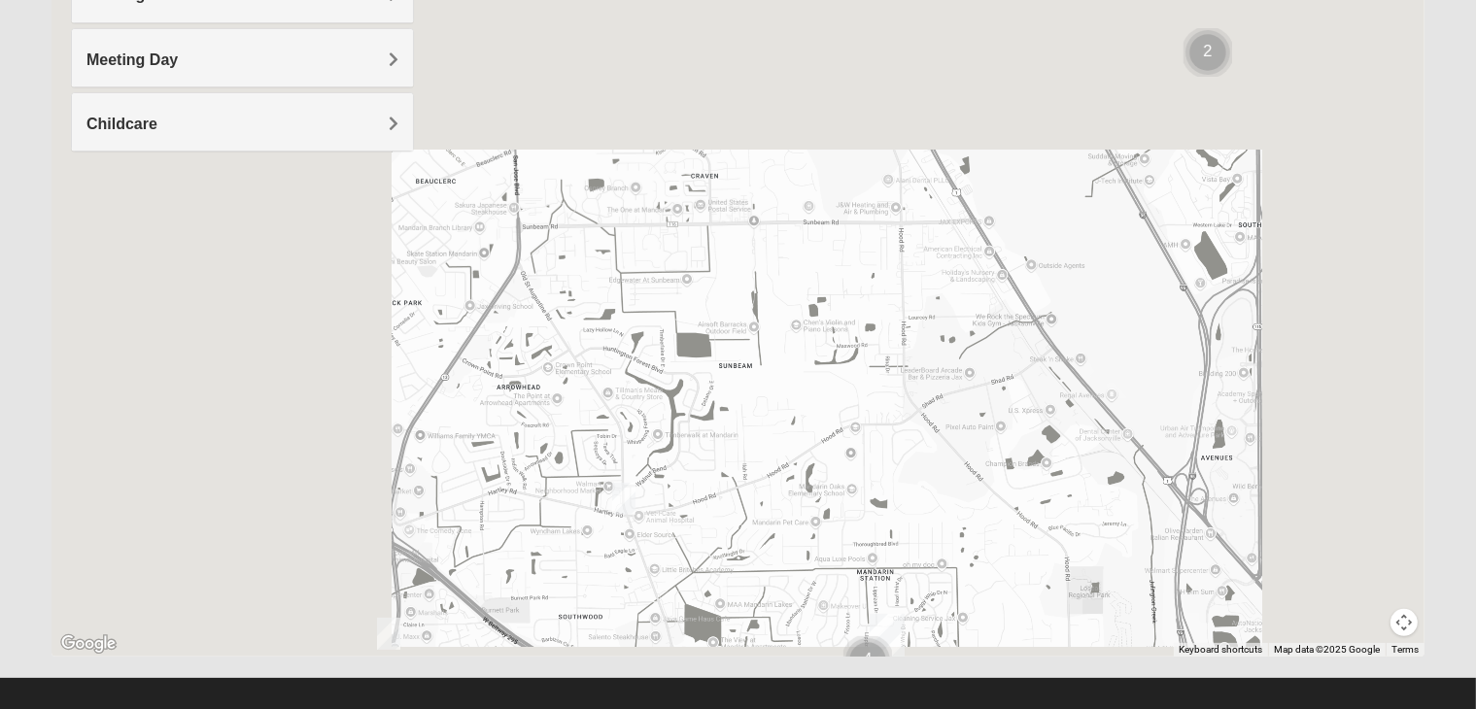
drag, startPoint x: 707, startPoint y: 520, endPoint x: 853, endPoint y: 417, distance: 178.5
click at [853, 417] on div at bounding box center [737, 268] width 1373 height 777
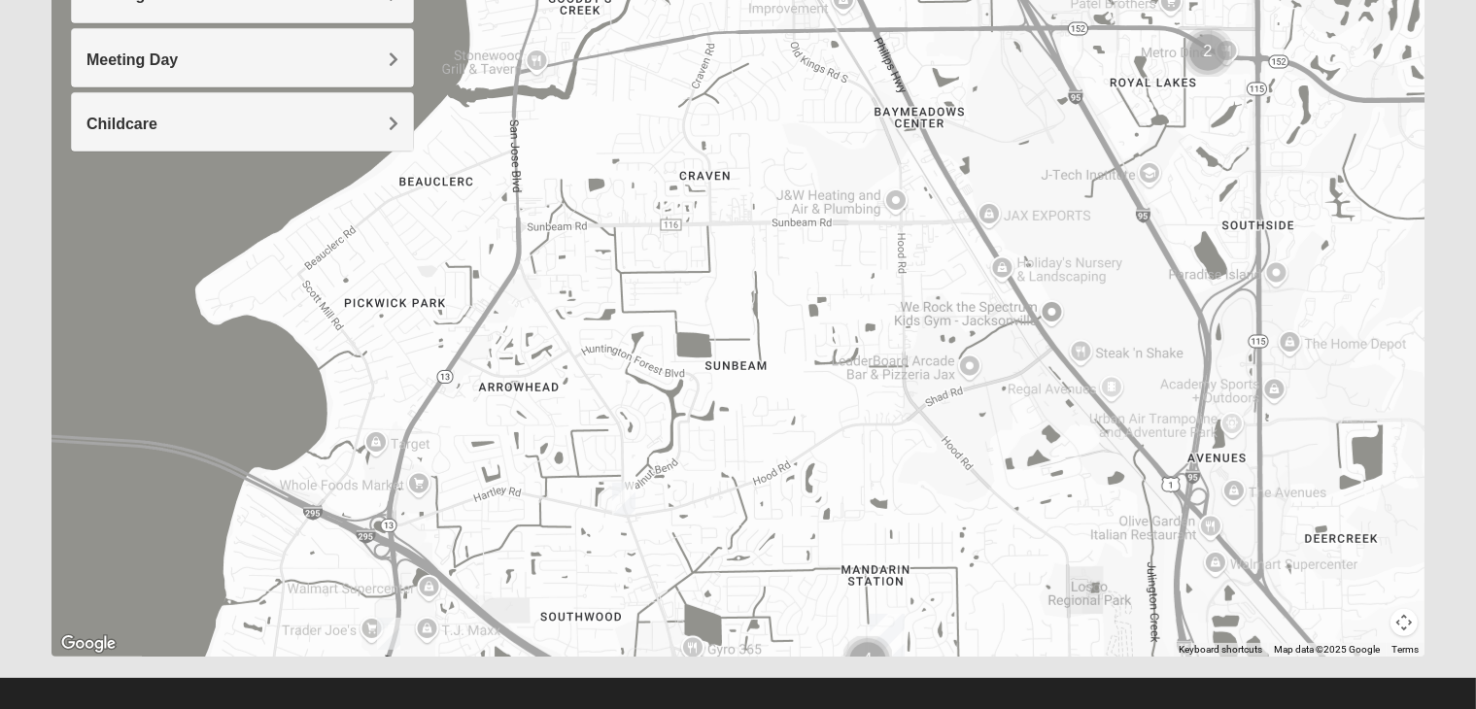
drag, startPoint x: 861, startPoint y: 472, endPoint x: 692, endPoint y: 460, distance: 169.5
click at [692, 460] on div at bounding box center [737, 268] width 1373 height 777
drag, startPoint x: 836, startPoint y: 437, endPoint x: 703, endPoint y: 281, distance: 204.8
click at [703, 281] on div at bounding box center [737, 268] width 1373 height 777
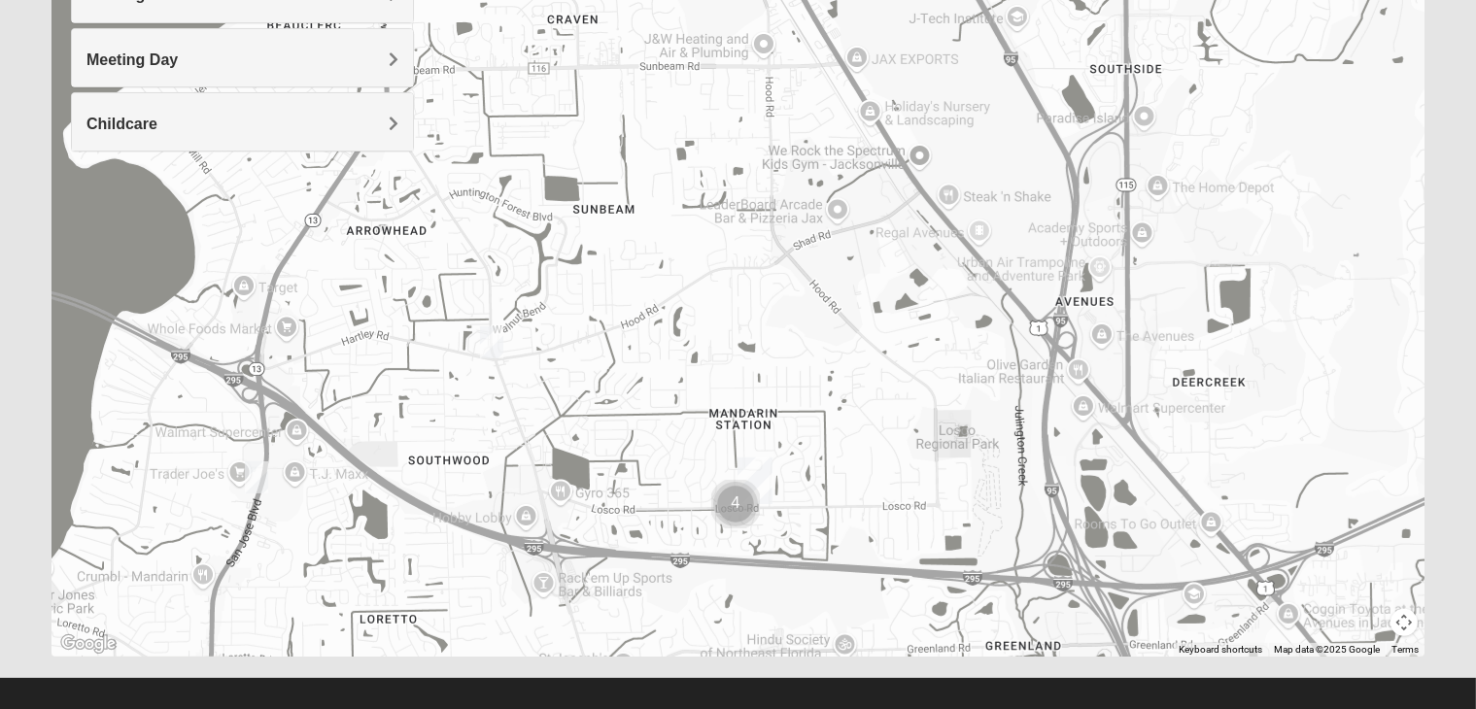
click at [735, 503] on img "Cluster of 4 groups" at bounding box center [735, 504] width 64 height 64
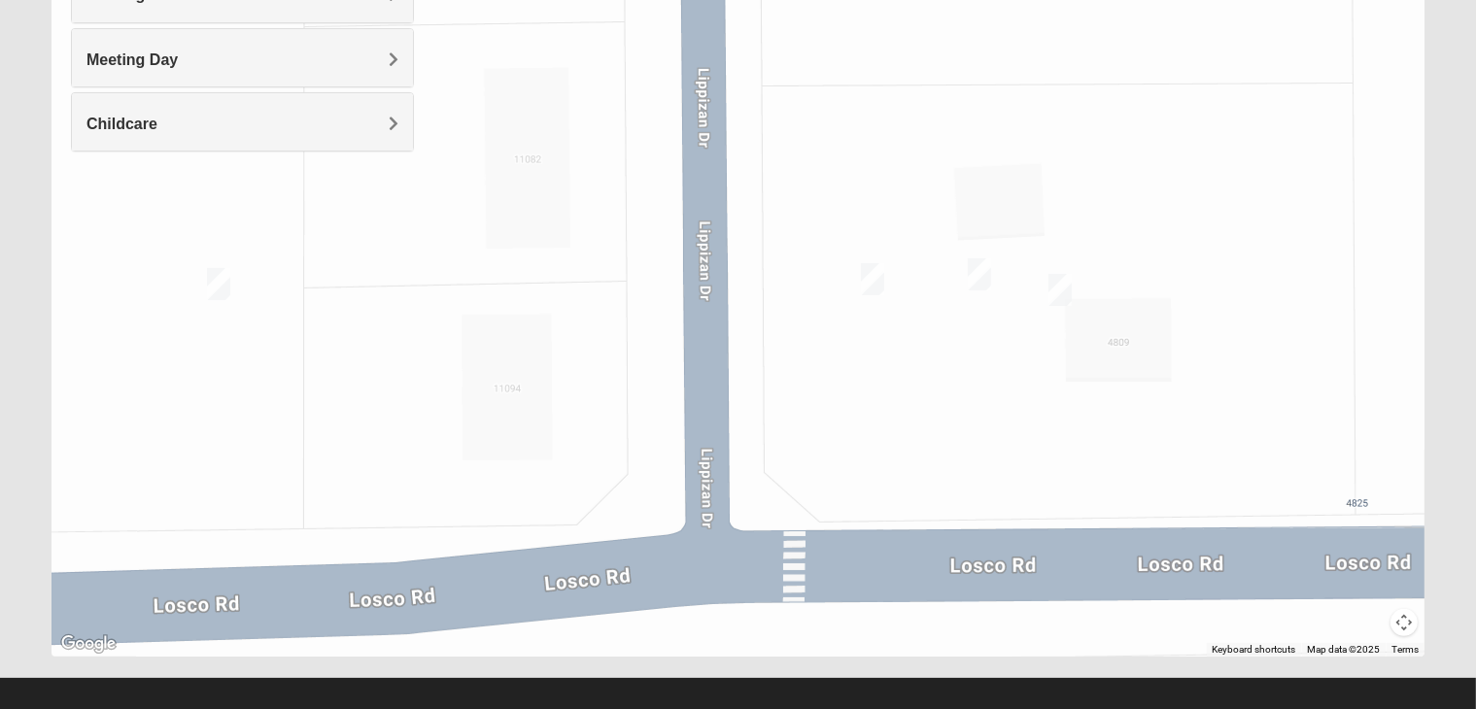
drag, startPoint x: 962, startPoint y: 332, endPoint x: 867, endPoint y: 361, distance: 99.6
click at [867, 361] on div "To navigate, press the arrow keys." at bounding box center [737, 268] width 1373 height 777
click at [221, 286] on img "On Campus Mens Gruber 32257" at bounding box center [219, 283] width 39 height 48
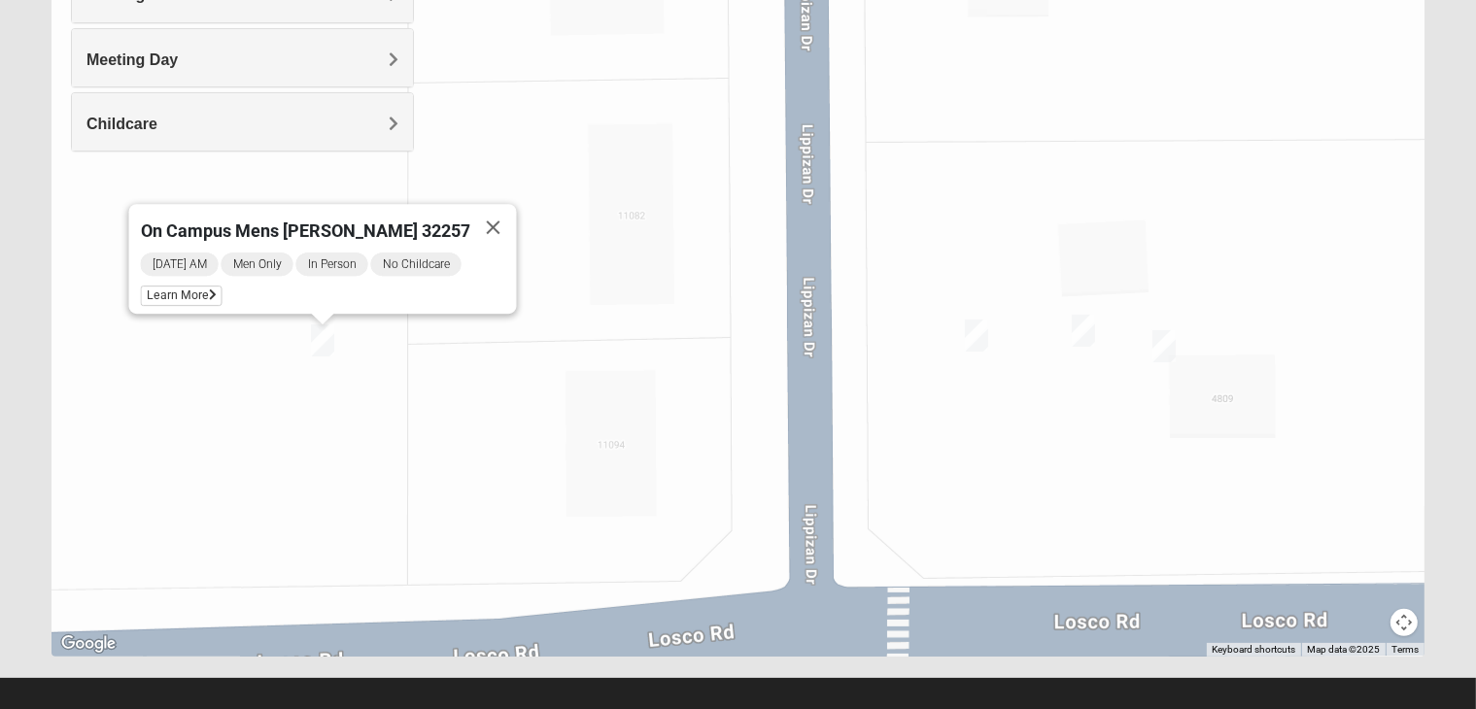
drag, startPoint x: 401, startPoint y: 347, endPoint x: 438, endPoint y: 406, distance: 69.8
click at [438, 406] on div "On Campus Mens Gruber 32257 Tuesday AM Men Only In Person No Childcare Learn Mo…" at bounding box center [737, 268] width 1373 height 777
click at [985, 339] on img "On Campus Mens Hoffstatter 32257" at bounding box center [976, 336] width 39 height 48
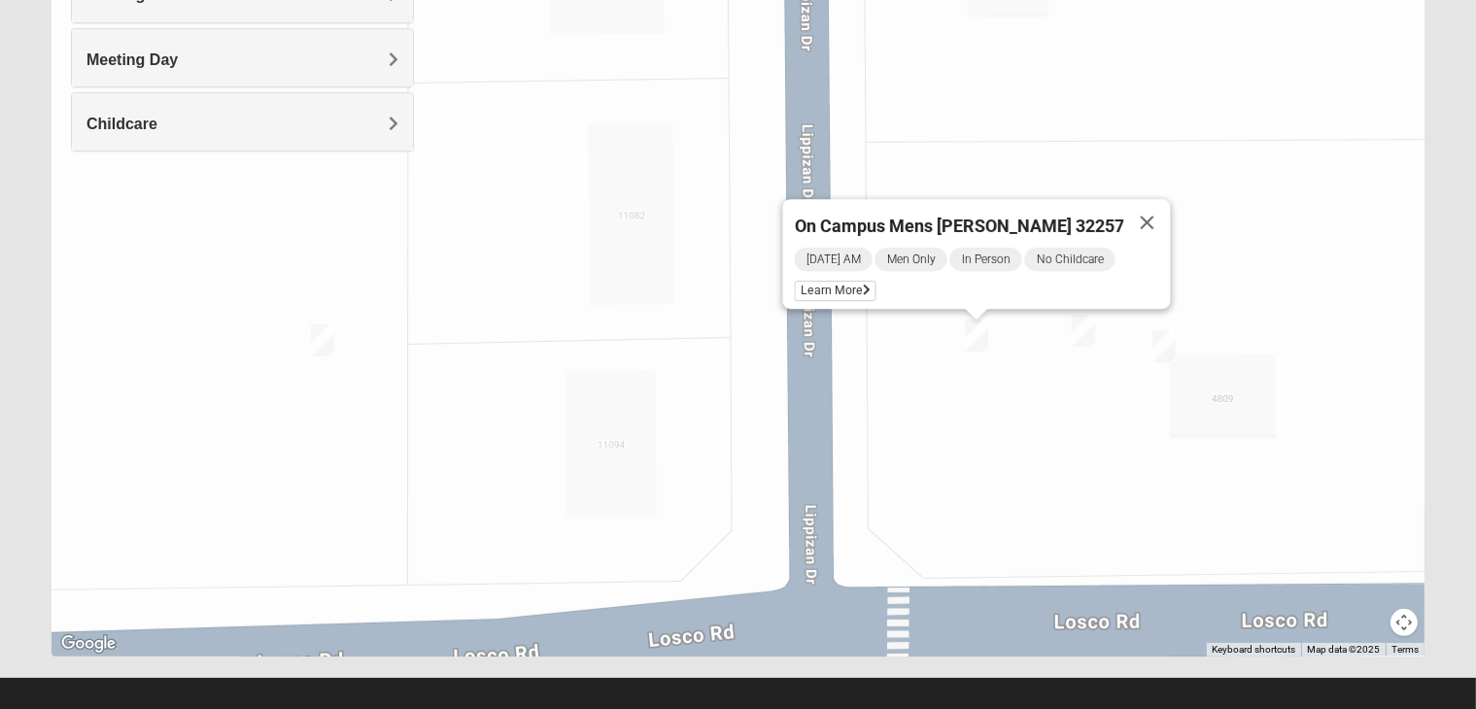
click at [1077, 333] on img "On Campus Mens Schultz 32257" at bounding box center [1083, 331] width 39 height 48
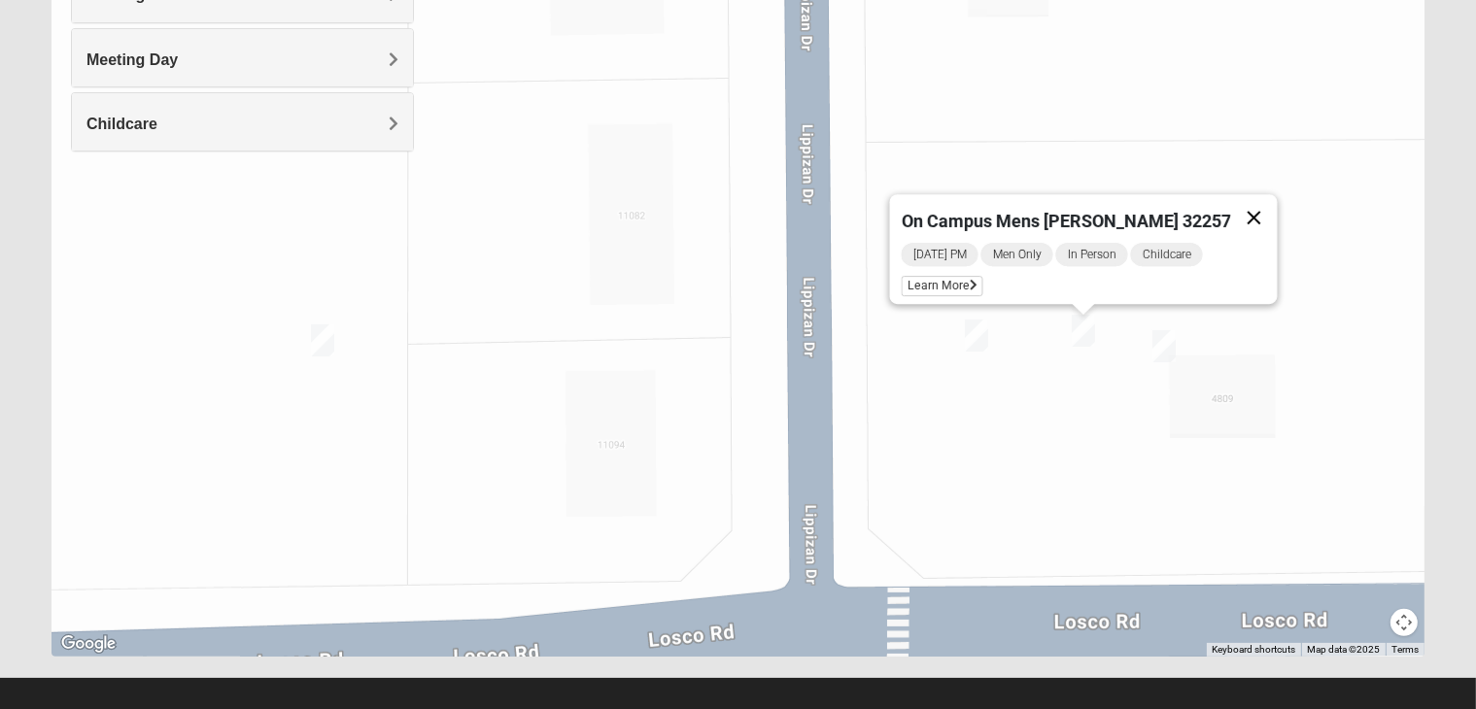
click at [1231, 203] on button "Close" at bounding box center [1254, 217] width 47 height 47
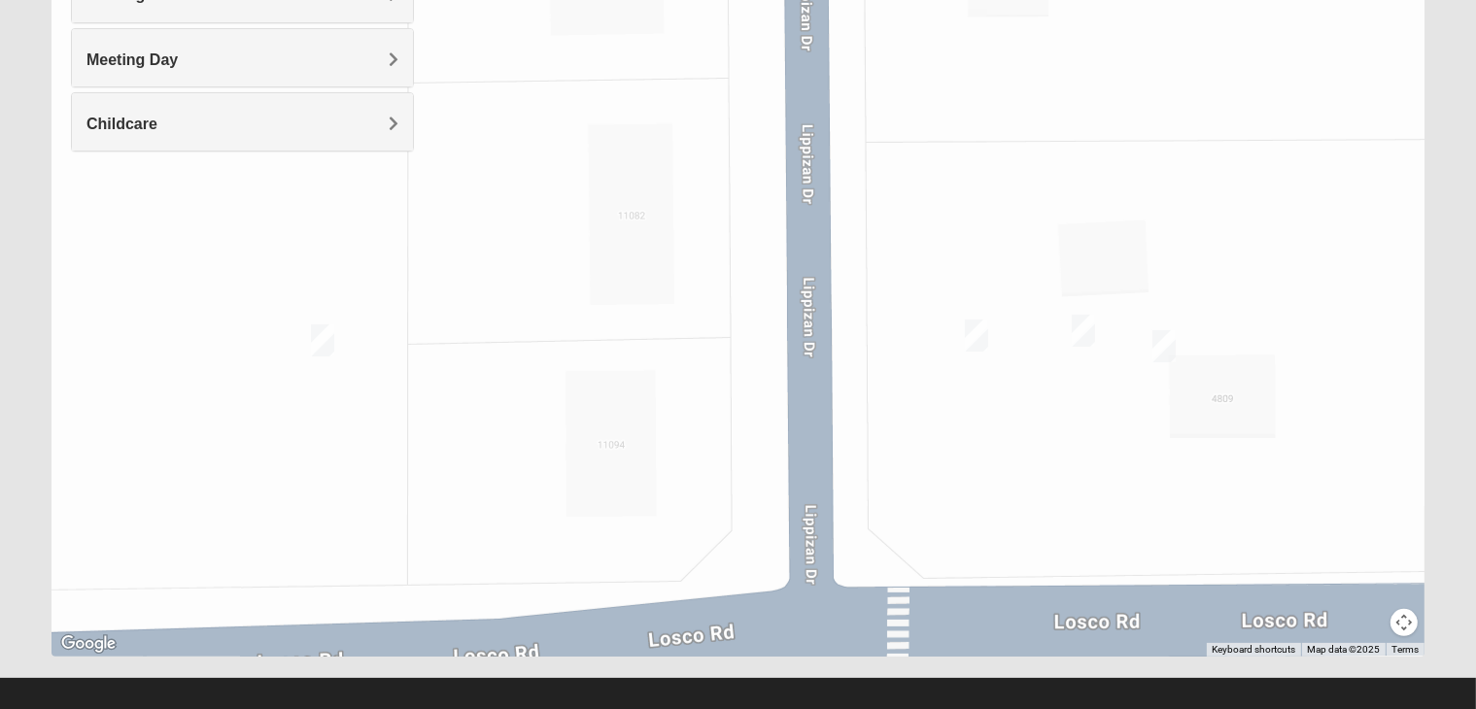
click at [1165, 350] on img "On Campus Mens Willis 32257" at bounding box center [1164, 347] width 39 height 48
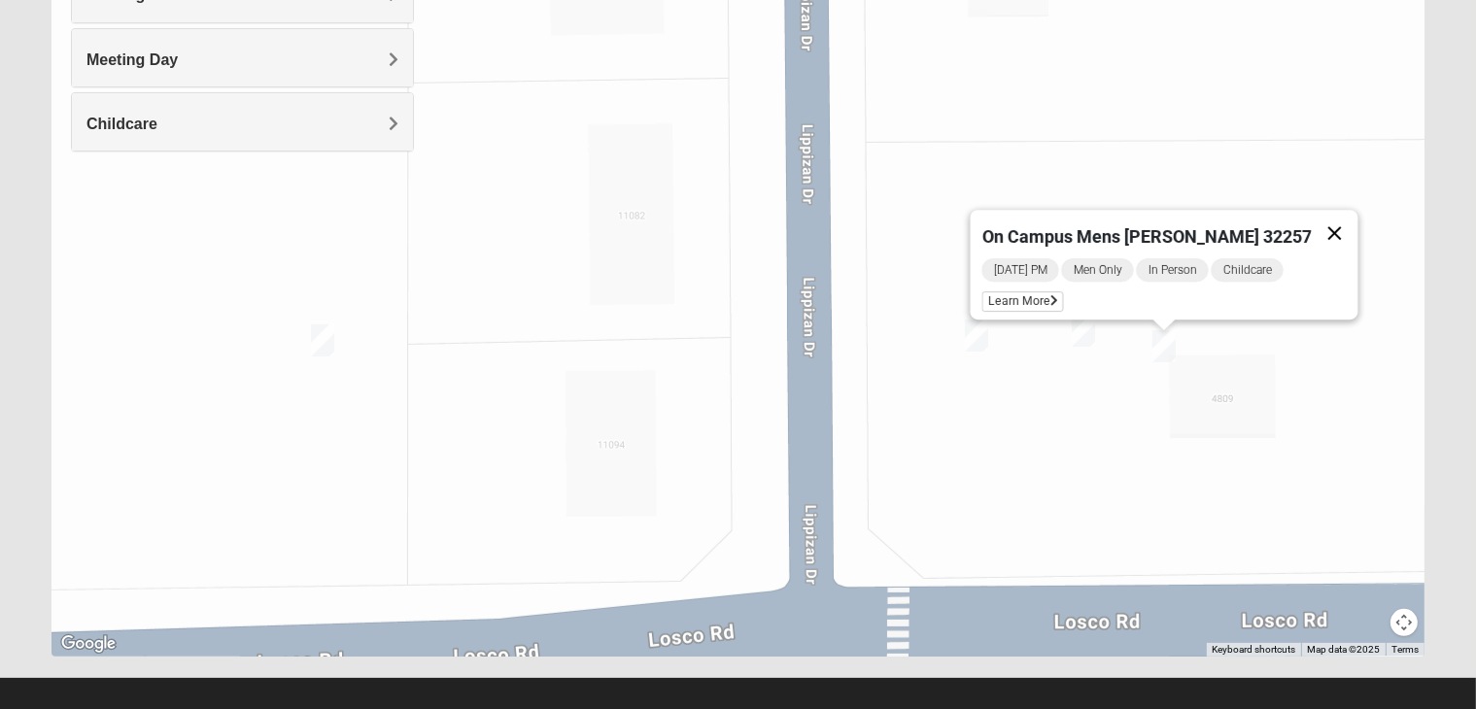
click at [1312, 222] on button "Close" at bounding box center [1335, 233] width 47 height 47
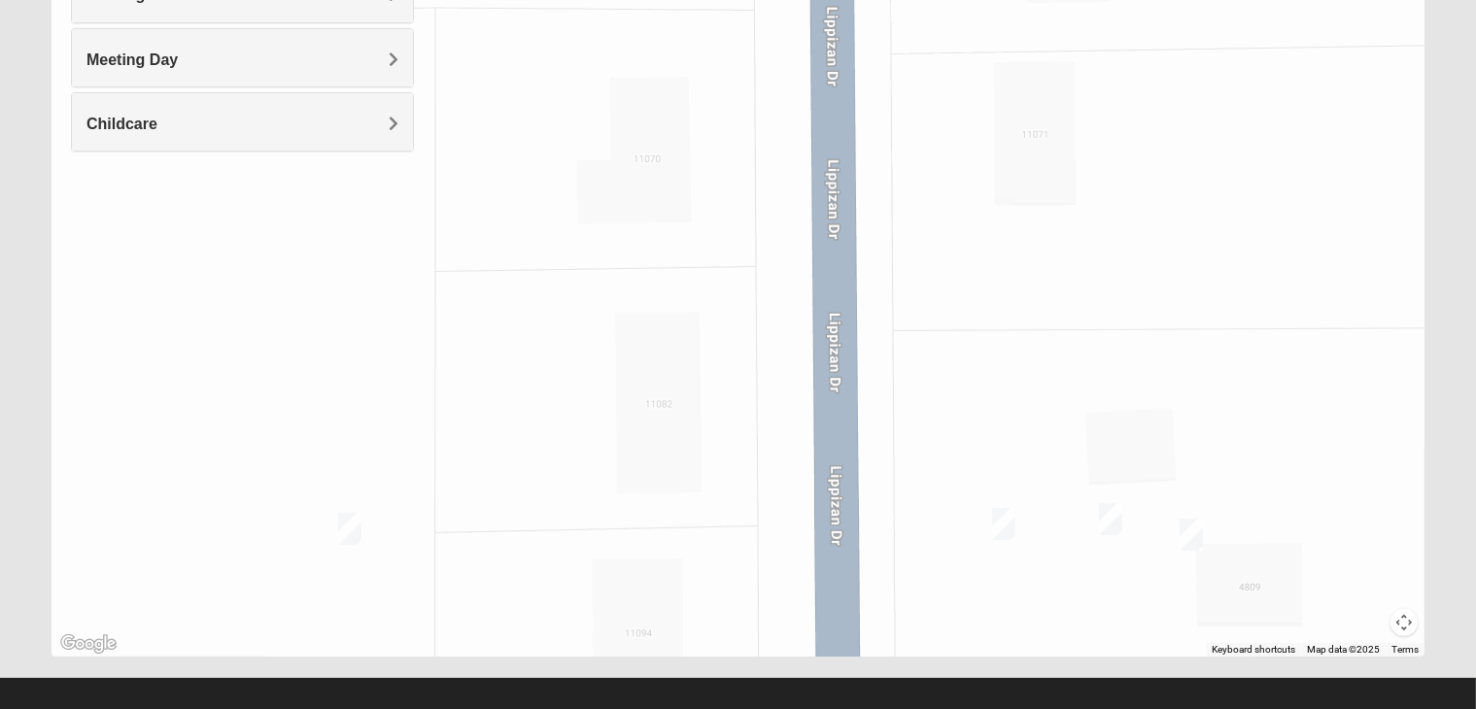
drag, startPoint x: 505, startPoint y: 268, endPoint x: 532, endPoint y: 460, distance: 193.3
click at [532, 460] on div at bounding box center [737, 268] width 1373 height 777
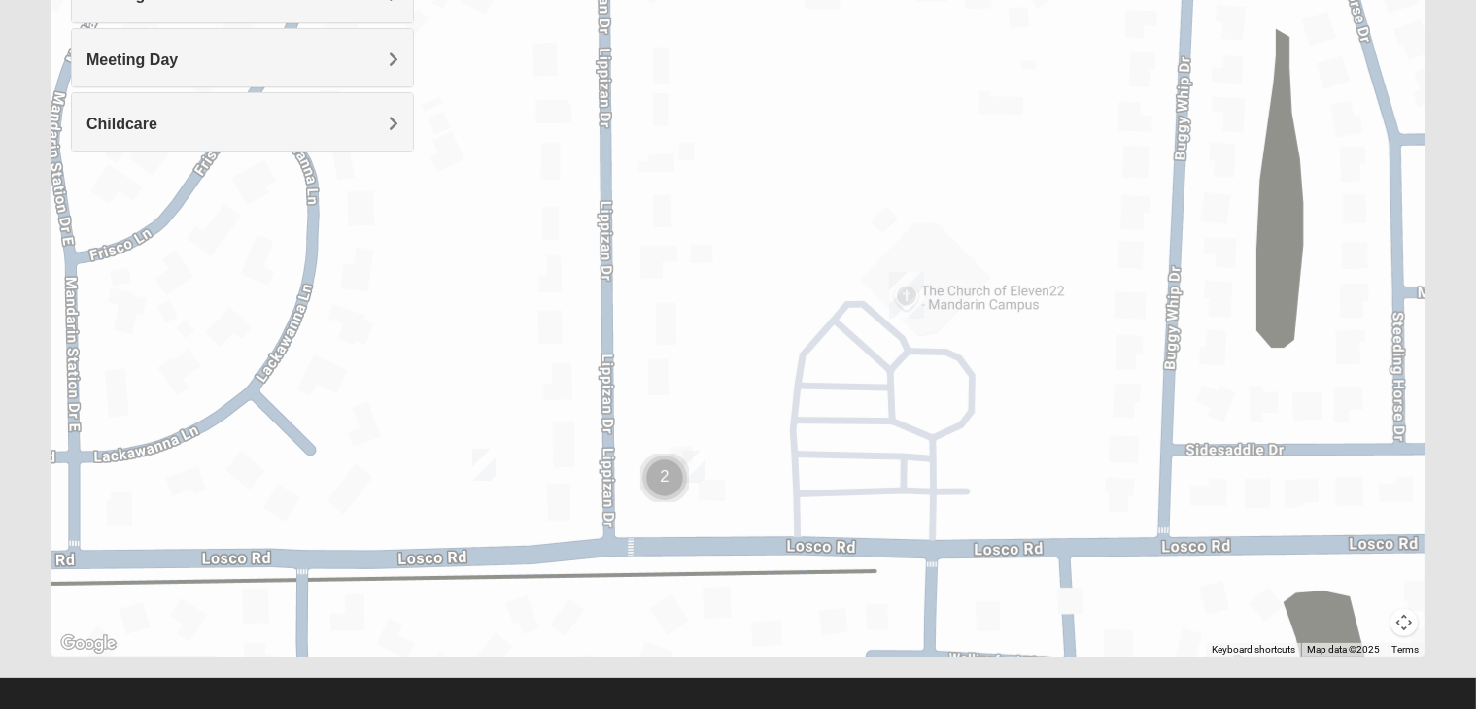
scroll to position [208, 0]
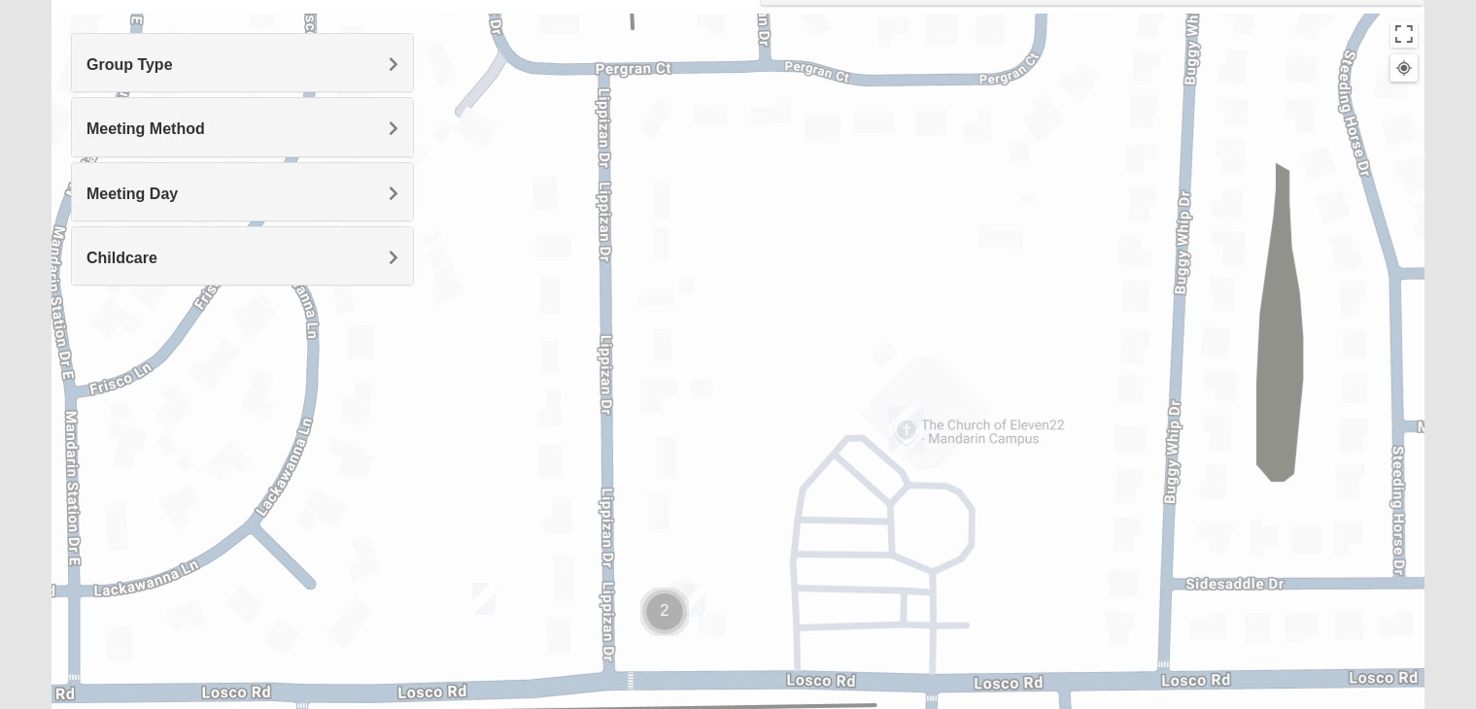
click at [339, 68] on h4 "Group Type" at bounding box center [242, 64] width 312 height 18
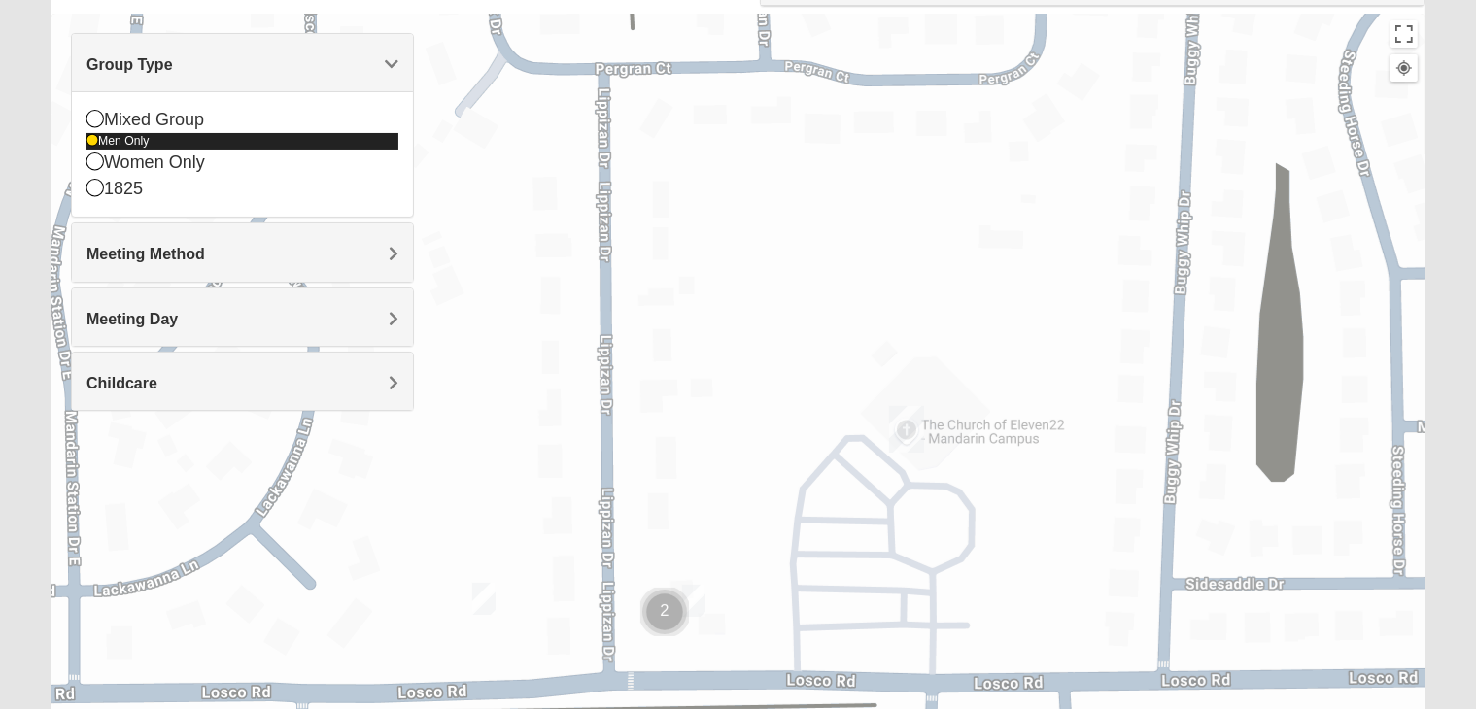
click at [89, 141] on icon at bounding box center [92, 141] width 12 height 12
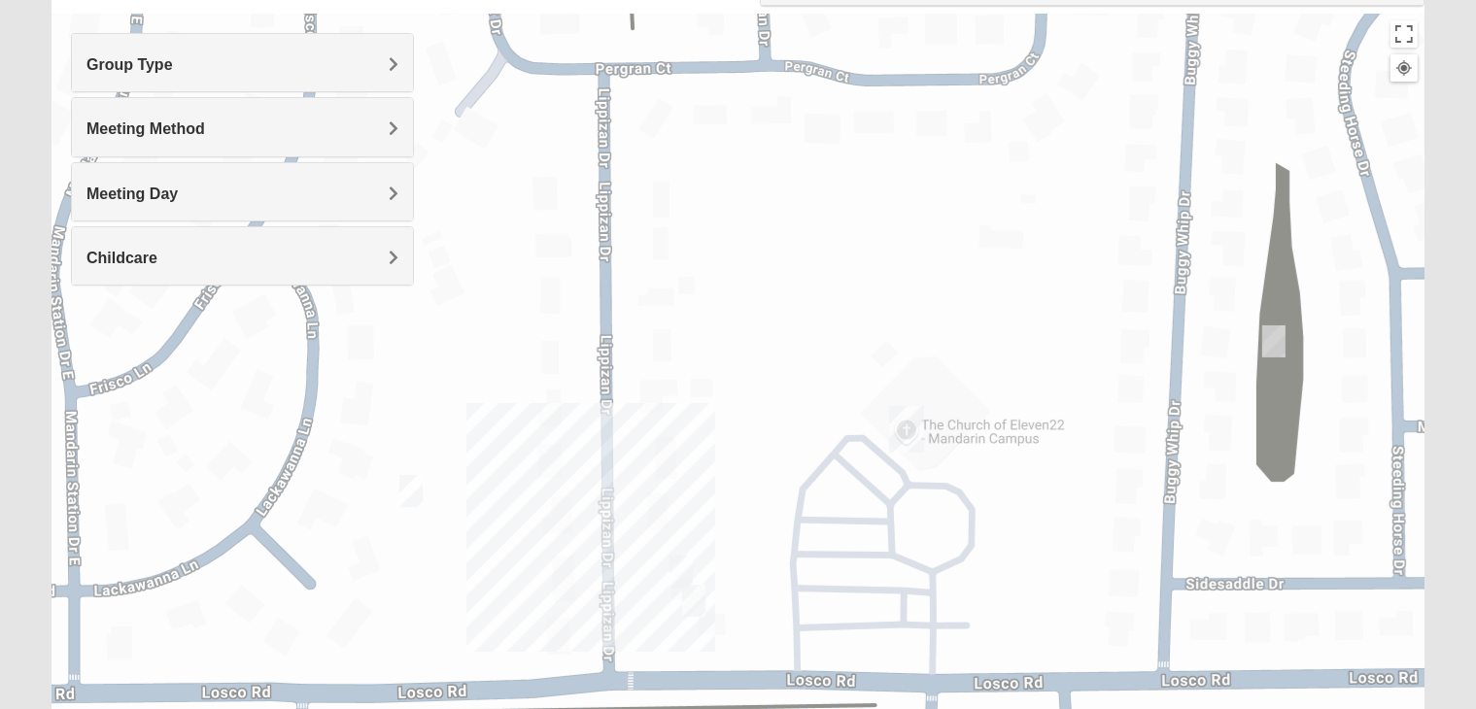
click at [93, 114] on div "Meeting Method" at bounding box center [242, 126] width 341 height 57
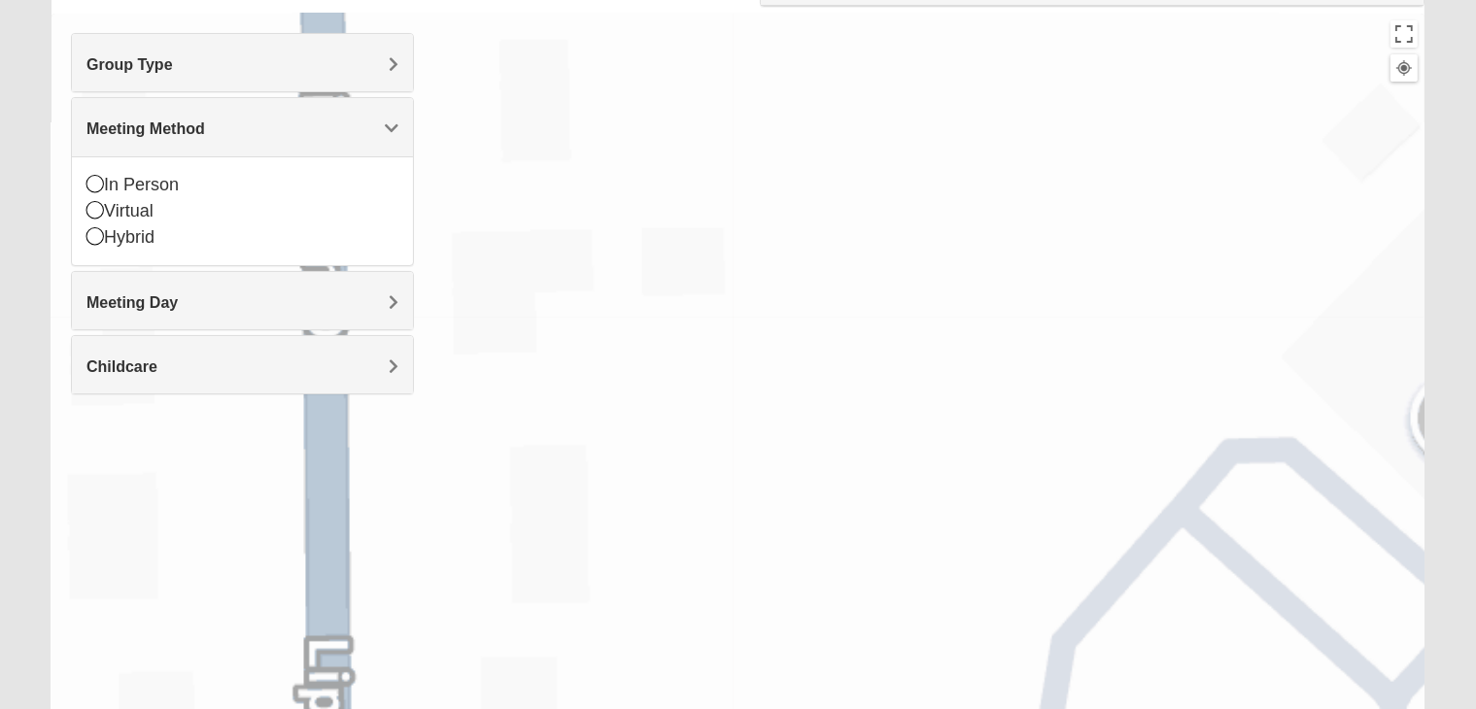
click at [804, 271] on div at bounding box center [737, 402] width 1373 height 777
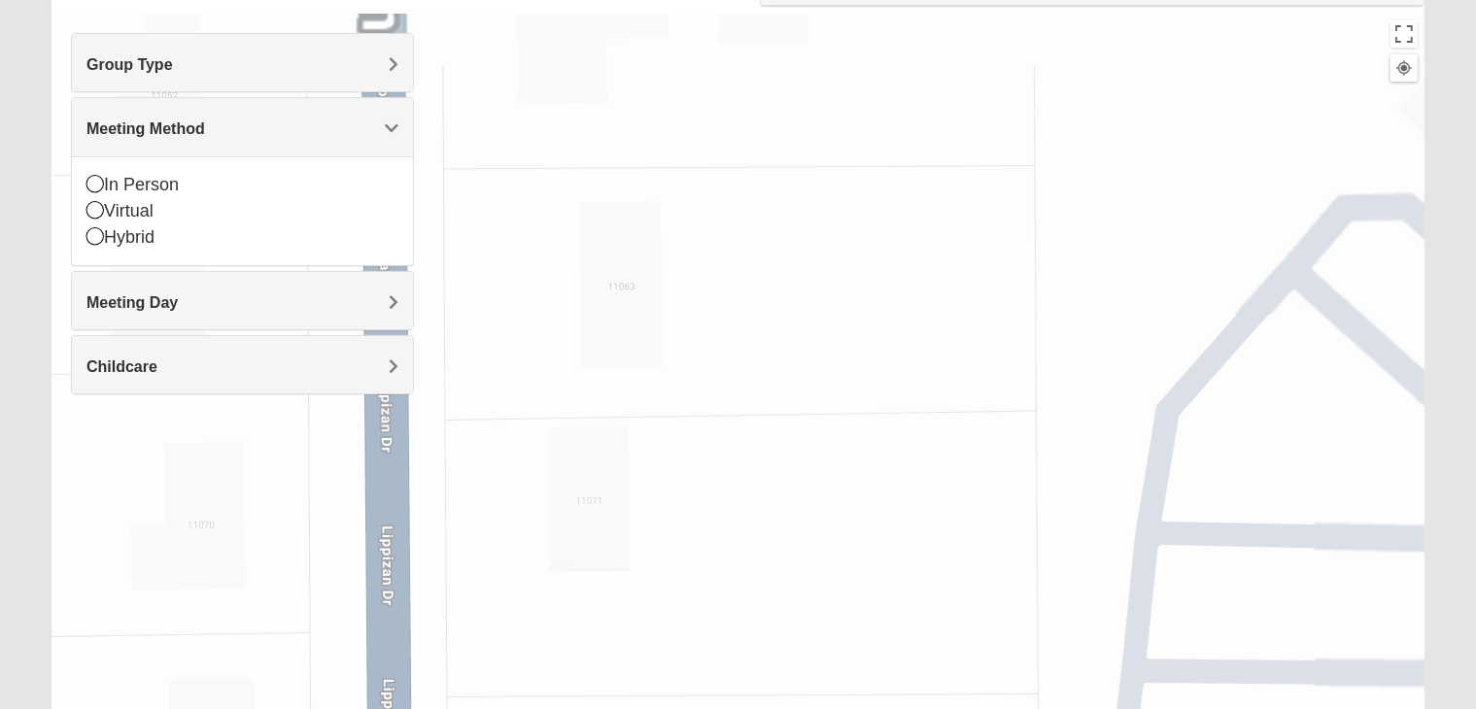
drag, startPoint x: 754, startPoint y: 482, endPoint x: 788, endPoint y: 272, distance: 212.6
click at [788, 272] on div at bounding box center [737, 402] width 1373 height 777
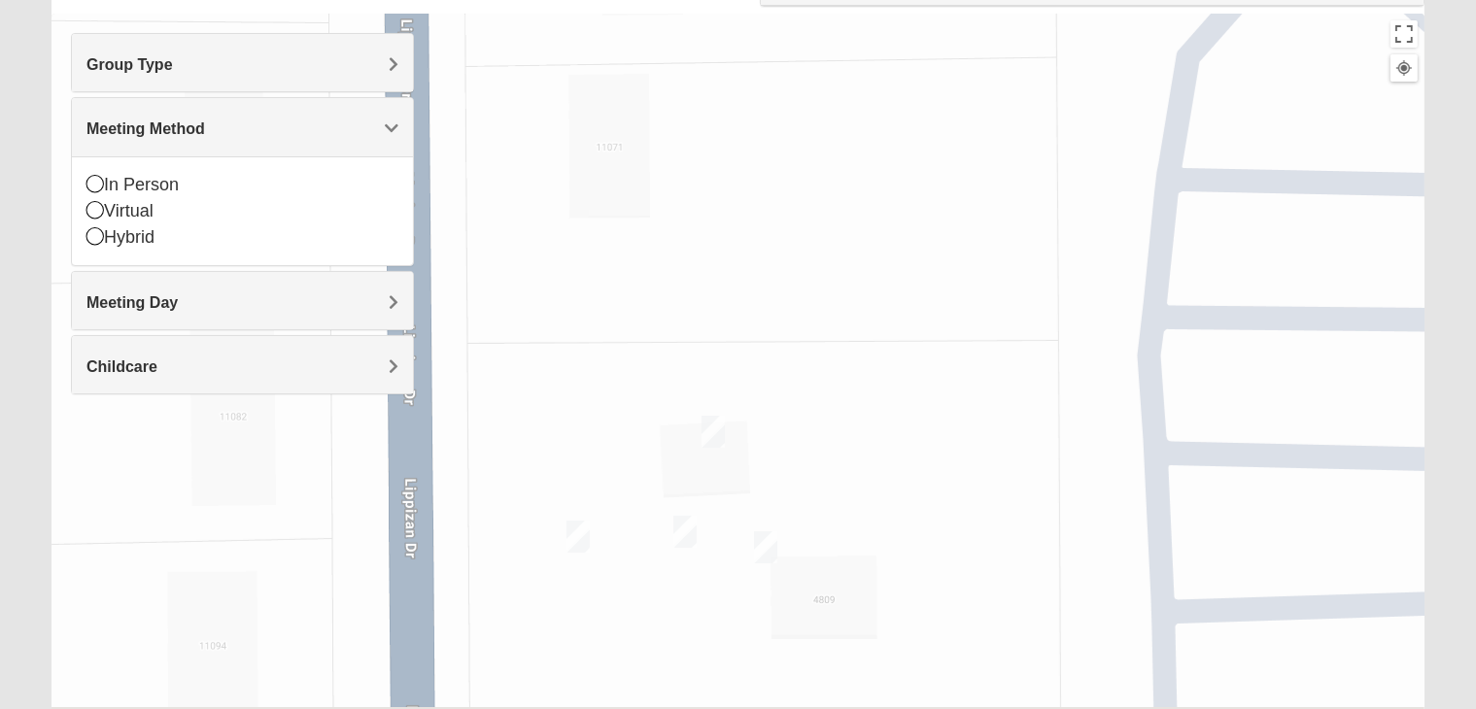
drag, startPoint x: 755, startPoint y: 479, endPoint x: 758, endPoint y: 231, distance: 247.8
click at [758, 231] on div at bounding box center [737, 402] width 1373 height 777
click at [712, 427] on img "On Campus Womens Monger 32257" at bounding box center [713, 432] width 39 height 48
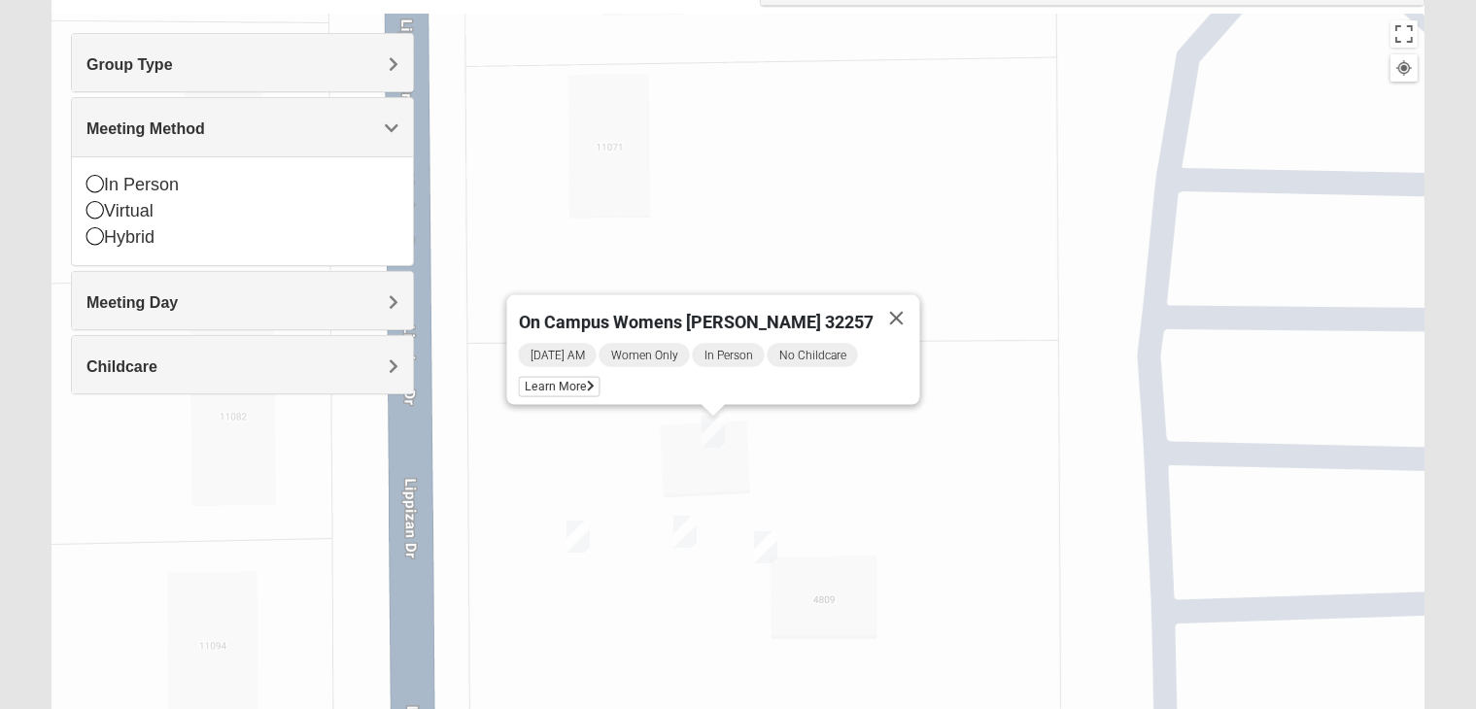
click at [687, 530] on img "On Campus Mens Schultz 32257" at bounding box center [685, 532] width 39 height 48
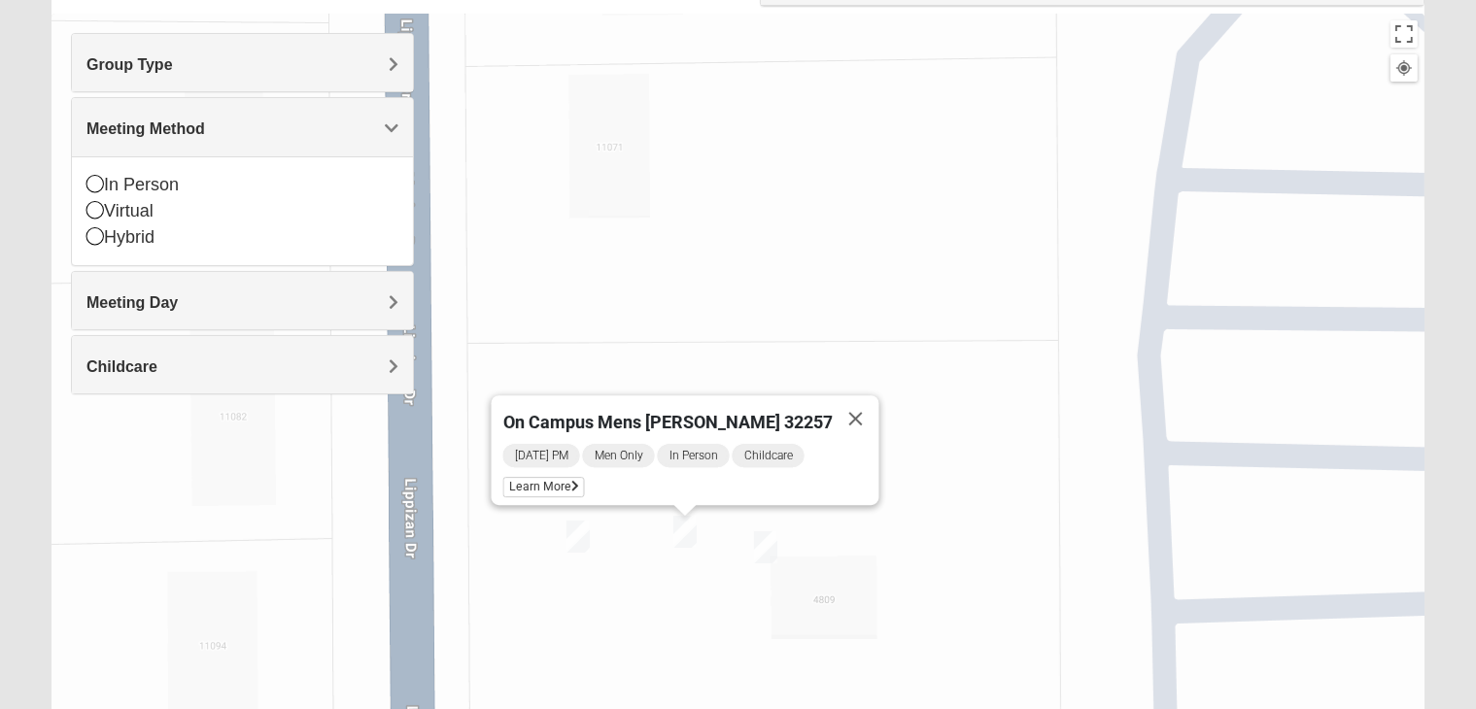
click at [352, 63] on h4 "Group Type" at bounding box center [242, 64] width 312 height 18
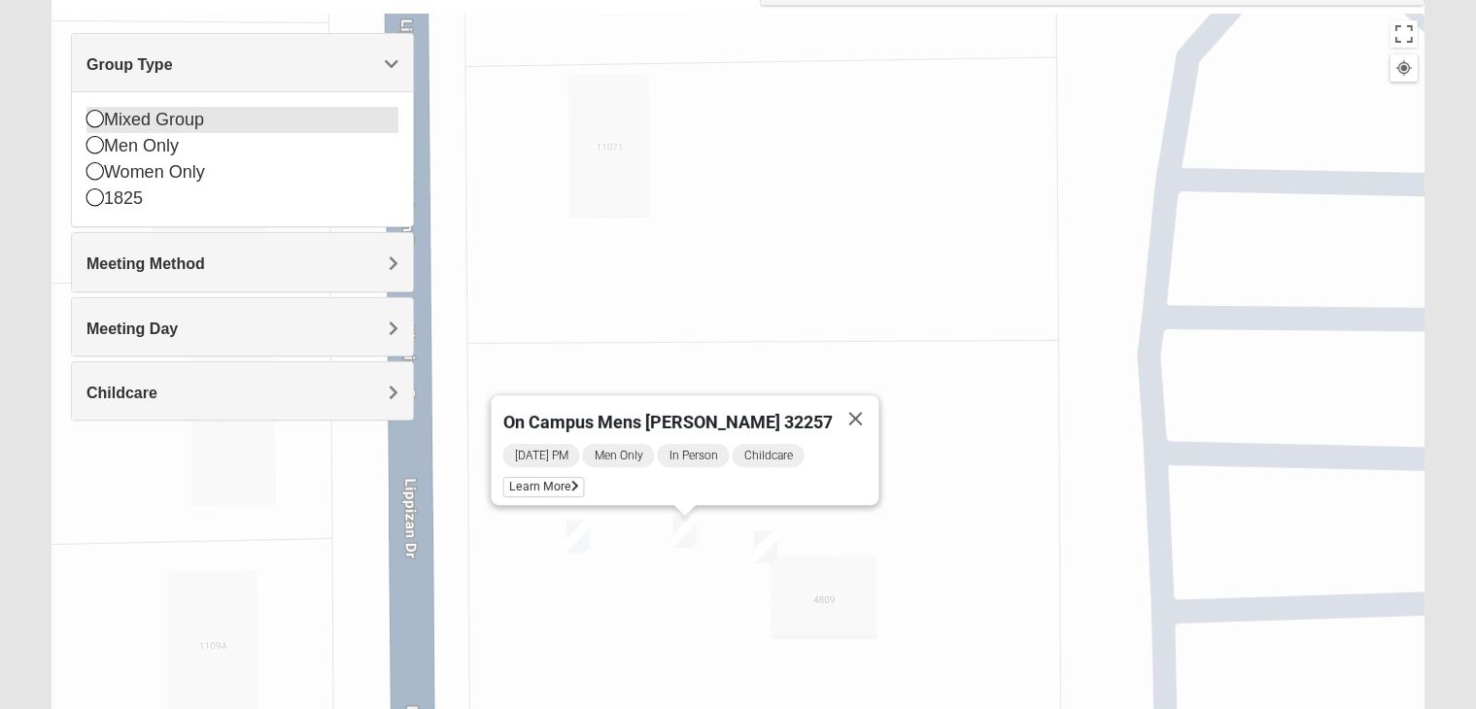
click at [97, 121] on icon at bounding box center [94, 118] width 17 height 17
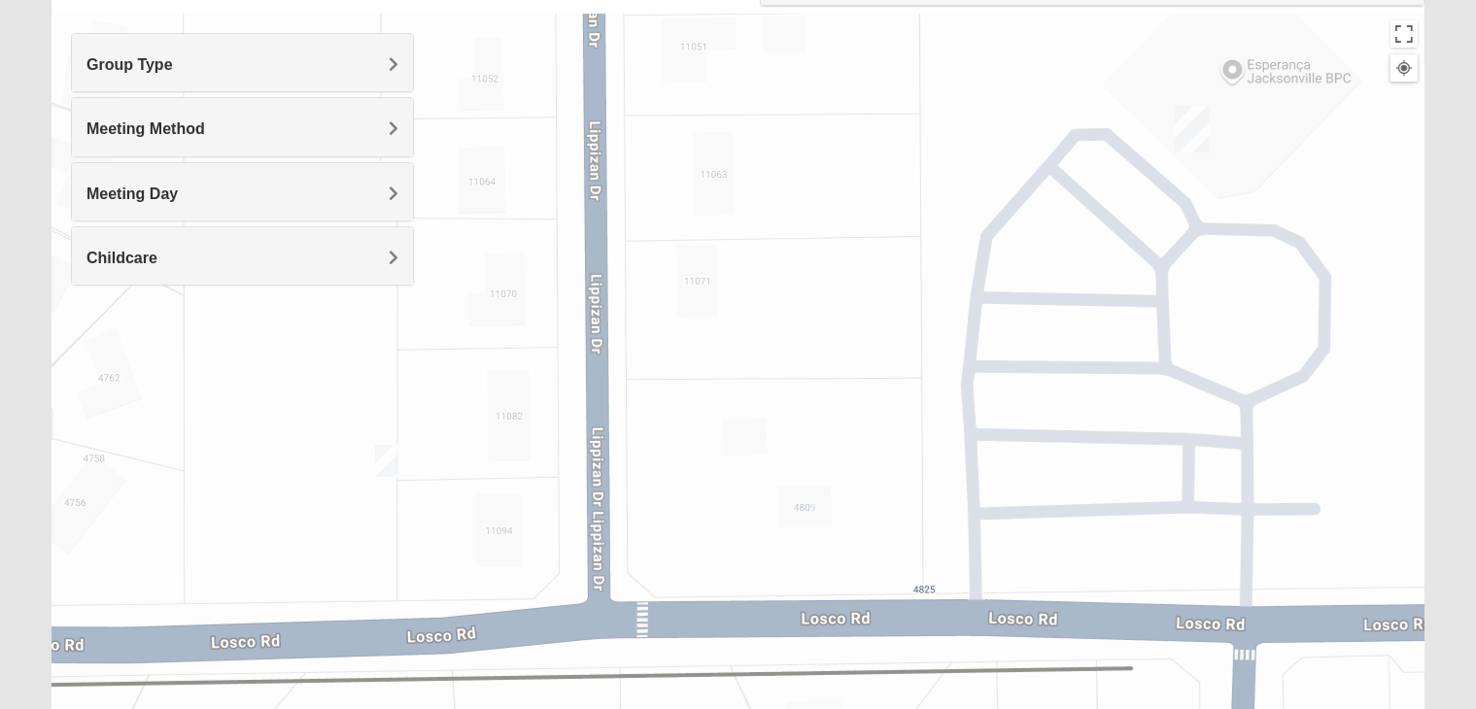
click at [390, 463] on img "On Campus Mixed Jones 32257" at bounding box center [386, 461] width 39 height 48
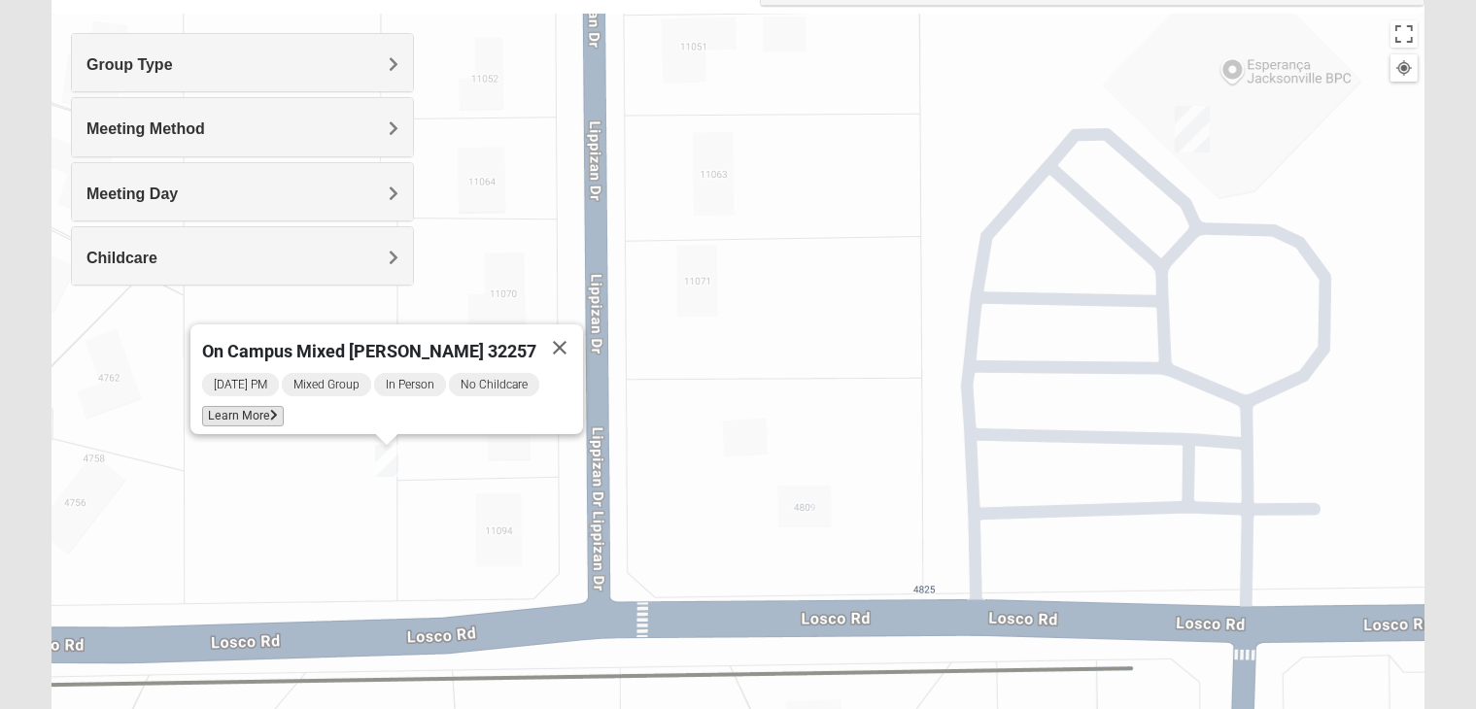
click at [268, 410] on span "Learn More" at bounding box center [243, 416] width 82 height 20
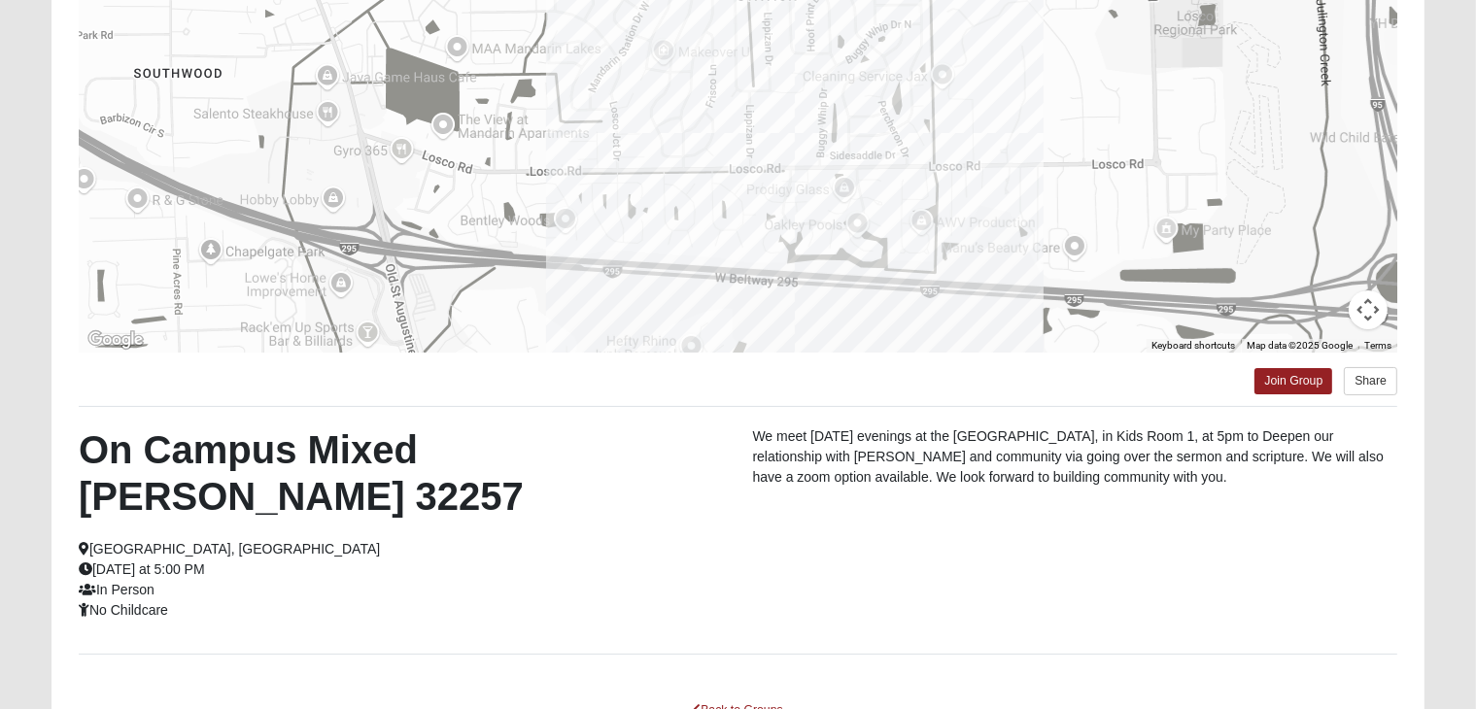
scroll to position [249, 0]
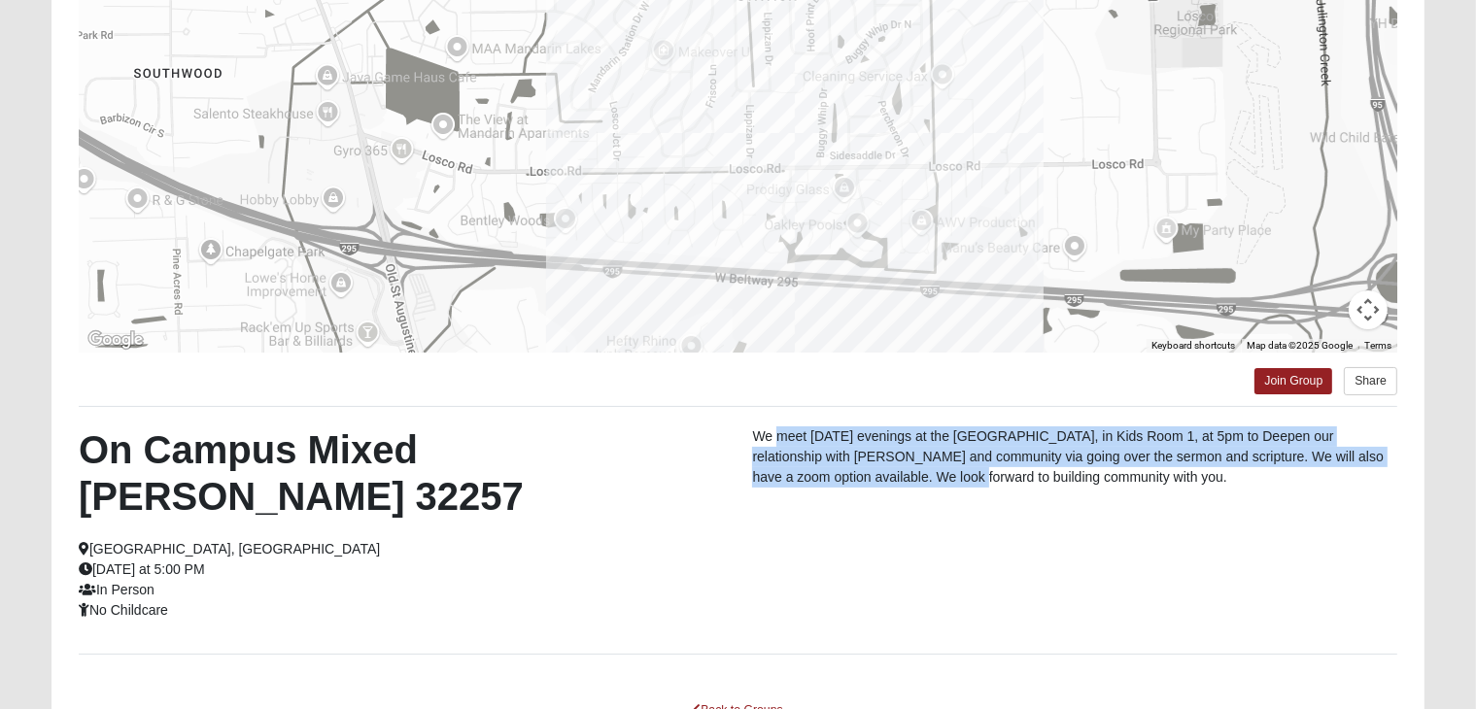
drag, startPoint x: 781, startPoint y: 432, endPoint x: 952, endPoint y: 482, distance: 178.0
click at [952, 482] on p "We meet on Sunday evenings at the Mandarin Campus, in Kids Room 1, at 5pm to De…" at bounding box center [1074, 457] width 645 height 61
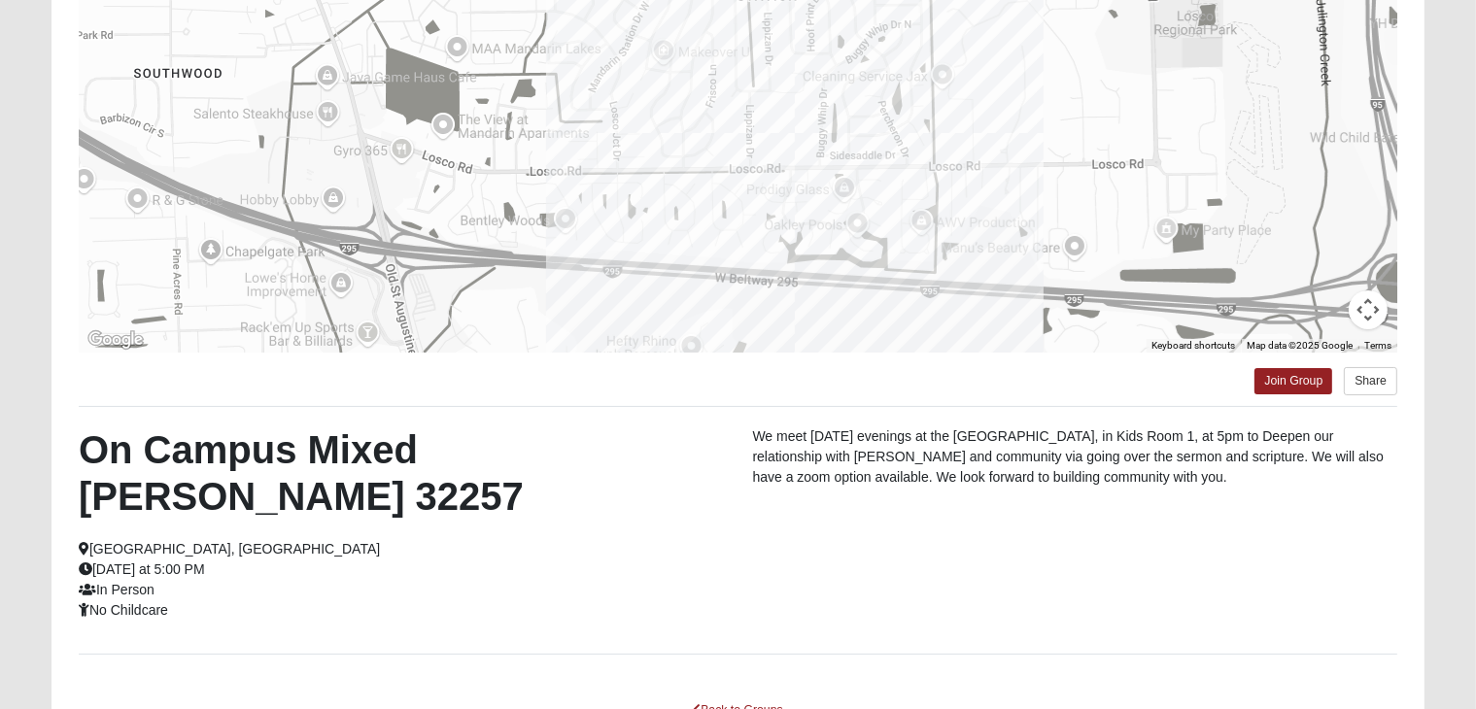
click at [1054, 502] on div "On Campus Mixed Jones 32257 Jacksonville, FL Sunday at 5:00 PM In Person No Chi…" at bounding box center [738, 531] width 1348 height 208
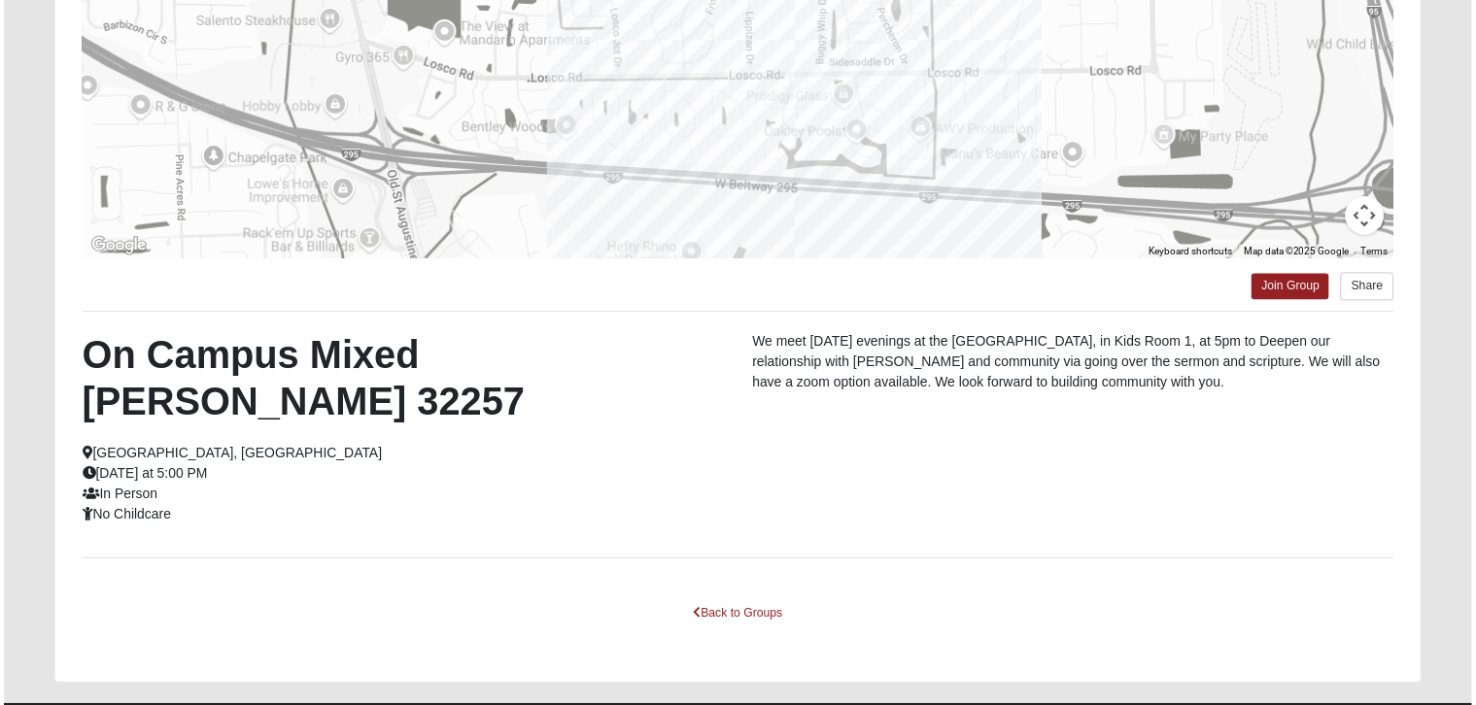
scroll to position [341, 0]
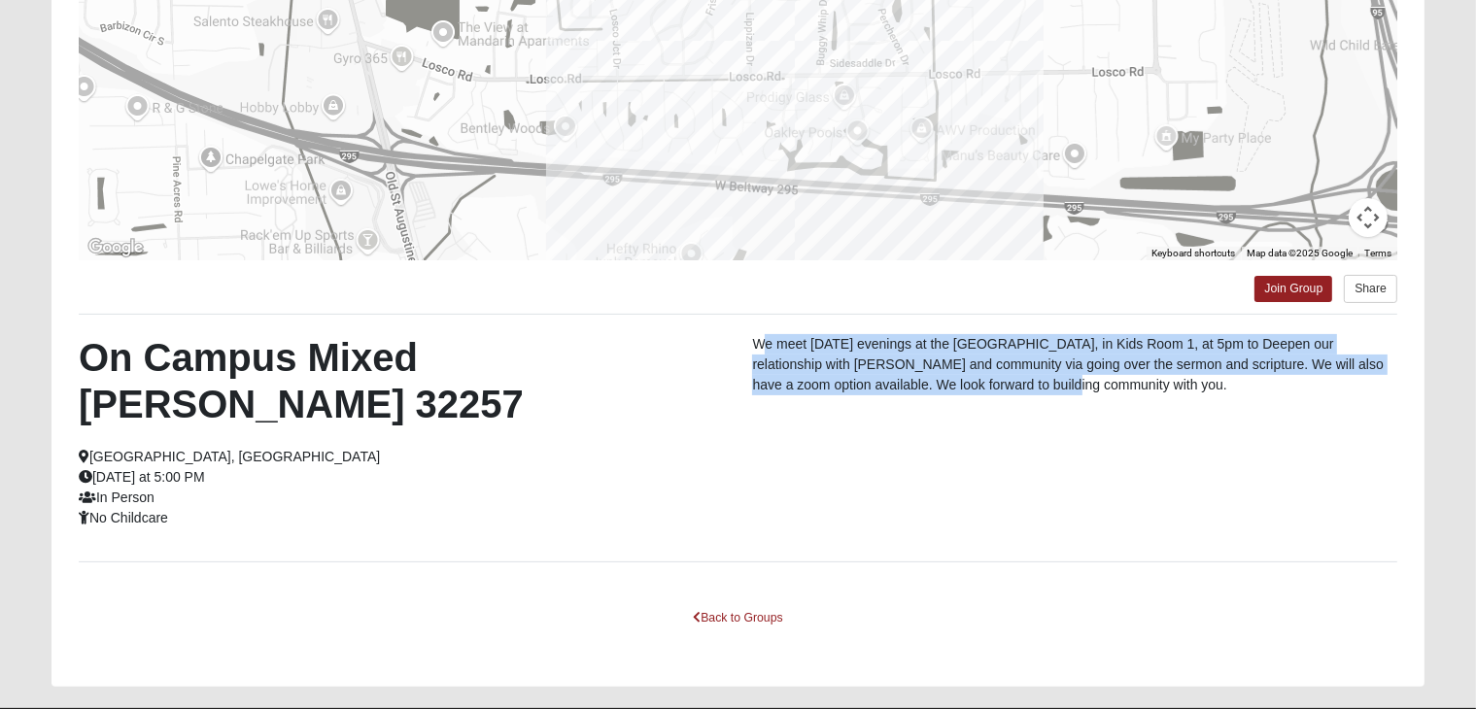
drag, startPoint x: 764, startPoint y: 341, endPoint x: 1053, endPoint y: 399, distance: 295.3
click at [1053, 399] on div "We meet on Sunday evenings at the Mandarin Campus, in Kids Room 1, at 5pm to De…" at bounding box center [1074, 369] width 674 height 71
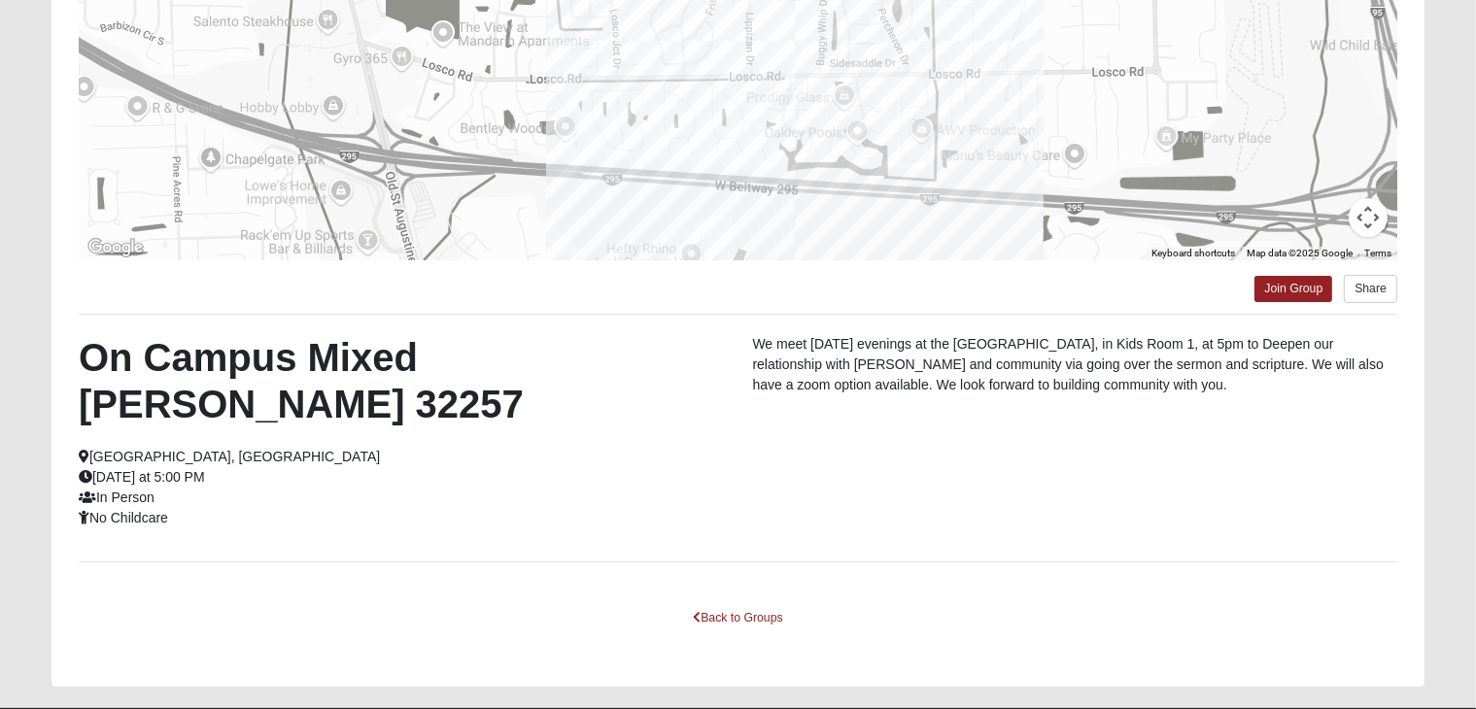
click at [1056, 401] on div "We meet on Sunday evenings at the Mandarin Campus, in Kids Room 1, at 5pm to De…" at bounding box center [1074, 369] width 674 height 71
click at [721, 603] on link "Back to Groups" at bounding box center [737, 618] width 115 height 30
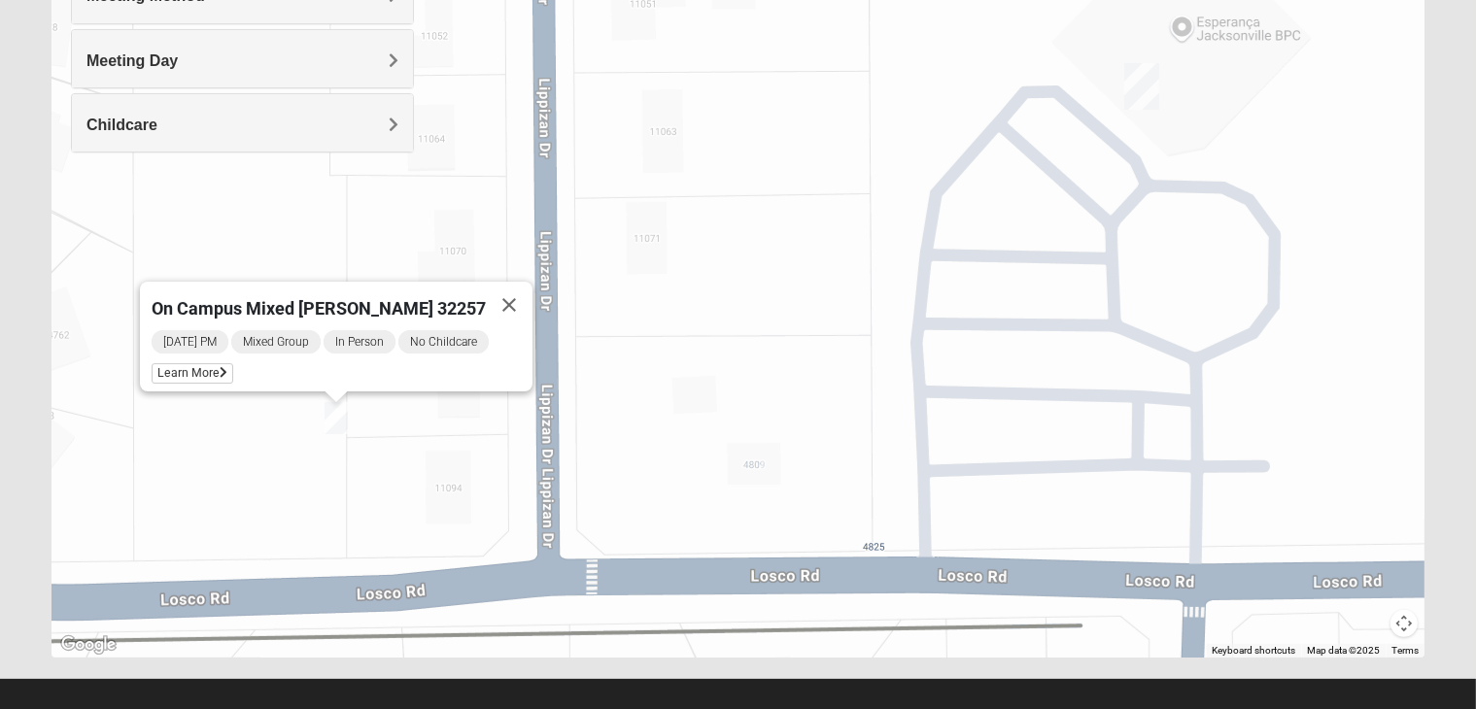
drag, startPoint x: 649, startPoint y: 409, endPoint x: 593, endPoint y: 512, distance: 117.4
click at [593, 512] on div "On Campus Mixed Jones 32257 Sunday PM Mixed Group In Person No Childcare Learn …" at bounding box center [737, 268] width 1373 height 777
drag, startPoint x: 773, startPoint y: 397, endPoint x: 530, endPoint y: 447, distance: 247.9
click at [530, 447] on div "On Campus Mixed Jones 32257 Sunday PM Mixed Group In Person No Childcare Learn …" at bounding box center [737, 268] width 1373 height 777
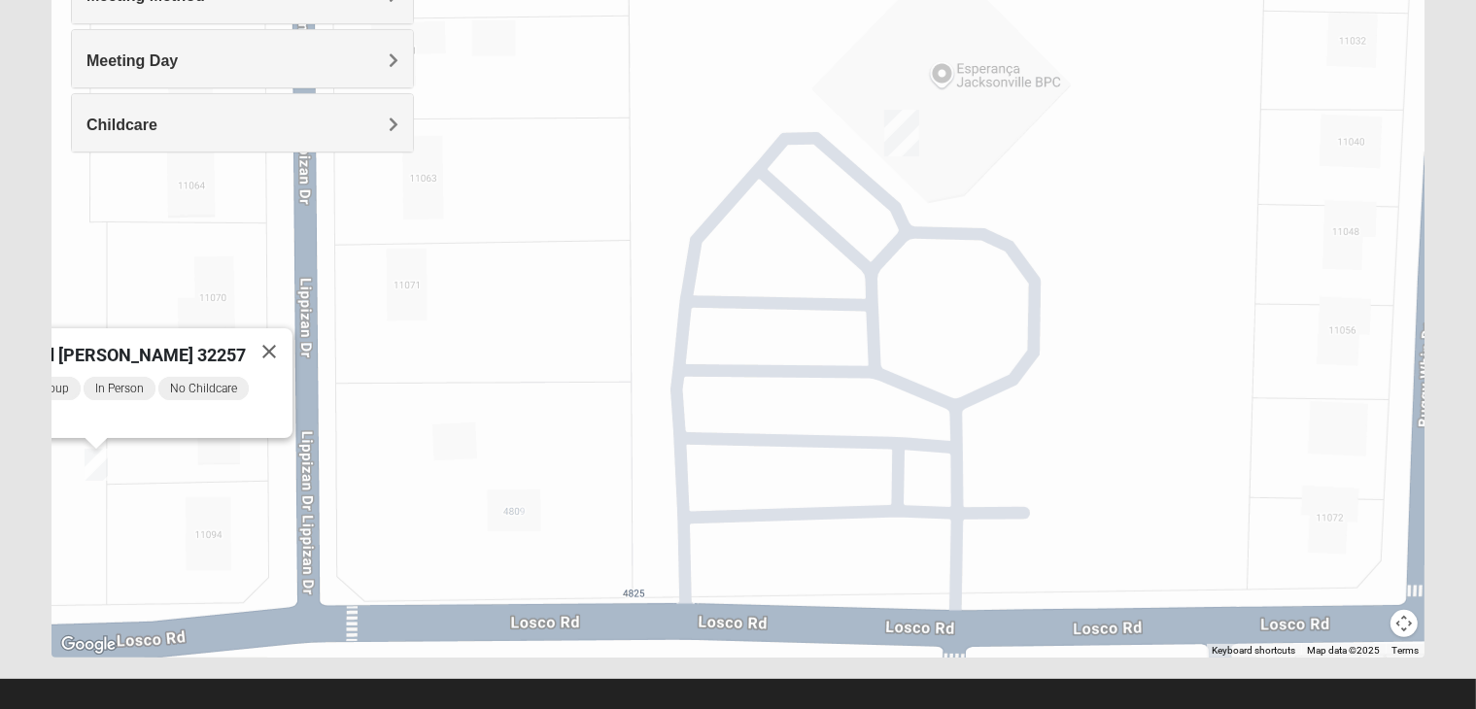
drag, startPoint x: 637, startPoint y: 372, endPoint x: 623, endPoint y: 543, distance: 171.6
click at [623, 543] on div "On Campus Mixed Jones 32257 Sunday PM Mixed Group In Person No Childcare Learn …" at bounding box center [737, 268] width 1373 height 777
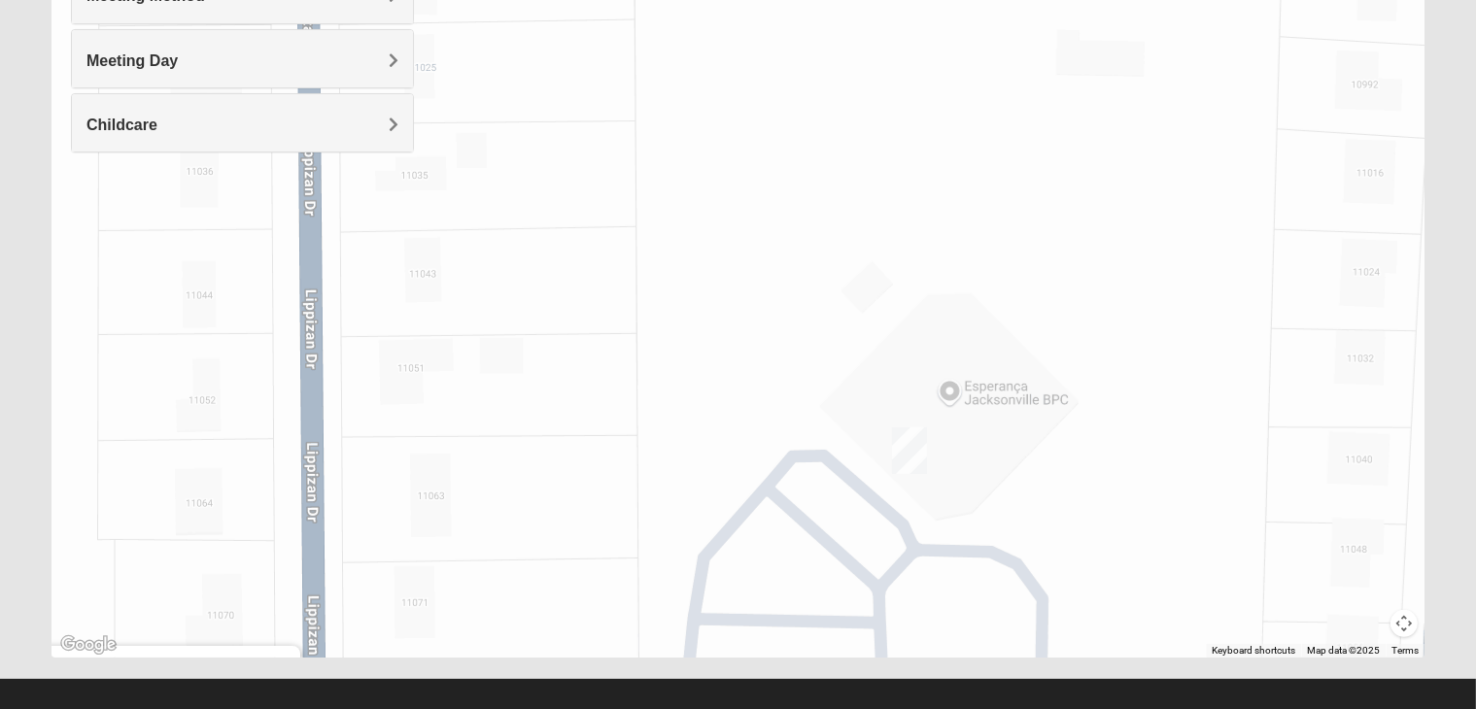
drag, startPoint x: 700, startPoint y: 391, endPoint x: 718, endPoint y: 545, distance: 155.6
click at [718, 545] on div "On Campus Mixed Jones 32257 Sunday PM Mixed Group In Person No Childcare Learn …" at bounding box center [737, 268] width 1373 height 777
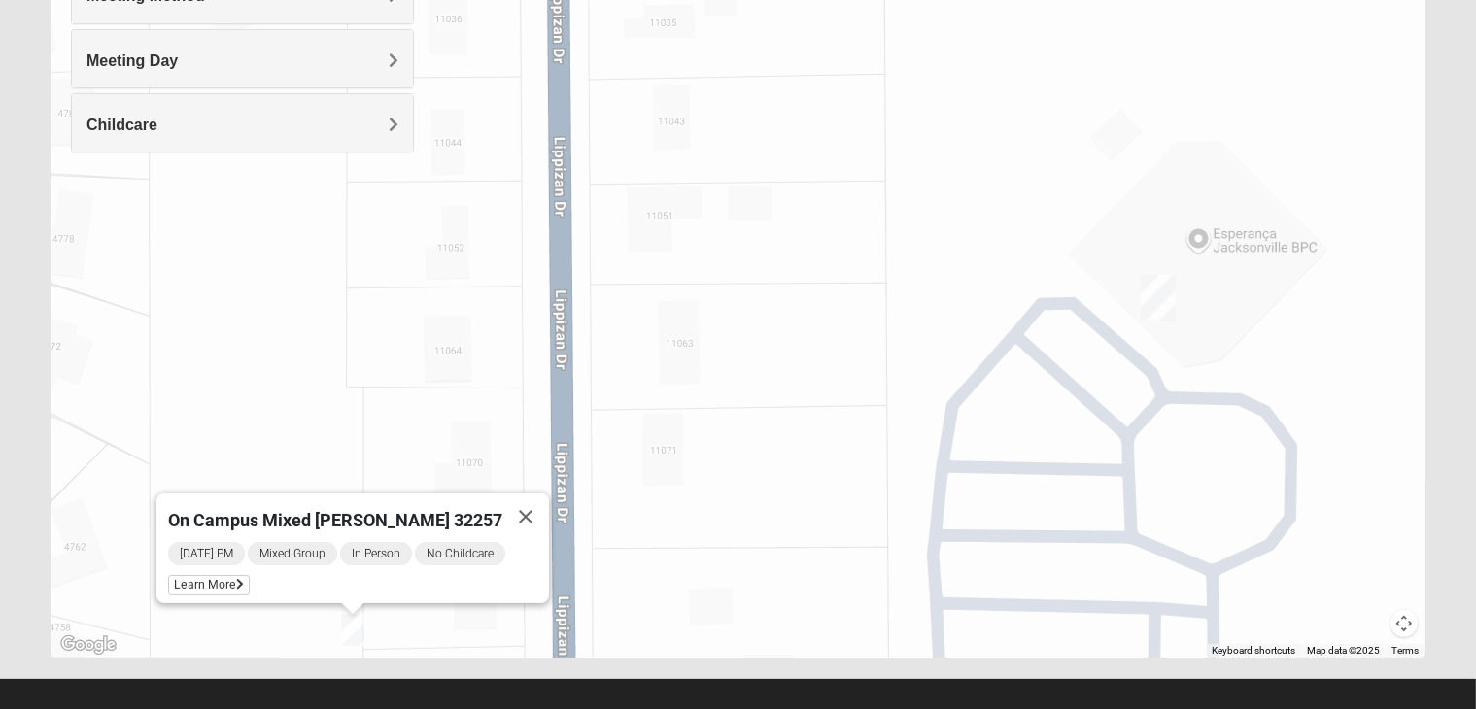
drag, startPoint x: 602, startPoint y: 452, endPoint x: 855, endPoint y: 291, distance: 299.7
click at [855, 291] on div "On Campus Mixed Jones 32257 Sunday PM Mixed Group In Person No Childcare Learn …" at bounding box center [737, 268] width 1373 height 777
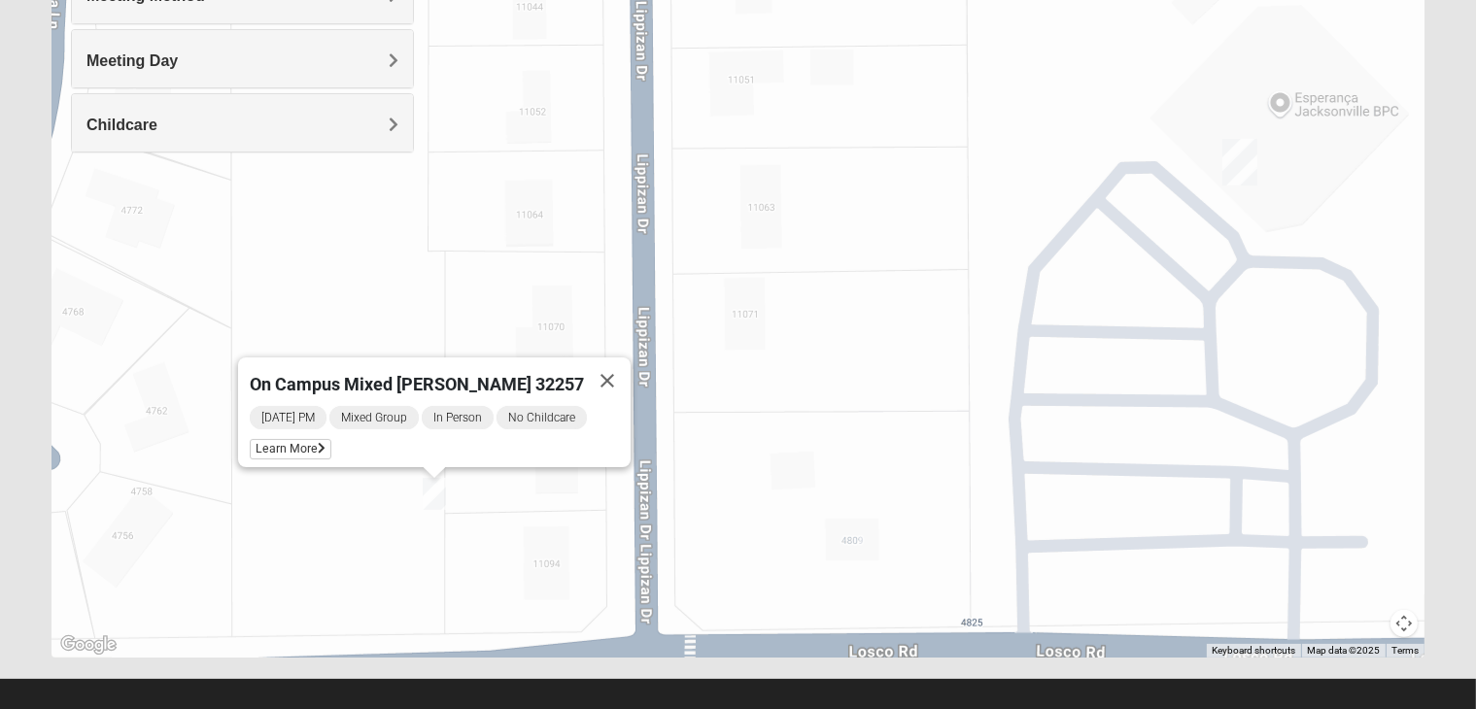
drag, startPoint x: 715, startPoint y: 460, endPoint x: 797, endPoint y: 322, distance: 160.3
click at [797, 322] on div "On Campus Mixed Jones 32257 Sunday PM Mixed Group In Person No Childcare Learn …" at bounding box center [737, 268] width 1373 height 777
drag, startPoint x: 455, startPoint y: 376, endPoint x: 410, endPoint y: 380, distance: 44.9
click at [410, 380] on span "On Campus Mixed Jones 32257" at bounding box center [417, 386] width 334 height 20
click at [522, 374] on div "On Campus Mixed Jones 32257" at bounding box center [417, 382] width 334 height 47
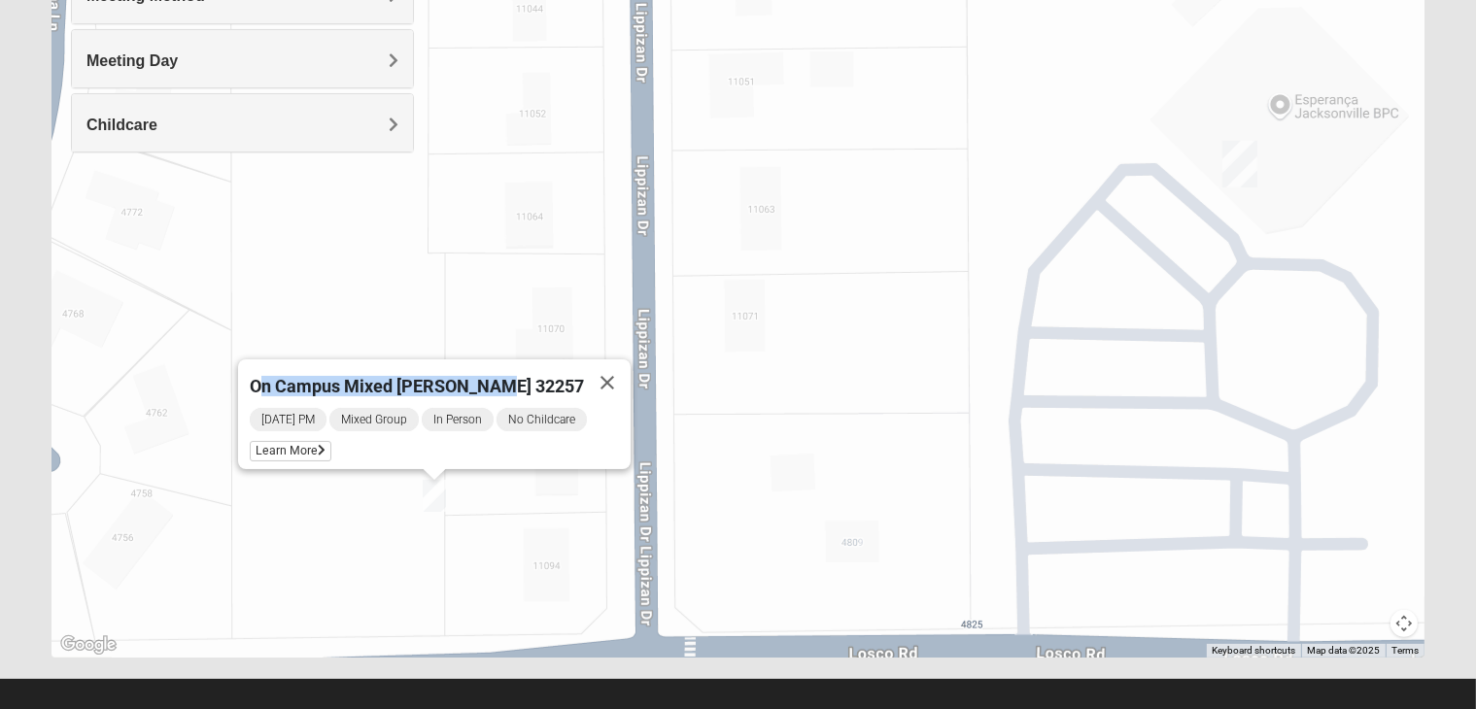
drag, startPoint x: 513, startPoint y: 373, endPoint x: 279, endPoint y: 357, distance: 234.7
click at [279, 359] on div "On Campus Mixed Jones 32257" at bounding box center [417, 382] width 334 height 47
click at [579, 269] on div "On Campus Mixed Jones 32257 Sunday PM Mixed Group In Person No Childcare Learn …" at bounding box center [737, 268] width 1373 height 777
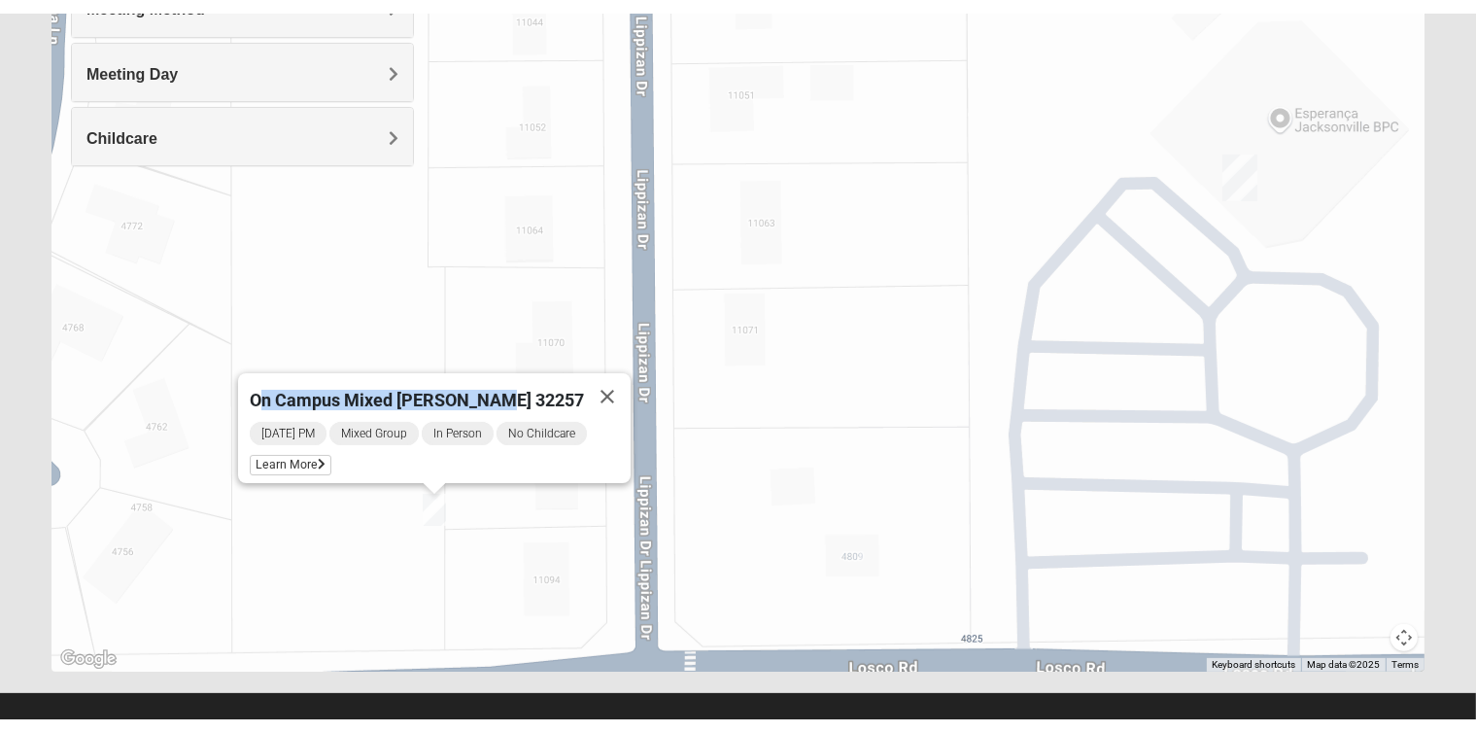
scroll to position [337, 0]
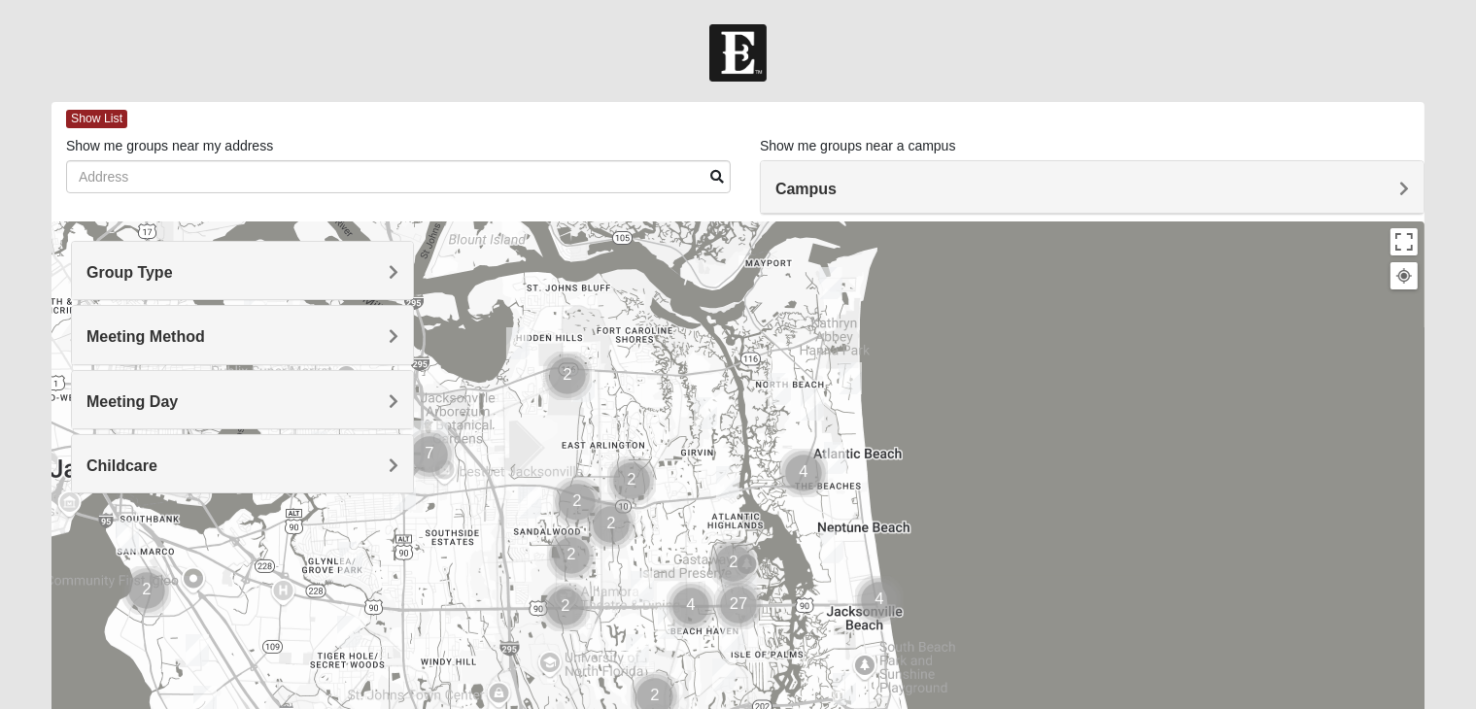
click at [967, 191] on h4 "Campus" at bounding box center [1091, 189] width 633 height 18
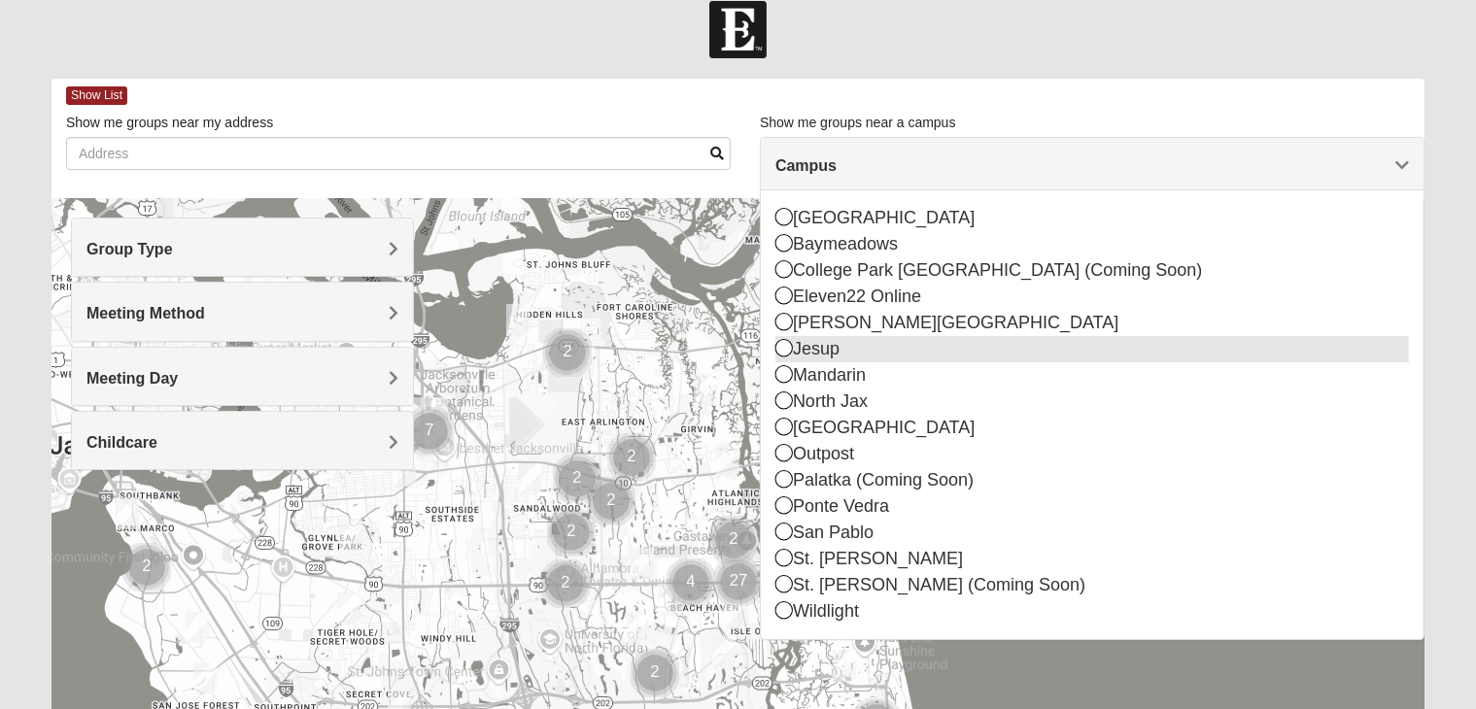
scroll to position [25, 0]
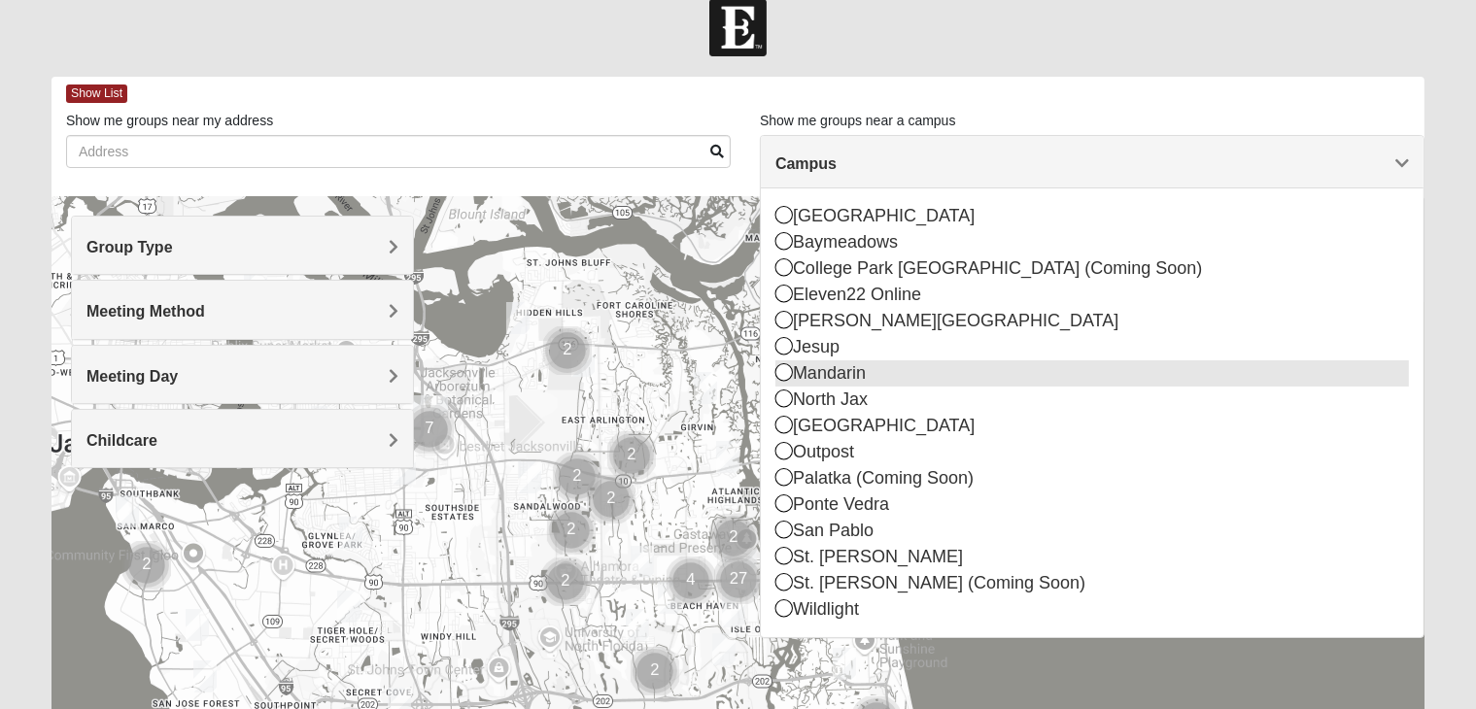
click at [784, 371] on icon at bounding box center [783, 371] width 17 height 17
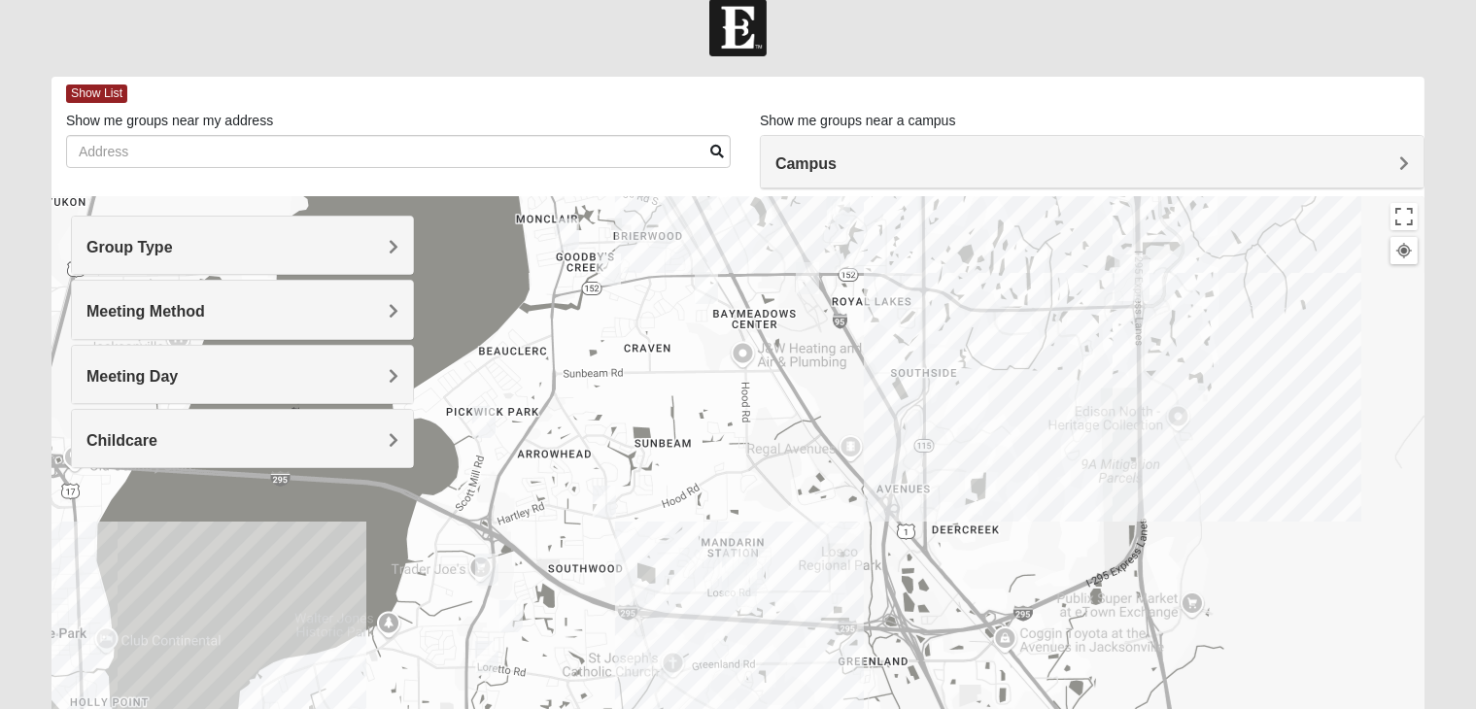
click at [396, 257] on div "Group Type" at bounding box center [242, 245] width 341 height 57
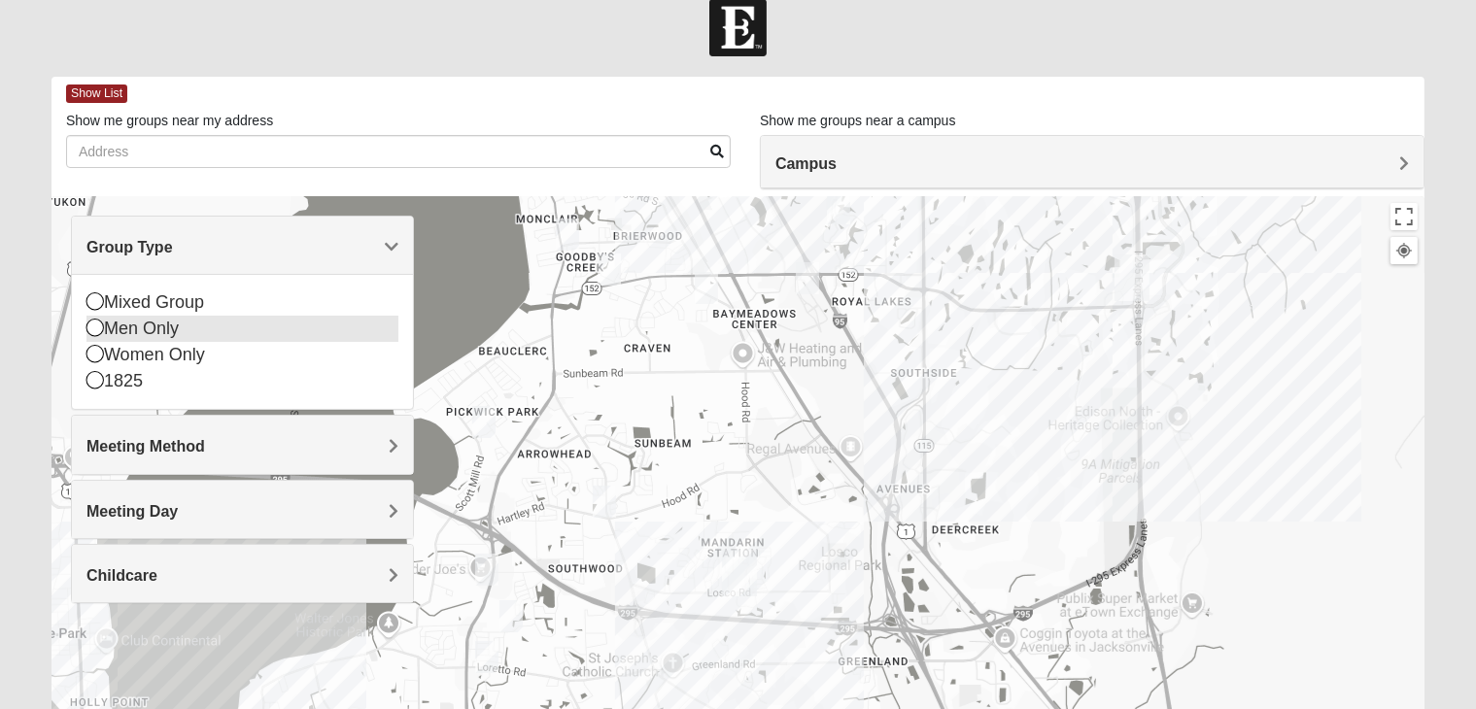
click at [92, 331] on icon at bounding box center [94, 327] width 17 height 17
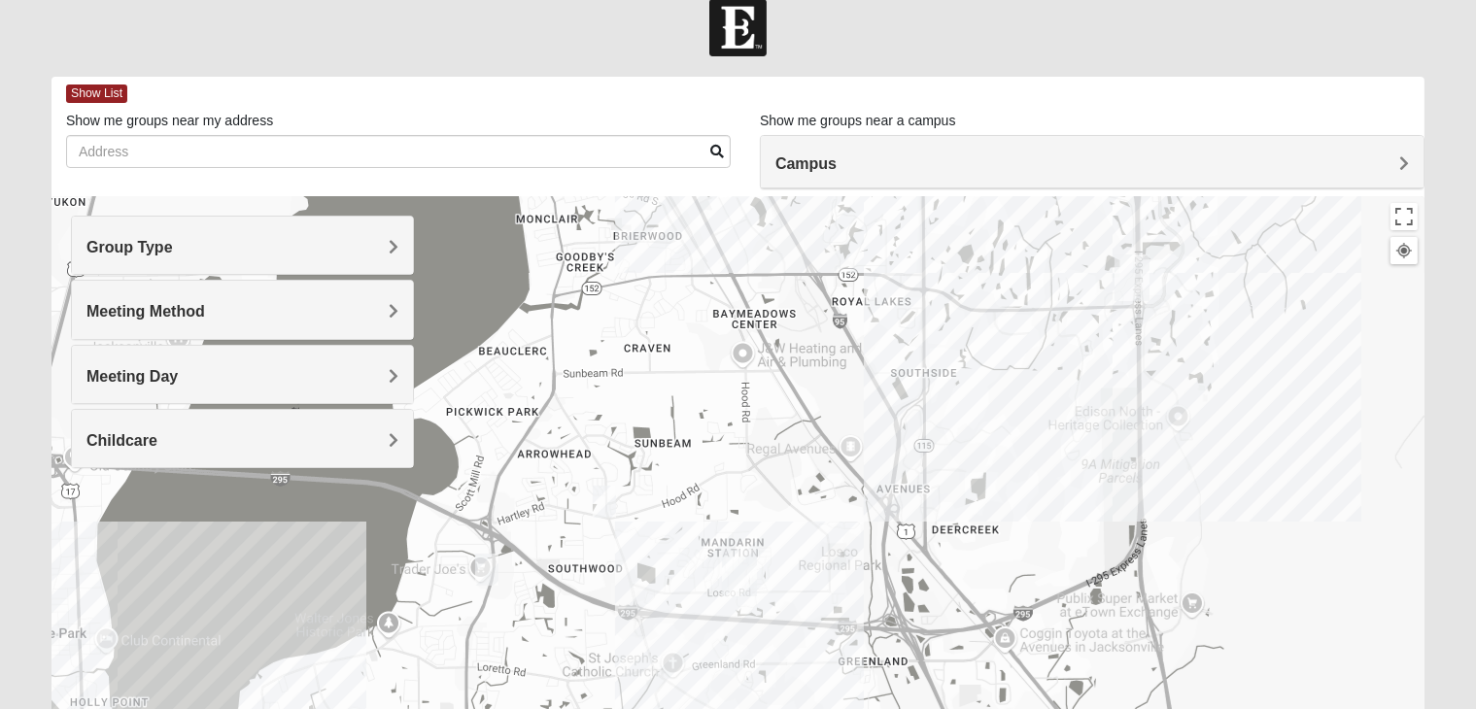
click at [741, 564] on img "Mandarin" at bounding box center [739, 573] width 51 height 62
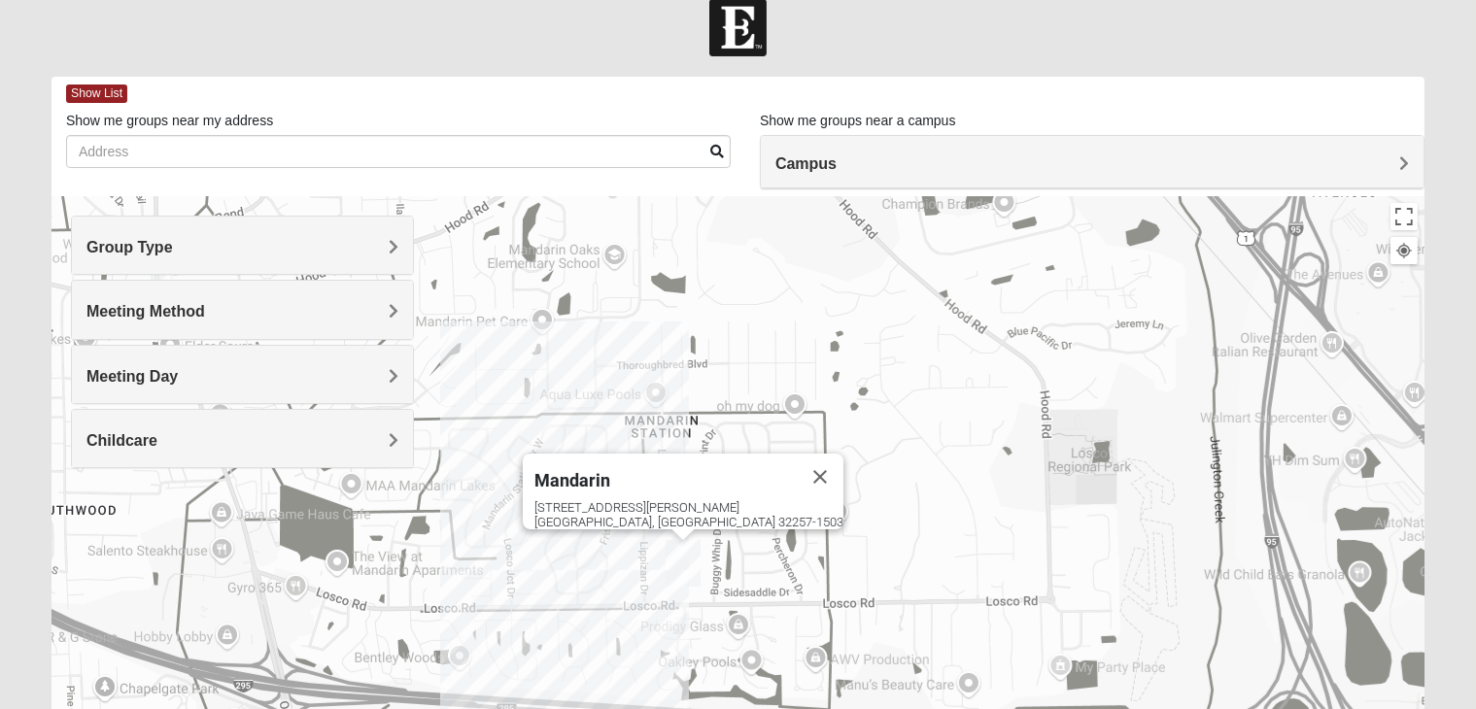
drag, startPoint x: 700, startPoint y: 598, endPoint x: 873, endPoint y: 448, distance: 229.4
click at [873, 448] on div "Mandarin 4911 Losco Rd Jacksonville, FL 32257-1503" at bounding box center [737, 584] width 1373 height 777
click at [645, 581] on div "Mandarin 4911 Losco Rd Jacksonville, FL 32257-1503" at bounding box center [737, 584] width 1373 height 777
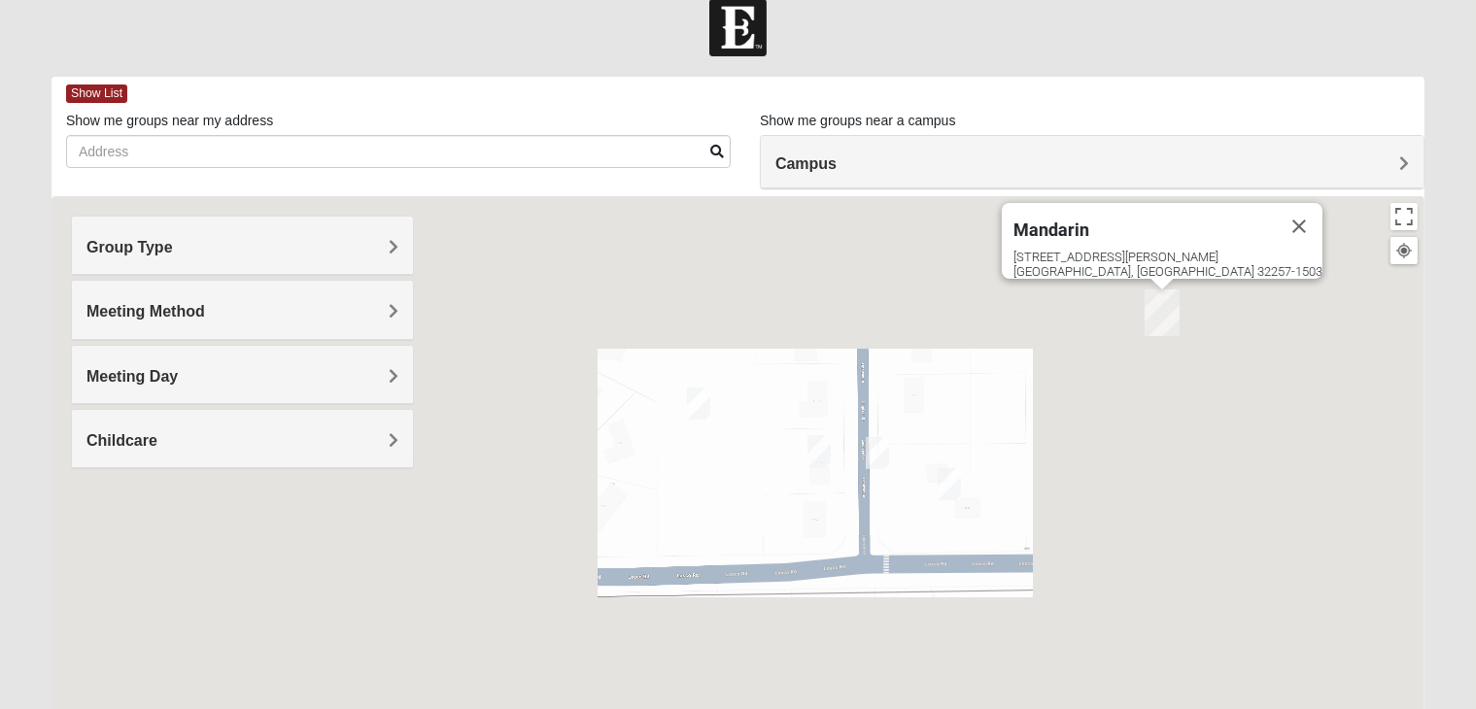
click at [883, 465] on img "On Campus Mens Hoffstatter 32257" at bounding box center [877, 453] width 39 height 48
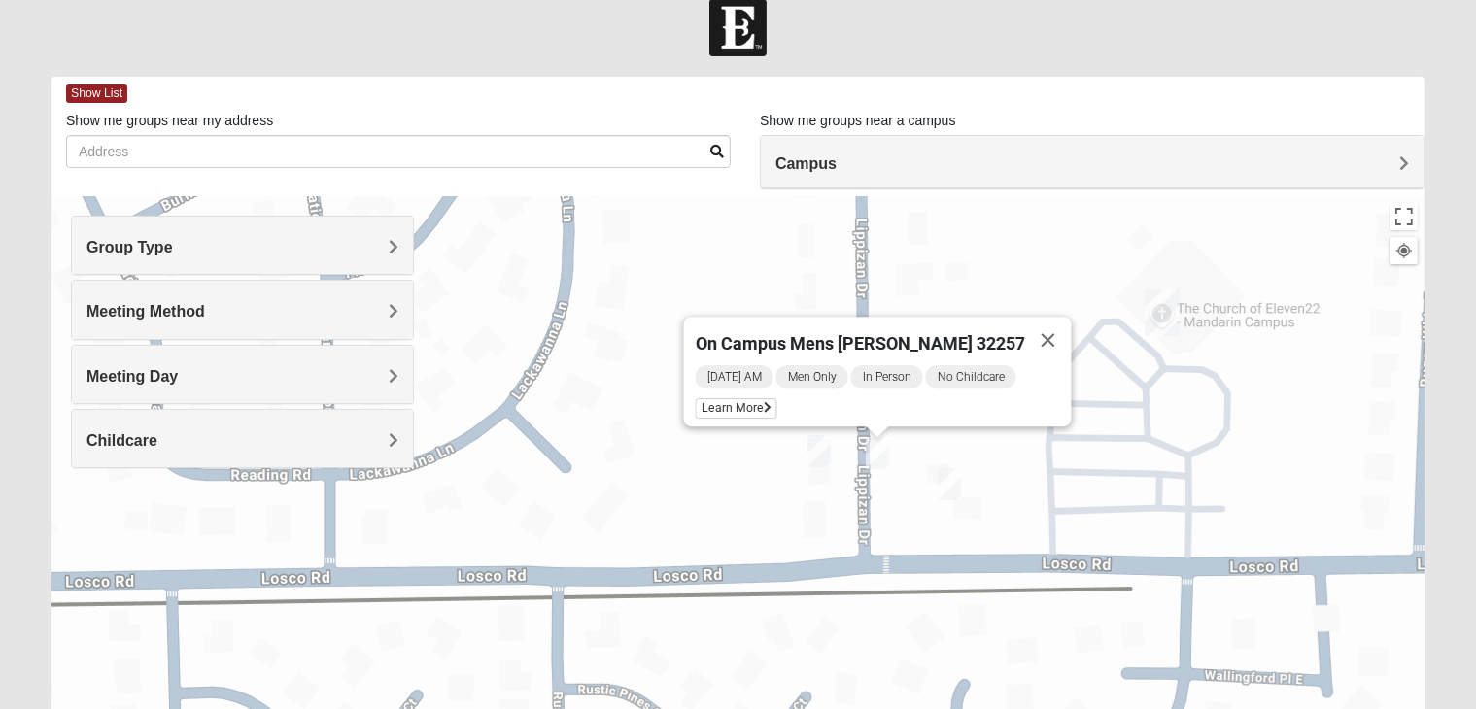
click at [947, 482] on img "On Campus Mens Willis 32257" at bounding box center [949, 485] width 39 height 48
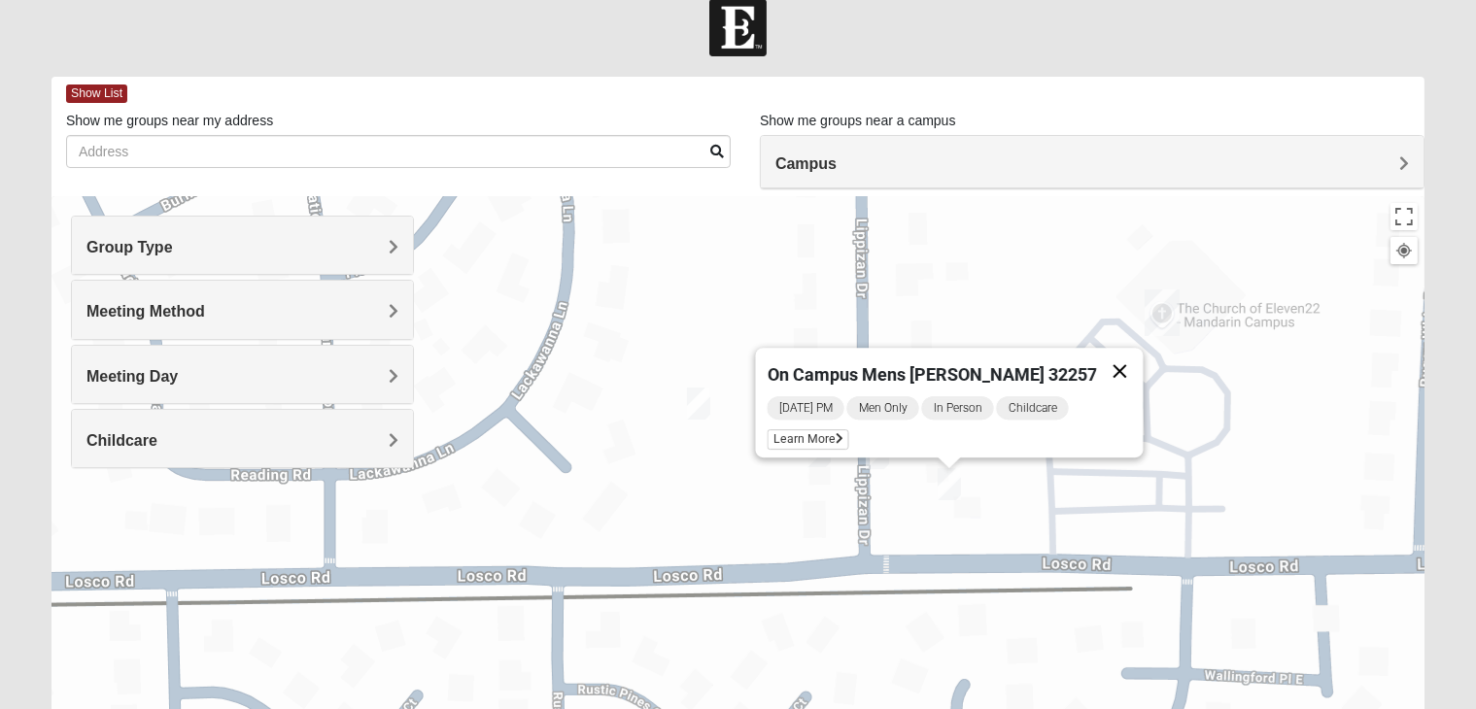
click at [1097, 359] on button "Close" at bounding box center [1120, 371] width 47 height 47
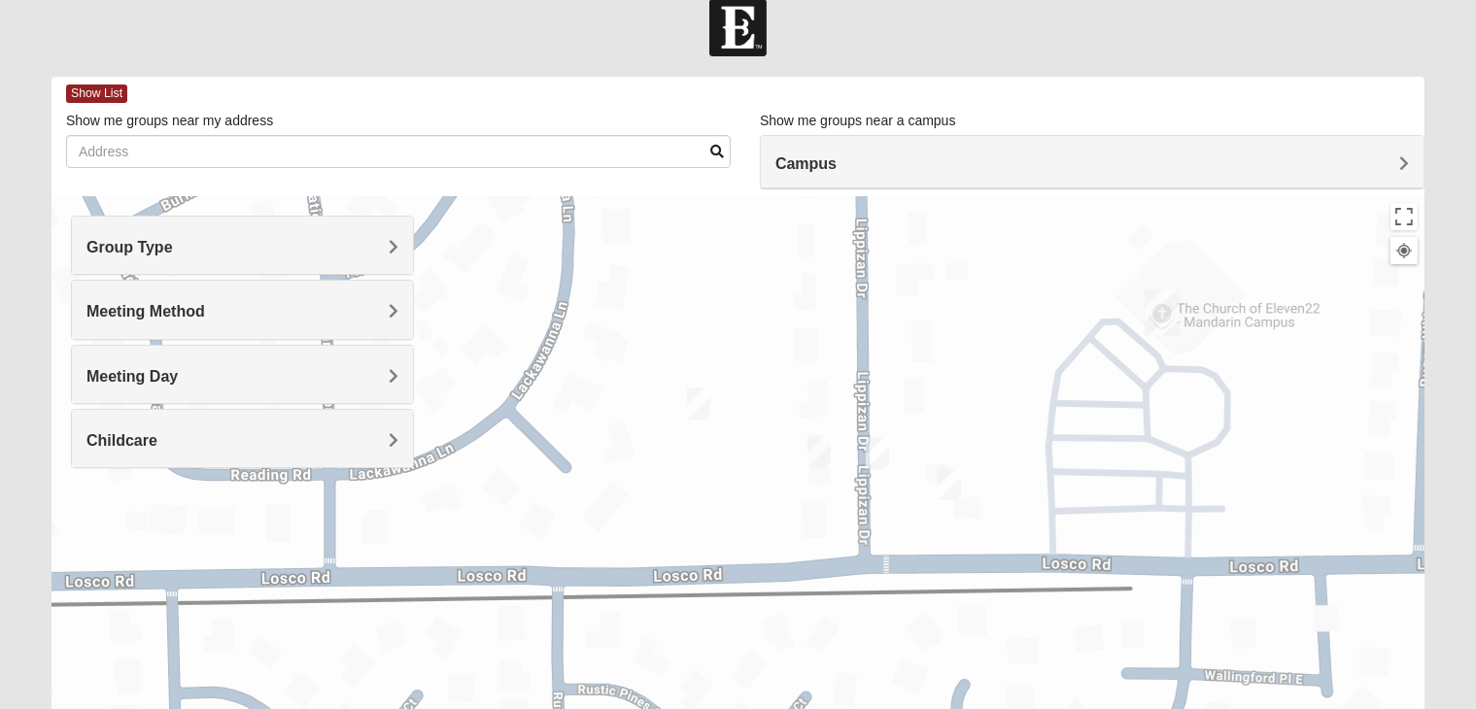
click at [824, 450] on img "On Campus Mens Gruber 32257" at bounding box center [819, 451] width 39 height 48
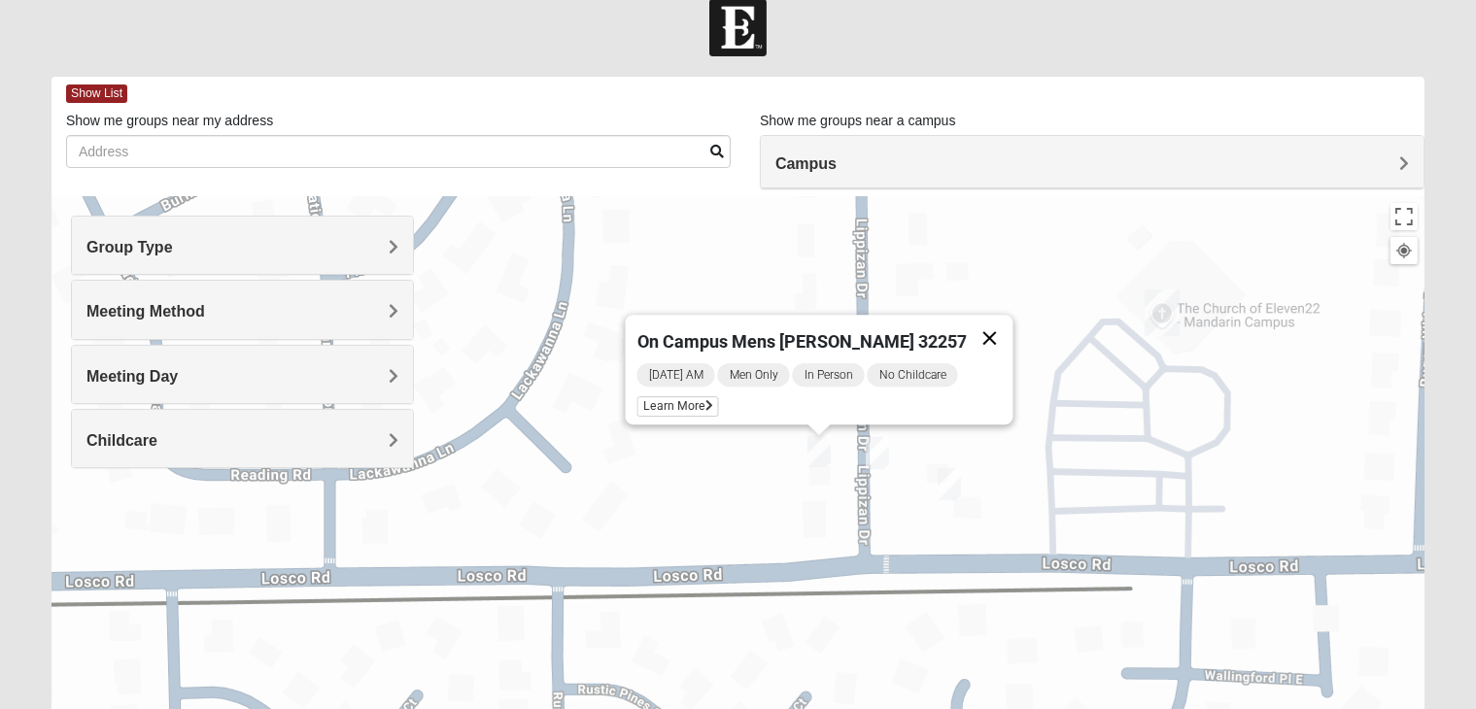
click at [967, 322] on button "Close" at bounding box center [990, 338] width 47 height 47
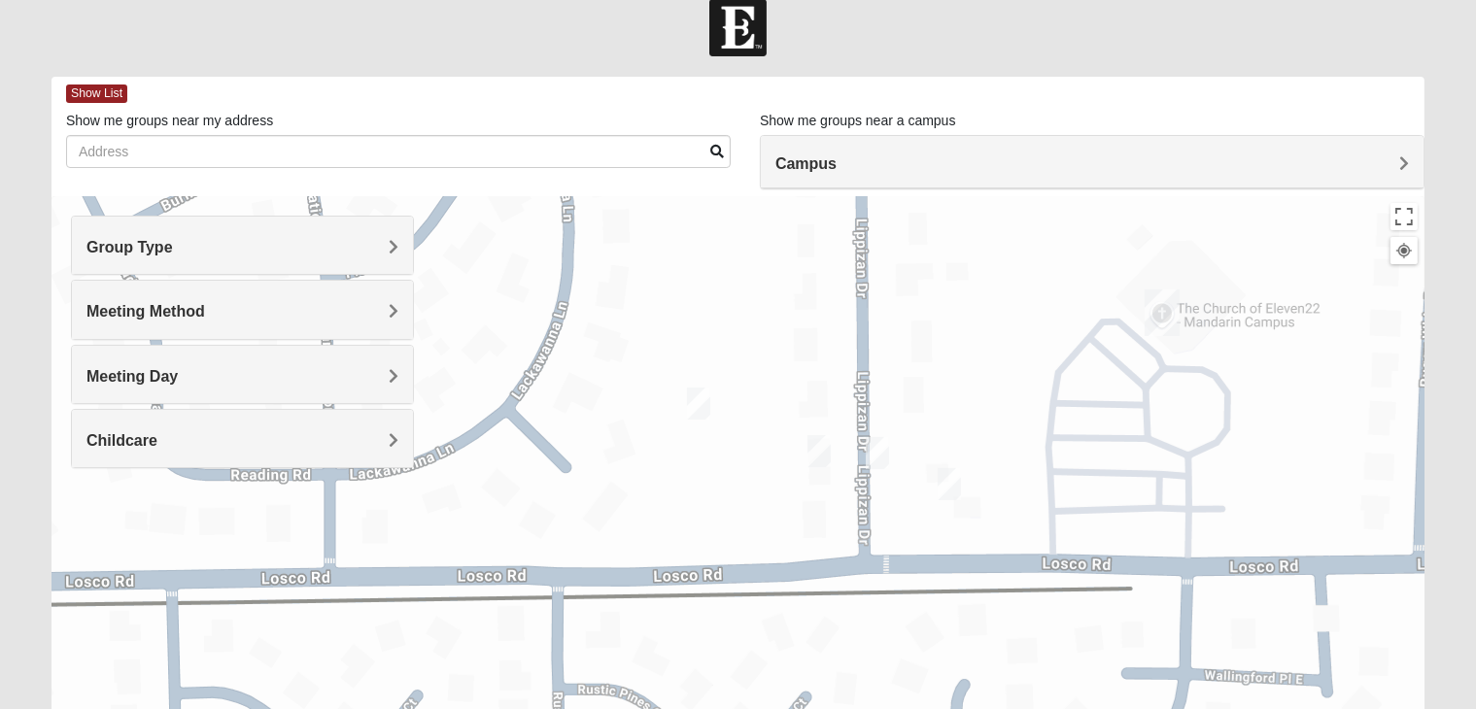
click at [702, 413] on img "On Campus Mens Schultz 32257" at bounding box center [698, 404] width 39 height 48
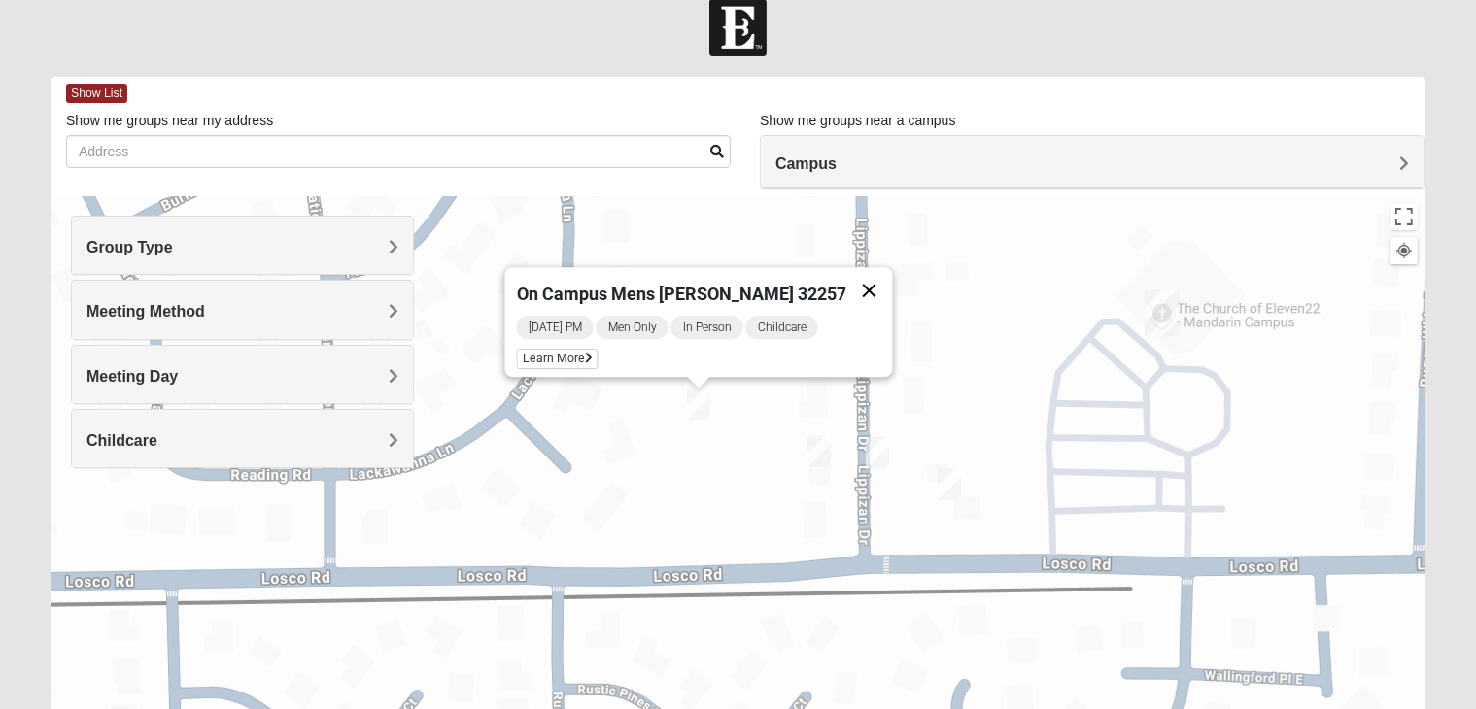
click at [846, 277] on button "Close" at bounding box center [869, 290] width 47 height 47
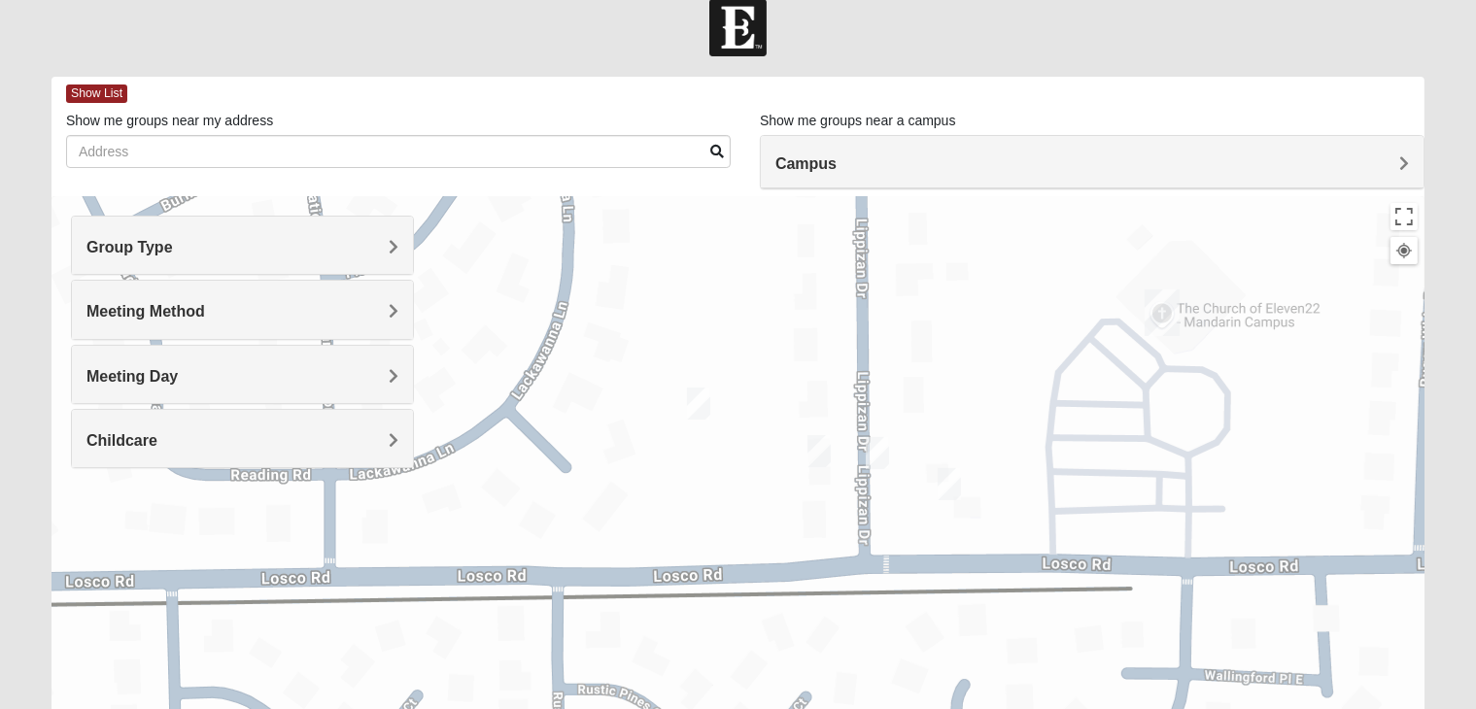
click at [944, 493] on img "On Campus Mens Willis 32257" at bounding box center [949, 485] width 39 height 48
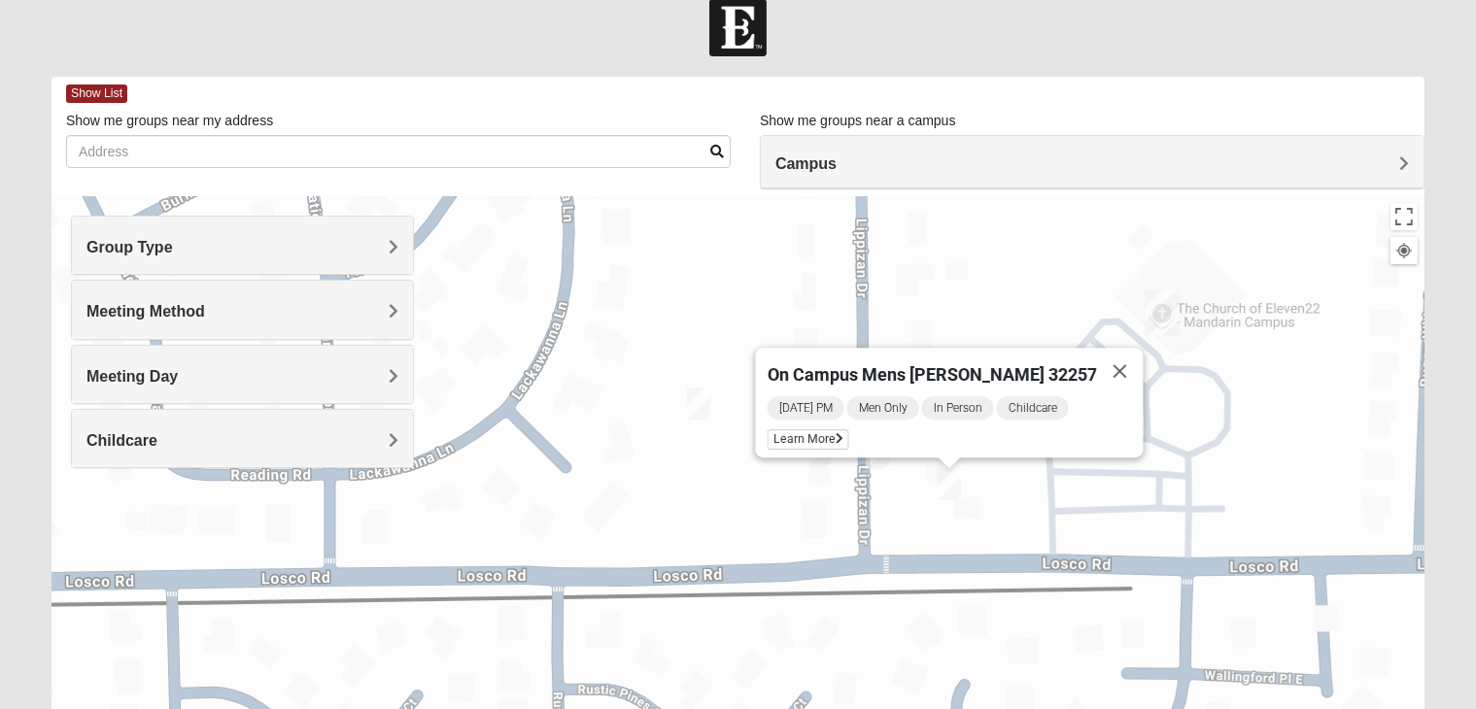
click at [845, 440] on div "Tuesday PM Men Only In Person Childcare Learn More" at bounding box center [956, 425] width 376 height 63
click at [828, 431] on span "Learn More" at bounding box center [809, 439] width 82 height 20
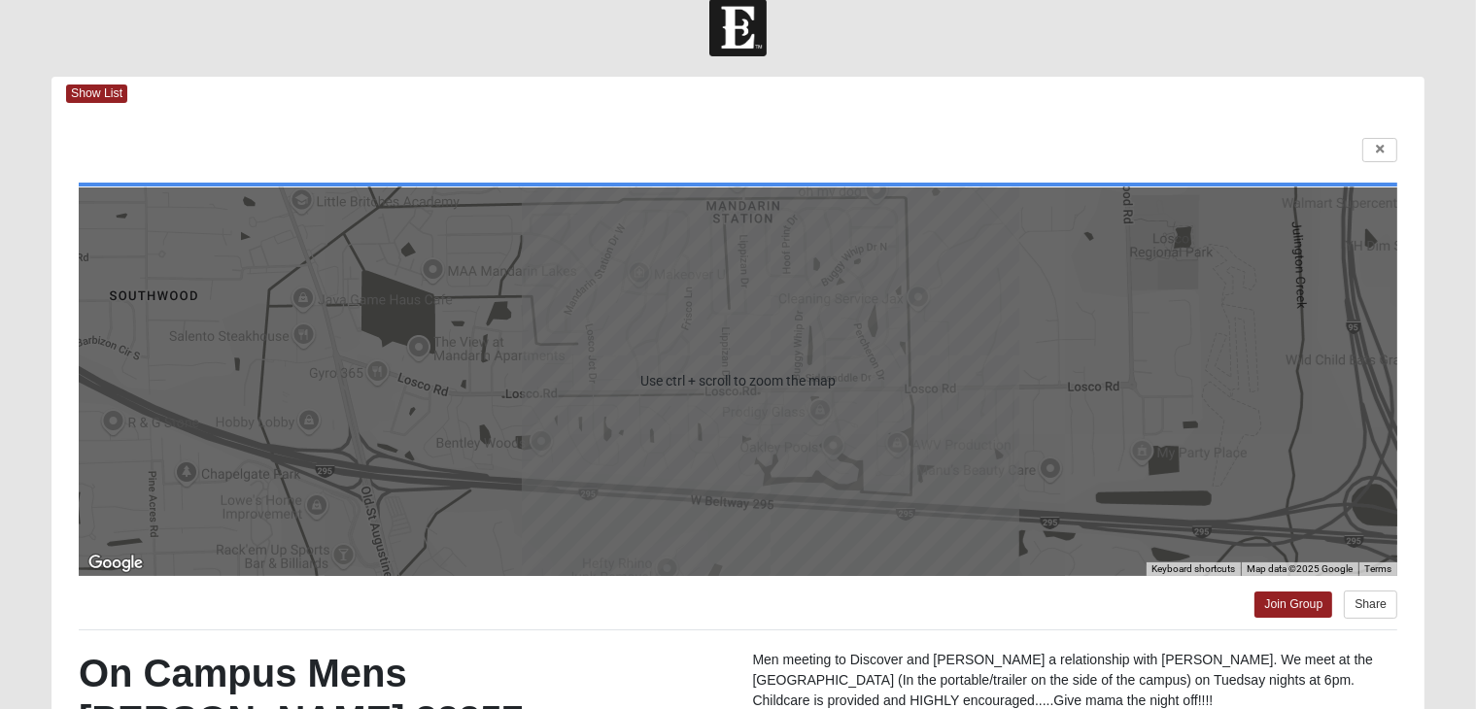
scroll to position [104, 0]
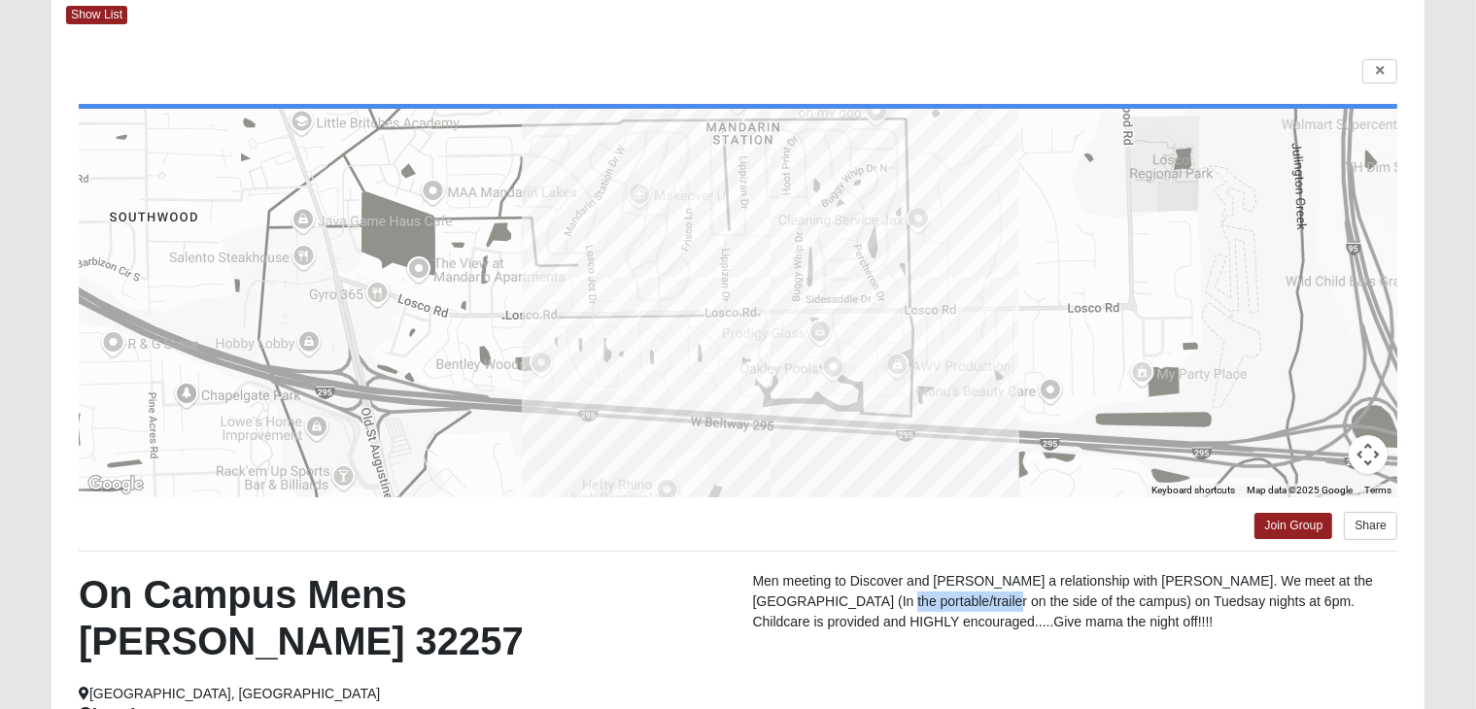
drag, startPoint x: 833, startPoint y: 596, endPoint x: 958, endPoint y: 614, distance: 126.7
click at [958, 614] on p "Men meeting to Discover and [PERSON_NAME] a relationship with [PERSON_NAME]. We…" at bounding box center [1074, 601] width 645 height 61
click at [1073, 619] on p "Men meeting to Discover and [PERSON_NAME] a relationship with [PERSON_NAME]. We…" at bounding box center [1074, 601] width 645 height 61
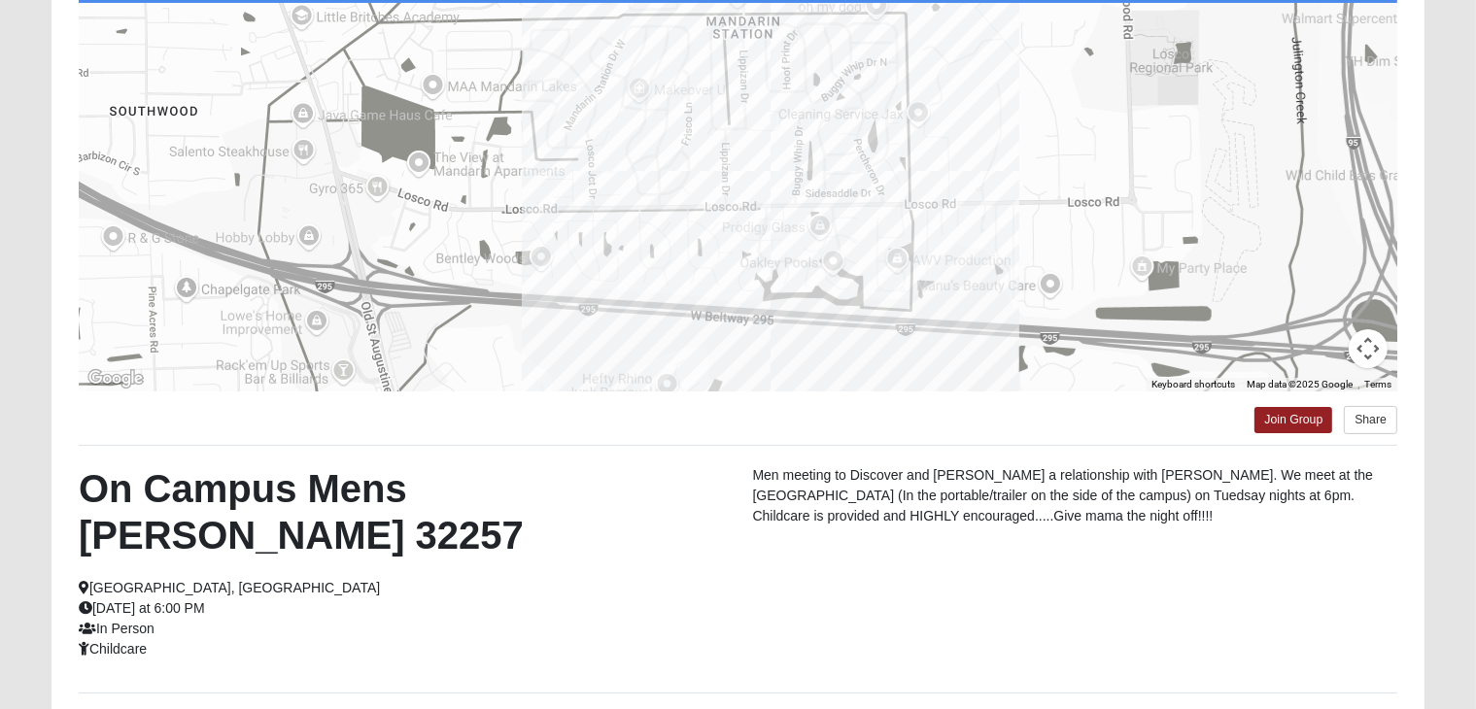
scroll to position [212, 0]
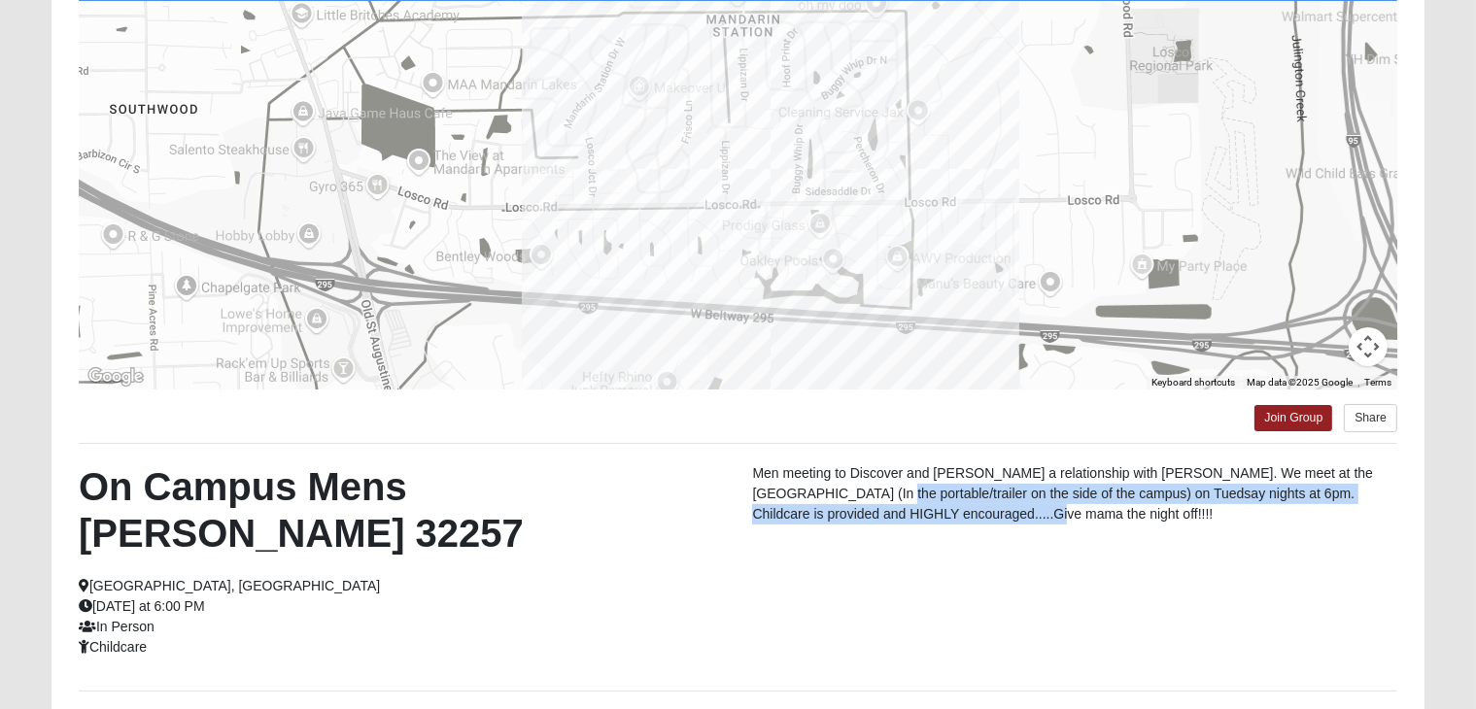
drag, startPoint x: 833, startPoint y: 500, endPoint x: 989, endPoint y: 546, distance: 163.0
click at [989, 546] on div "On Campus Mens Willis 32257 Jacksonville, FL Tuesday at 6:00 PM In Person Child…" at bounding box center [738, 567] width 1348 height 208
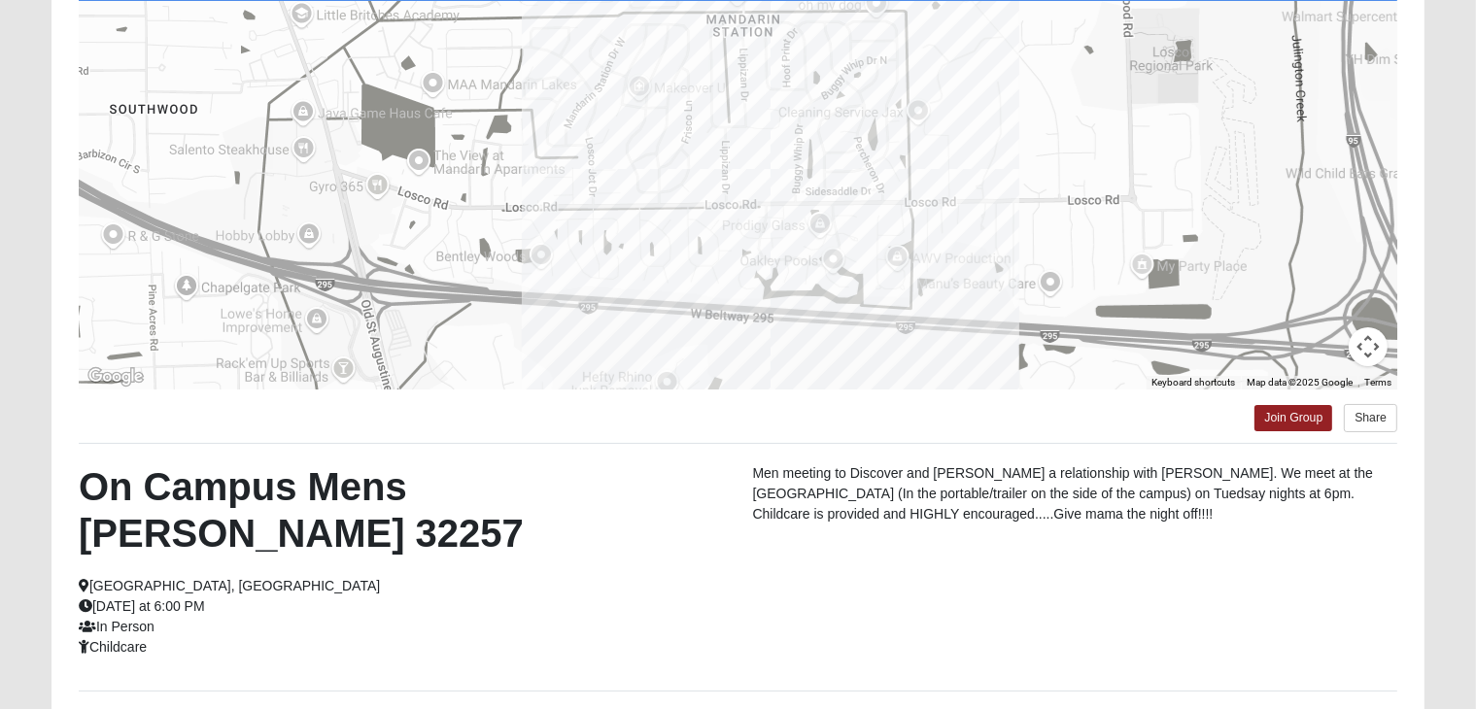
click at [1051, 554] on div "On Campus Mens Willis 32257 Jacksonville, FL Tuesday at 6:00 PM In Person Child…" at bounding box center [738, 567] width 1348 height 208
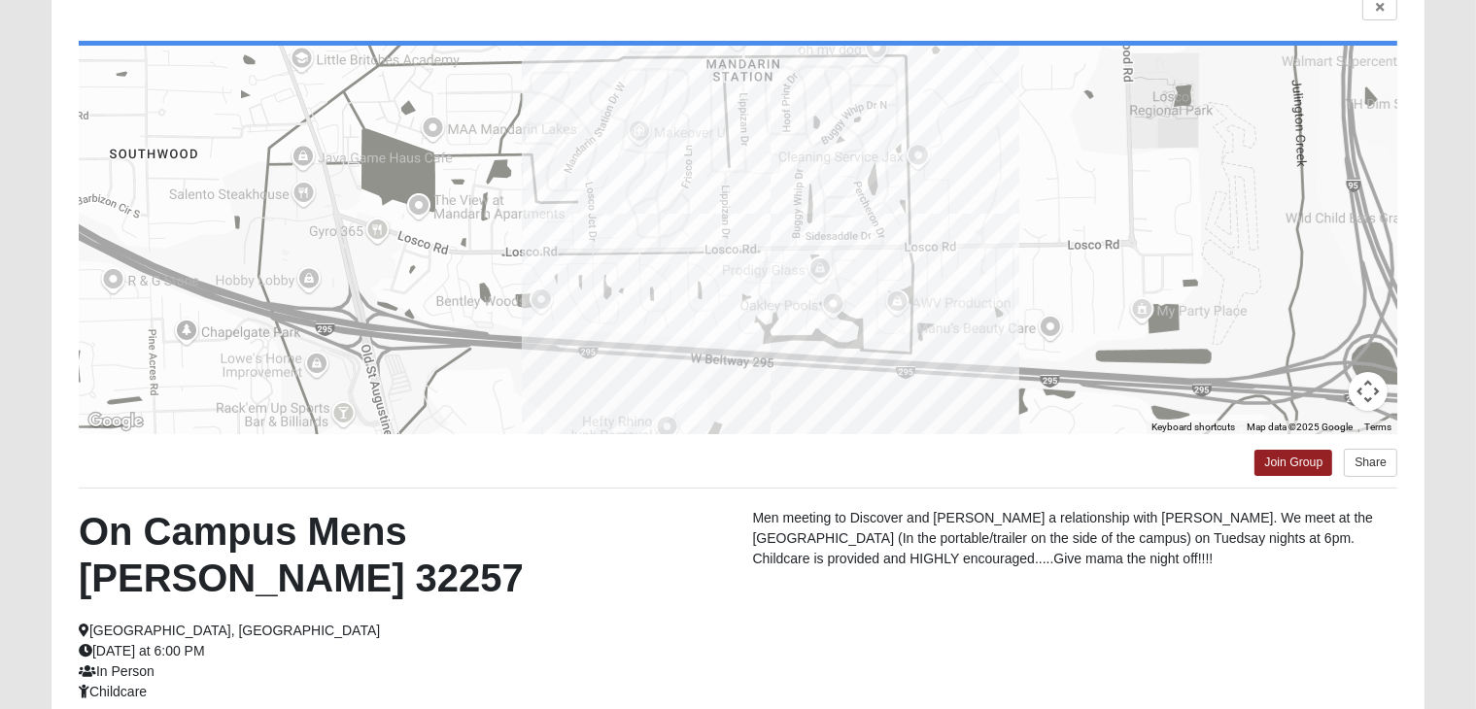
scroll to position [342, 0]
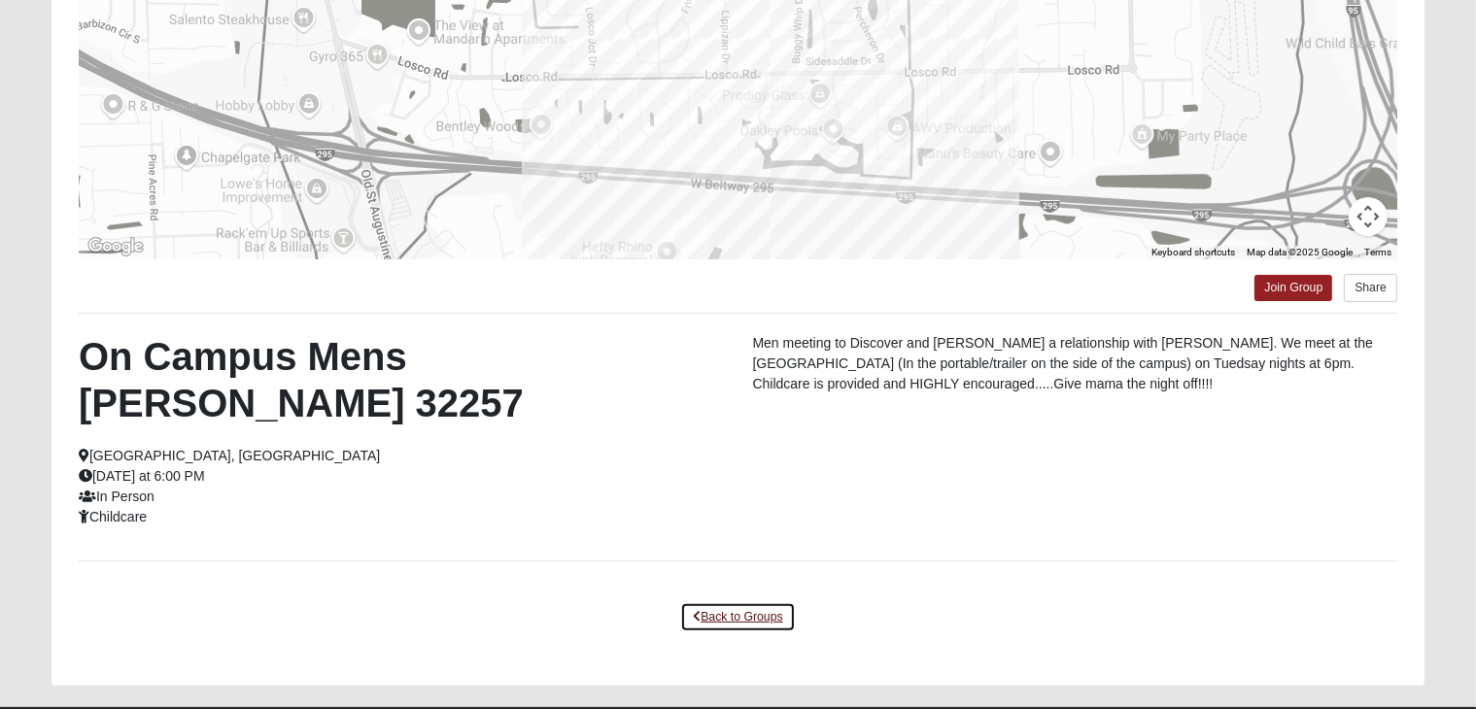
click at [766, 602] on link "Back to Groups" at bounding box center [737, 617] width 115 height 30
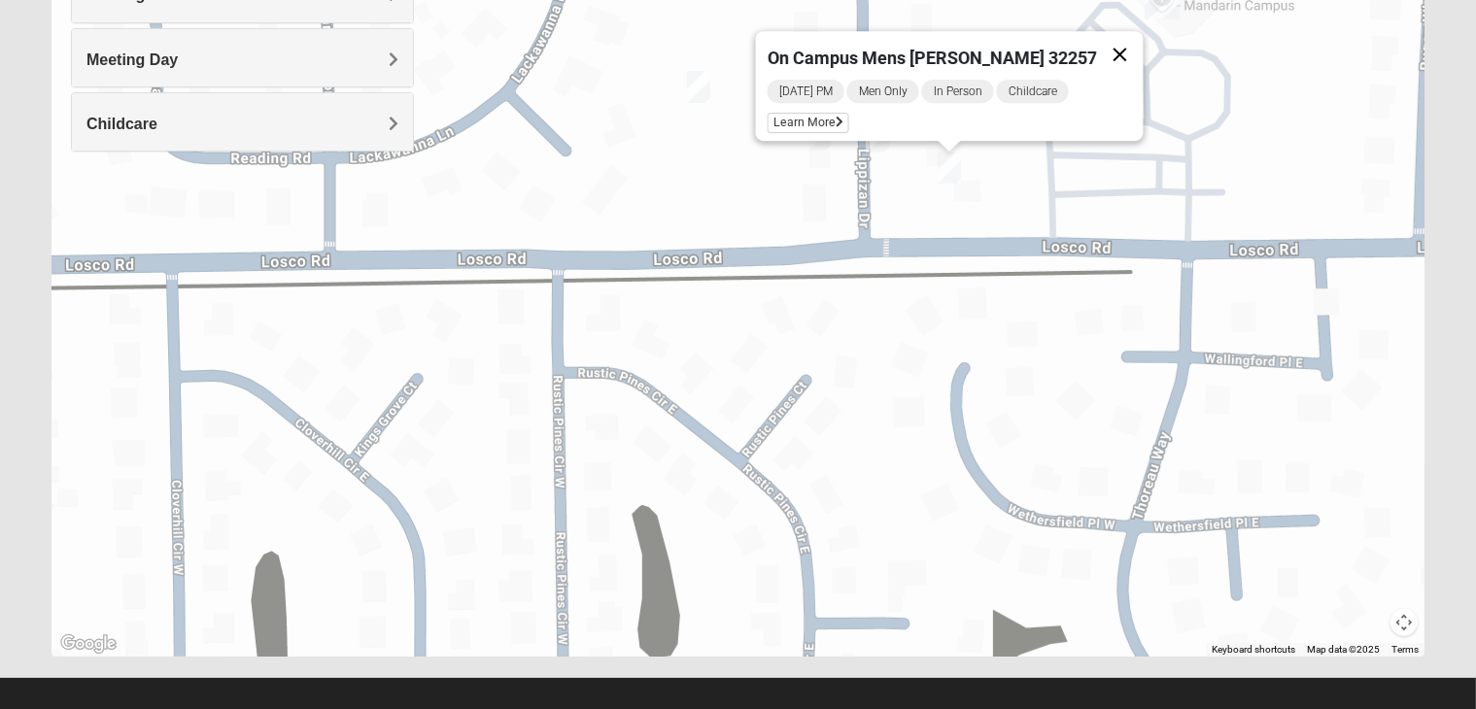
click at [1097, 46] on button "Close" at bounding box center [1120, 54] width 47 height 47
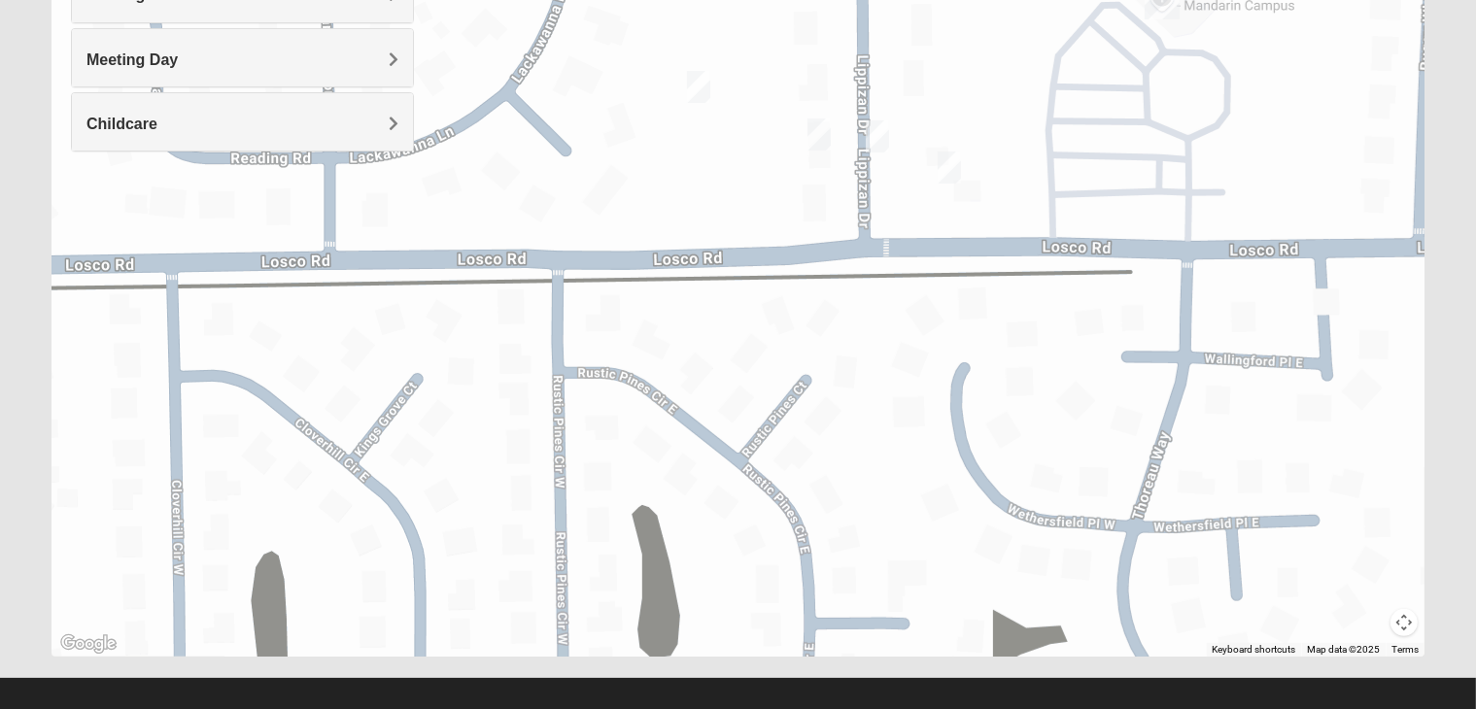
drag, startPoint x: 793, startPoint y: 214, endPoint x: 942, endPoint y: 339, distance: 195.2
click at [942, 339] on div "To navigate, press the arrow keys." at bounding box center [737, 268] width 1373 height 777
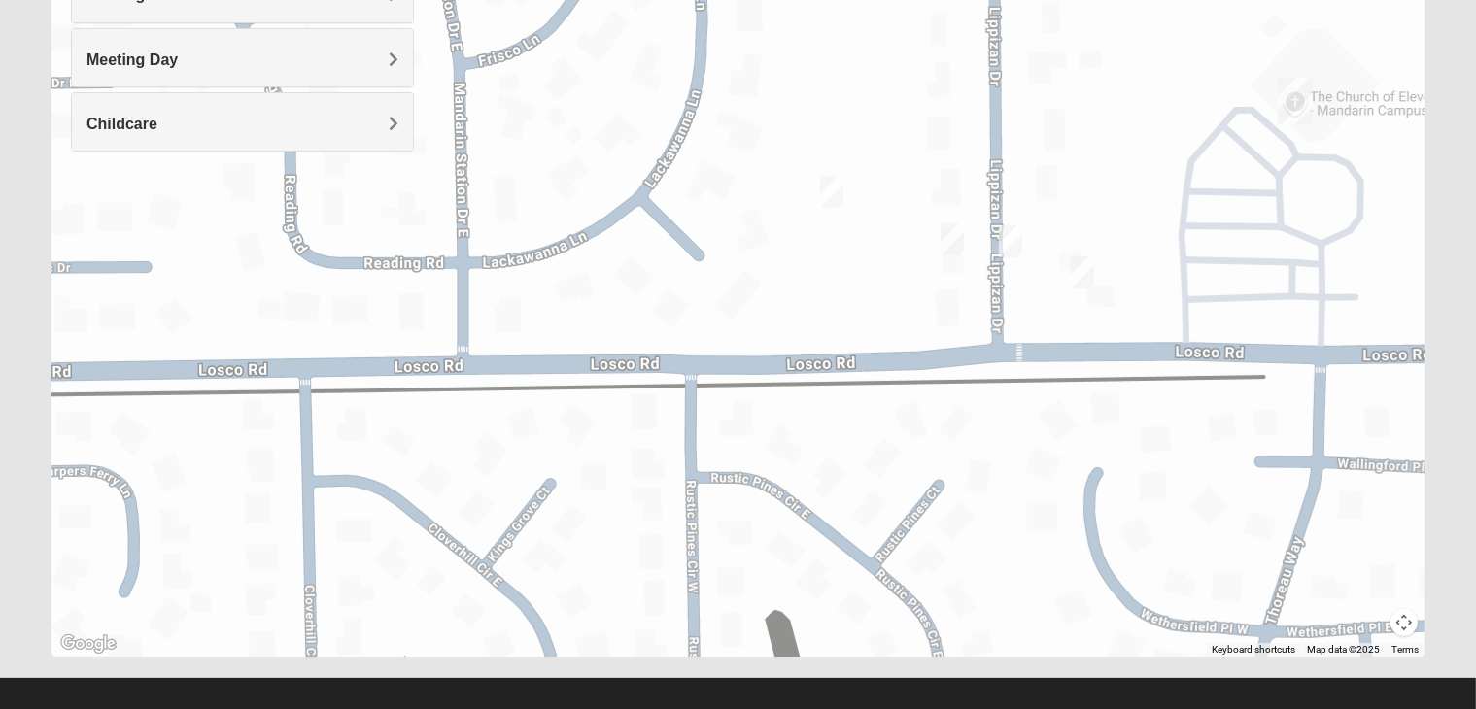
click at [823, 195] on img "On Campus Mens Schultz 32257" at bounding box center [831, 192] width 39 height 48
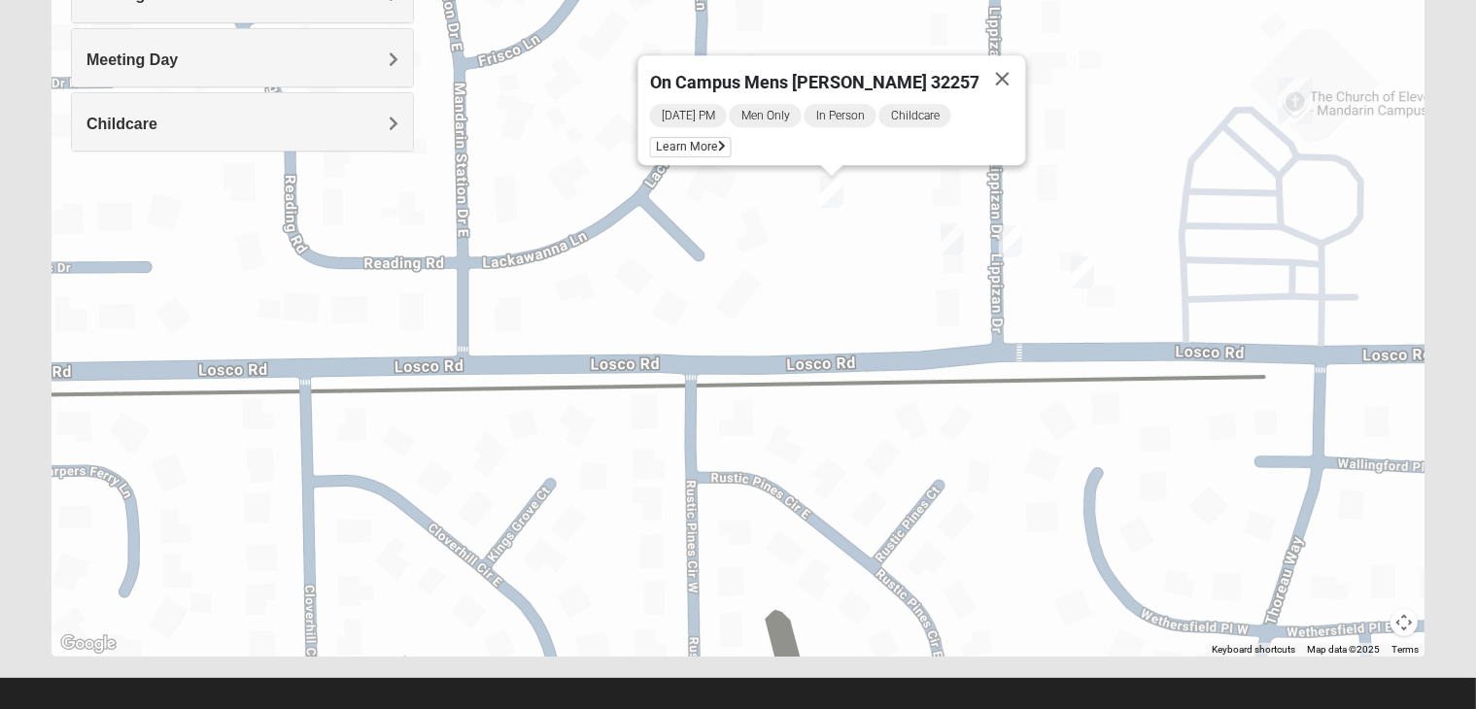
click at [948, 243] on img "On Campus Mens Gruber 32257" at bounding box center [952, 240] width 39 height 48
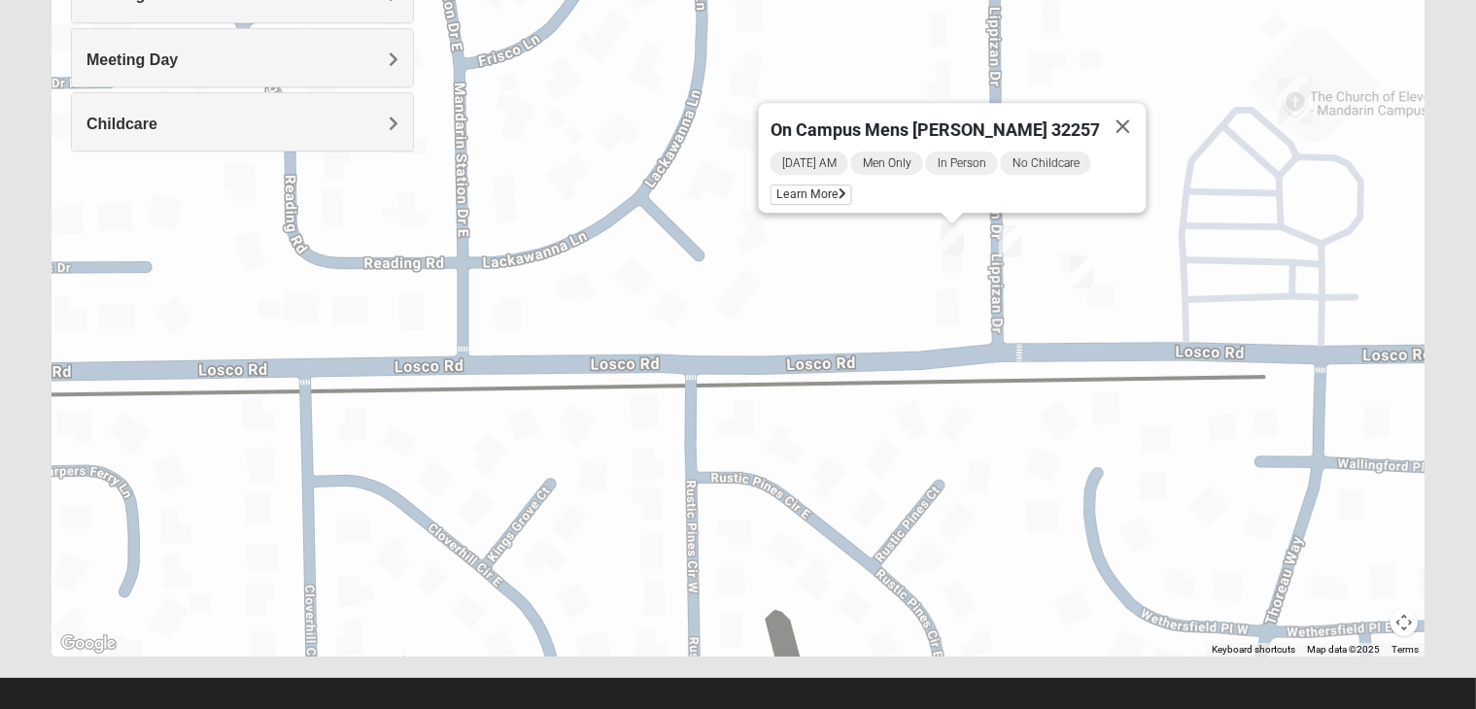
click at [915, 306] on div "On Campus Mens [PERSON_NAME] 32257 [DATE] AM Men Only In Person No Childcare Le…" at bounding box center [737, 268] width 1373 height 777
click at [1104, 119] on button "Close" at bounding box center [1123, 126] width 47 height 47
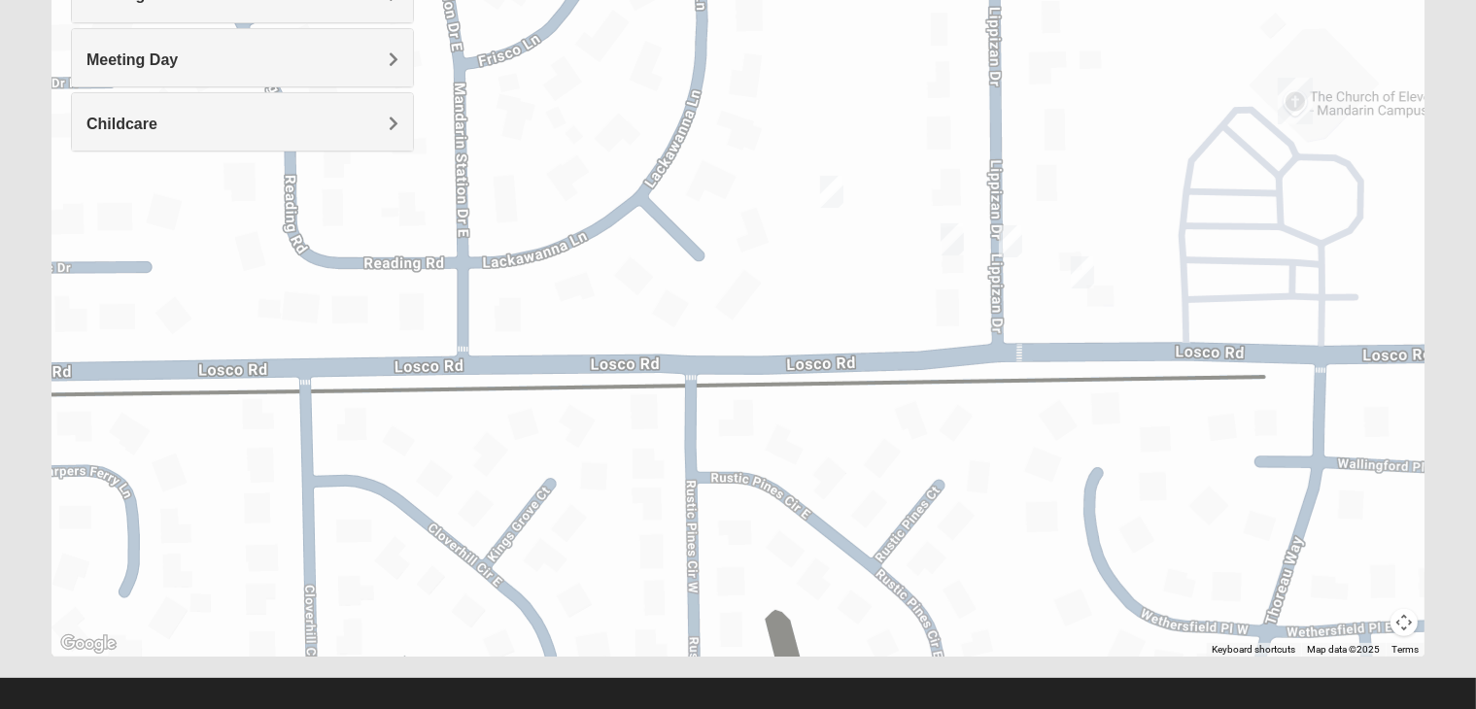
click at [1007, 242] on img "On Campus Mens Hoffstatter 32257" at bounding box center [1010, 242] width 39 height 48
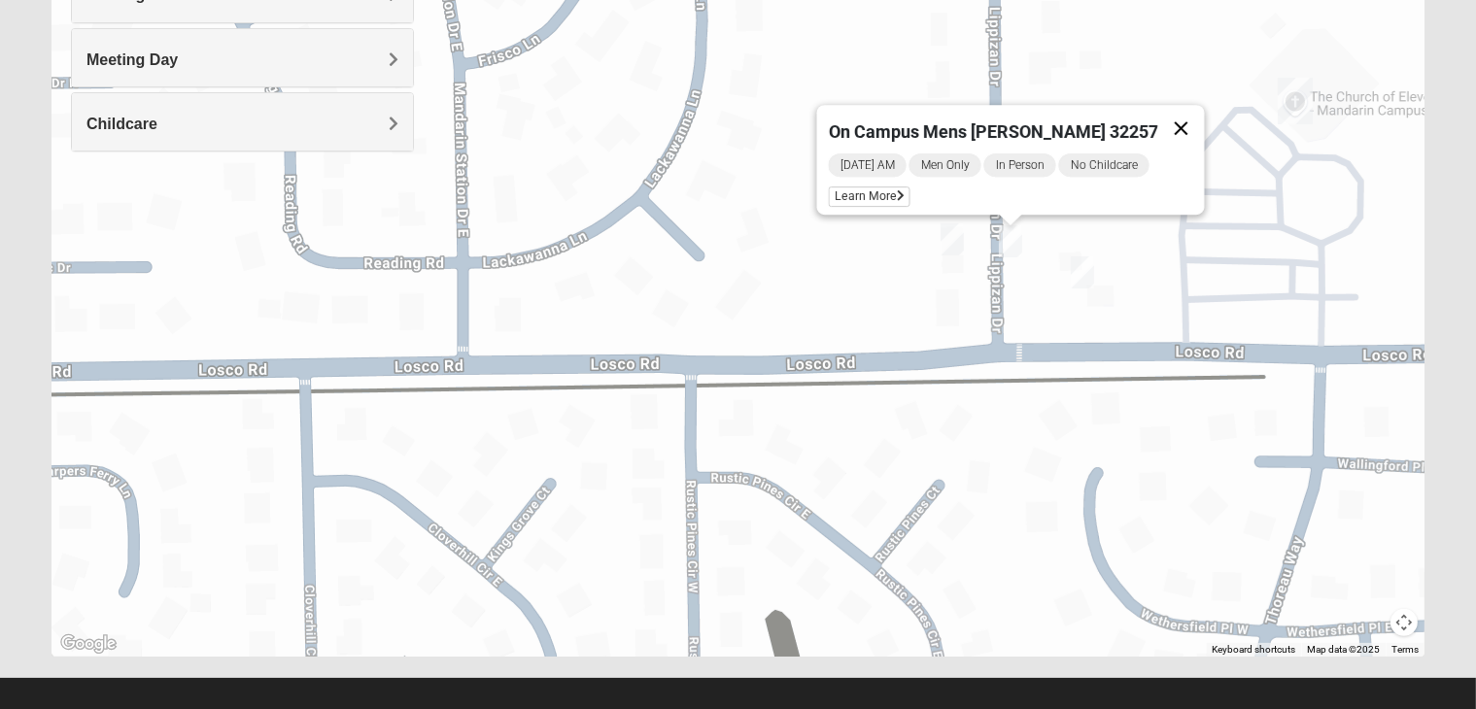
click at [1159, 116] on button "Close" at bounding box center [1181, 128] width 47 height 47
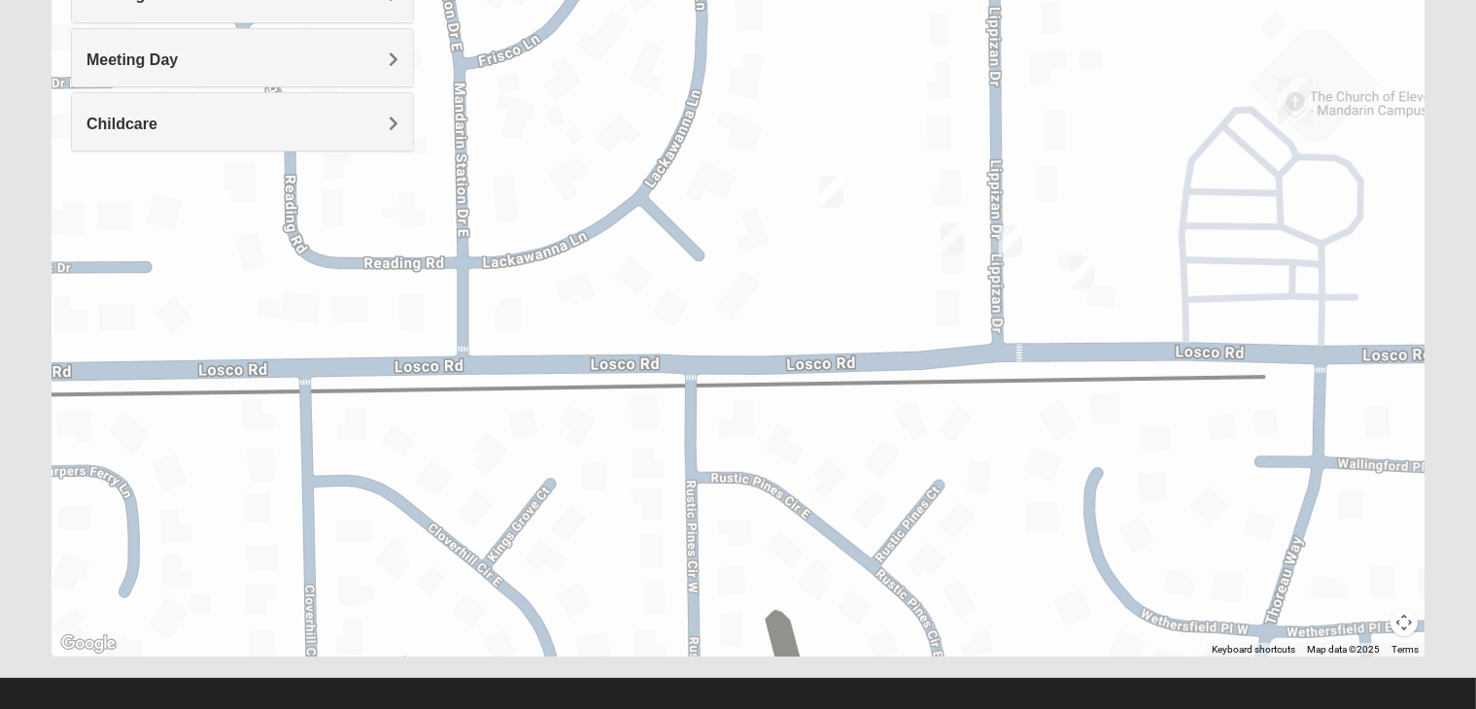
click at [955, 241] on img "On Campus Mens Gruber 32257" at bounding box center [952, 240] width 39 height 48
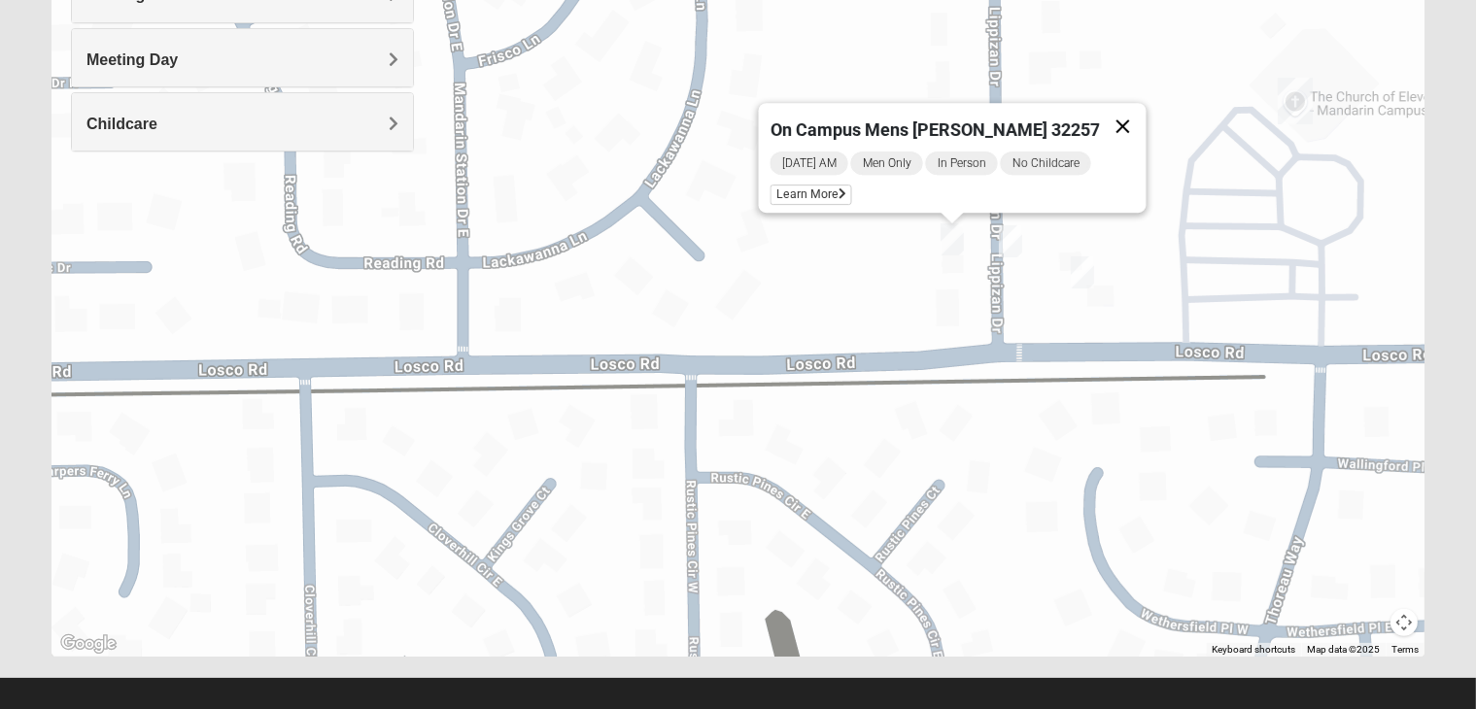
click at [1100, 114] on button "Close" at bounding box center [1123, 126] width 47 height 47
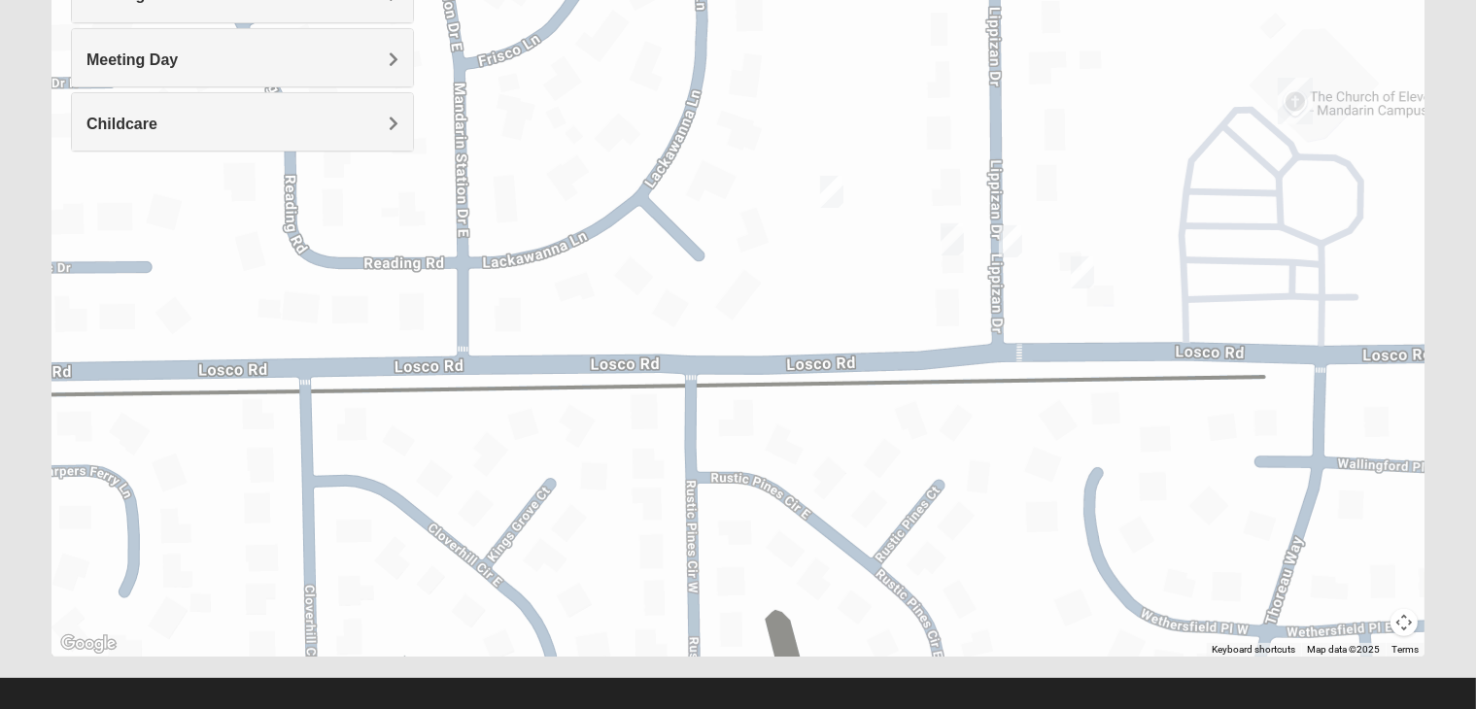
click at [1083, 268] on img "On Campus Mens Willis 32257" at bounding box center [1082, 273] width 39 height 48
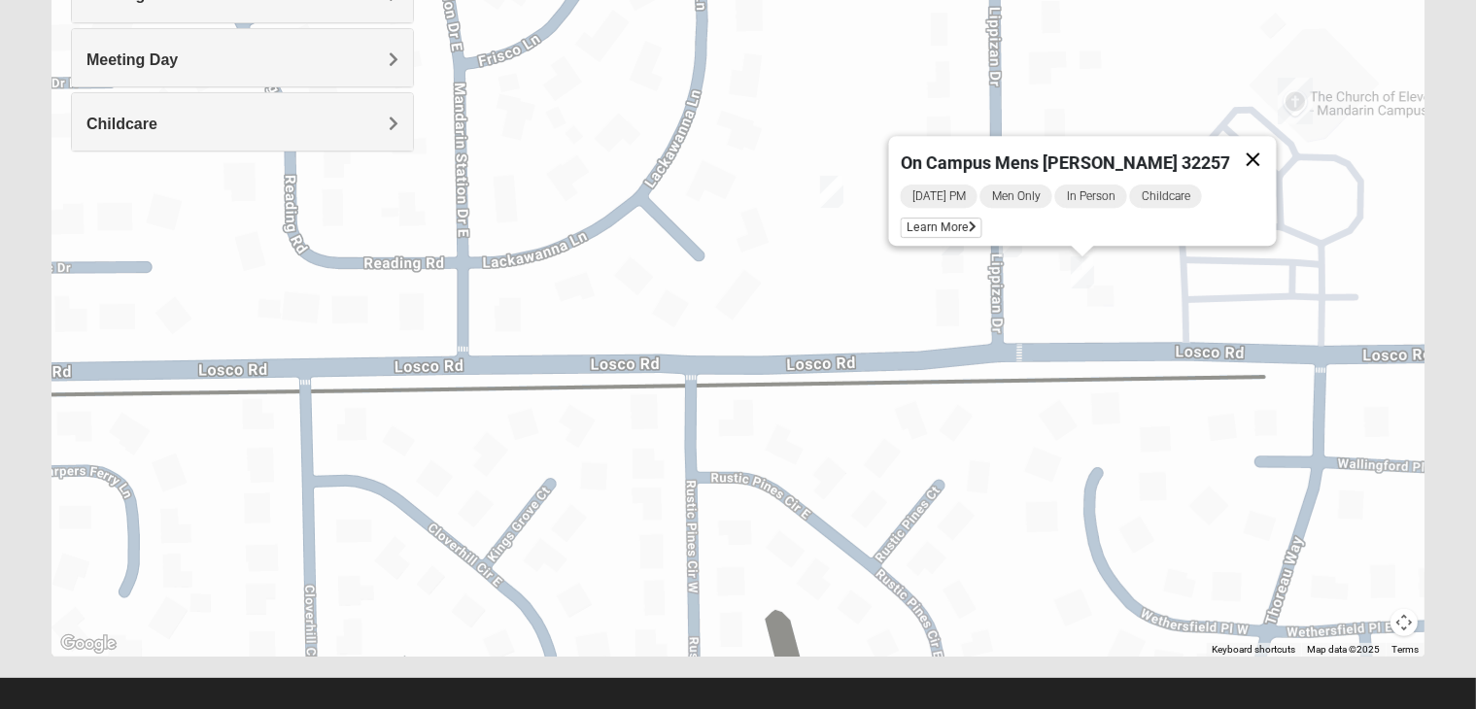
click at [1230, 154] on button "Close" at bounding box center [1253, 159] width 47 height 47
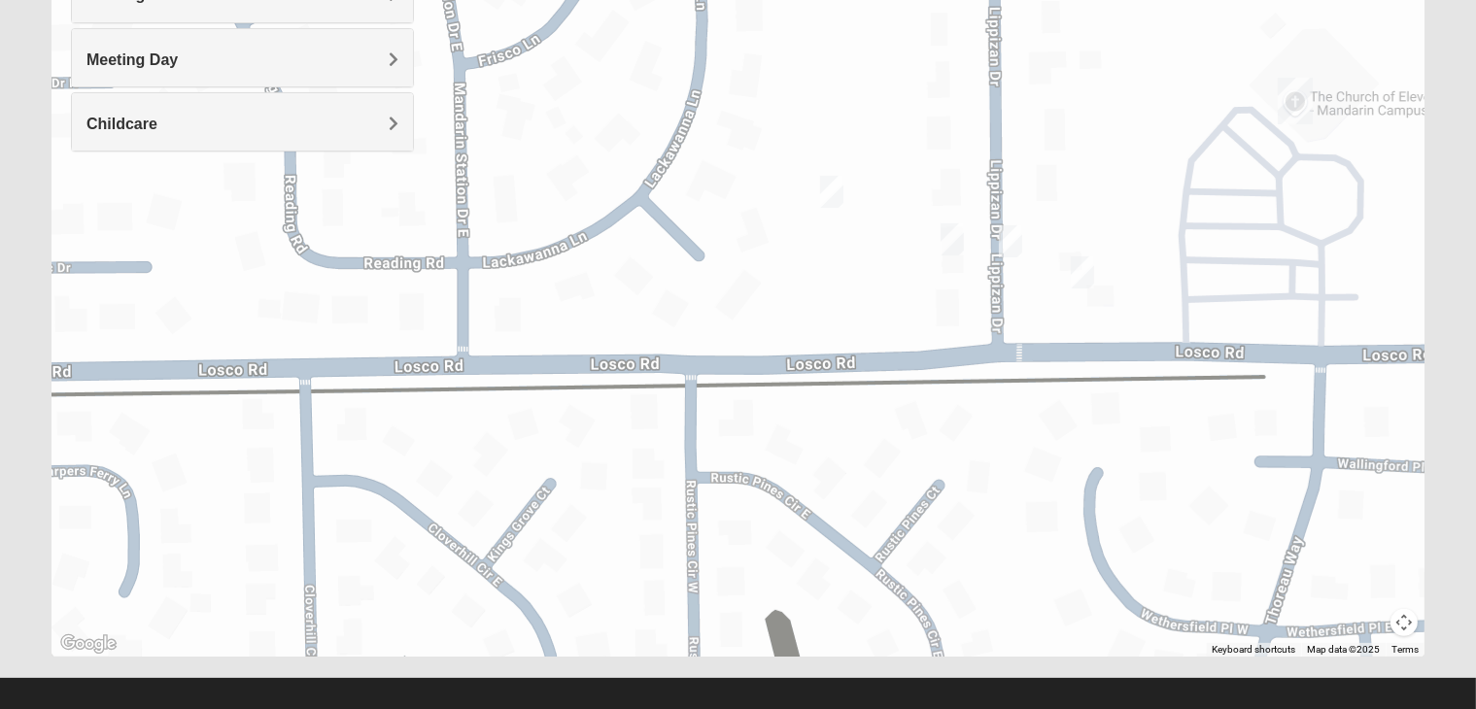
click at [1015, 242] on img "On Campus Mens Hoffstatter 32257" at bounding box center [1010, 242] width 39 height 48
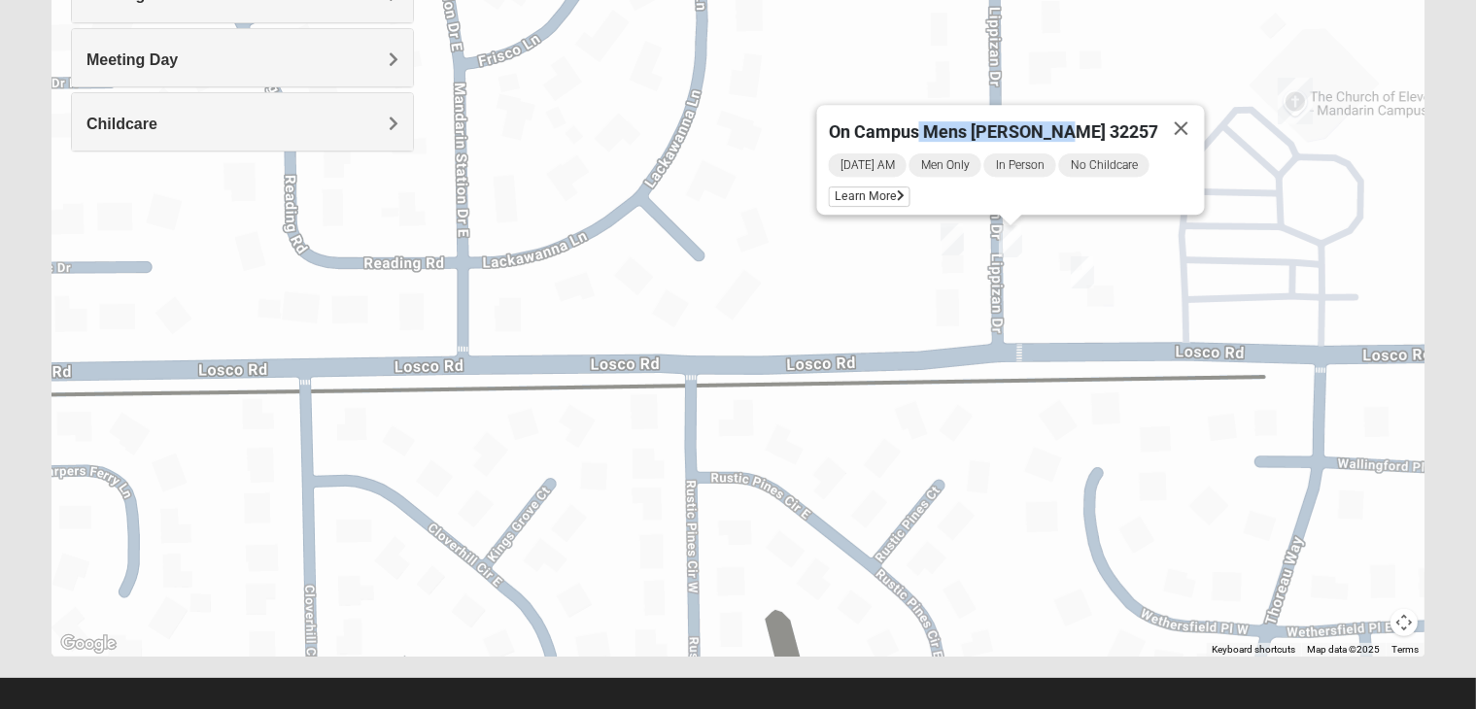
drag, startPoint x: 932, startPoint y: 118, endPoint x: 1071, endPoint y: 130, distance: 139.5
click at [1071, 130] on span "On Campus Mens [PERSON_NAME] 32257" at bounding box center [993, 131] width 329 height 20
click at [898, 187] on span "Learn More" at bounding box center [870, 197] width 82 height 20
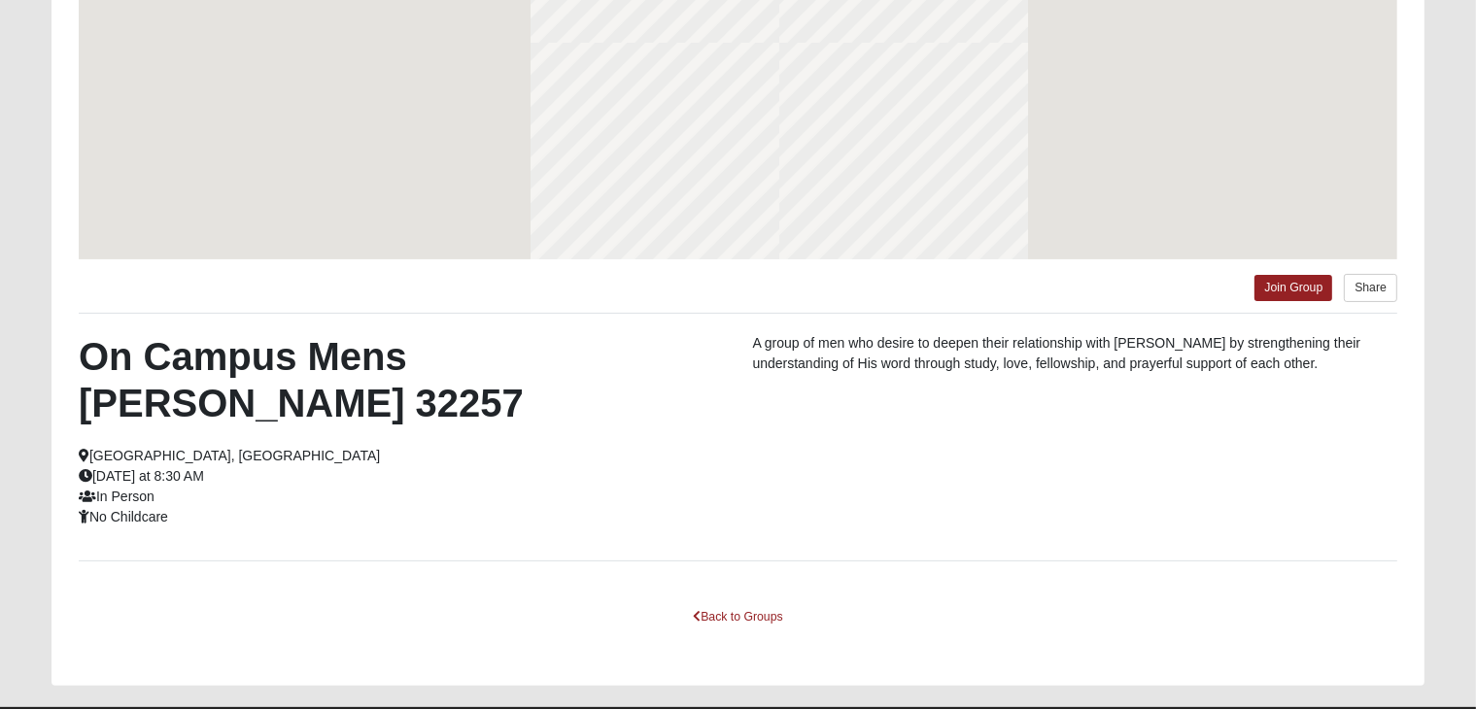
scroll to position [256, 0]
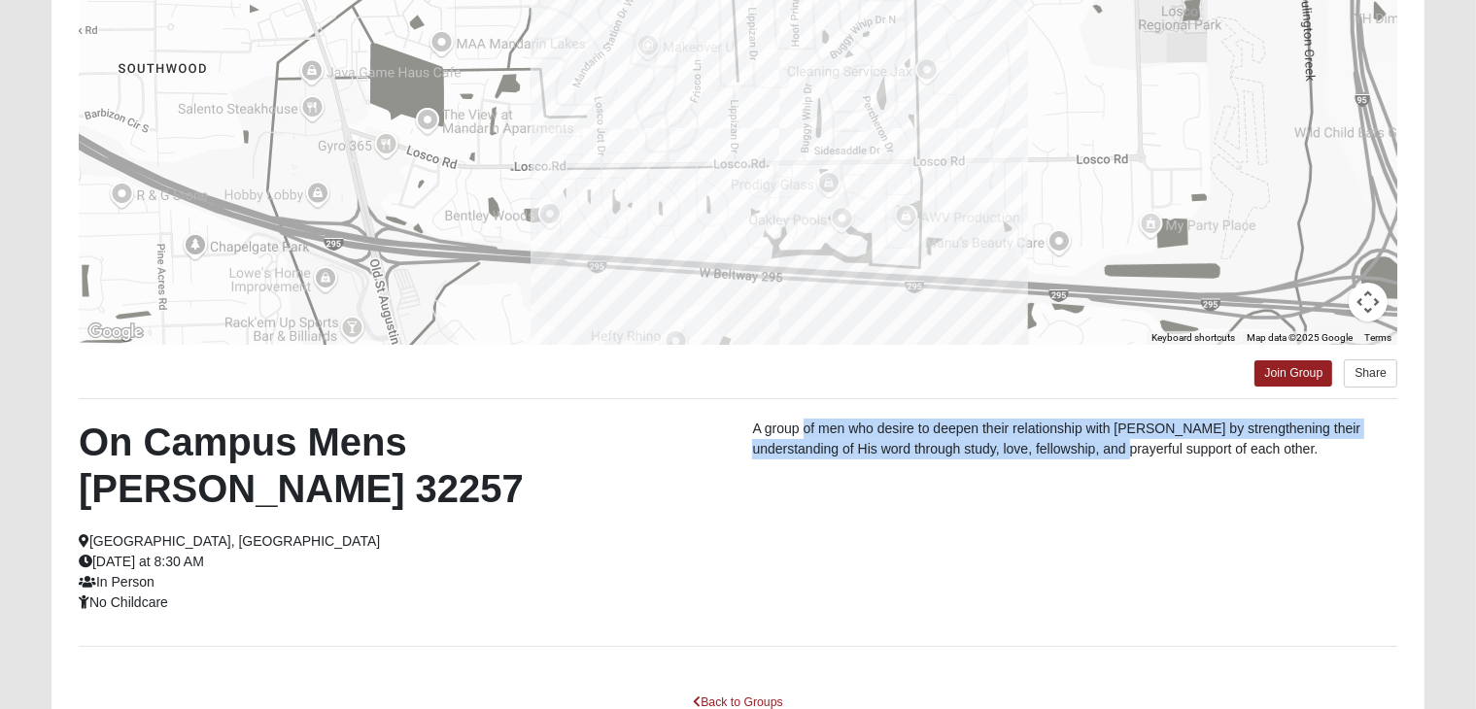
drag, startPoint x: 803, startPoint y: 419, endPoint x: 1077, endPoint y: 494, distance: 283.1
click at [1077, 494] on div "On Campus Mens Hoffstatter 32257 Jacksonville, FL Saturday at 8:30 AM In Person…" at bounding box center [738, 523] width 1348 height 208
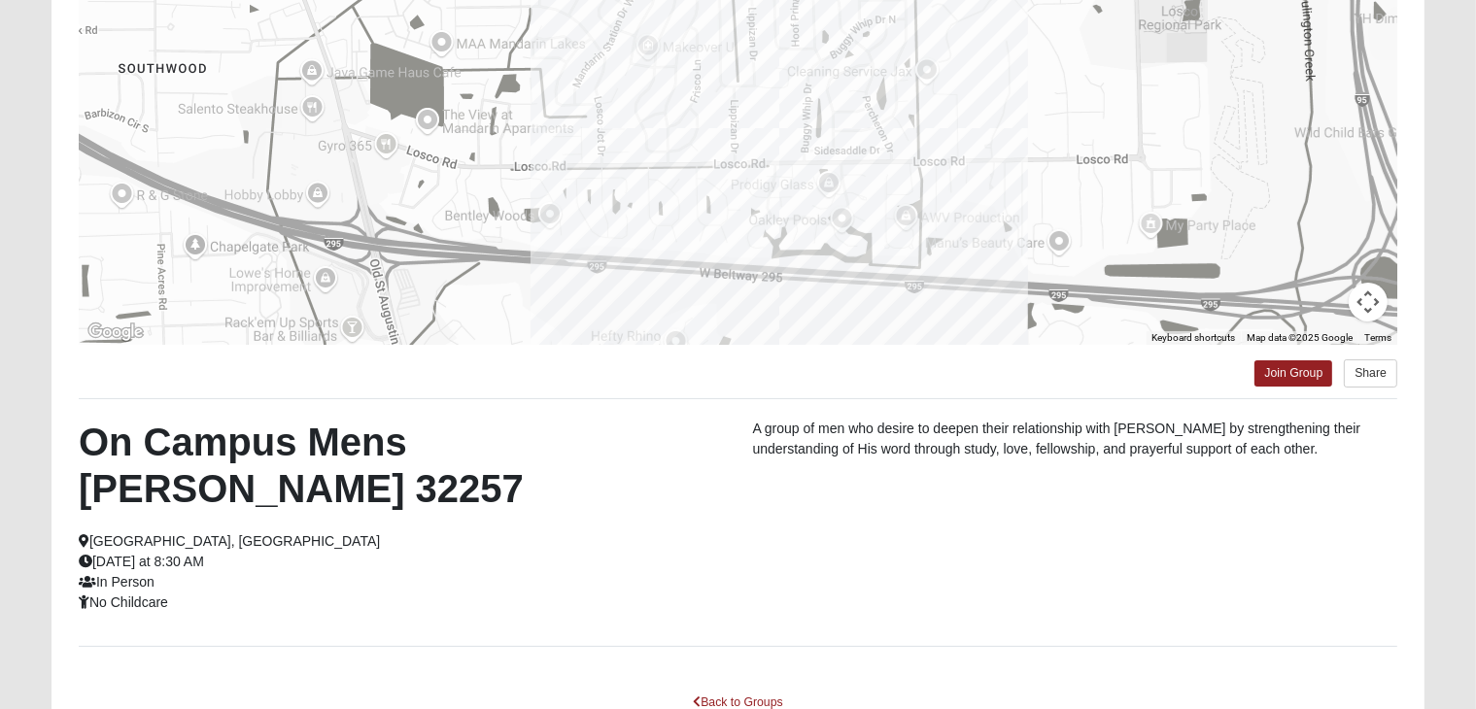
click at [1197, 520] on div "On Campus Mens Hoffstatter 32257 Jacksonville, FL Saturday at 8:30 AM In Person…" at bounding box center [738, 523] width 1348 height 208
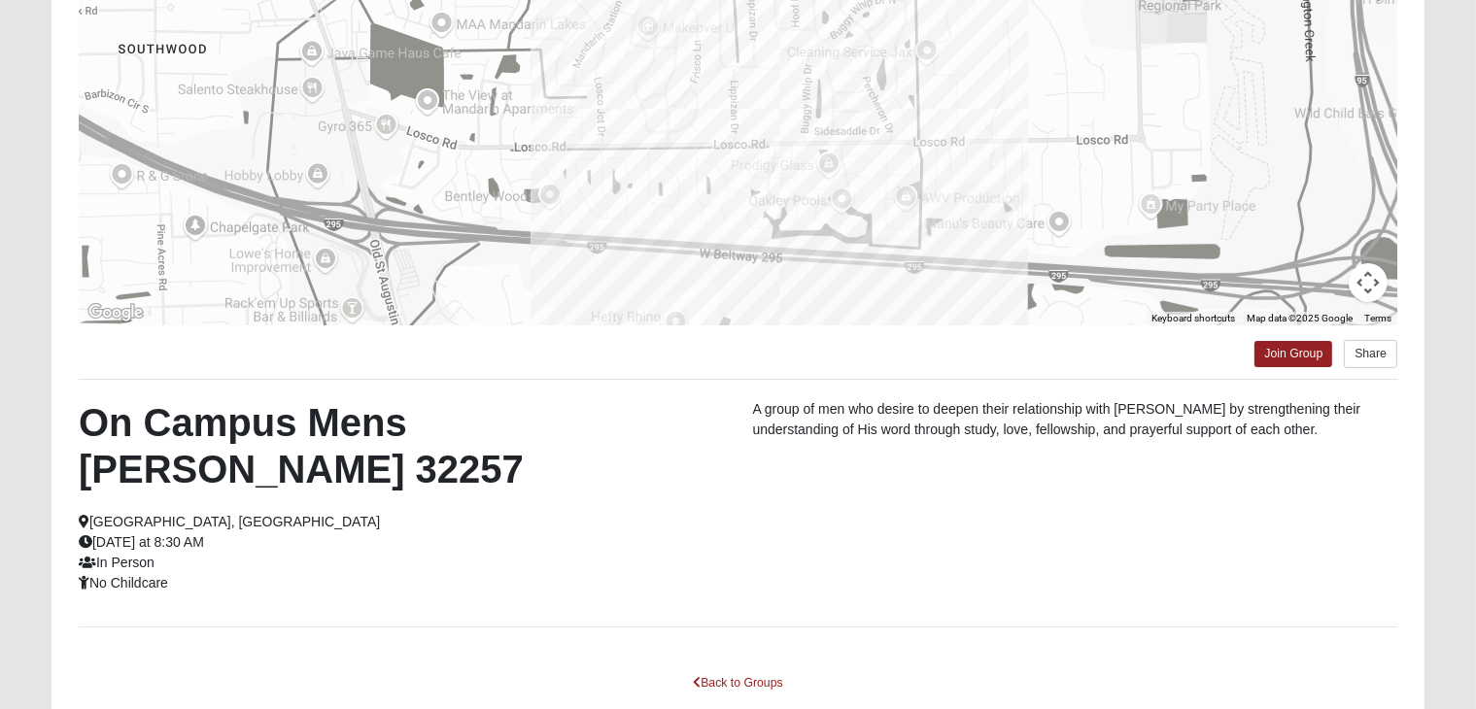
scroll to position [389, 0]
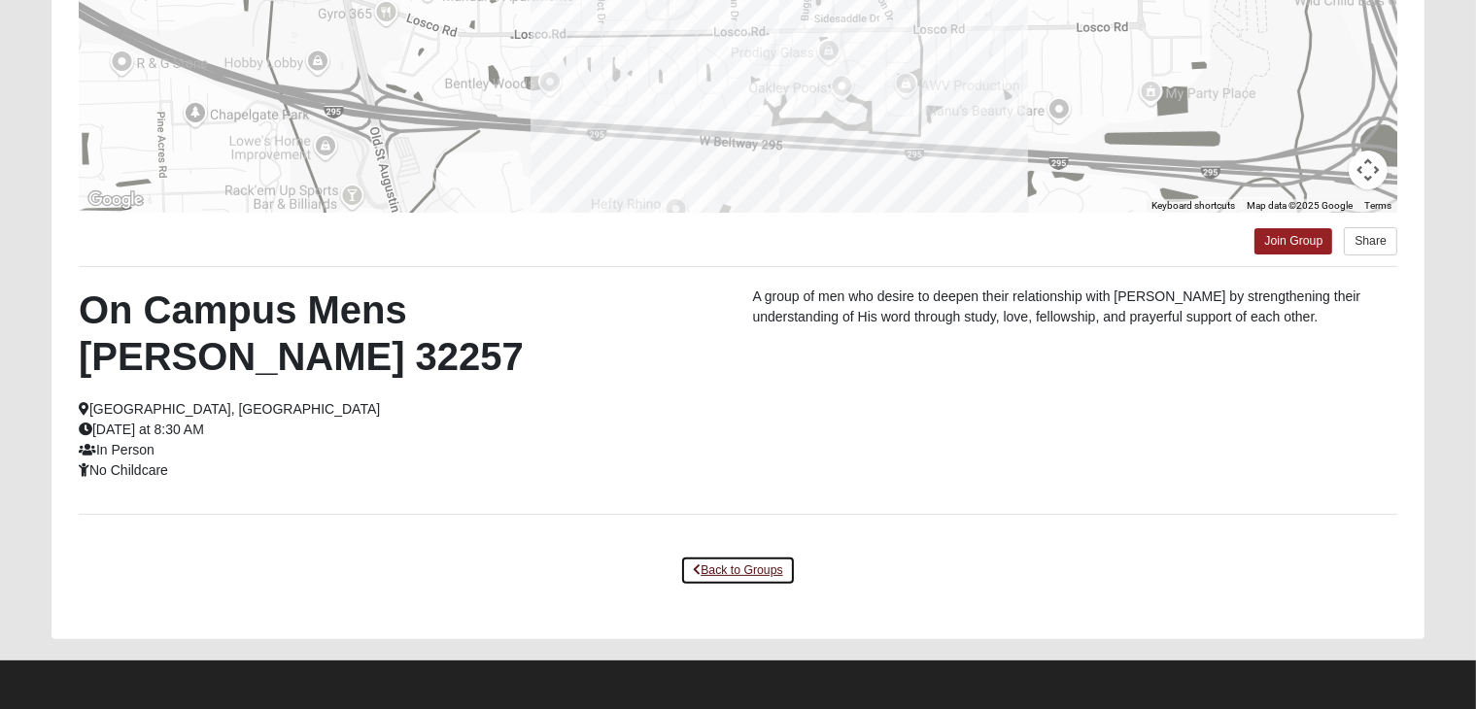
click at [771, 570] on link "Back to Groups" at bounding box center [737, 571] width 115 height 30
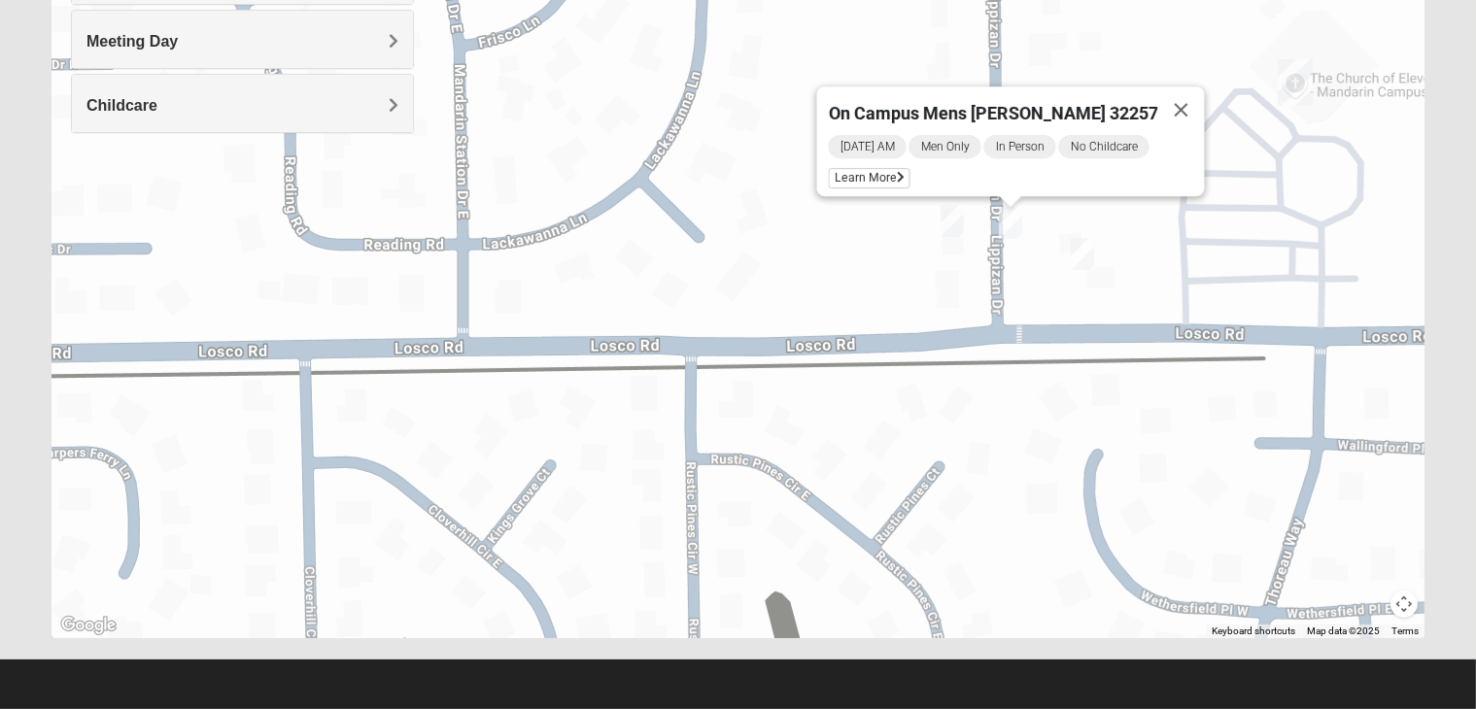
scroll to position [360, 0]
drag, startPoint x: 1070, startPoint y: 106, endPoint x: 989, endPoint y: 111, distance: 80.8
click at [989, 111] on span "On Campus Mens [PERSON_NAME] 32257" at bounding box center [993, 113] width 329 height 20
copy span "Hoffstatte"
click at [949, 223] on img "On Campus Mens Gruber 32257" at bounding box center [952, 221] width 39 height 48
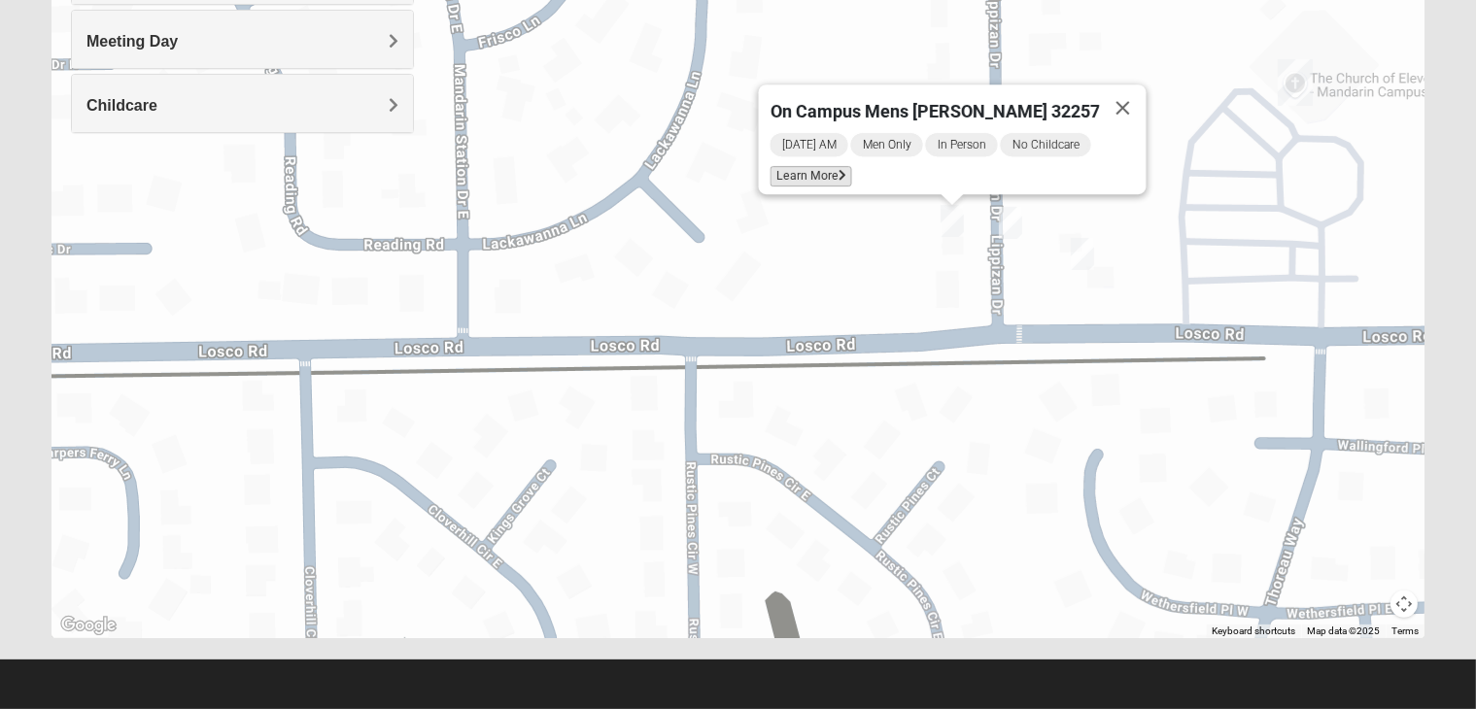
click at [829, 166] on span "Learn More" at bounding box center [811, 176] width 82 height 20
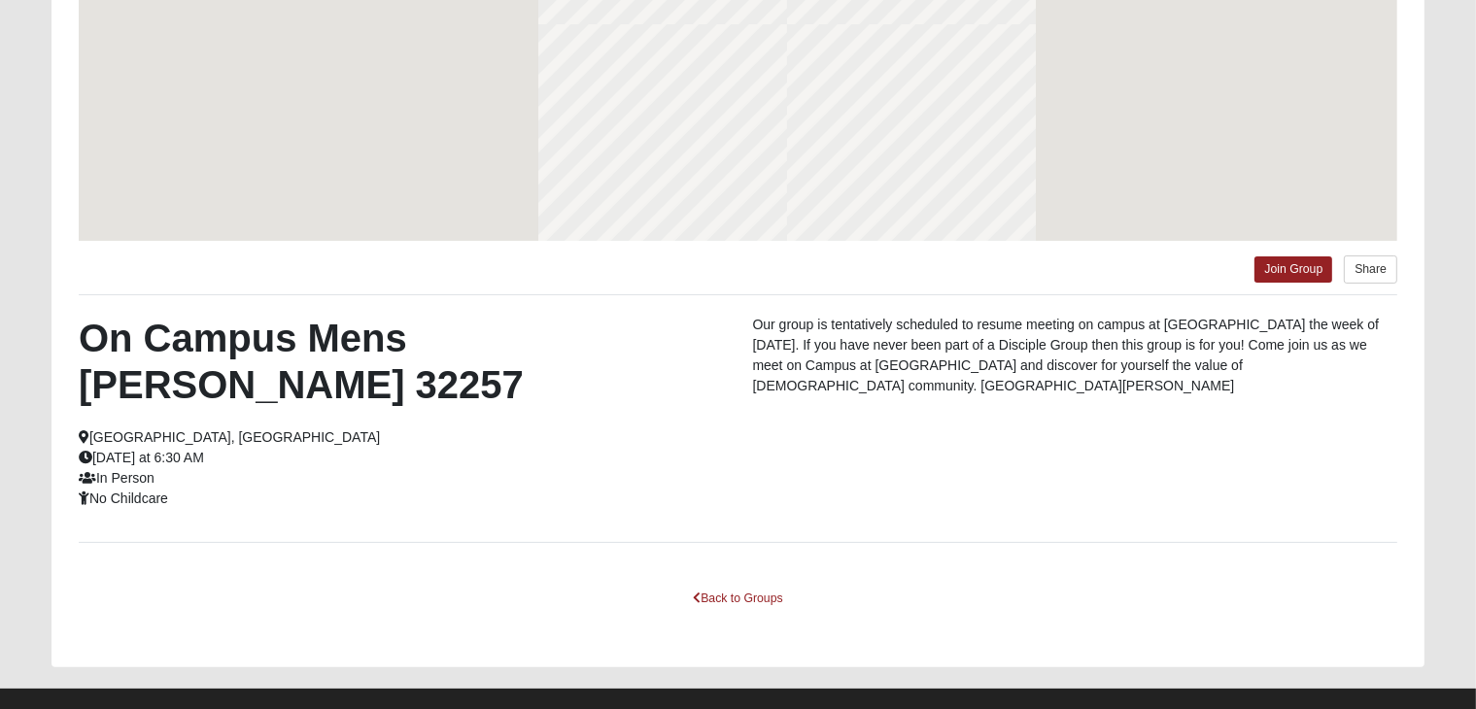
scroll to position [275, 0]
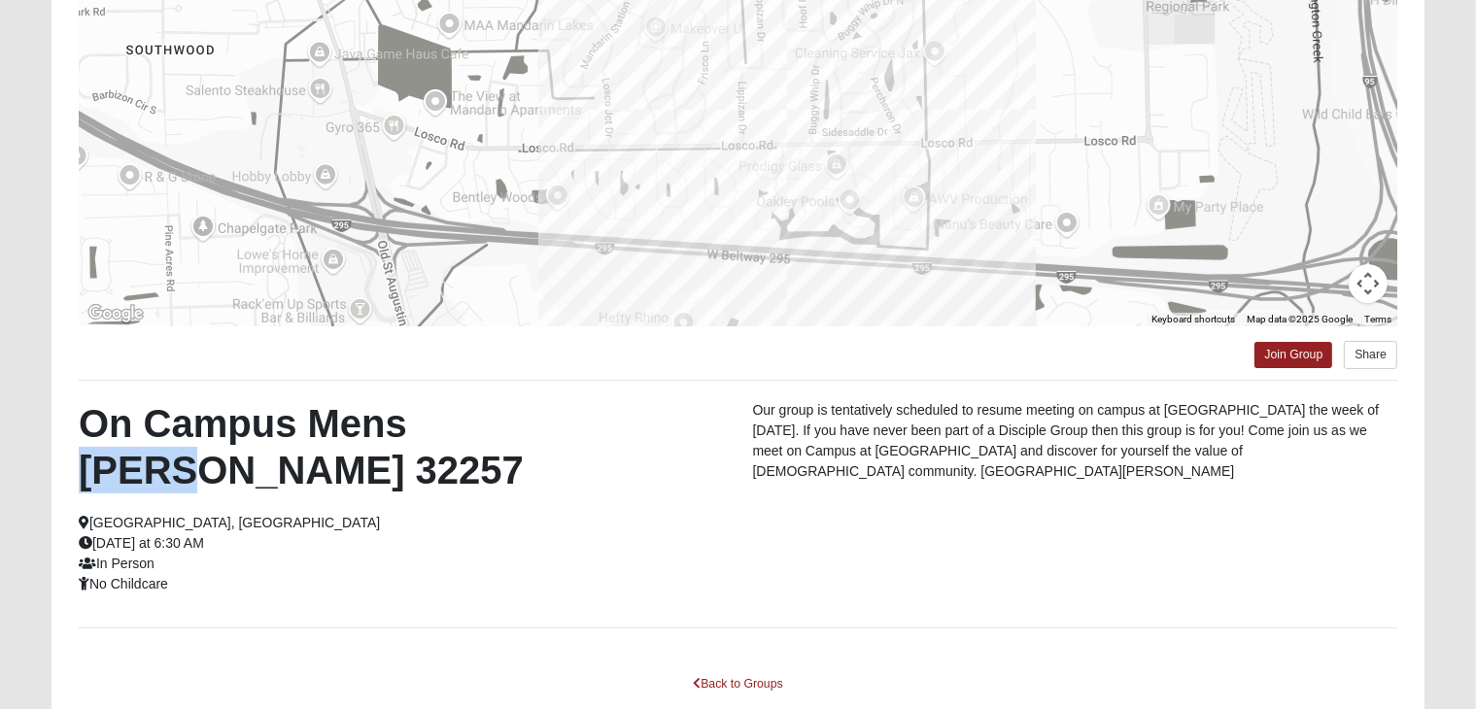
drag, startPoint x: 538, startPoint y: 432, endPoint x: 420, endPoint y: 435, distance: 118.6
click at [420, 435] on h2 "On Campus Mens Gruber 32257" at bounding box center [401, 446] width 645 height 93
click at [529, 482] on div "On Campus Mens Gruber 32257 Jacksonville, FL Tuesday at 6:30 AM In Person No Ch…" at bounding box center [401, 497] width 674 height 194
drag, startPoint x: 548, startPoint y: 435, endPoint x: 427, endPoint y: 437, distance: 120.5
click at [427, 437] on h2 "On Campus Mens Gruber 32257" at bounding box center [401, 446] width 645 height 93
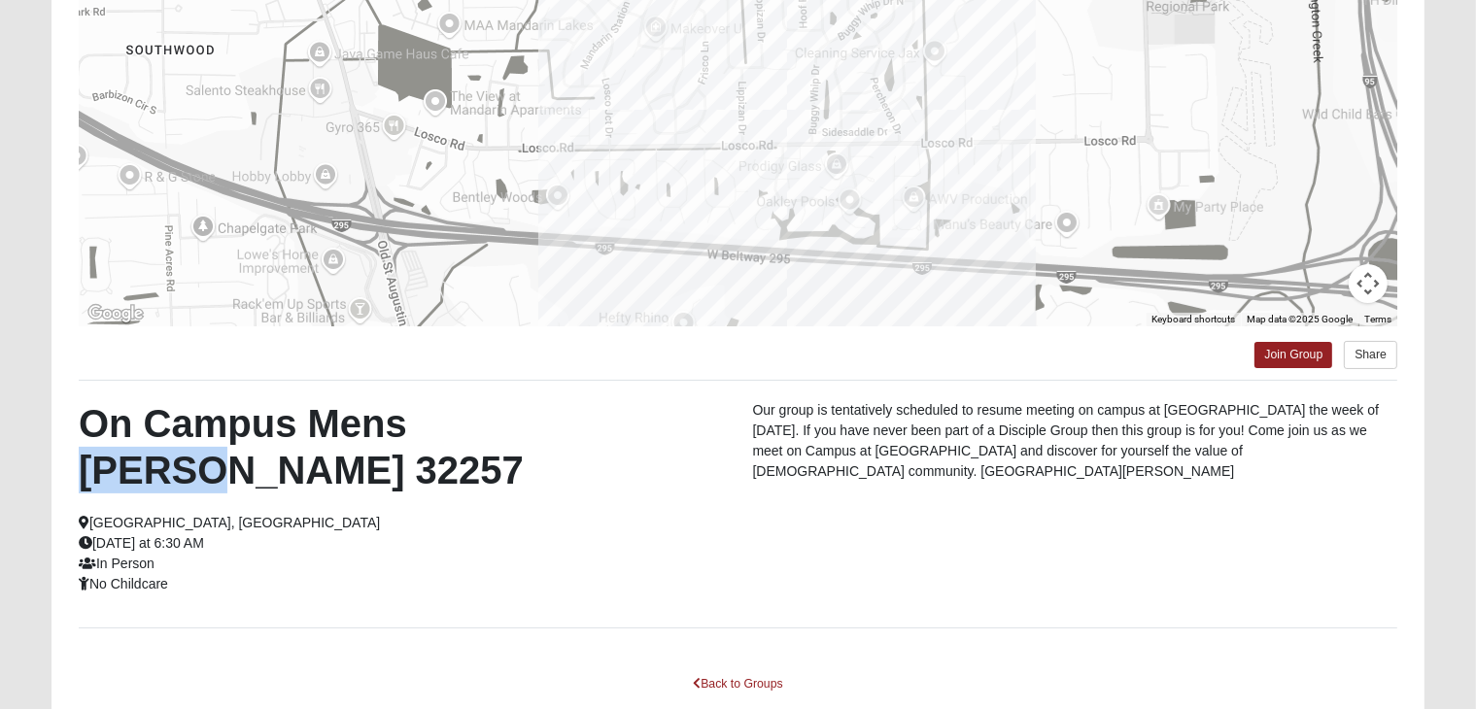
copy h2 "Gruber"
click at [1294, 363] on link "Join Group" at bounding box center [1293, 355] width 78 height 26
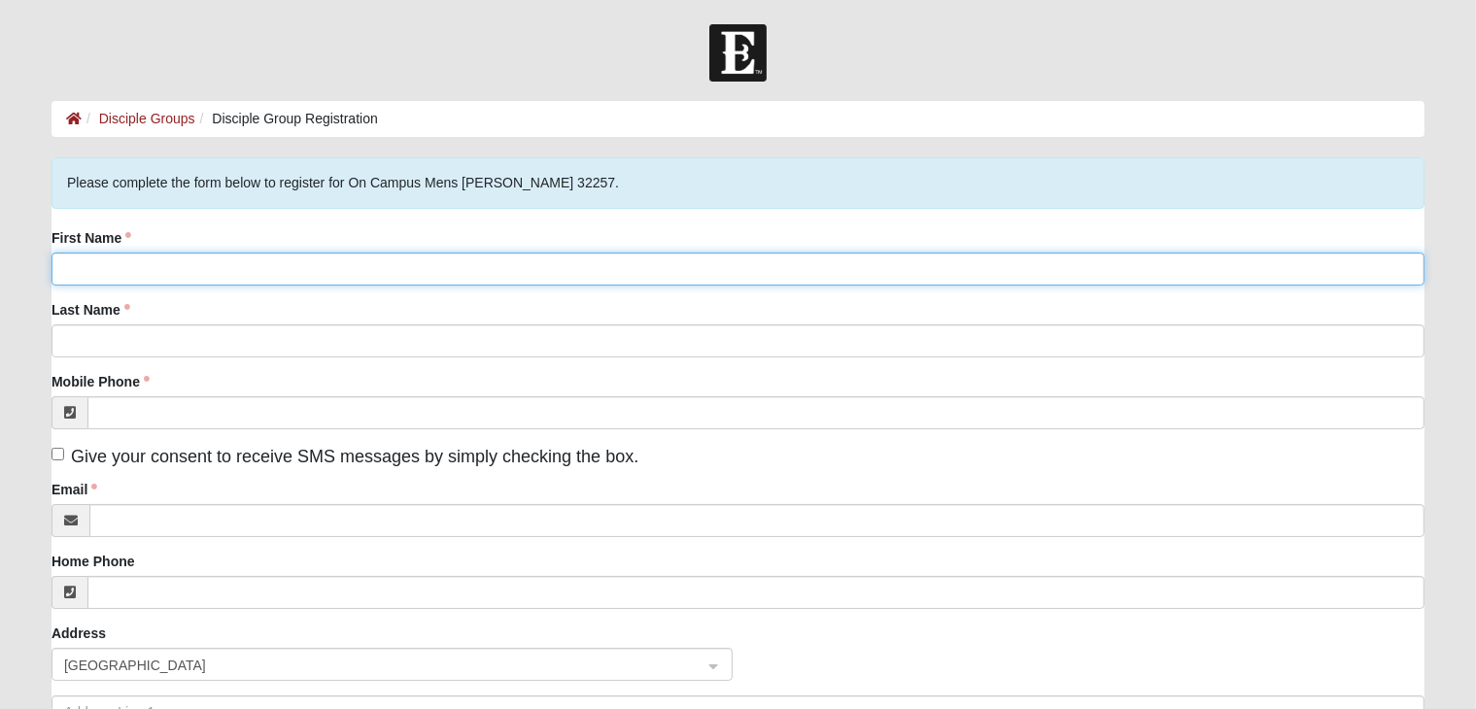
click at [234, 267] on input "First Name" at bounding box center [737, 269] width 1373 height 33
type input "[PERSON_NAME]"
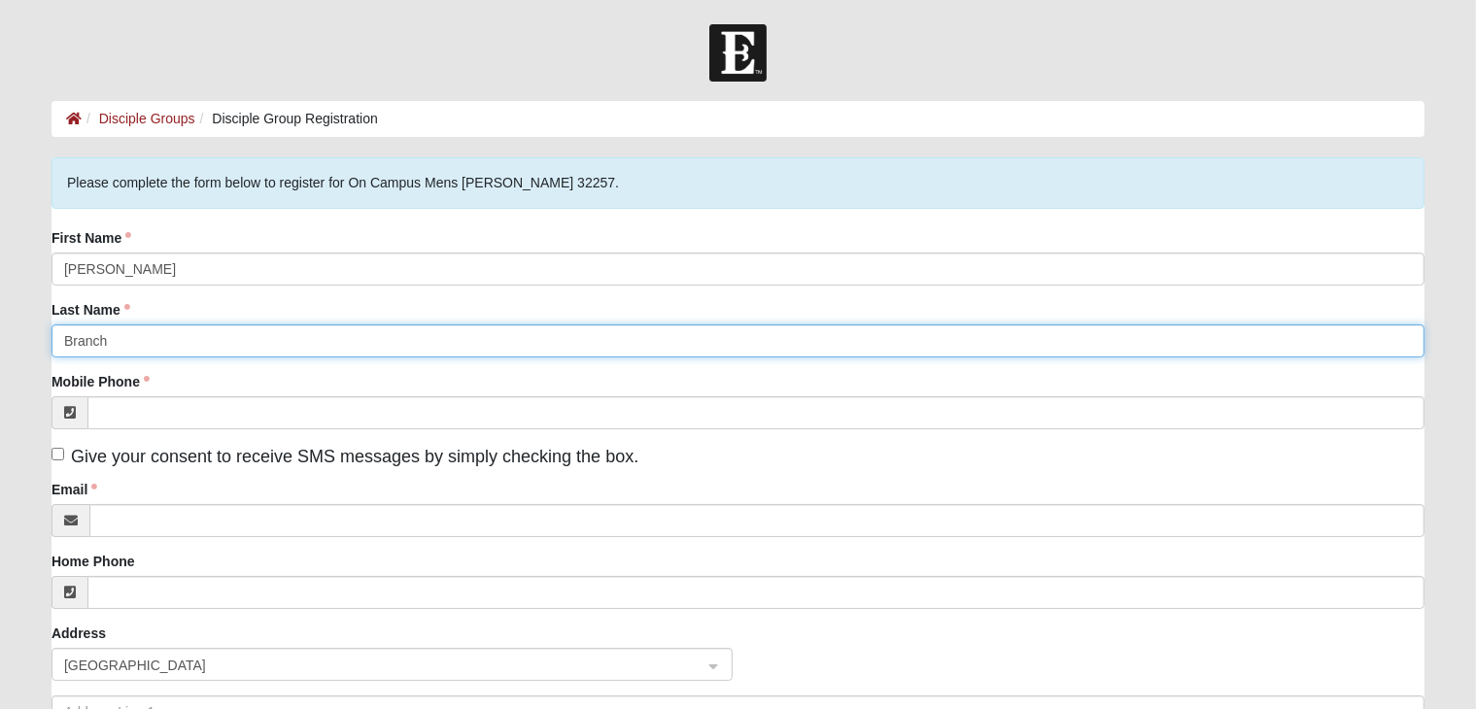
type input "Branch"
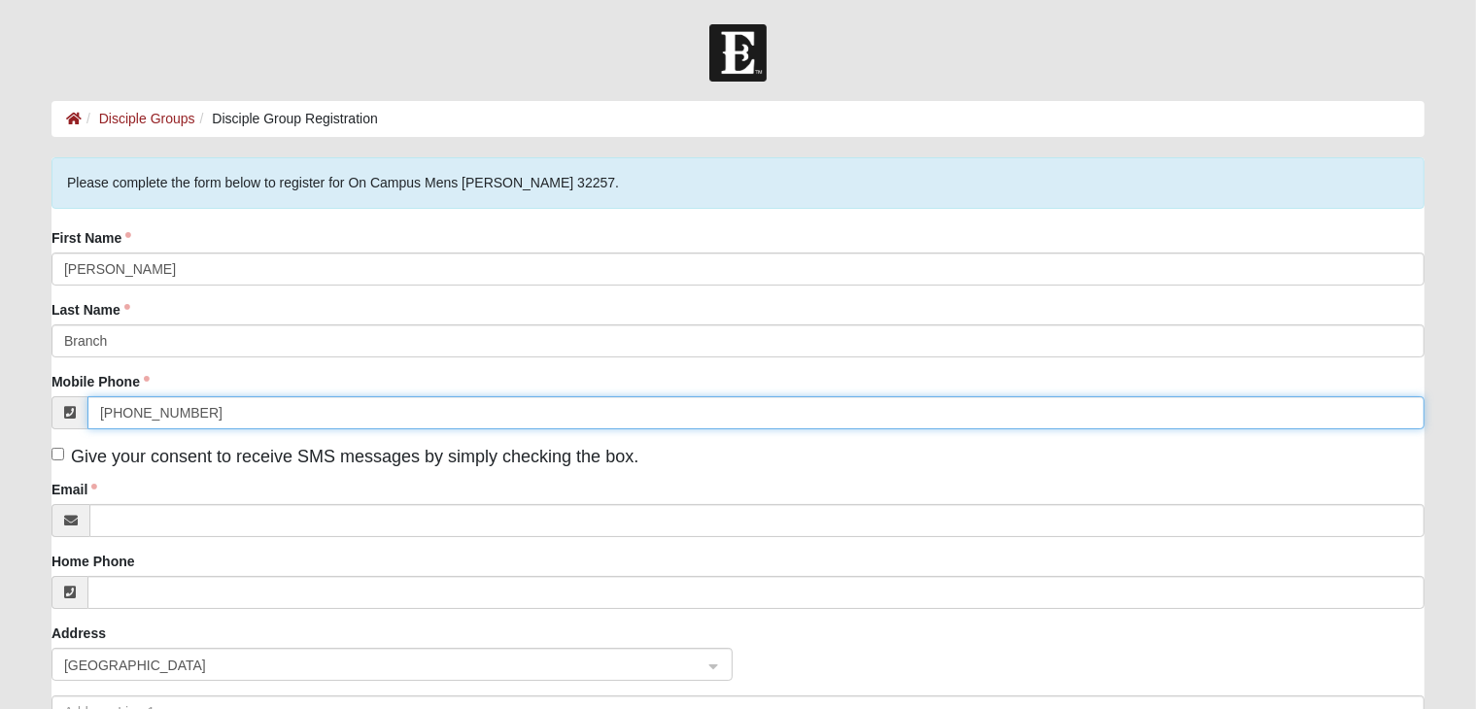
type input "[PHONE_NUMBER]"
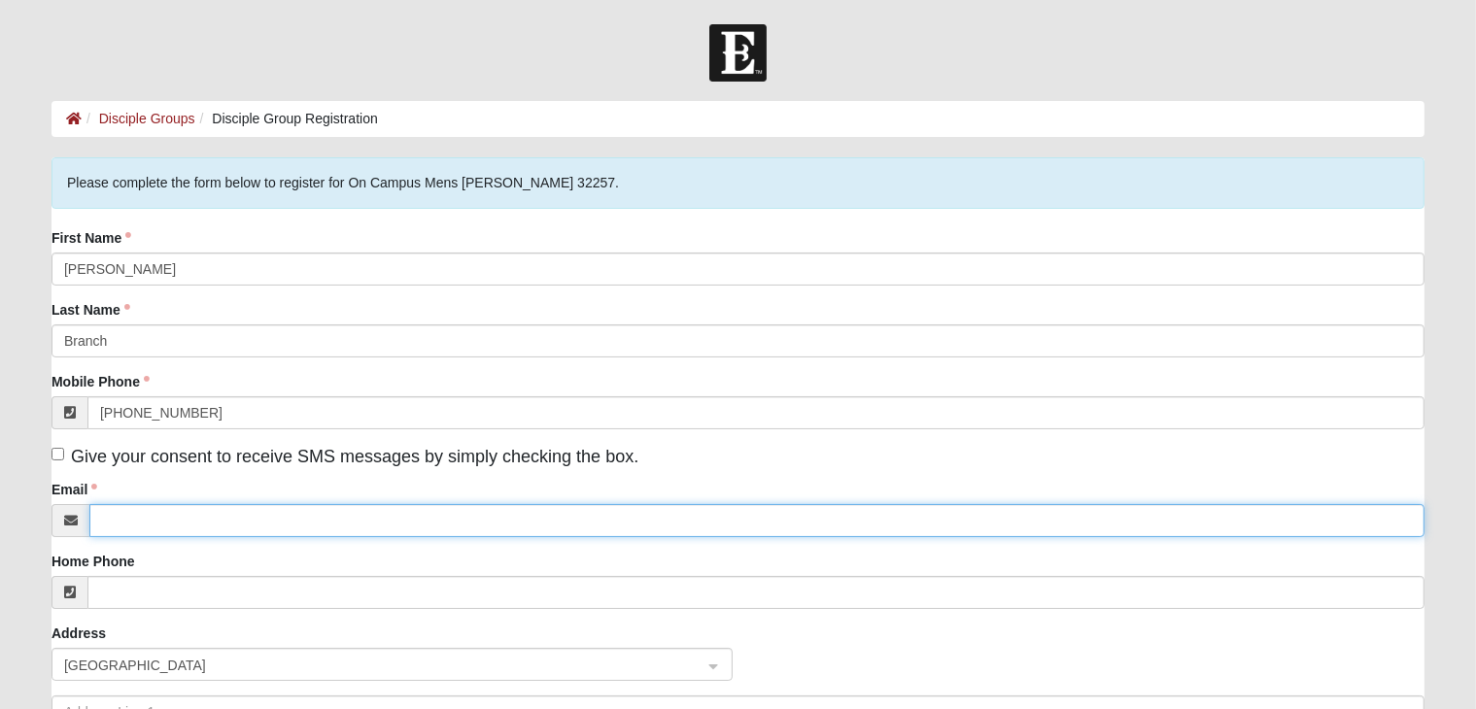
click at [242, 523] on input "Email" at bounding box center [756, 520] width 1335 height 33
type input "[EMAIL_ADDRESS][DOMAIN_NAME]"
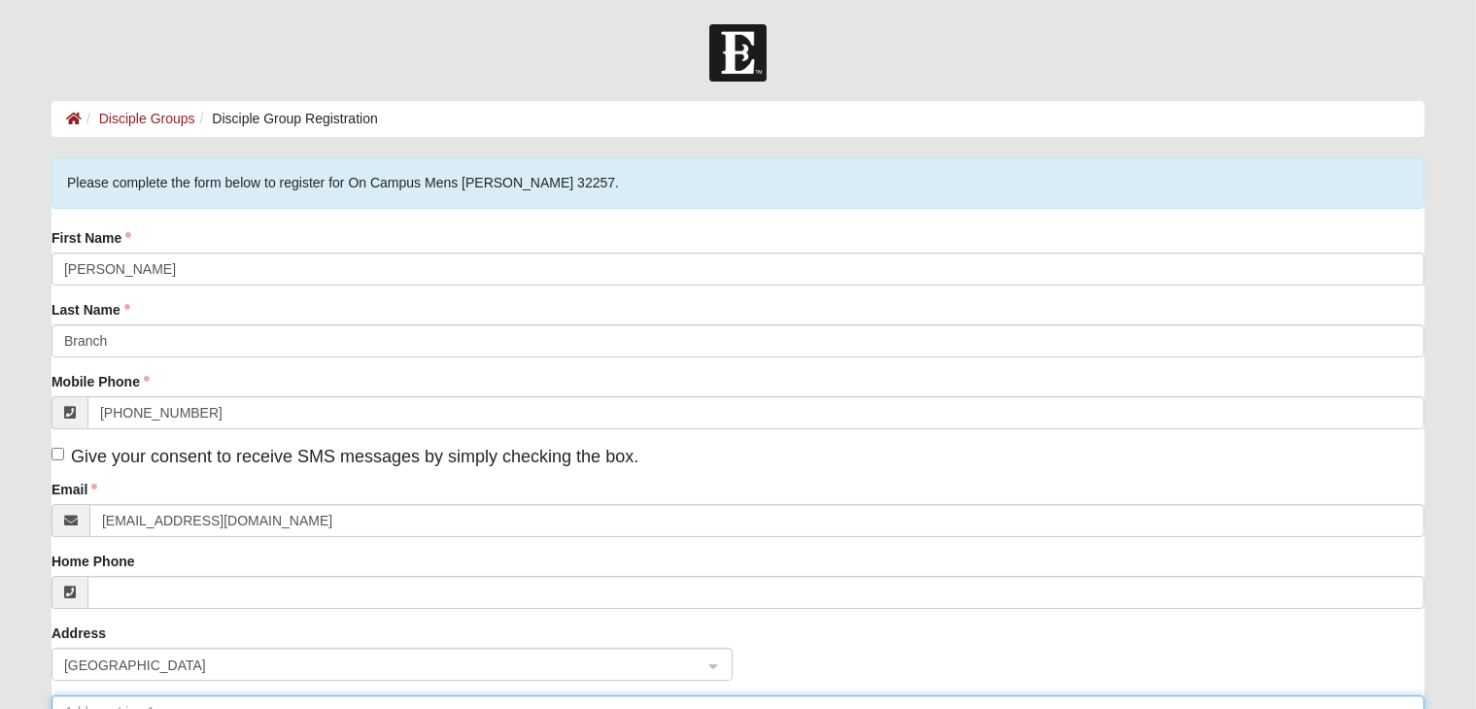
type input "[STREET_ADDRESS]"
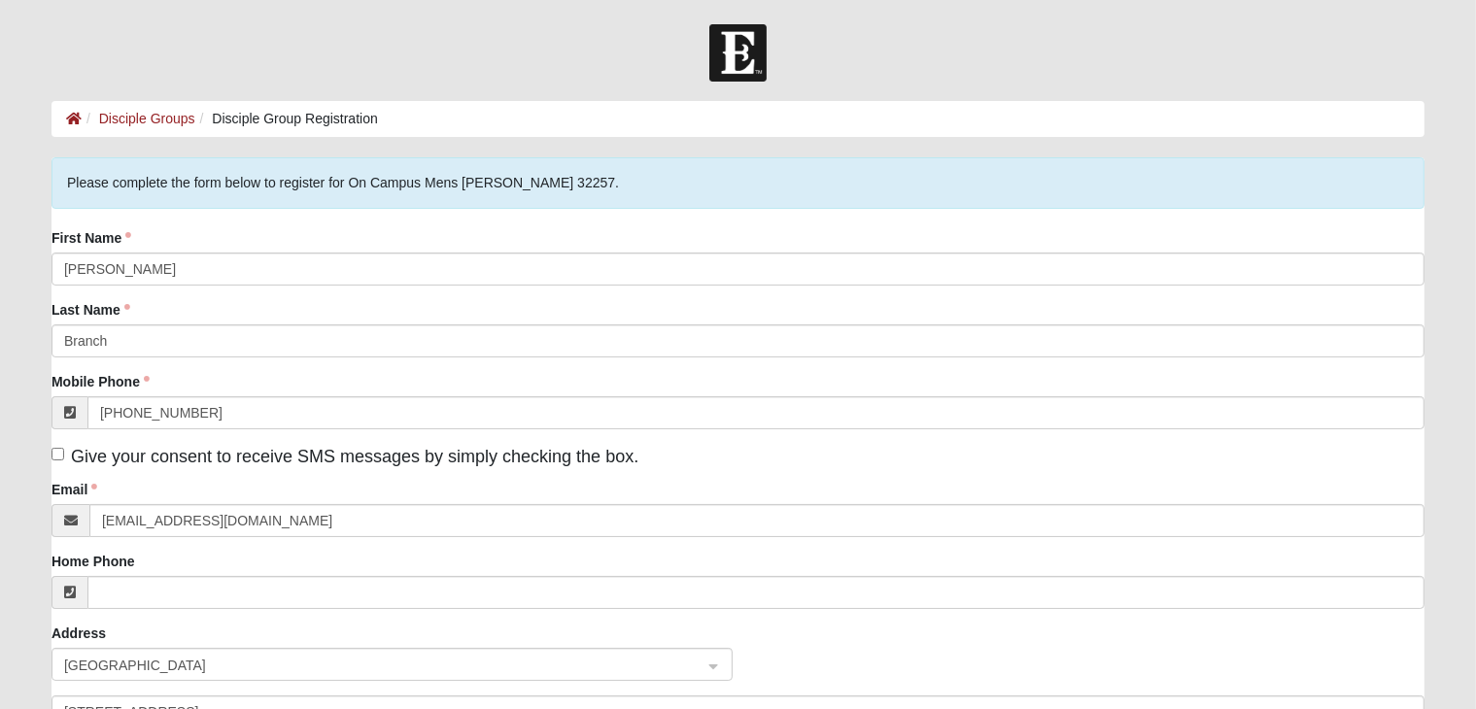
type input "[GEOGRAPHIC_DATA]"
type input "32256"
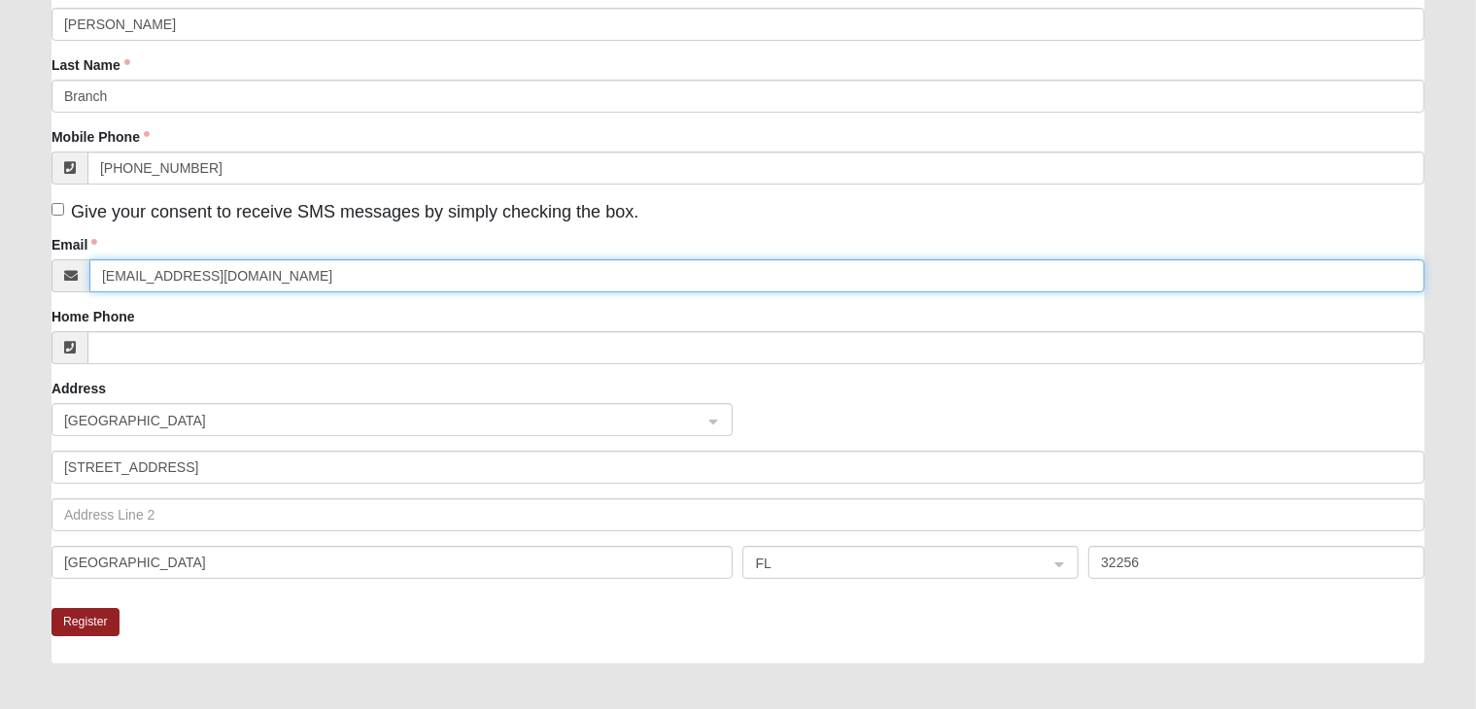
scroll to position [260, 0]
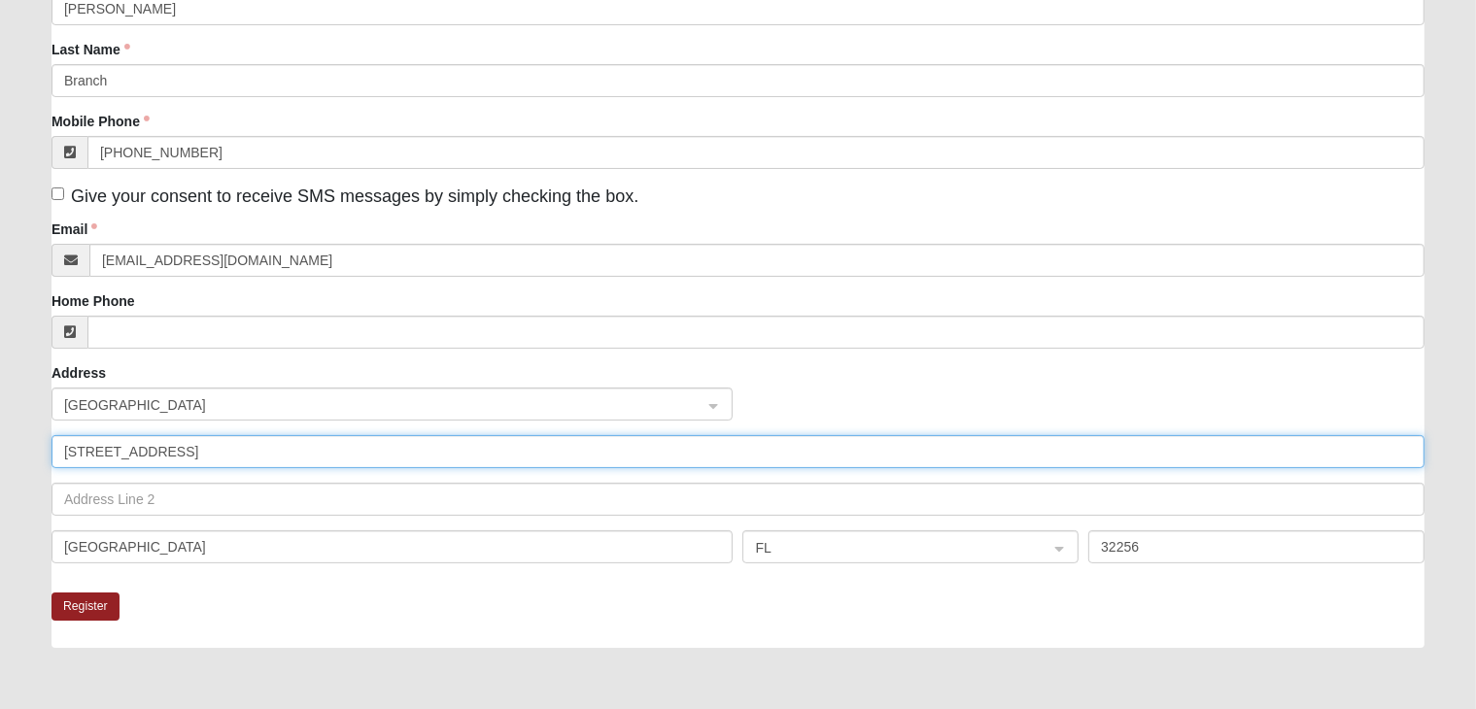
drag, startPoint x: 214, startPoint y: 450, endPoint x: 17, endPoint y: 447, distance: 197.3
click at [17, 447] on form "Log In Disciple Group Registration Disciple Groups Disciple Group Registration …" at bounding box center [738, 338] width 1476 height 1149
type input "[STREET_ADDRESS]"
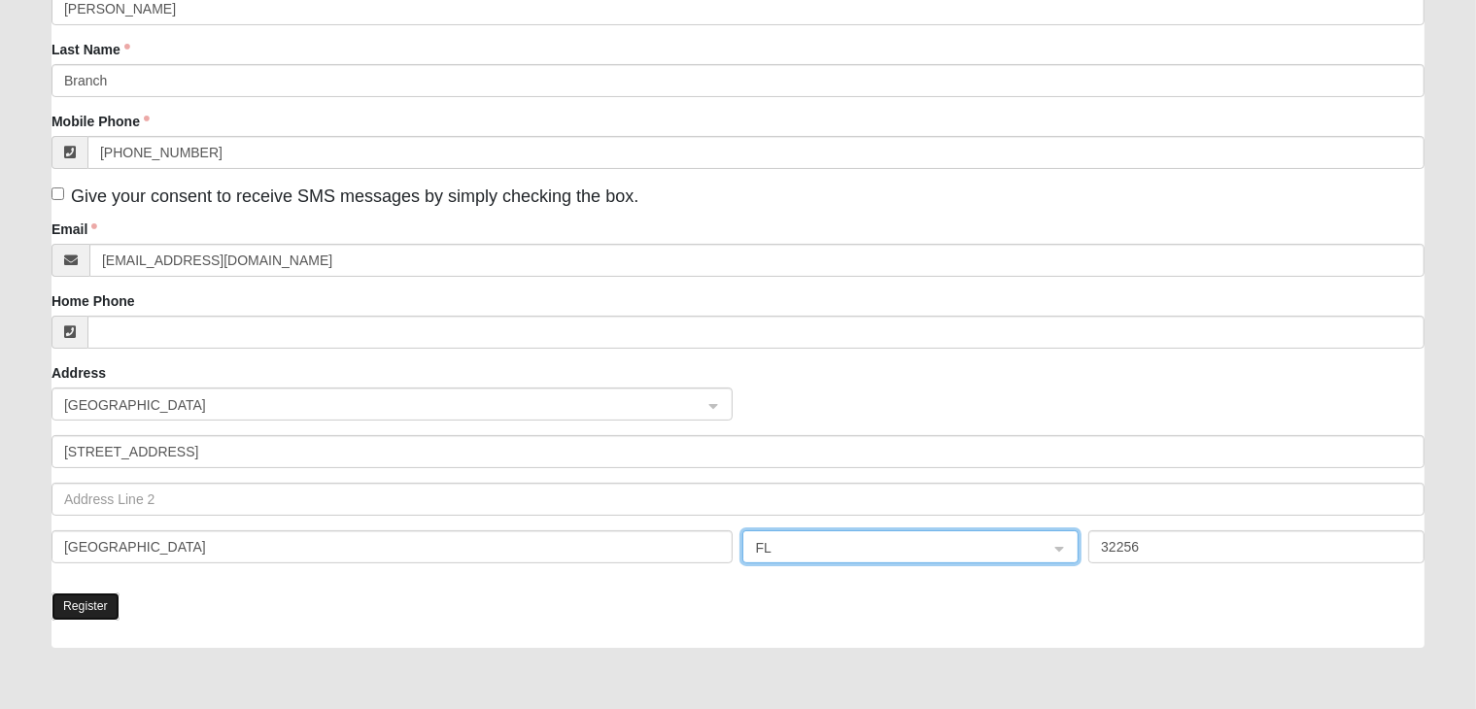
click at [90, 611] on button "Register" at bounding box center [85, 607] width 68 height 28
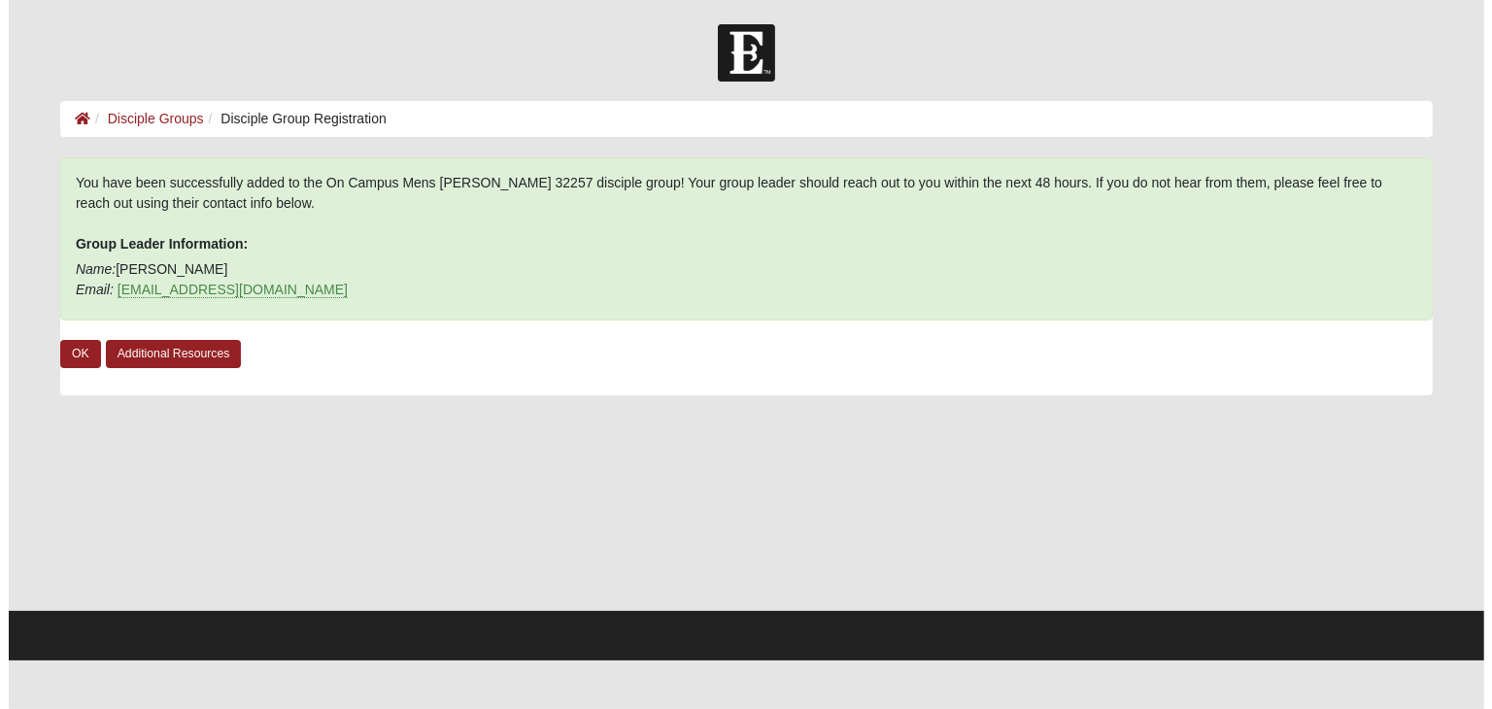
scroll to position [0, 0]
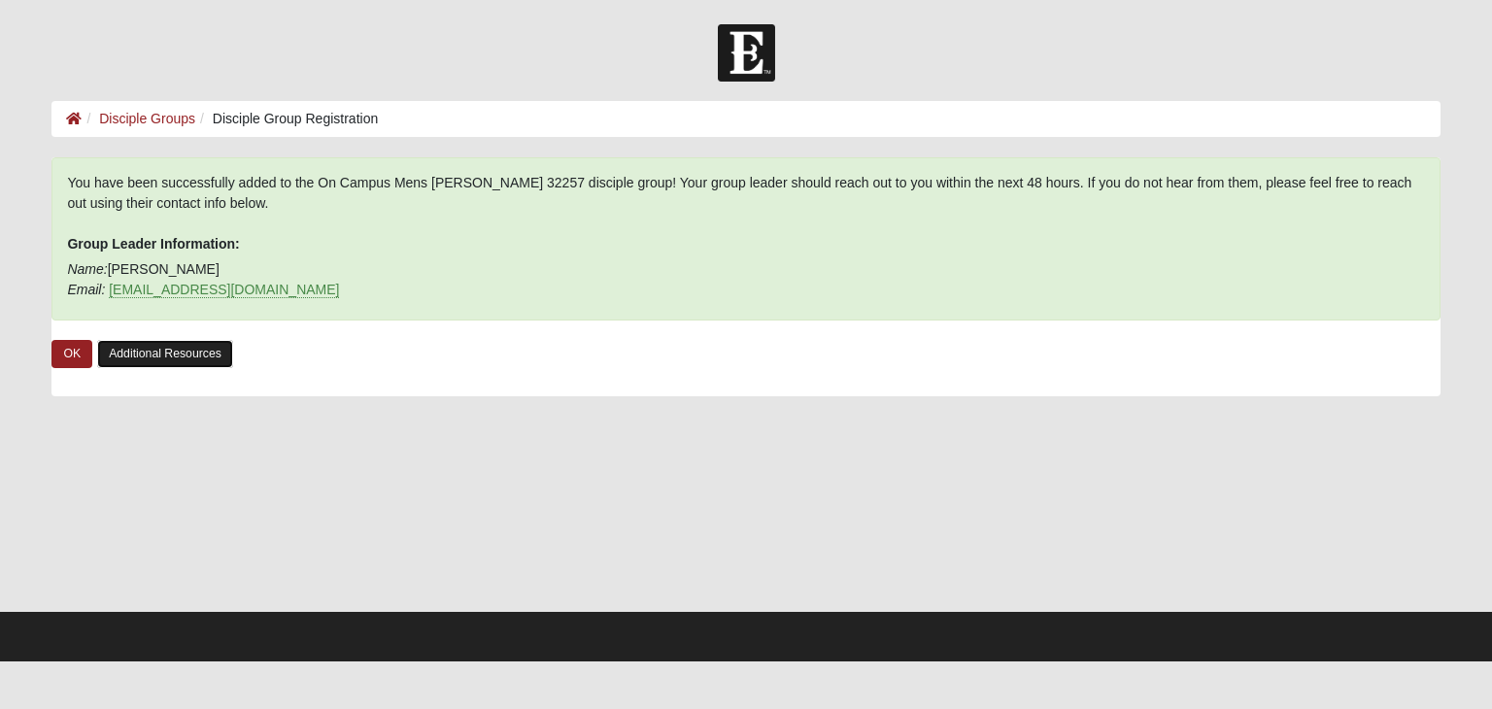
click at [179, 350] on link "Additional Resources" at bounding box center [165, 354] width 136 height 28
